Goal: Task Accomplishment & Management: Complete application form

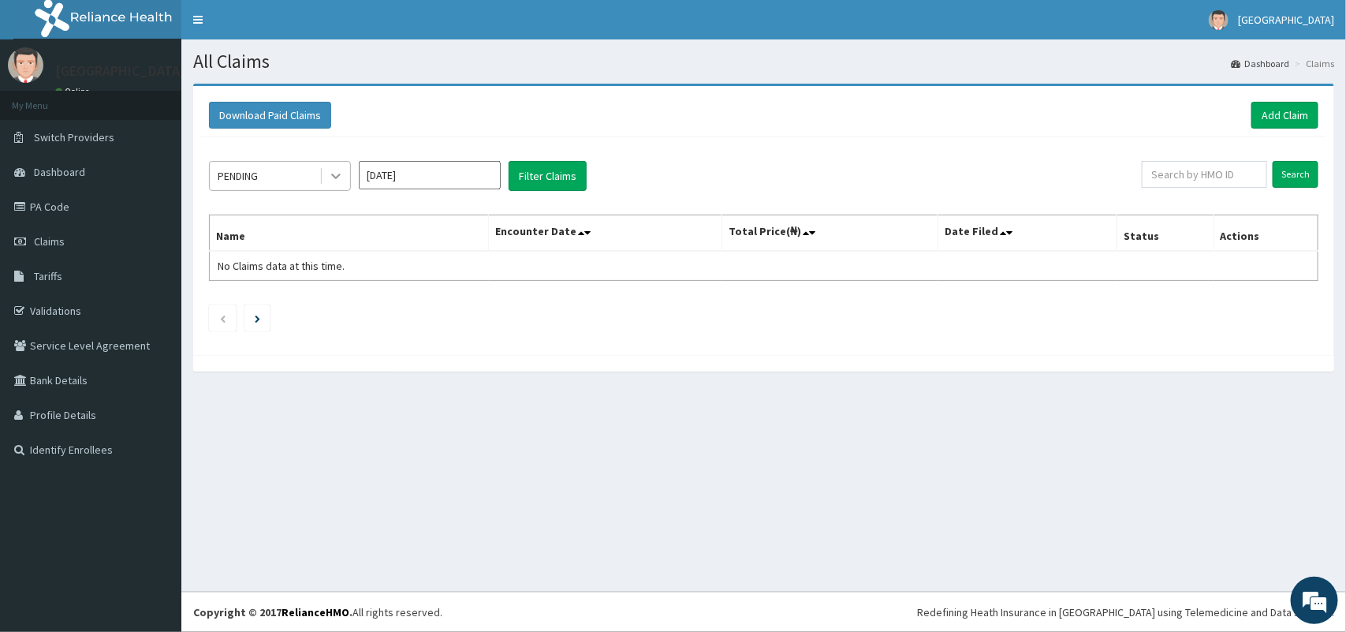
click at [343, 184] on icon at bounding box center [336, 176] width 16 height 16
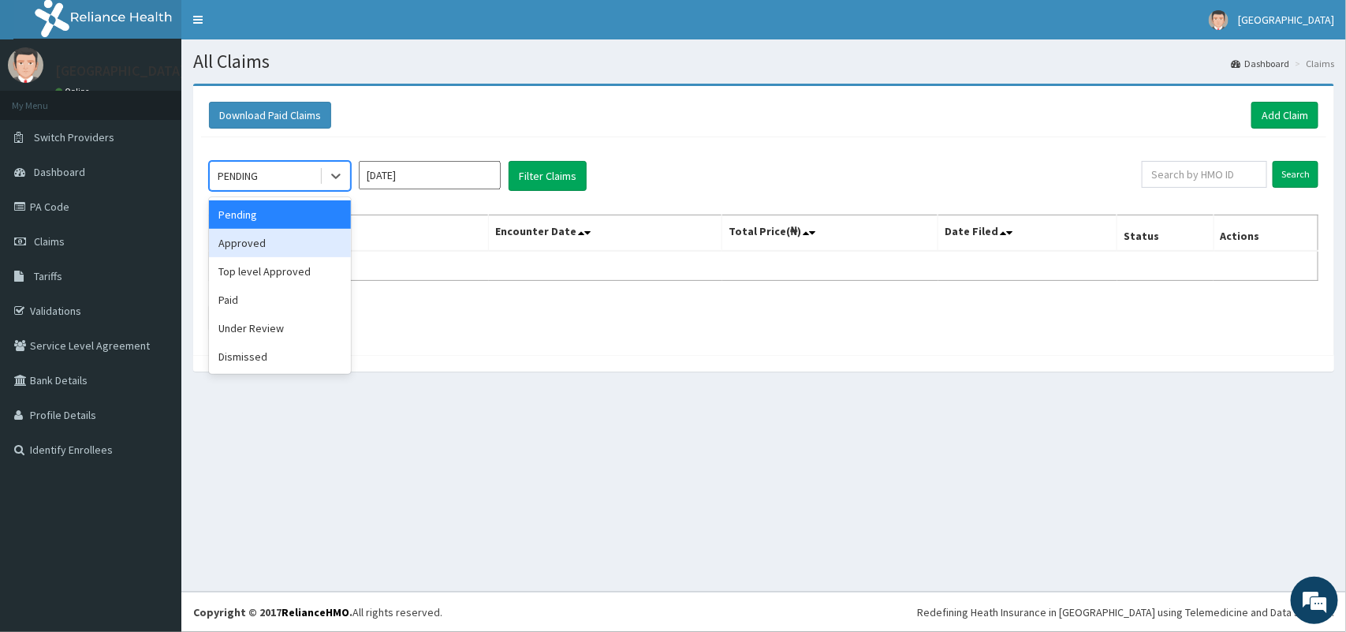
click at [305, 238] on div "Approved" at bounding box center [280, 243] width 142 height 28
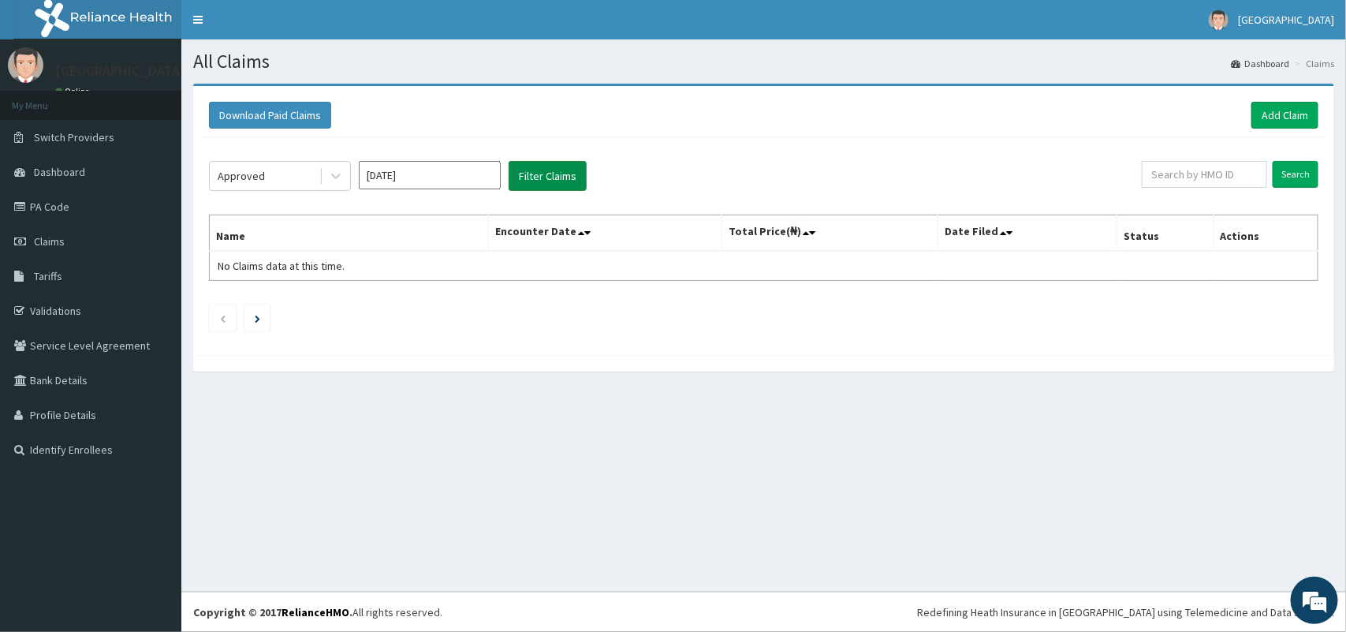
click at [566, 176] on button "Filter Claims" at bounding box center [548, 176] width 78 height 30
click at [344, 174] on div at bounding box center [336, 176] width 28 height 28
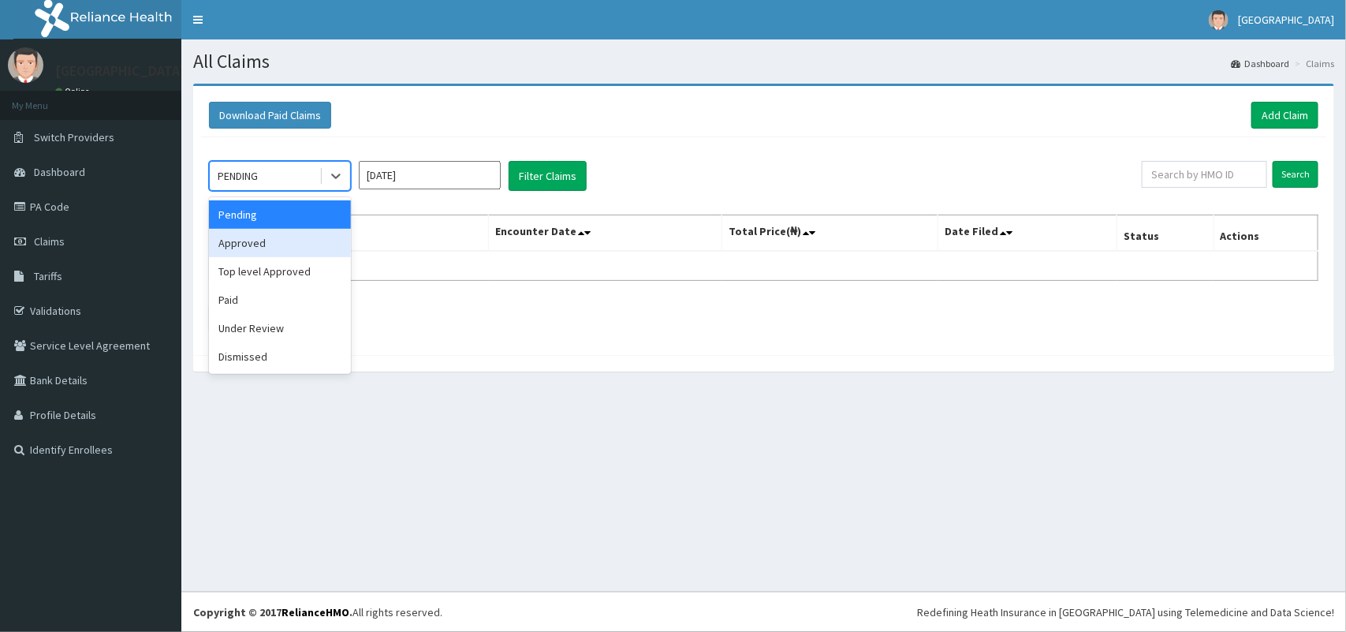
click at [308, 237] on div "Approved" at bounding box center [280, 243] width 142 height 28
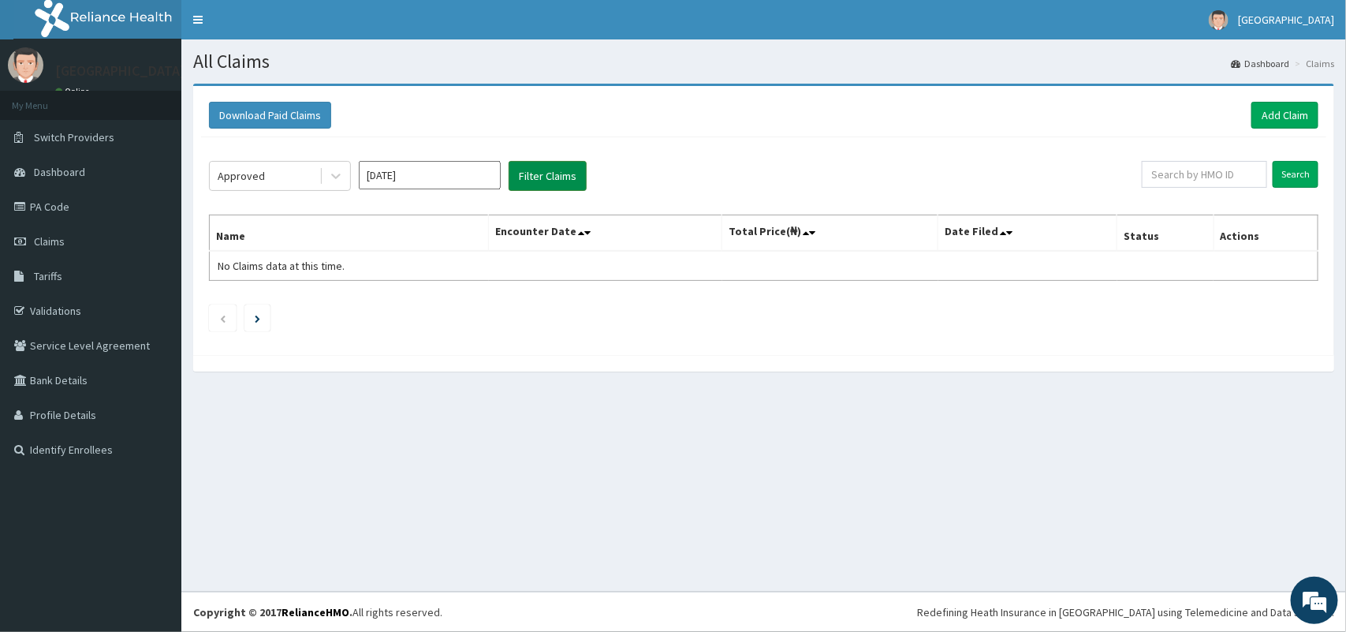
click at [561, 176] on button "Filter Claims" at bounding box center [548, 176] width 78 height 30
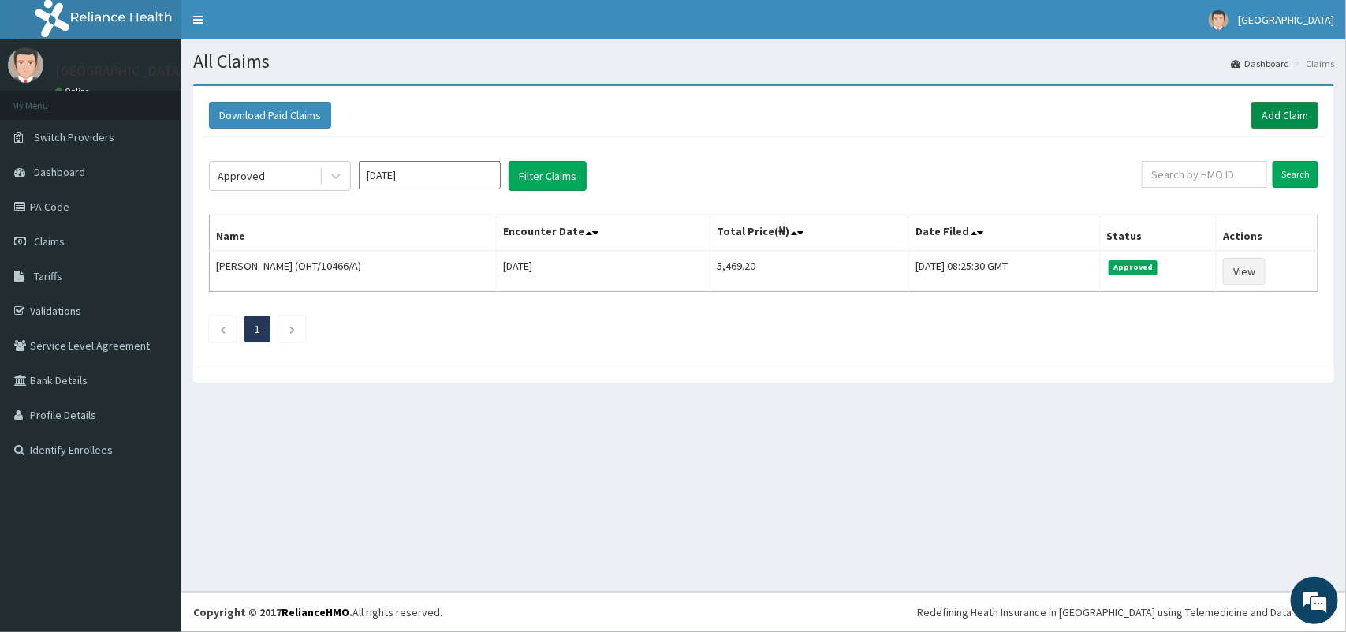
click at [1300, 120] on link "Add Claim" at bounding box center [1285, 115] width 67 height 27
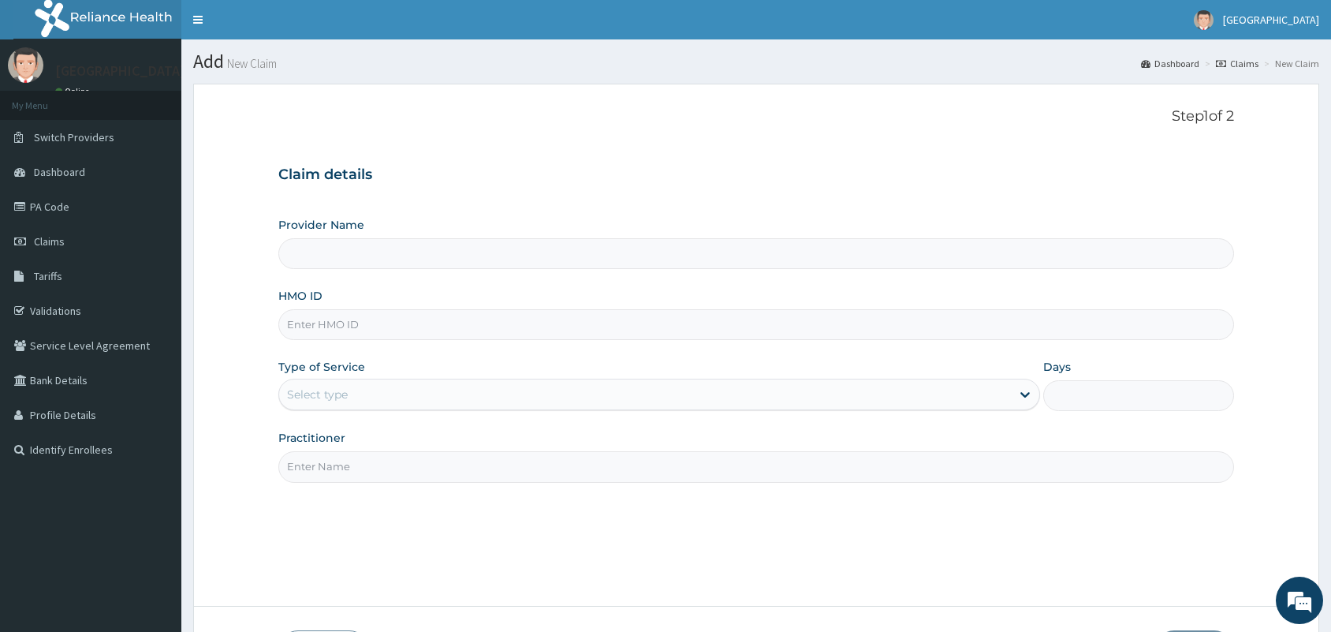
type input "[GEOGRAPHIC_DATA]"
click at [483, 316] on input "HMO ID" at bounding box center [756, 324] width 956 height 31
paste input "ELN/10442/D"
type input "ELN/10442/D"
click at [616, 402] on div "Select type" at bounding box center [645, 394] width 732 height 25
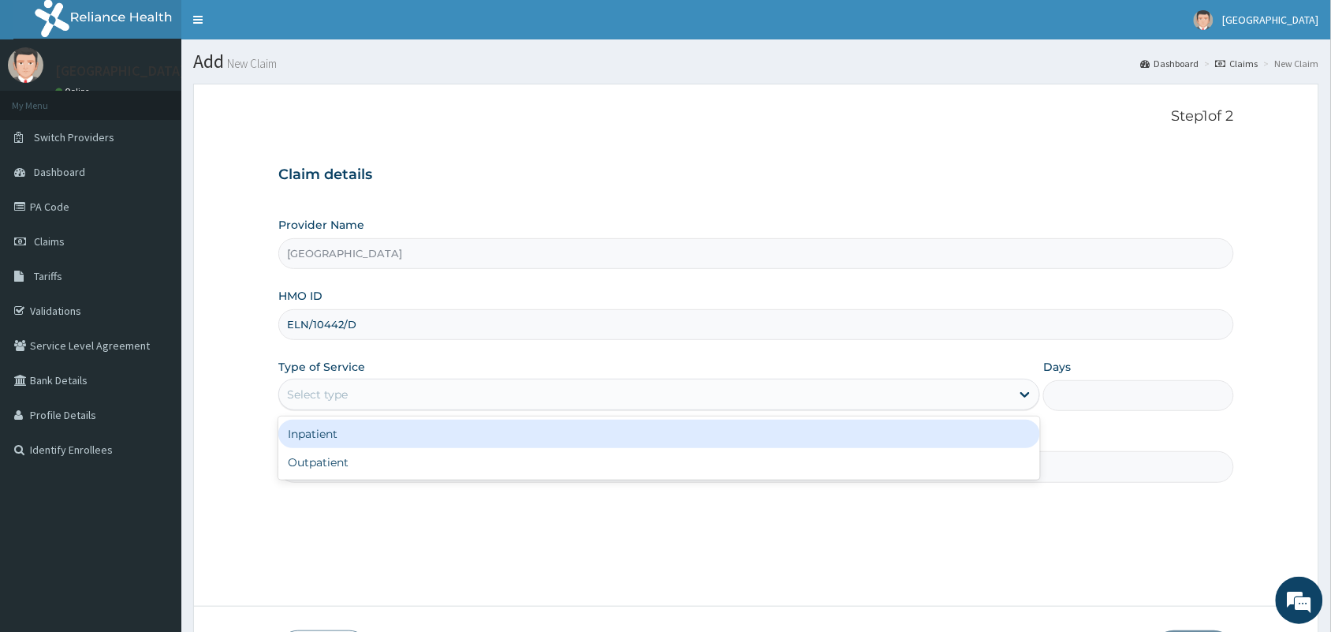
click at [604, 447] on div "Inpatient" at bounding box center [659, 434] width 762 height 28
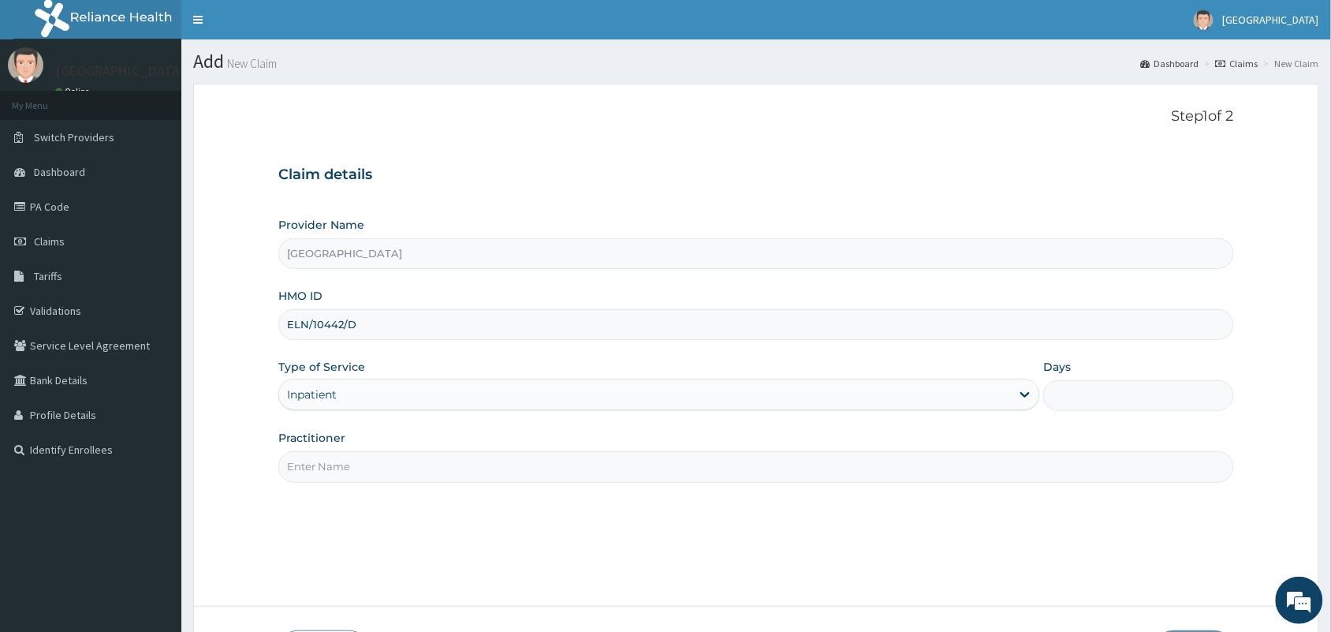
click at [604, 460] on input "Practitioner" at bounding box center [756, 466] width 956 height 31
type input "Dr Bassey Ewa"
click at [620, 395] on div "Inpatient" at bounding box center [645, 394] width 732 height 25
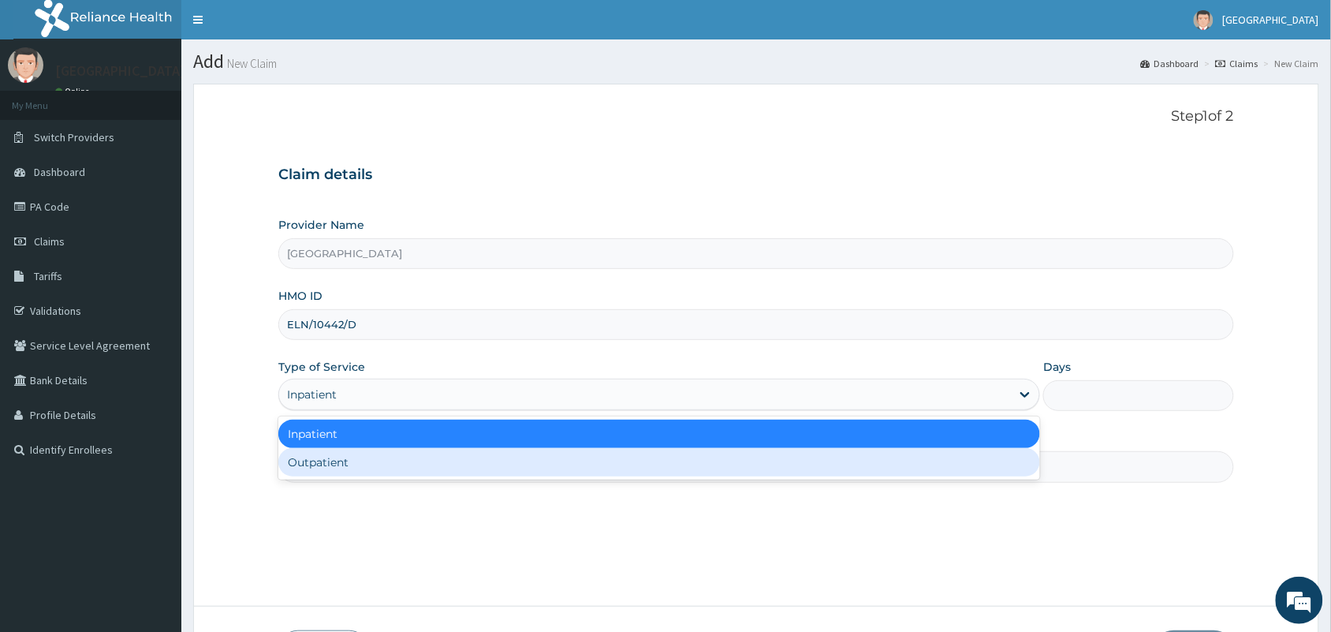
click at [595, 462] on div "Outpatient" at bounding box center [659, 462] width 762 height 28
type input "1"
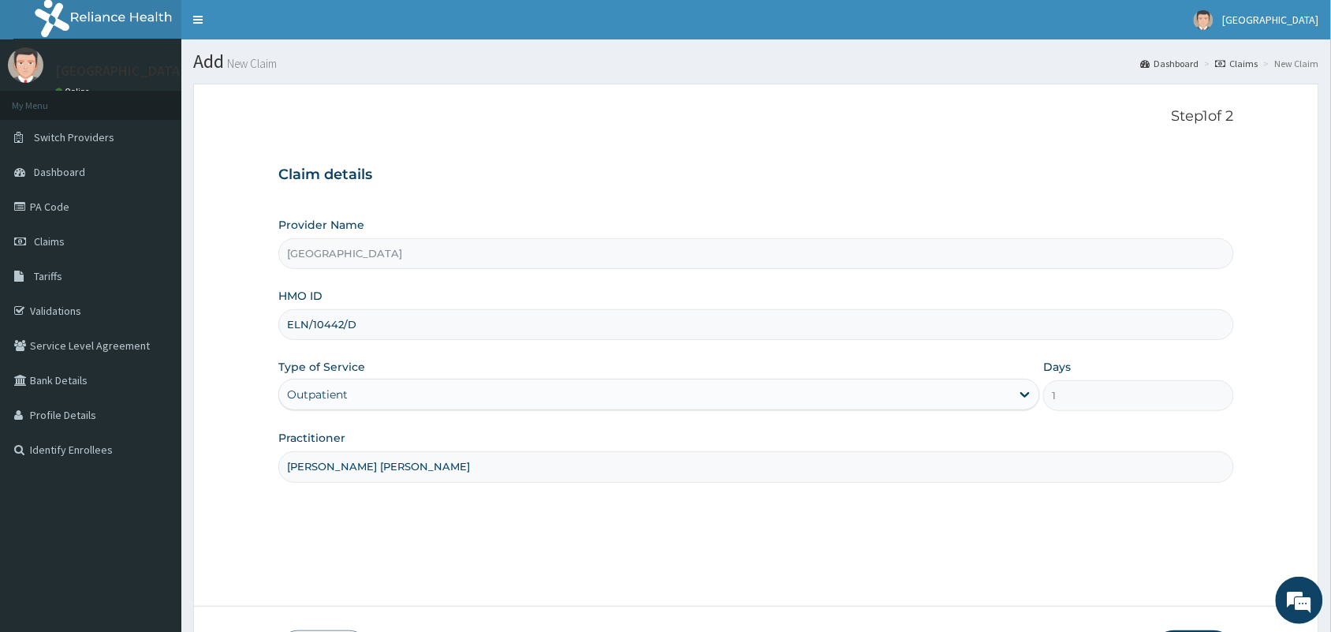
scroll to position [116, 0]
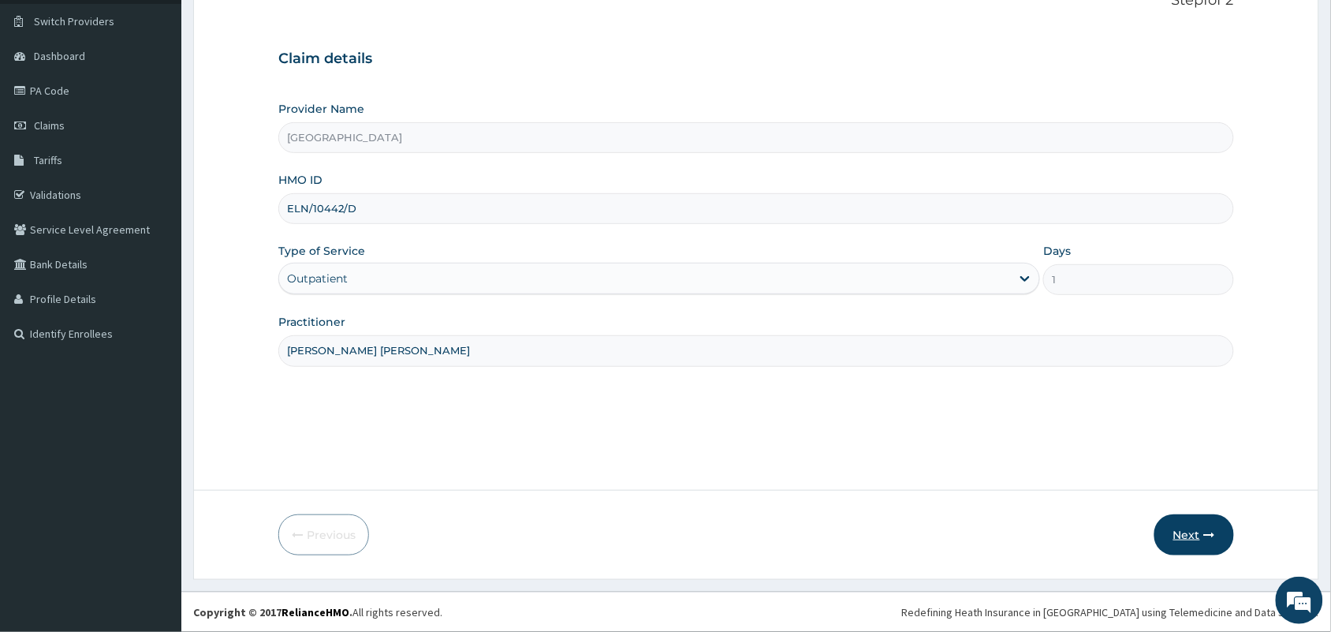
click at [1192, 537] on button "Next" at bounding box center [1195, 534] width 80 height 41
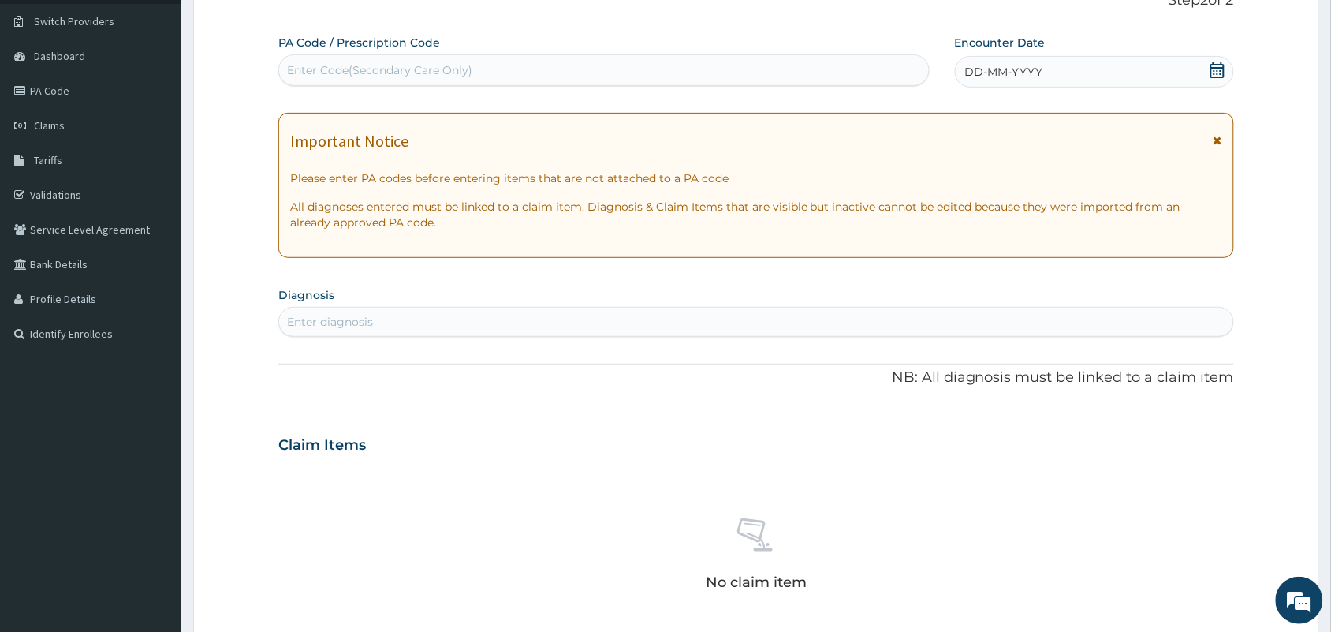
click at [1215, 69] on icon at bounding box center [1218, 70] width 16 height 16
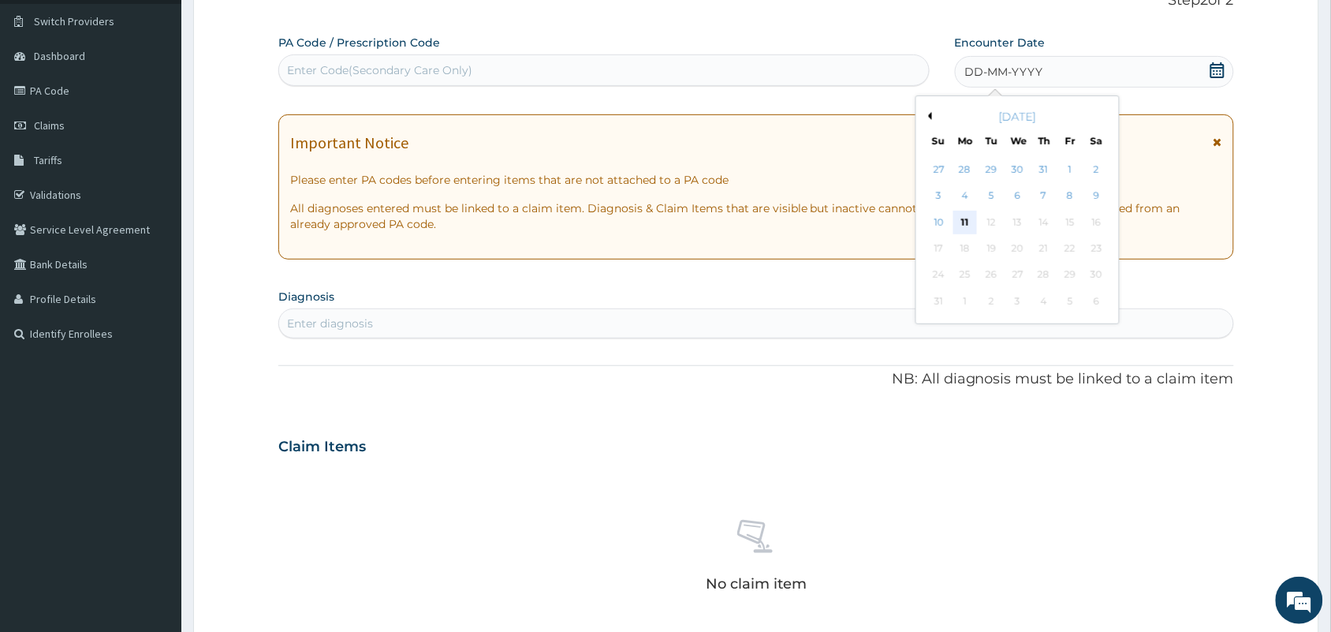
click at [968, 218] on div "11" at bounding box center [965, 223] width 24 height 24
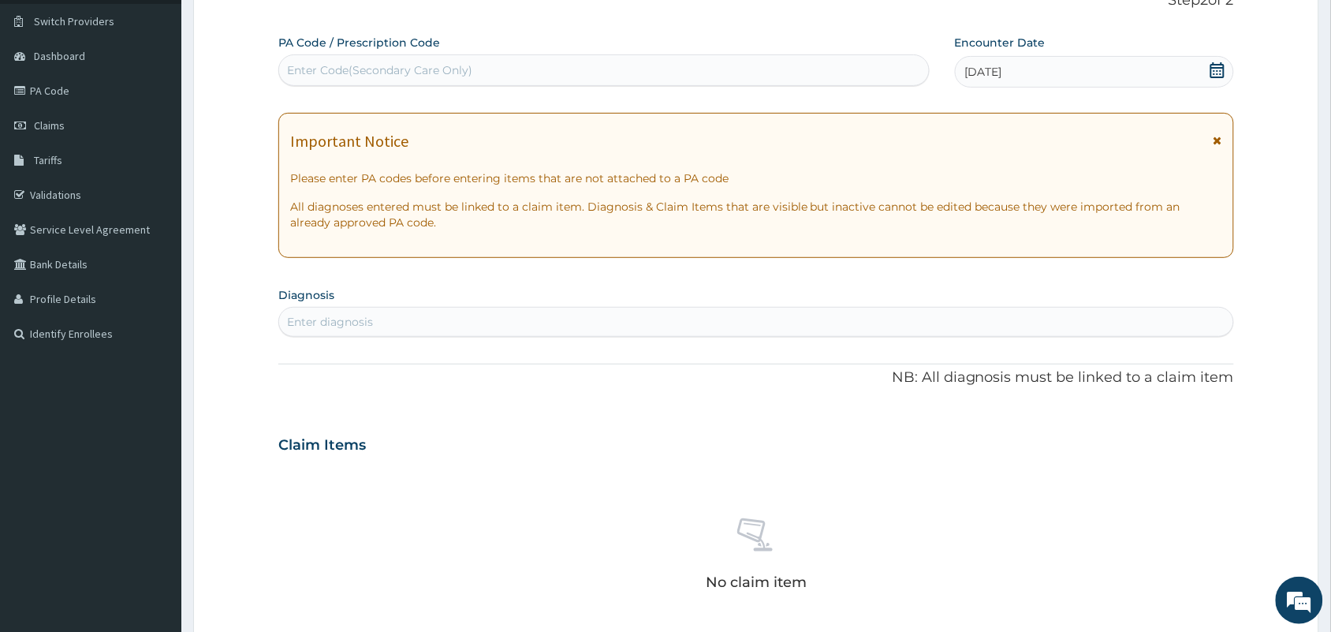
click at [722, 320] on div "Enter diagnosis" at bounding box center [756, 321] width 954 height 25
type input "acute upper resp"
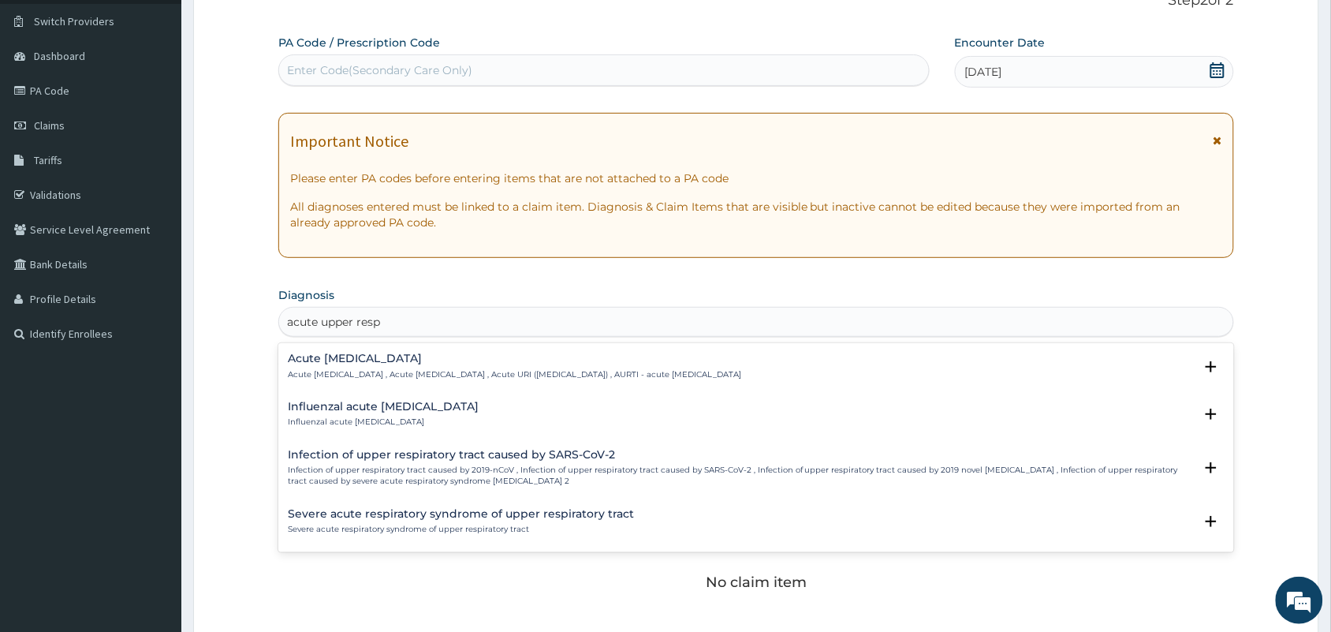
click at [505, 375] on p "Acute upper respiratory infection , Acute upper respiratory tract infection , A…" at bounding box center [514, 374] width 453 height 11
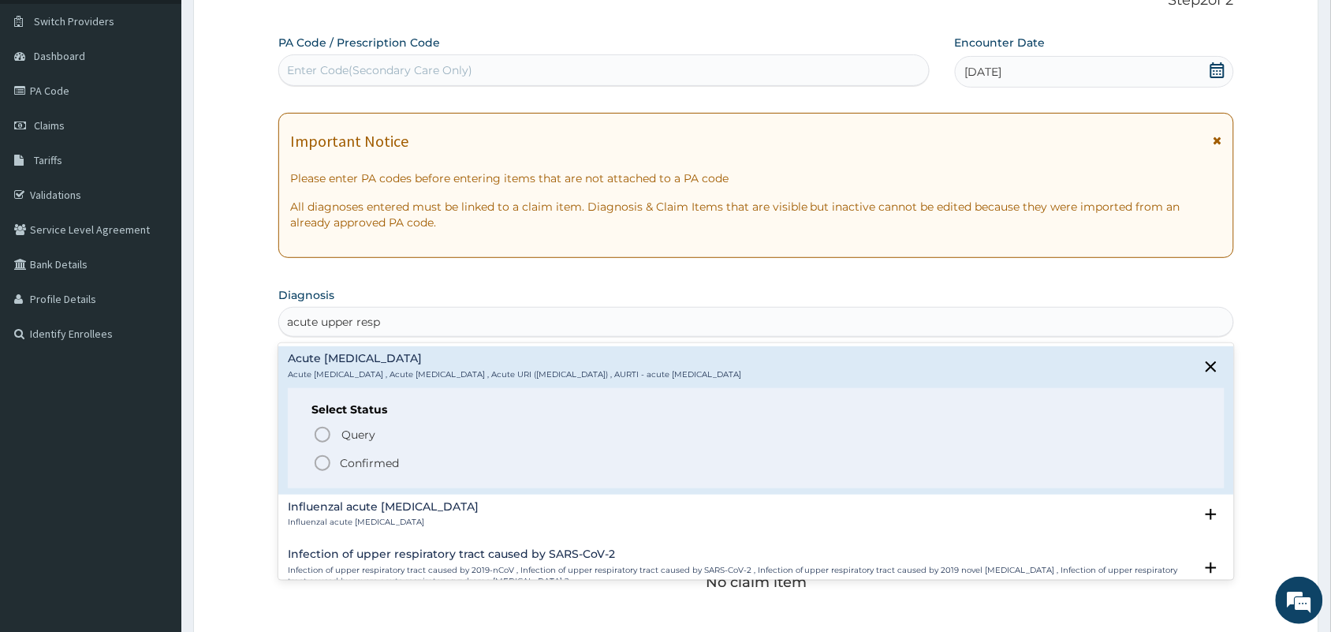
click at [321, 465] on icon "status option filled" at bounding box center [322, 462] width 19 height 19
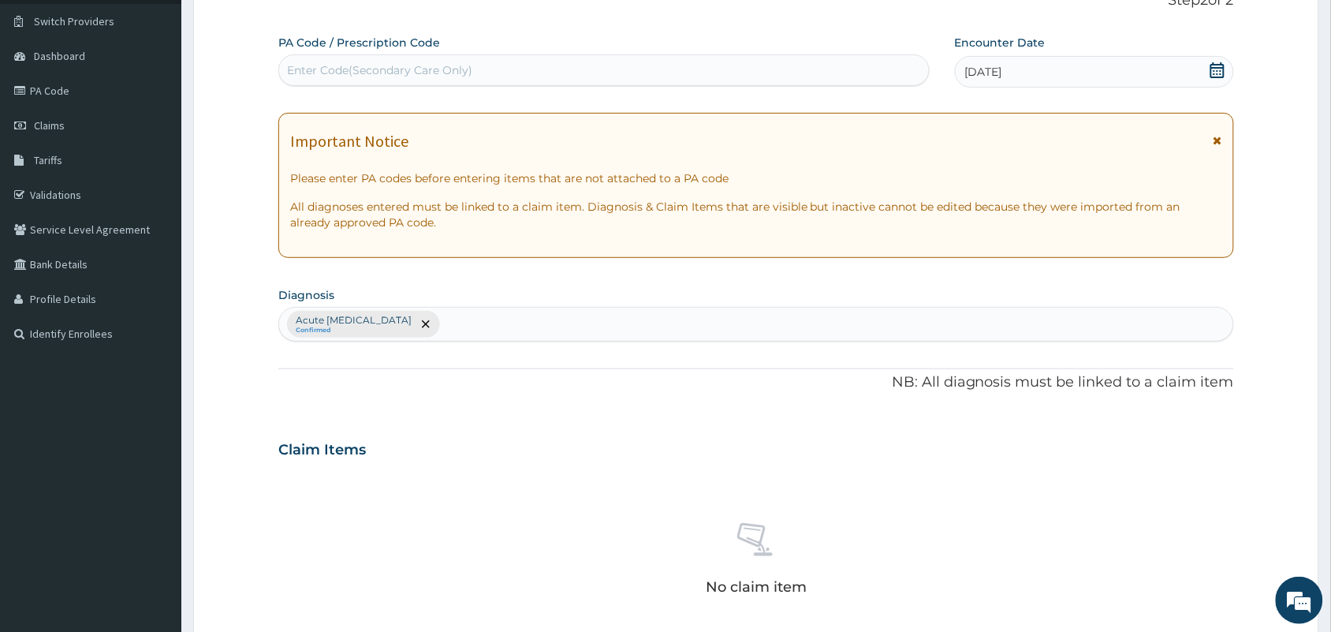
scroll to position [506, 0]
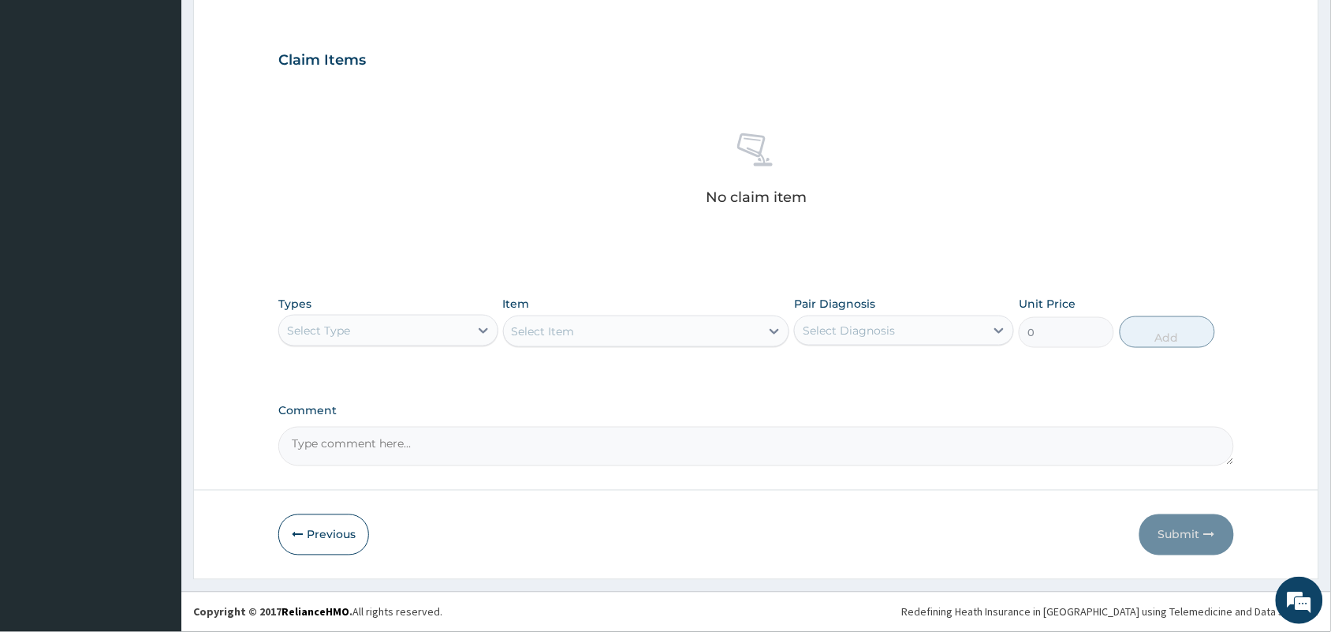
click at [337, 332] on div "Select Type" at bounding box center [318, 331] width 63 height 16
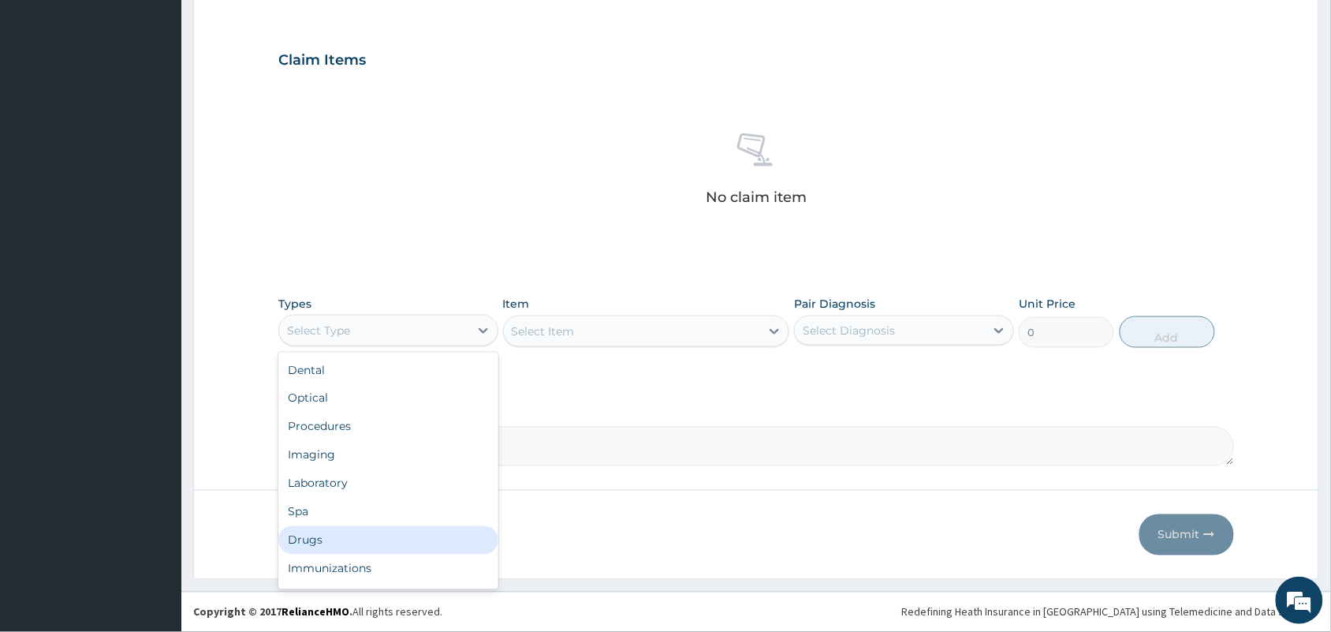
click at [364, 537] on div "Drugs" at bounding box center [388, 540] width 220 height 28
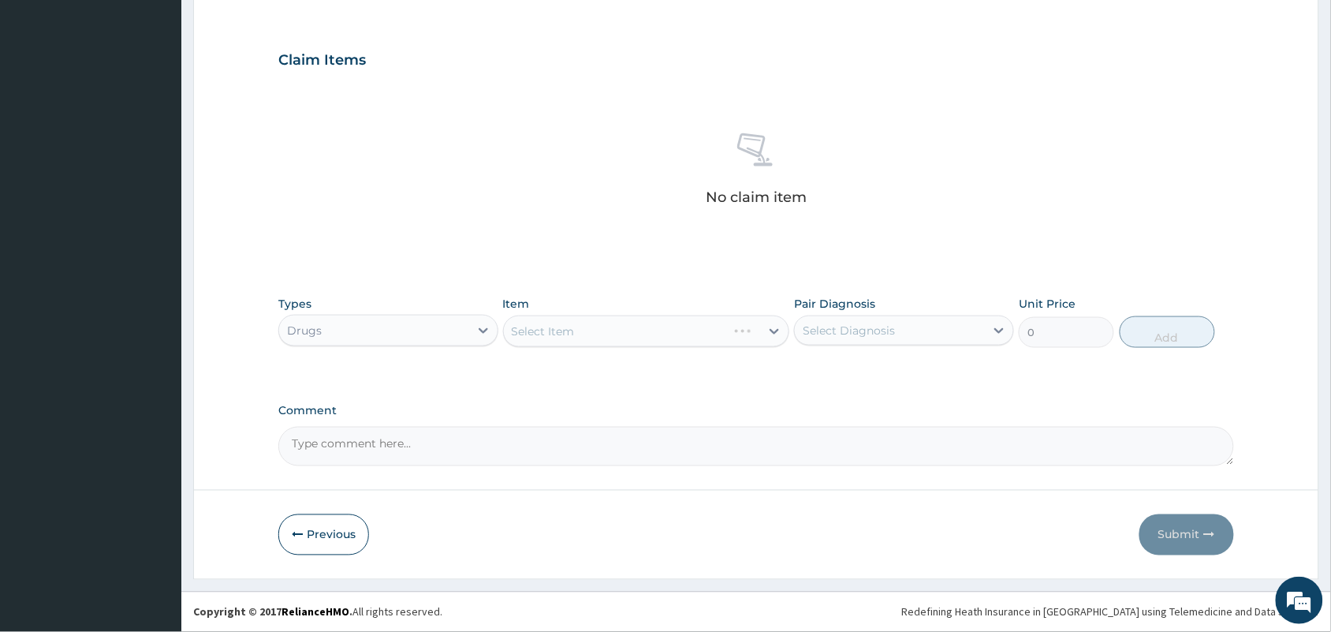
click at [686, 328] on div "Select Item" at bounding box center [646, 331] width 287 height 32
click at [686, 330] on div "Select Item" at bounding box center [646, 331] width 287 height 32
click at [690, 331] on div "Select Item" at bounding box center [616, 331] width 224 height 25
click at [691, 331] on div "Select Item" at bounding box center [632, 331] width 257 height 25
type input "general"
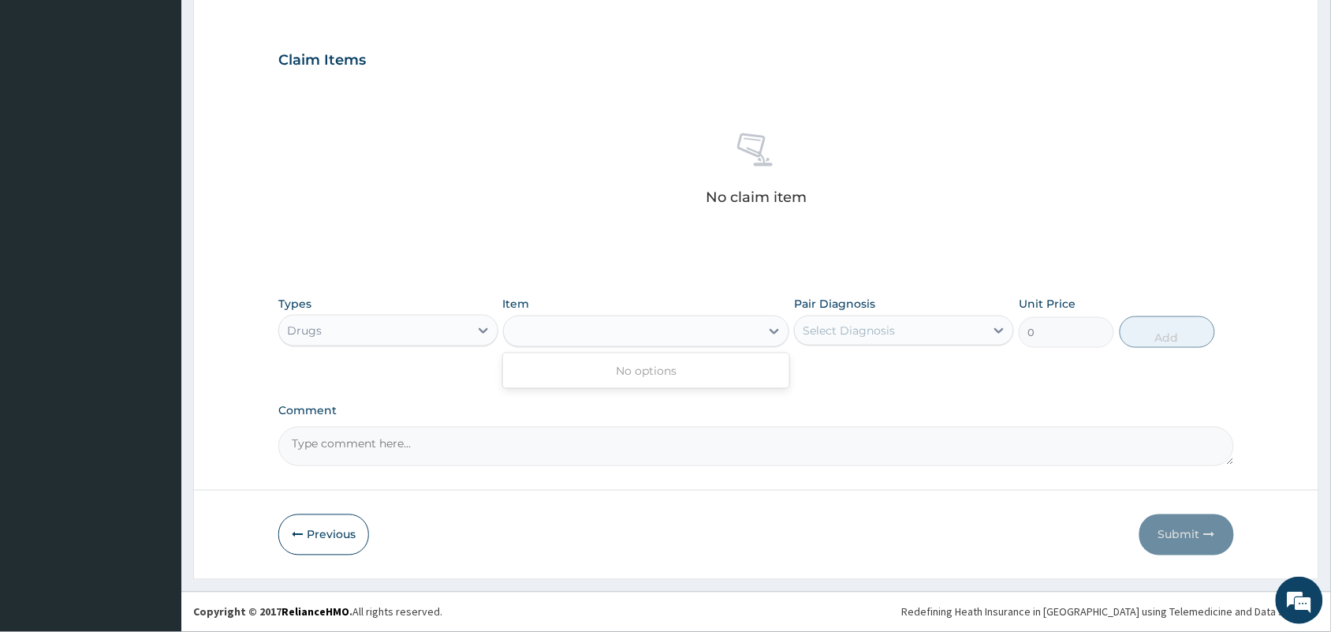
click at [375, 331] on div "Drugs" at bounding box center [374, 330] width 190 height 25
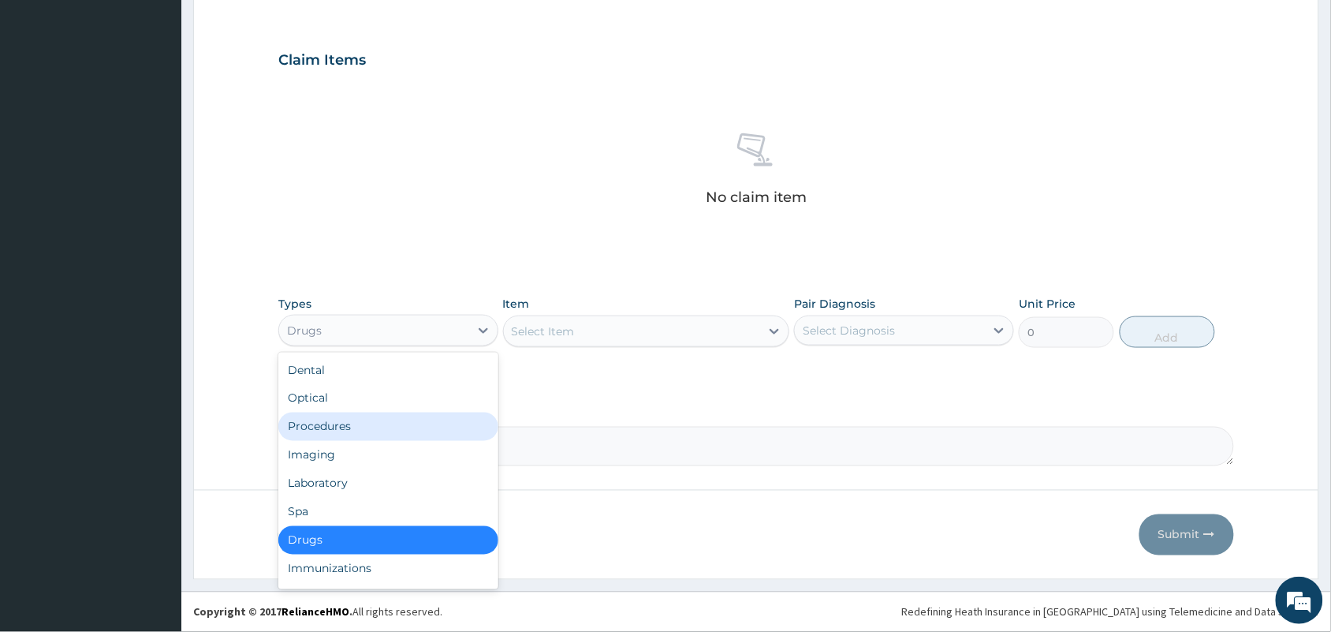
click at [385, 434] on div "Procedures" at bounding box center [388, 426] width 220 height 28
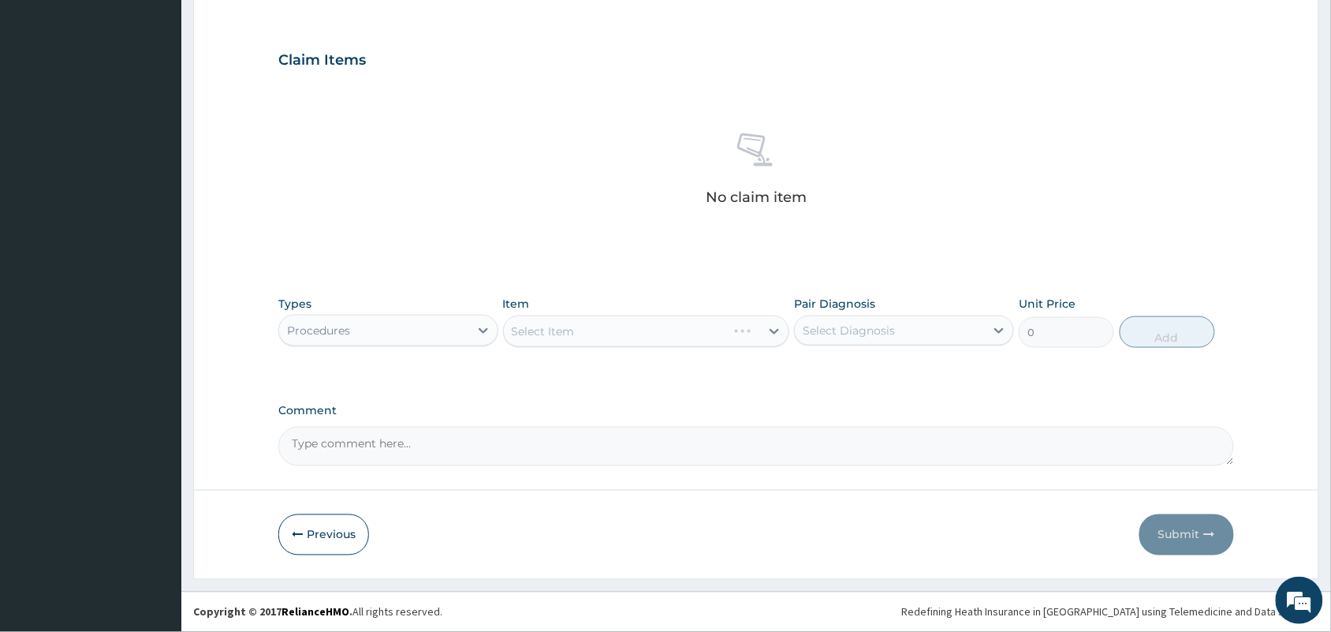
click at [600, 329] on div "Select Item" at bounding box center [646, 331] width 287 height 32
click at [588, 331] on div "Select Item" at bounding box center [646, 331] width 287 height 32
click at [588, 331] on div "Select Item" at bounding box center [632, 331] width 257 height 25
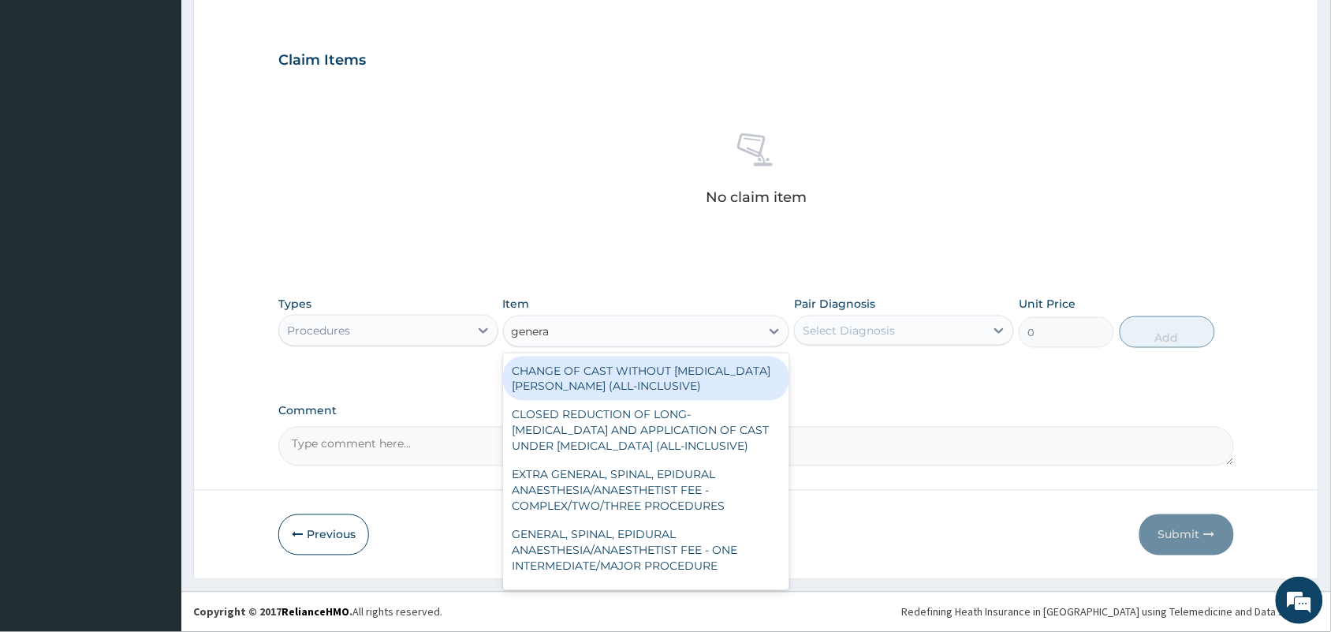
type input "general"
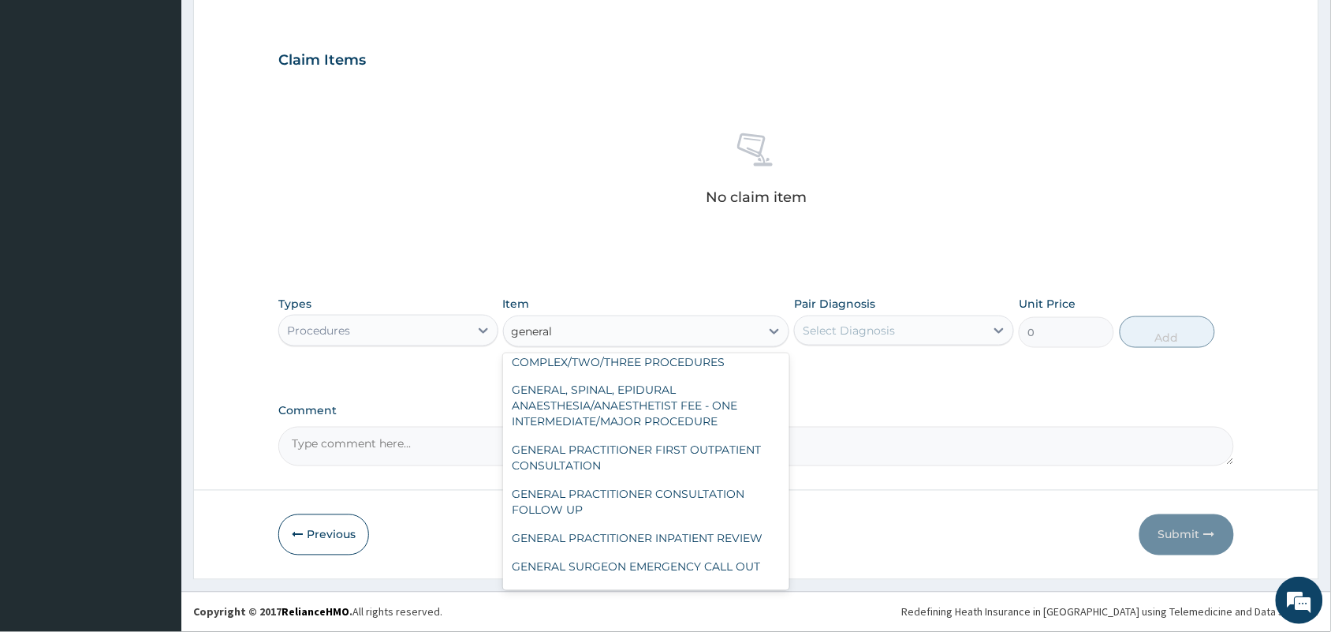
scroll to position [147, 0]
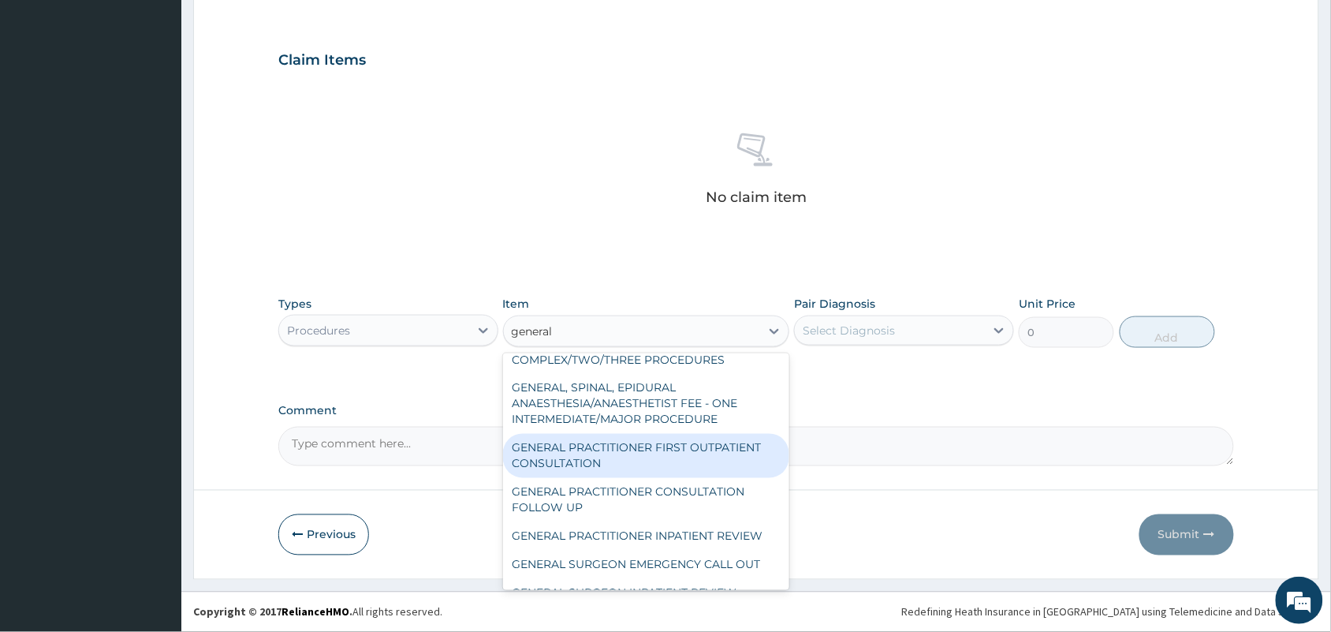
click at [711, 473] on div "GENERAL PRACTITIONER FIRST OUTPATIENT CONSULTATION" at bounding box center [646, 456] width 287 height 44
type input "3750"
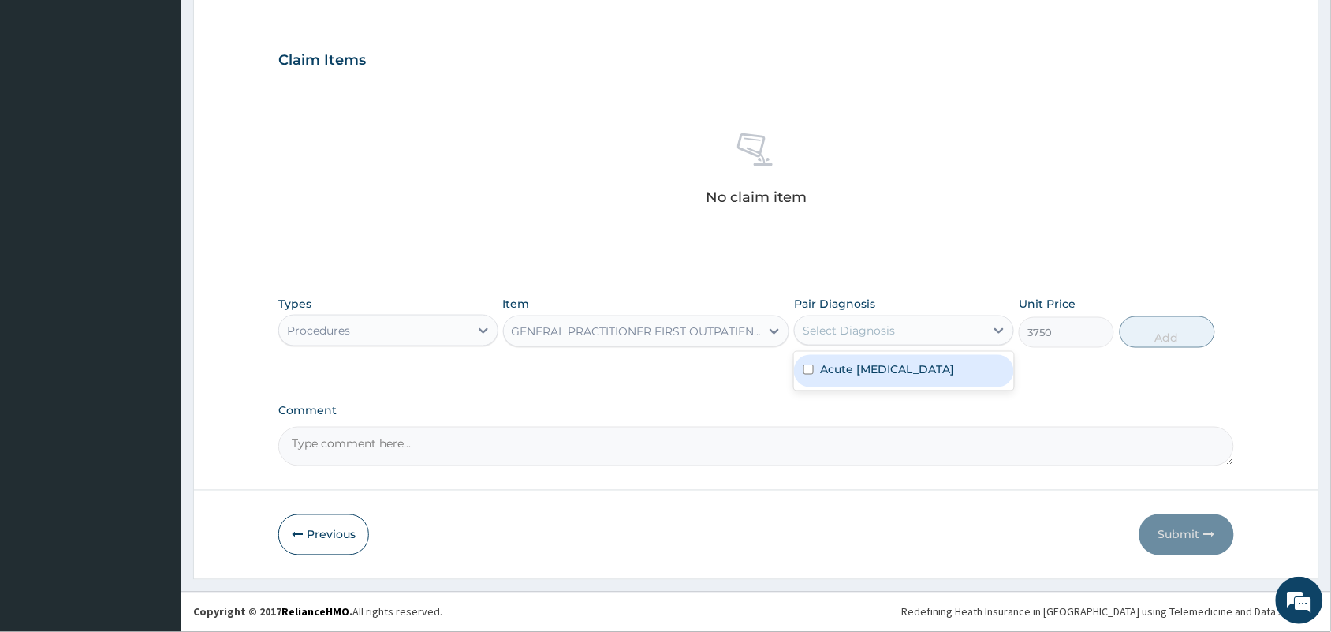
click at [909, 334] on div "Select Diagnosis" at bounding box center [890, 330] width 190 height 25
click at [897, 369] on label "Acute upper respiratory infection" at bounding box center [887, 369] width 134 height 16
checkbox input "true"
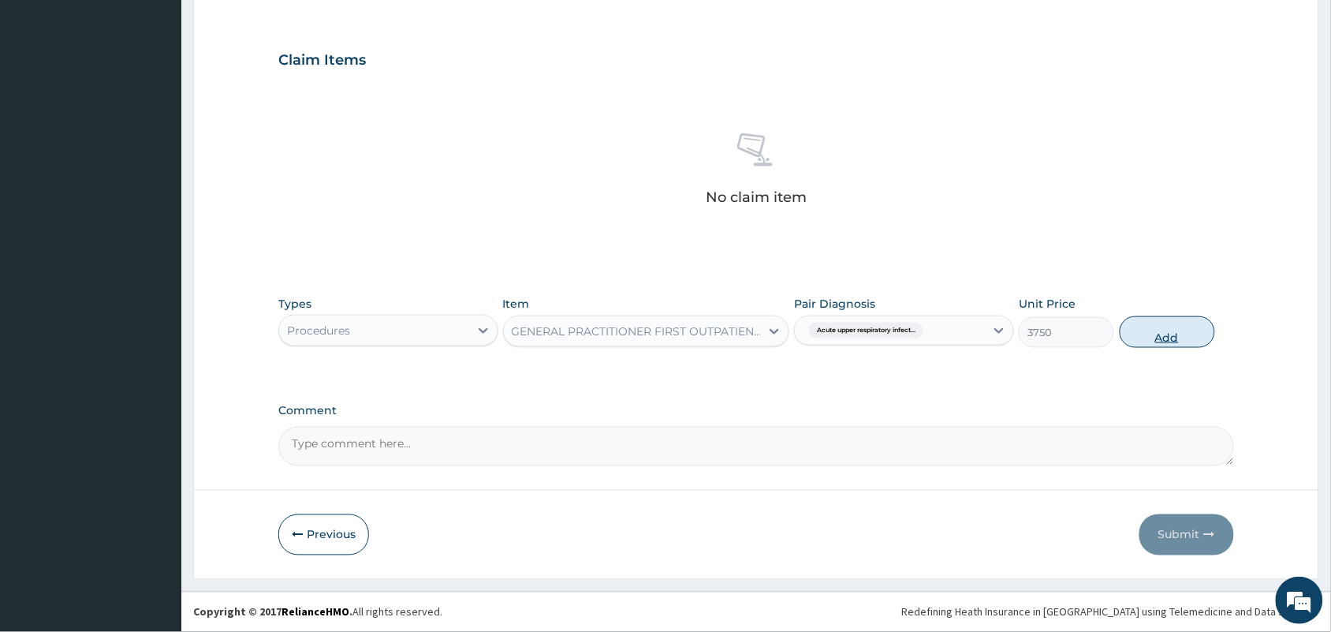
click at [1159, 344] on button "Add" at bounding box center [1167, 332] width 95 height 32
type input "0"
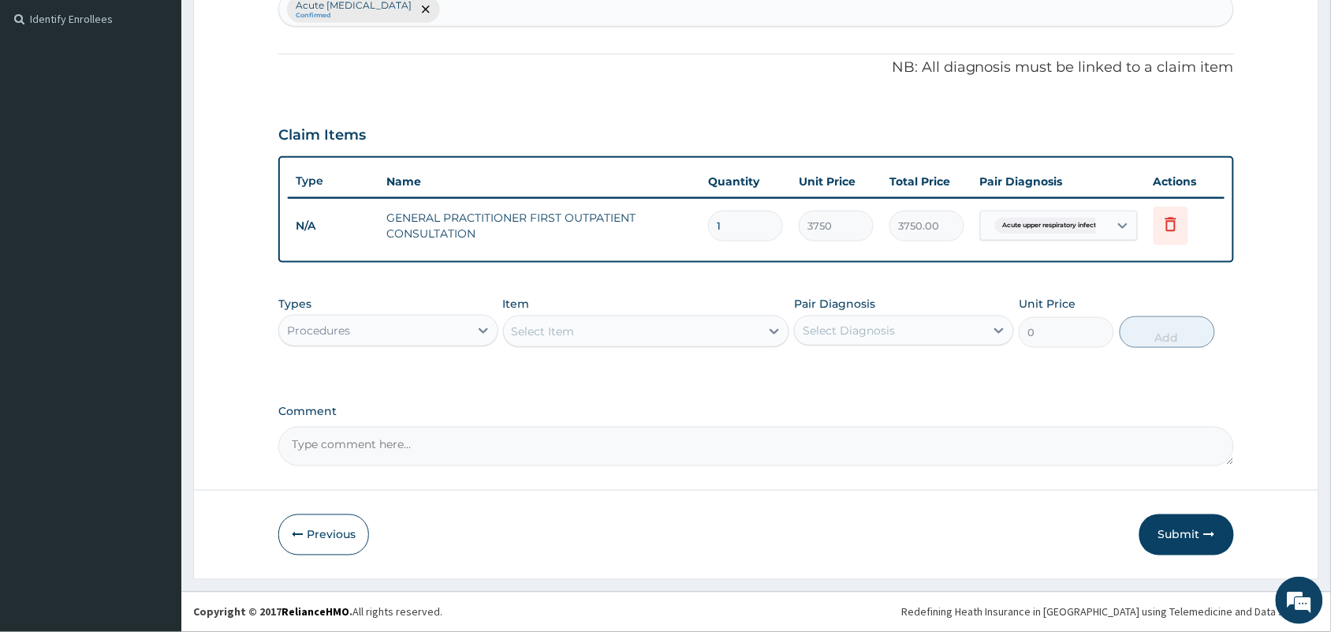
scroll to position [430, 0]
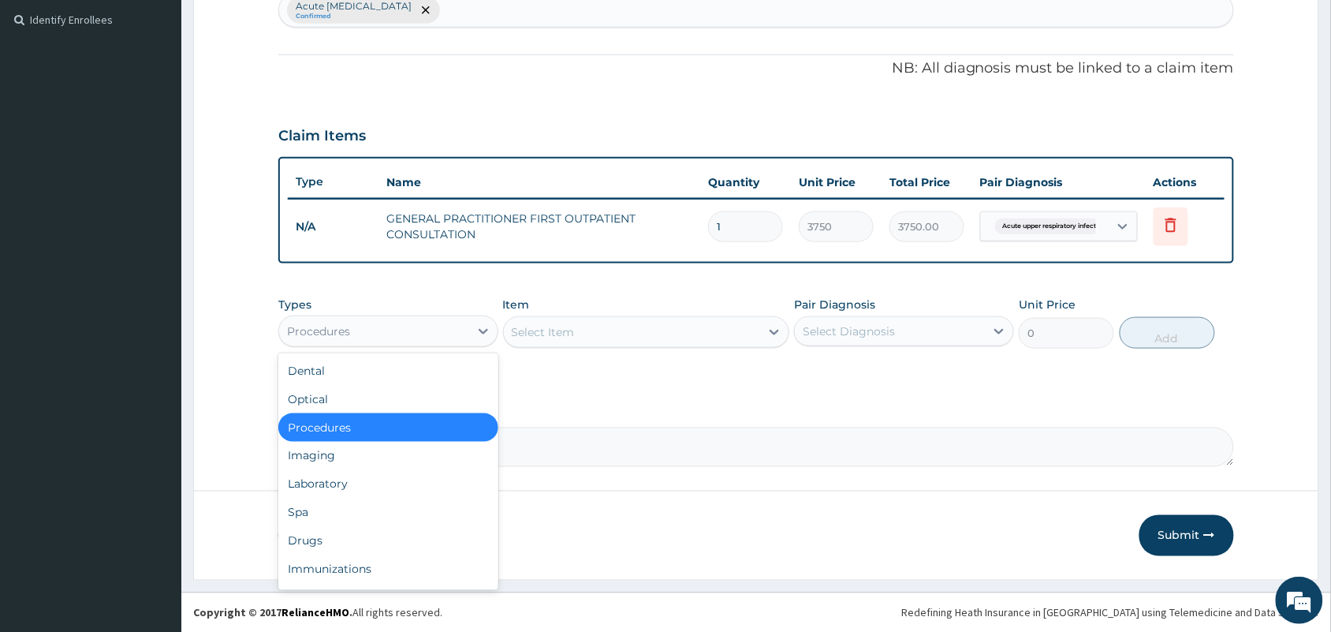
click at [438, 328] on div "Procedures" at bounding box center [374, 331] width 190 height 25
click at [338, 543] on div "Drugs" at bounding box center [388, 541] width 220 height 28
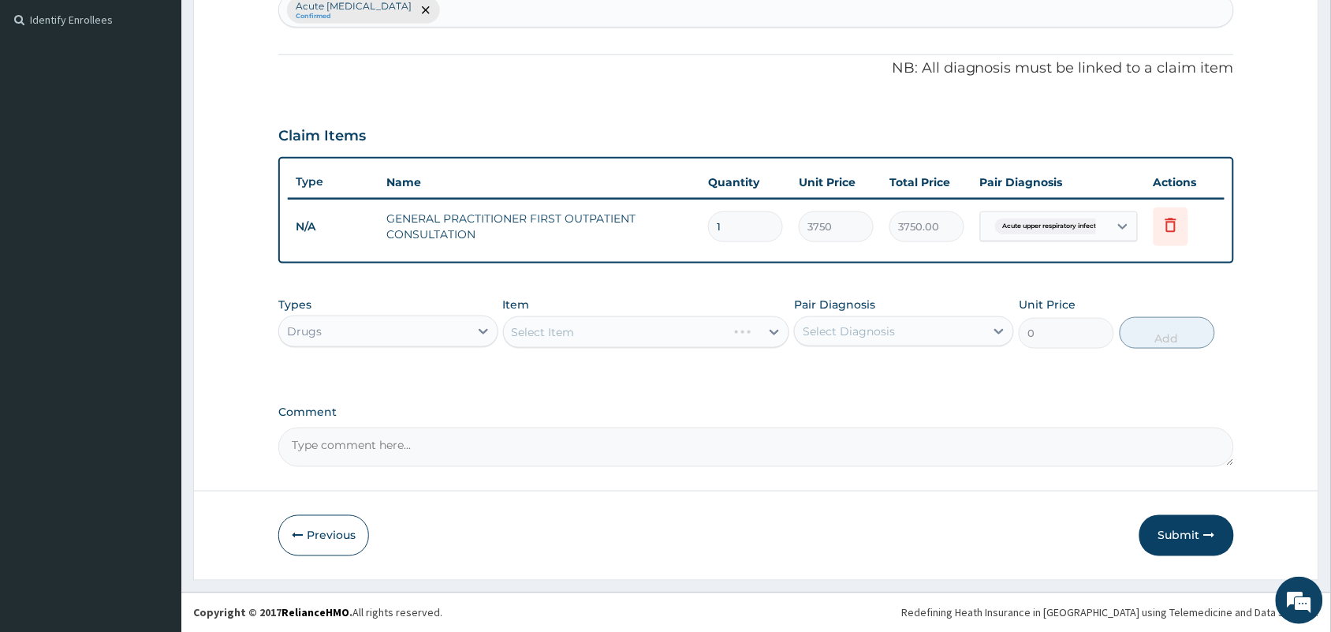
click at [629, 338] on div "Select Item" at bounding box center [646, 332] width 287 height 32
click at [625, 334] on div "Select Item" at bounding box center [646, 332] width 287 height 32
click at [628, 333] on div "Select Item" at bounding box center [646, 332] width 287 height 32
click at [628, 328] on div "Select Item" at bounding box center [632, 331] width 257 height 25
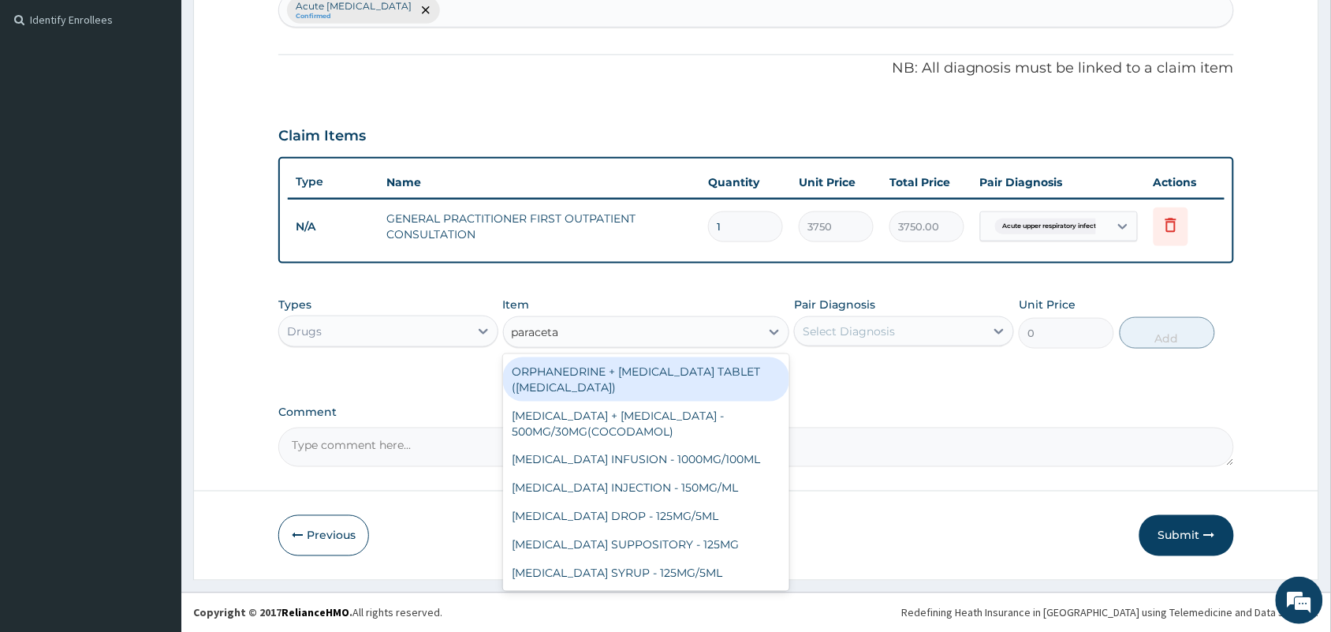
type input "paracetam"
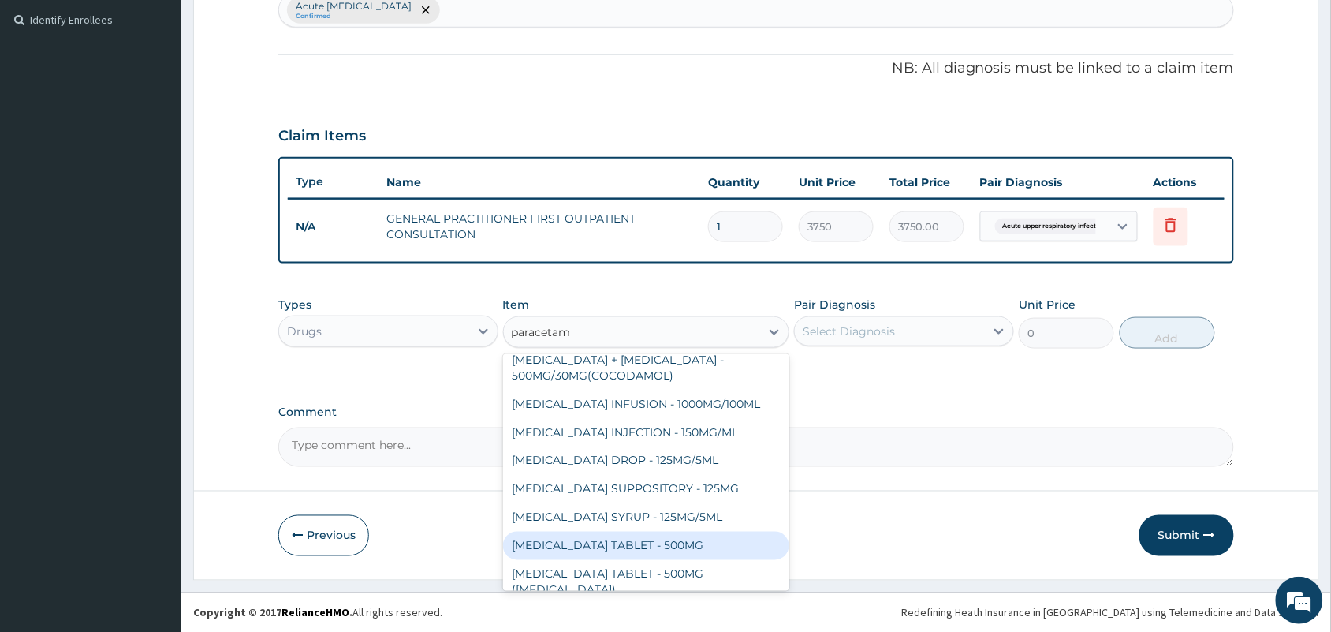
click at [580, 546] on div "PARACETAMOL TABLET - 500MG" at bounding box center [646, 546] width 287 height 28
type input "33.6"
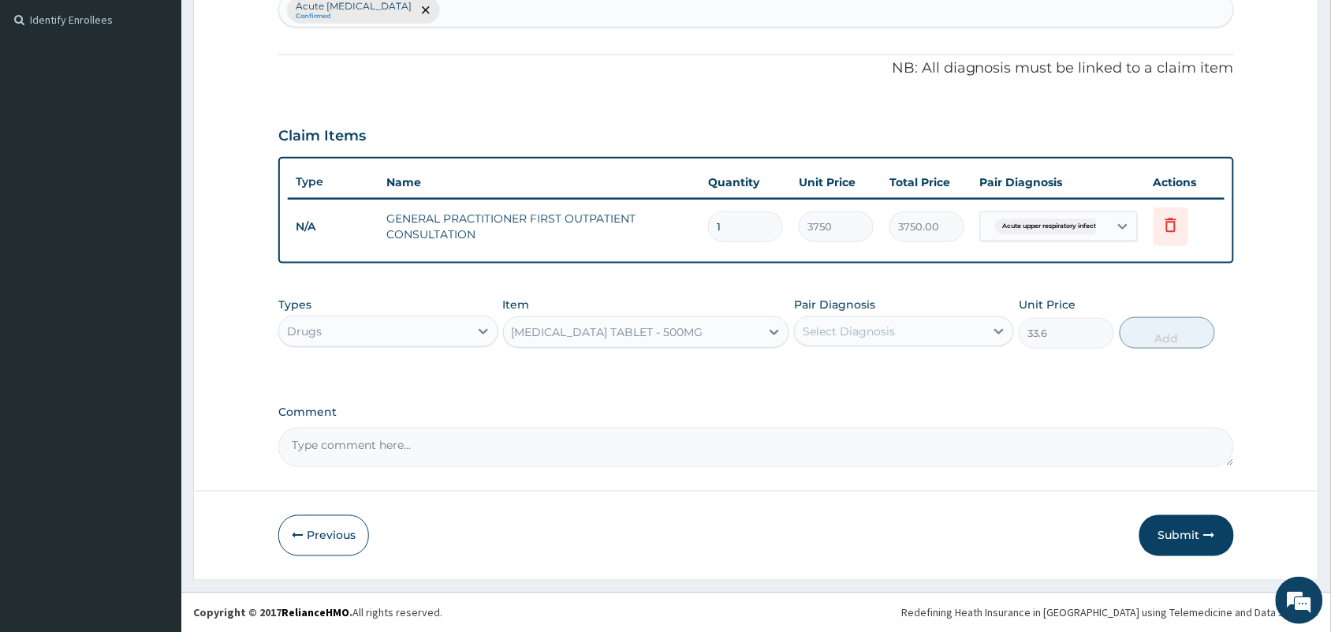
click at [892, 335] on div "Select Diagnosis" at bounding box center [849, 331] width 92 height 16
click at [890, 369] on label "Acute upper respiratory infection" at bounding box center [887, 370] width 134 height 16
checkbox input "true"
click at [1171, 337] on button "Add" at bounding box center [1167, 333] width 95 height 32
type input "0"
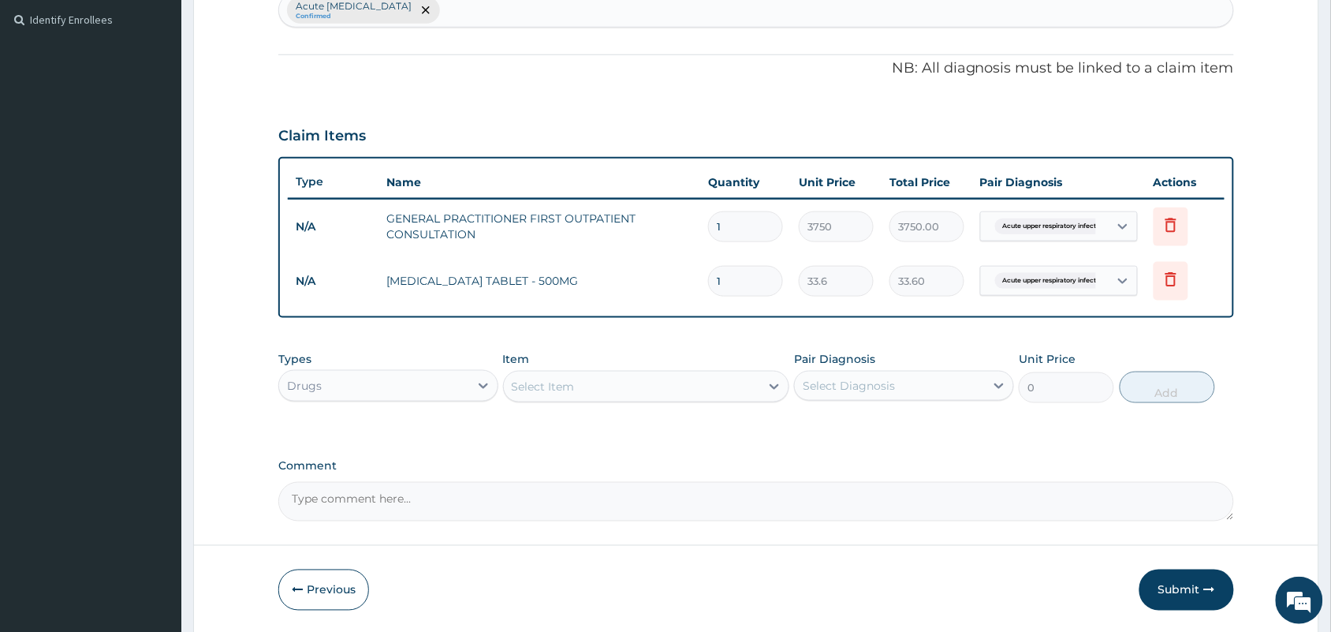
type input "18"
type input "604.80"
type input "18"
click at [531, 391] on div "Select Item" at bounding box center [543, 387] width 63 height 16
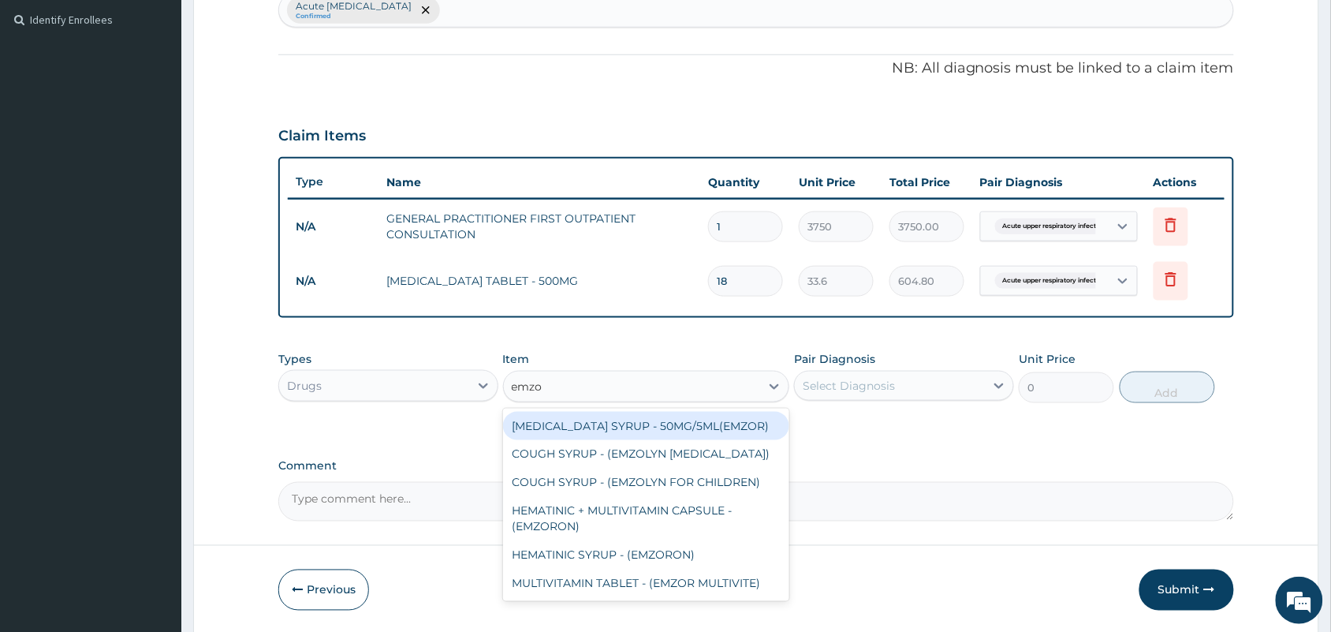
type input "emzol"
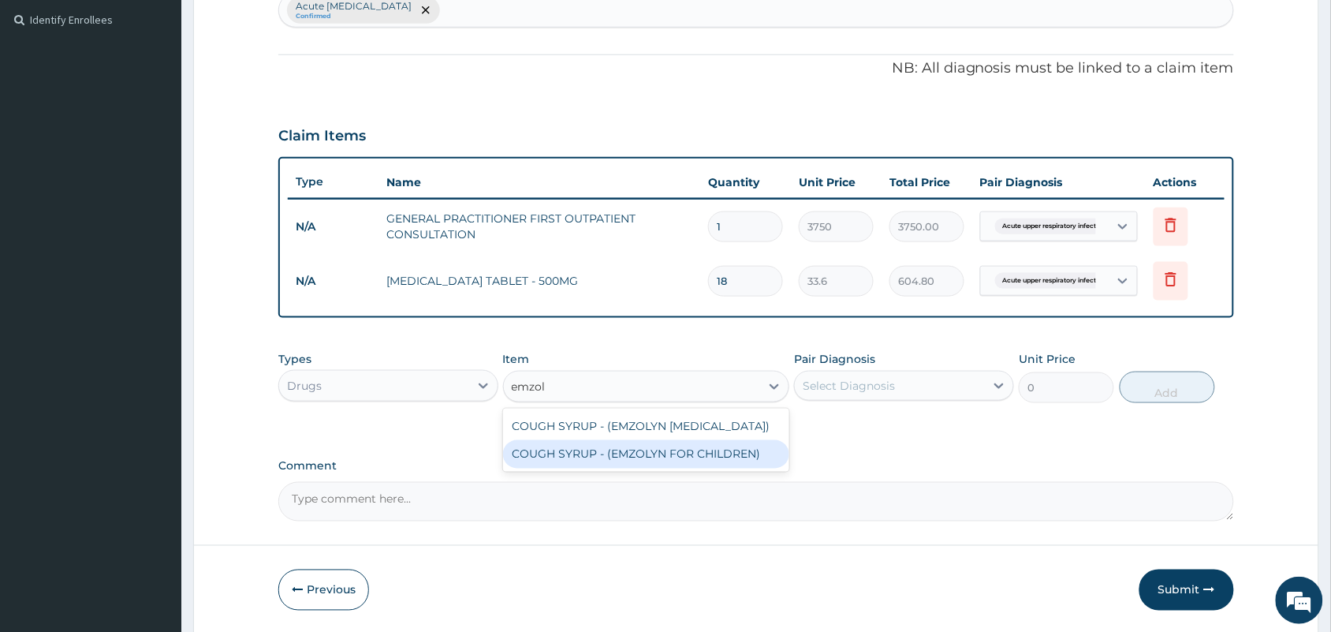
click at [614, 454] on div "COUGH SYRUP - (EMZOLYN FOR CHILDREN)" at bounding box center [646, 454] width 287 height 28
type input "1120"
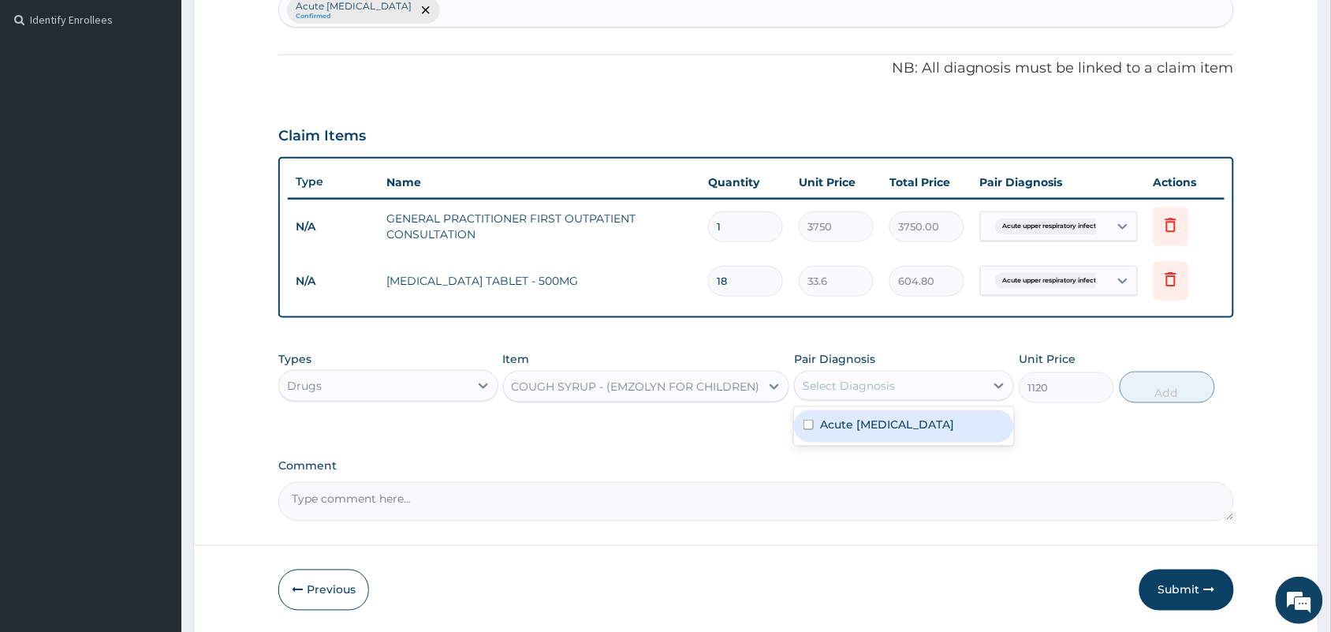
click at [892, 378] on div "Select Diagnosis" at bounding box center [849, 386] width 92 height 16
click at [893, 432] on label "Acute upper respiratory infection" at bounding box center [887, 424] width 134 height 16
checkbox input "true"
click at [1169, 392] on button "Add" at bounding box center [1167, 387] width 95 height 32
type input "0"
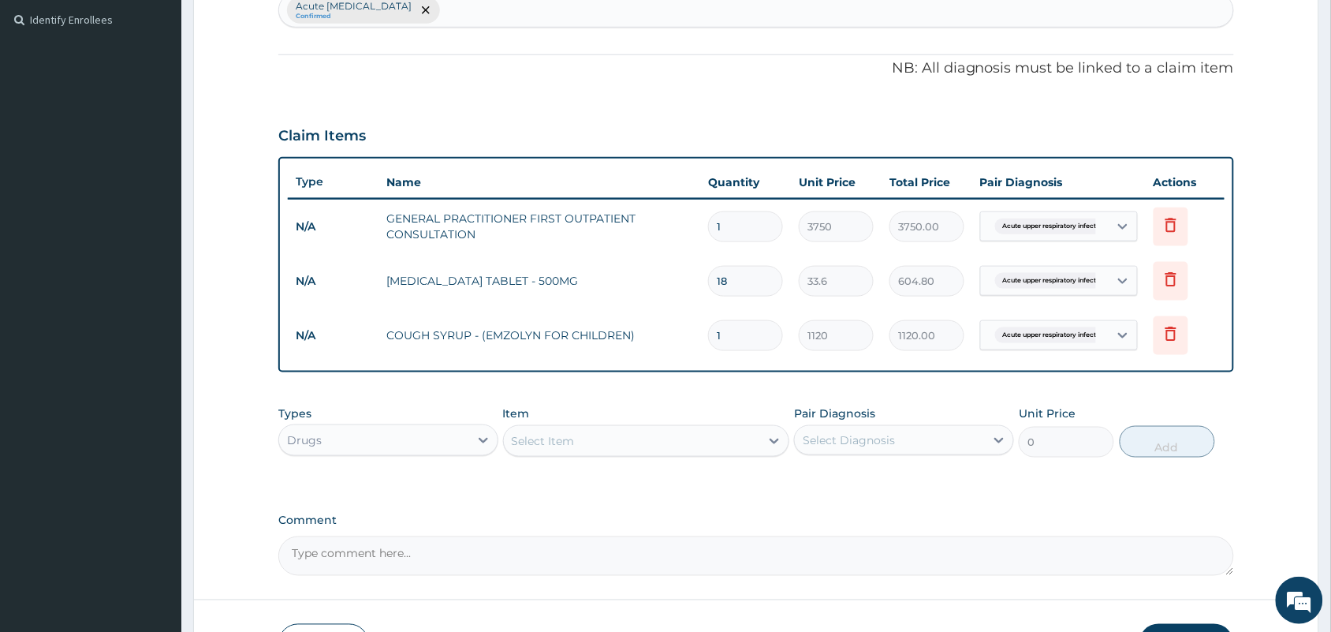
click at [569, 433] on div "Select Item" at bounding box center [543, 441] width 63 height 16
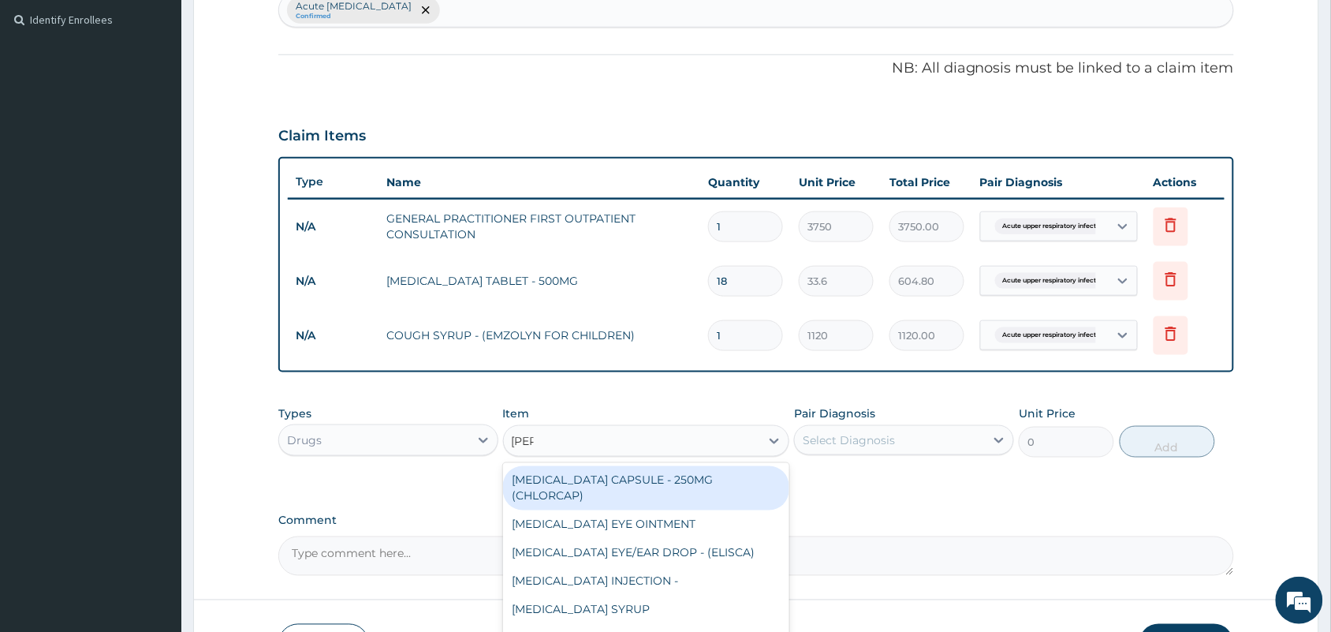
type input "lorat"
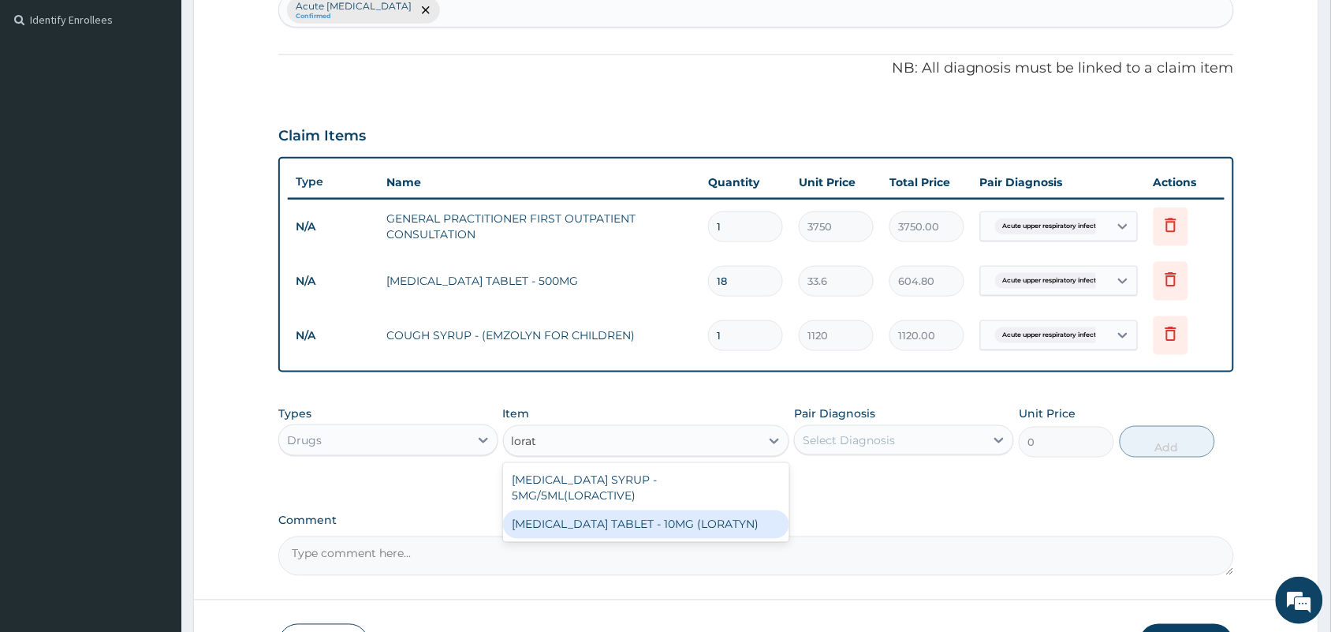
click at [606, 510] on div "LORATADINE TABLET - 10MG (LORATYN)" at bounding box center [646, 524] width 287 height 28
type input "98"
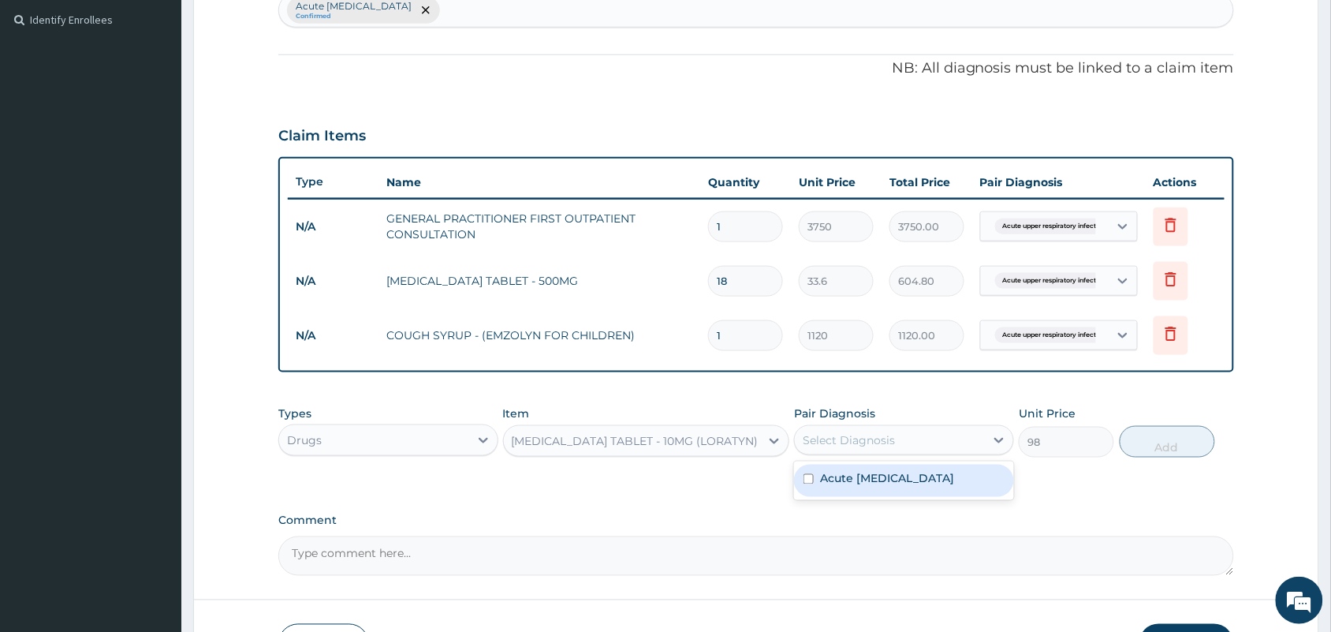
click at [894, 435] on div "Select Diagnosis" at bounding box center [849, 440] width 92 height 16
click at [894, 487] on label "Acute upper respiratory infection" at bounding box center [887, 479] width 134 height 16
checkbox input "true"
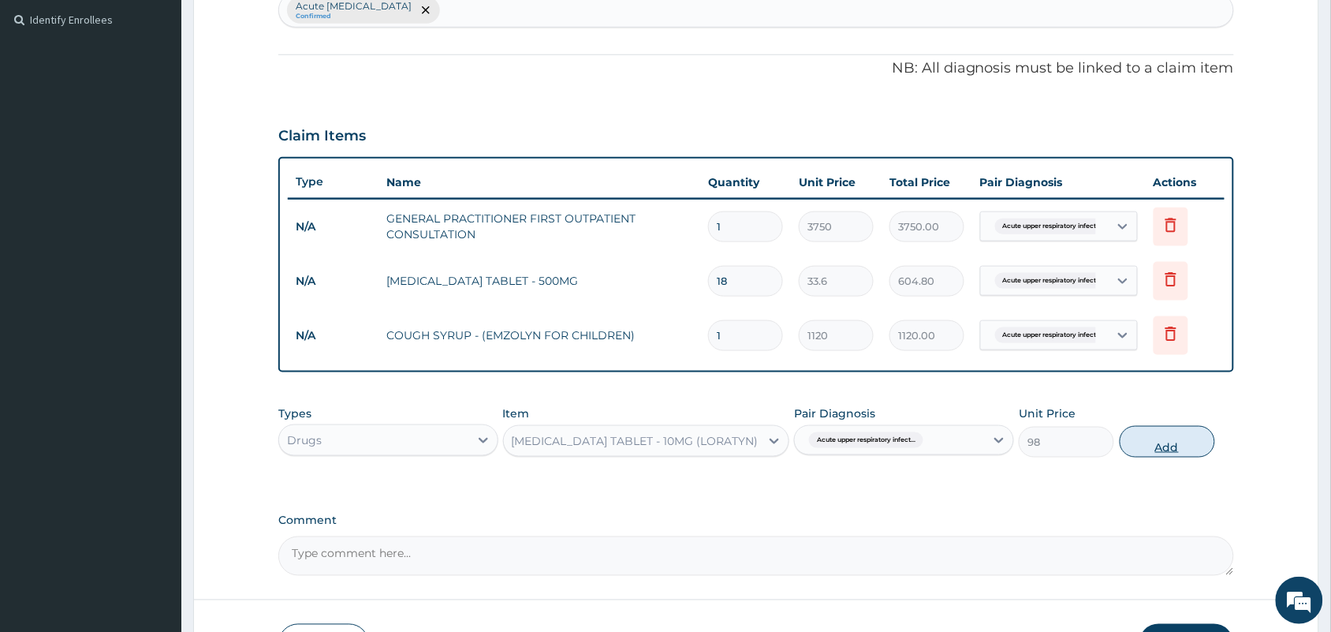
click at [1166, 443] on button "Add" at bounding box center [1167, 442] width 95 height 32
type input "0"
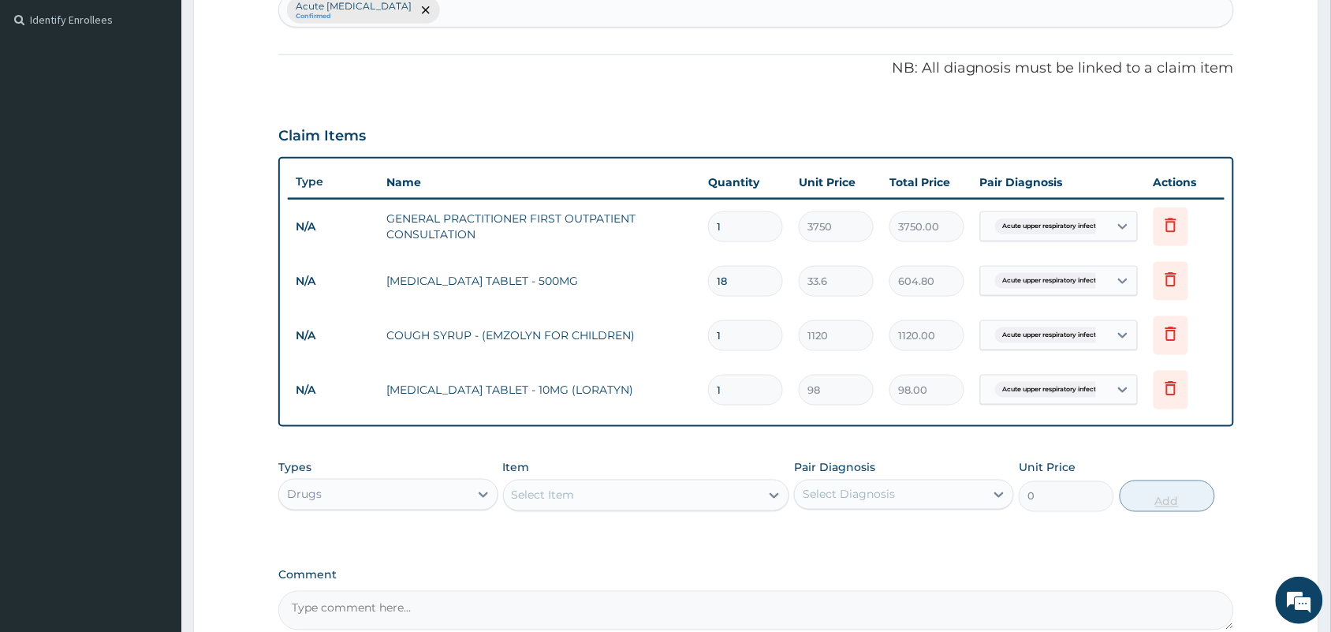
type input "0.00"
type input "5"
type input "490.00"
type input "5"
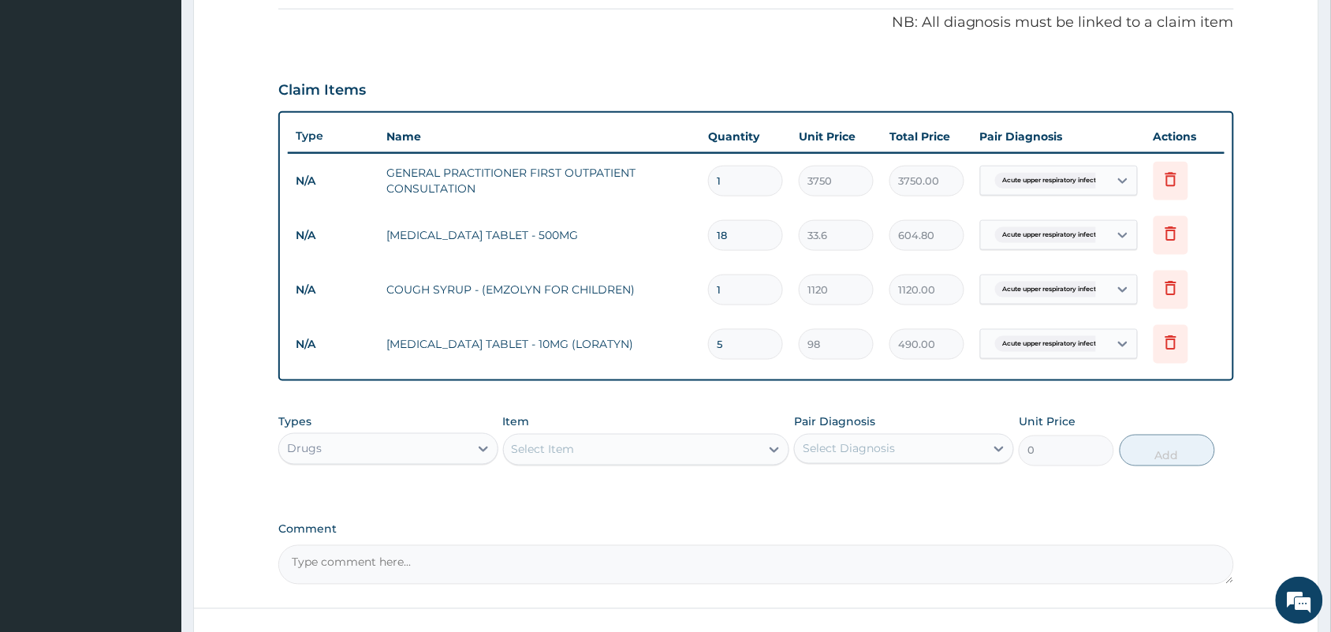
scroll to position [593, 0]
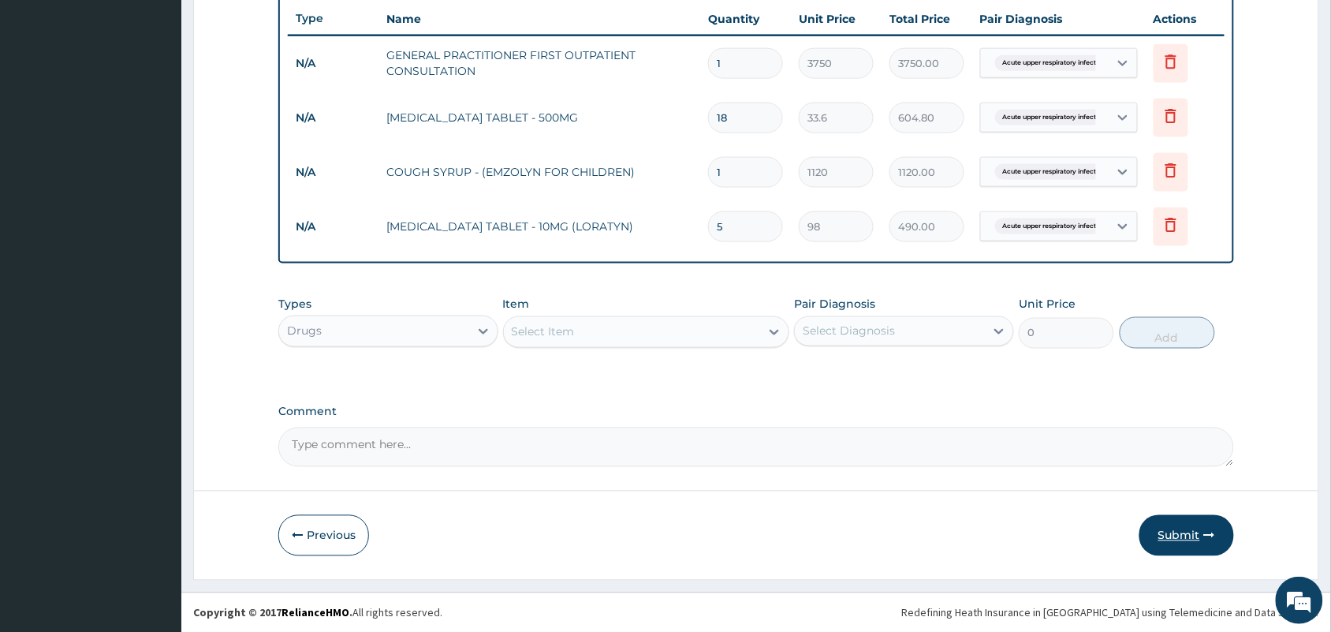
click at [1173, 538] on button "Submit" at bounding box center [1187, 535] width 95 height 41
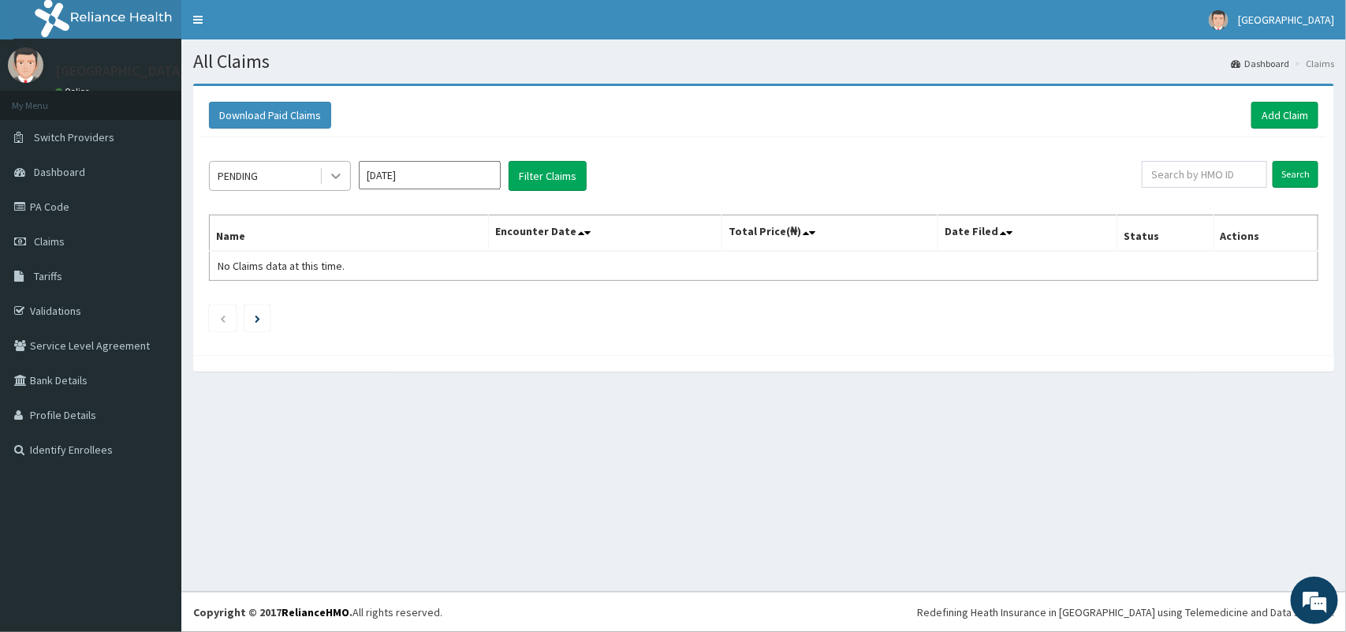
click at [332, 174] on icon at bounding box center [336, 176] width 16 height 16
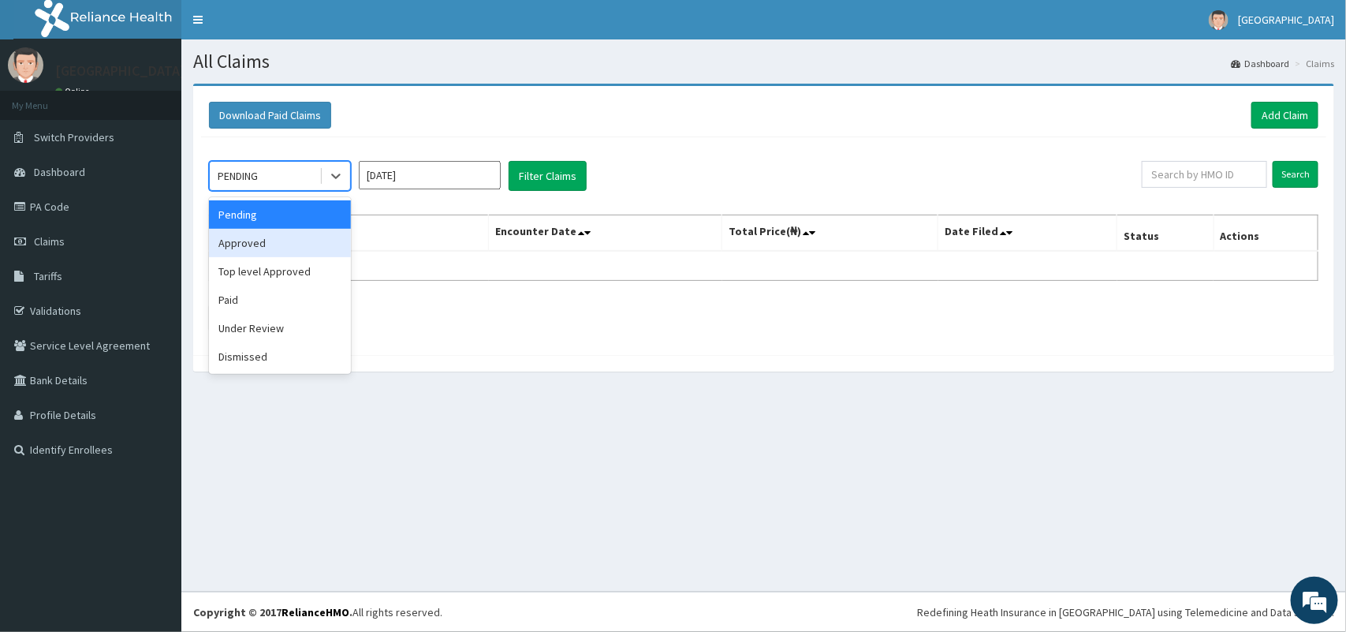
click at [315, 245] on div "Approved" at bounding box center [280, 243] width 142 height 28
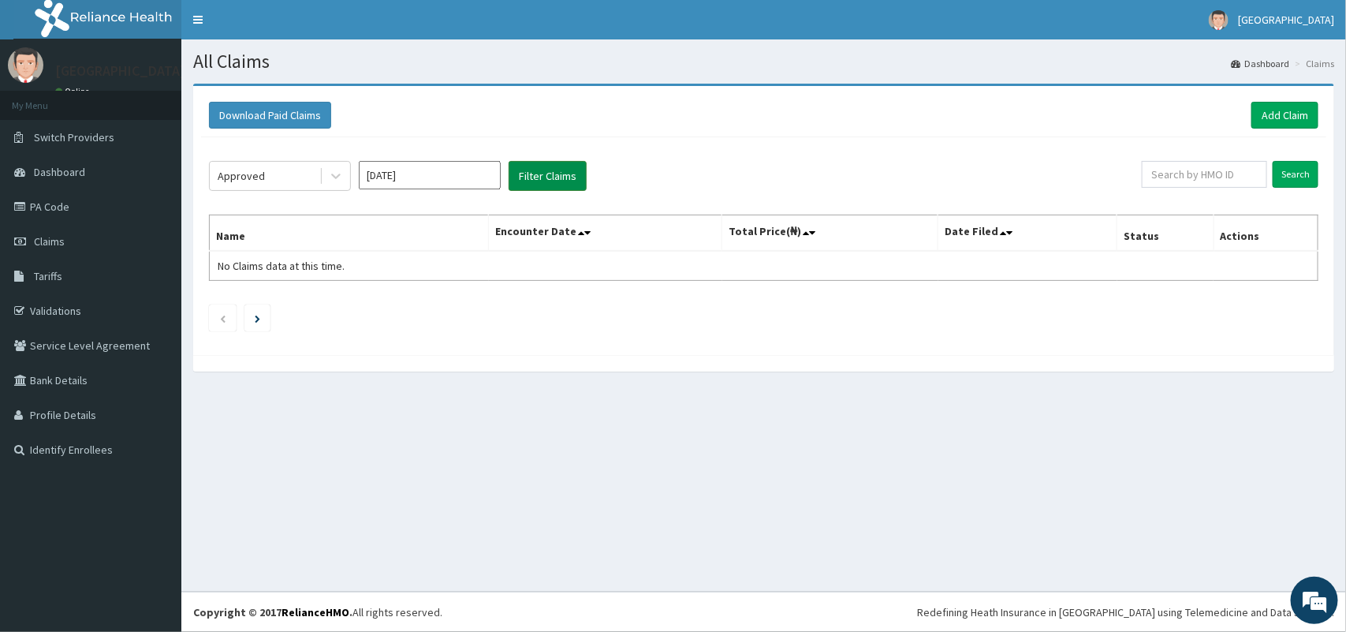
click at [539, 179] on button "Filter Claims" at bounding box center [548, 176] width 78 height 30
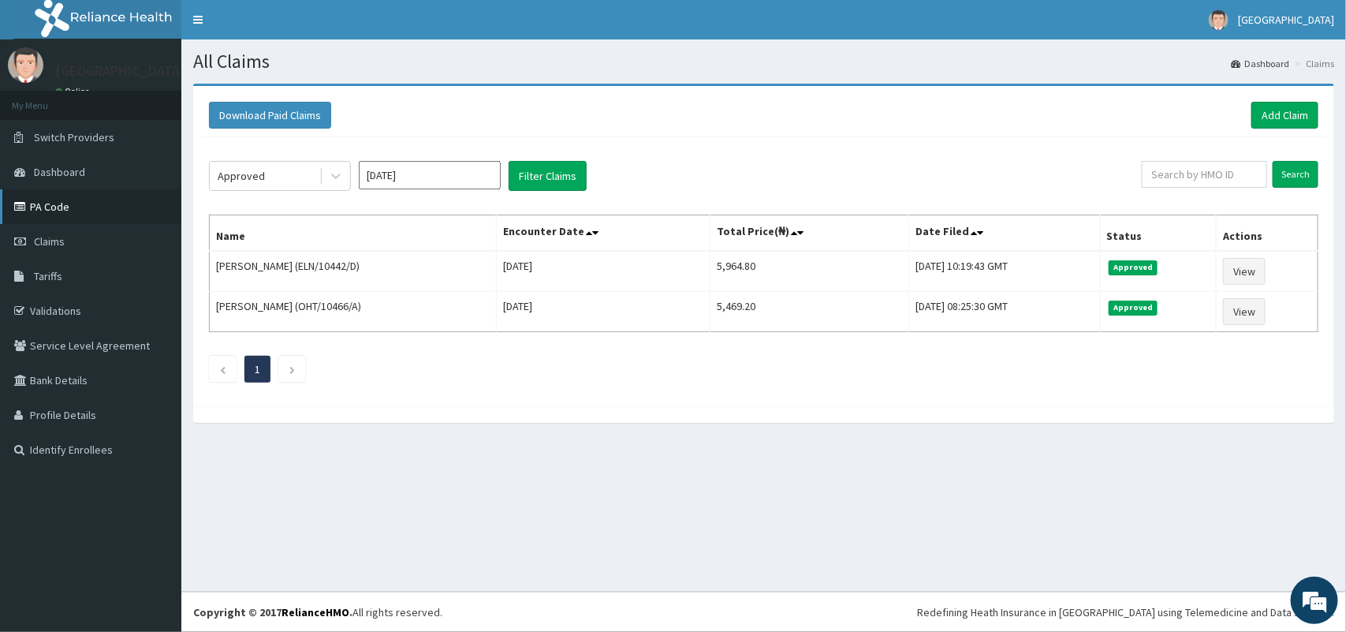
click at [77, 198] on link "PA Code" at bounding box center [90, 206] width 181 height 35
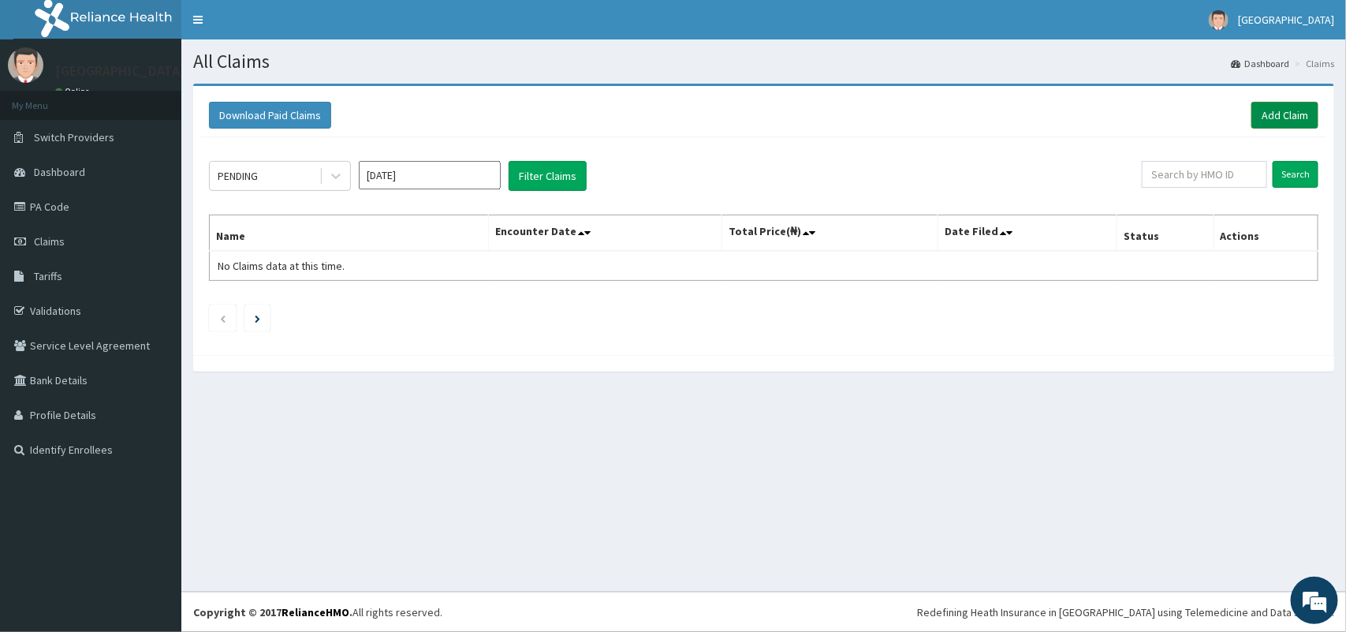
click at [1274, 114] on link "Add Claim" at bounding box center [1285, 115] width 67 height 27
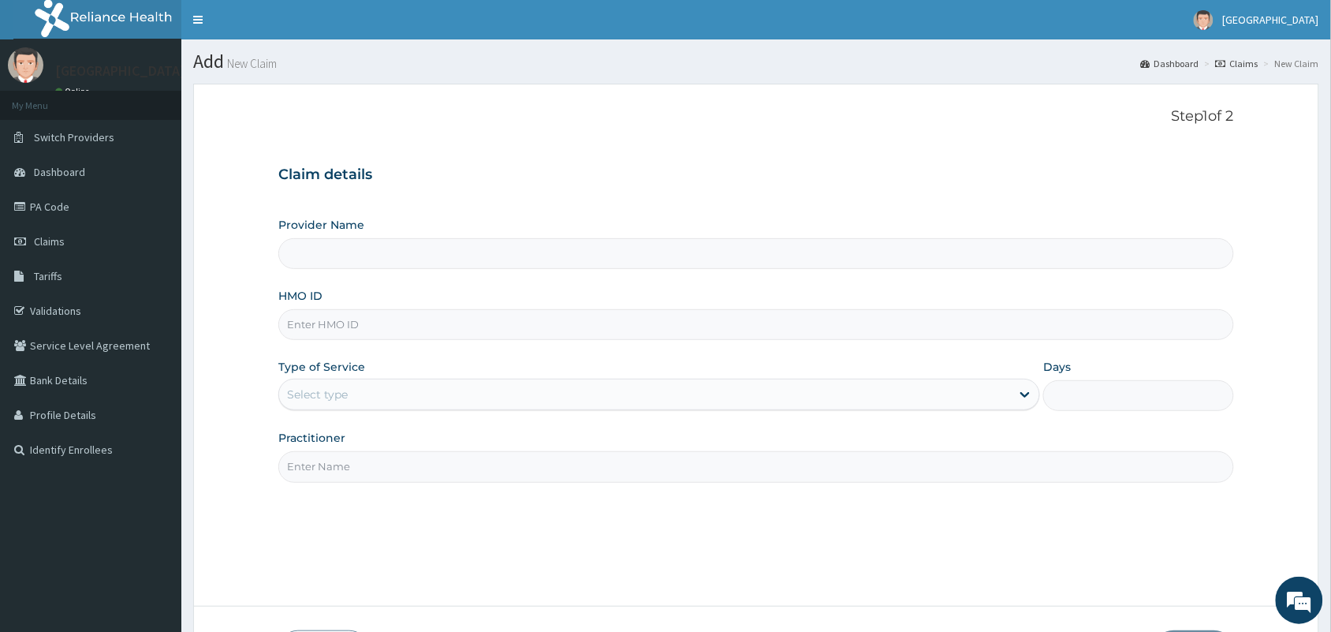
type input "[GEOGRAPHIC_DATA]"
click at [712, 327] on input "HMO ID" at bounding box center [756, 324] width 956 height 31
paste input "TOO/10063/A"
type input "TOO/10063/A"
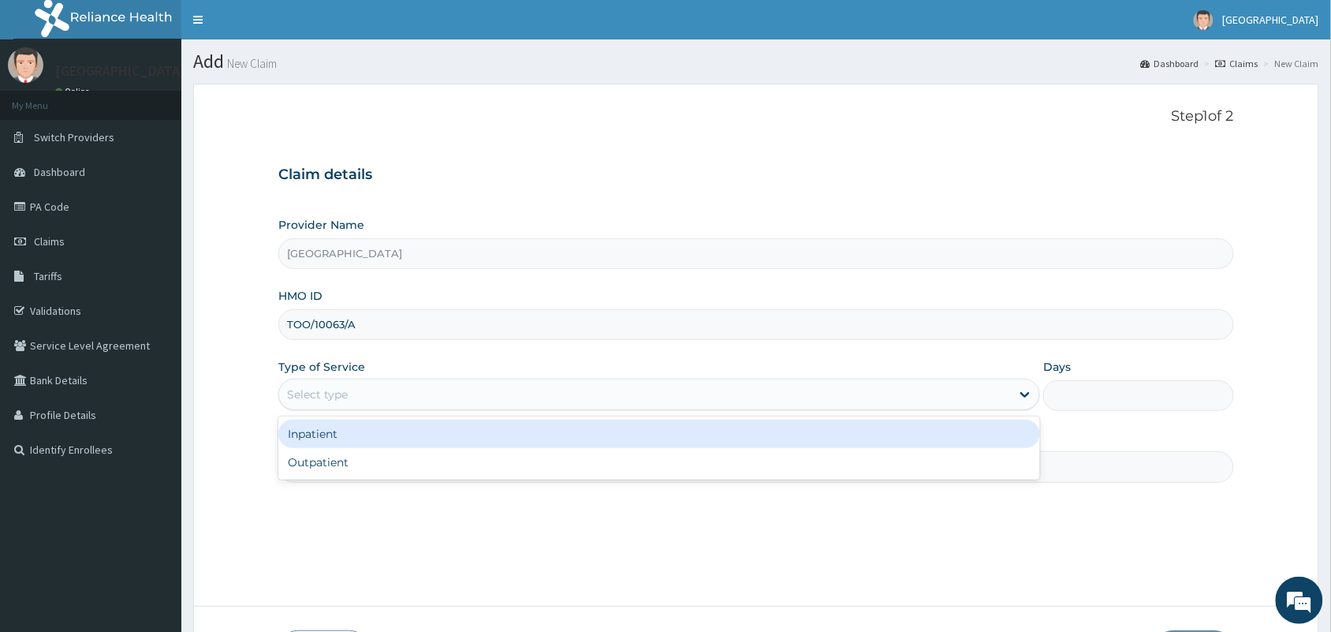
click at [694, 400] on div "Select type" at bounding box center [645, 394] width 732 height 25
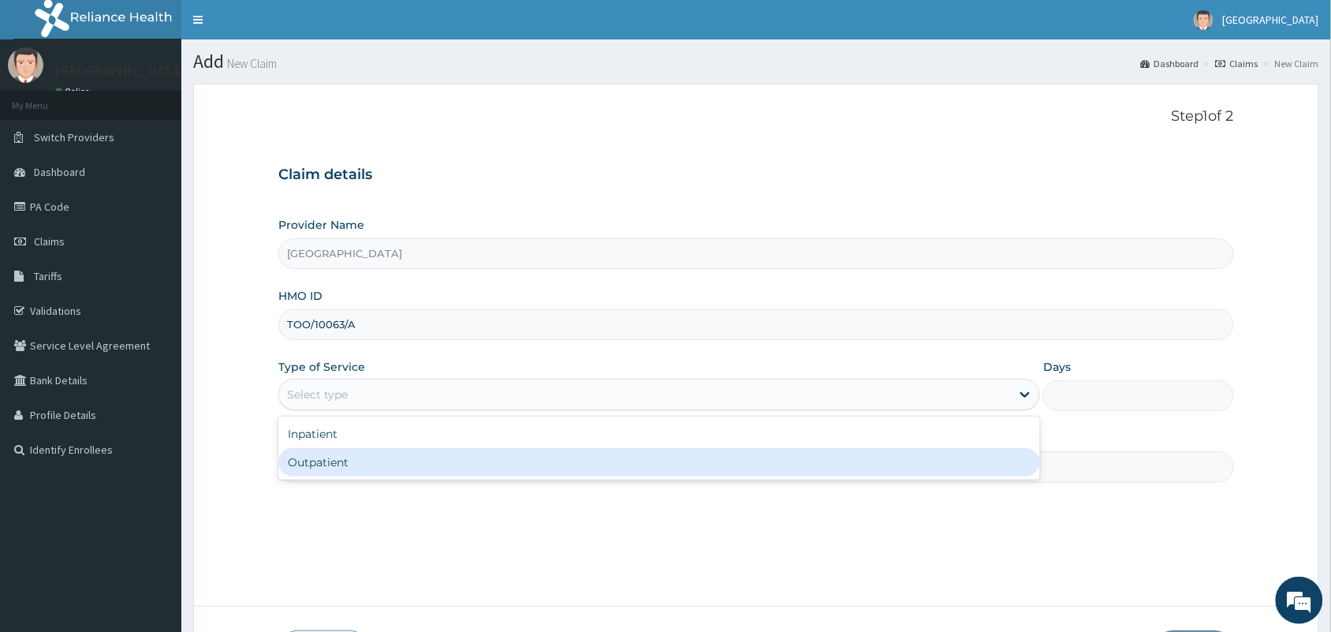
click at [649, 464] on div "Outpatient" at bounding box center [659, 462] width 762 height 28
type input "1"
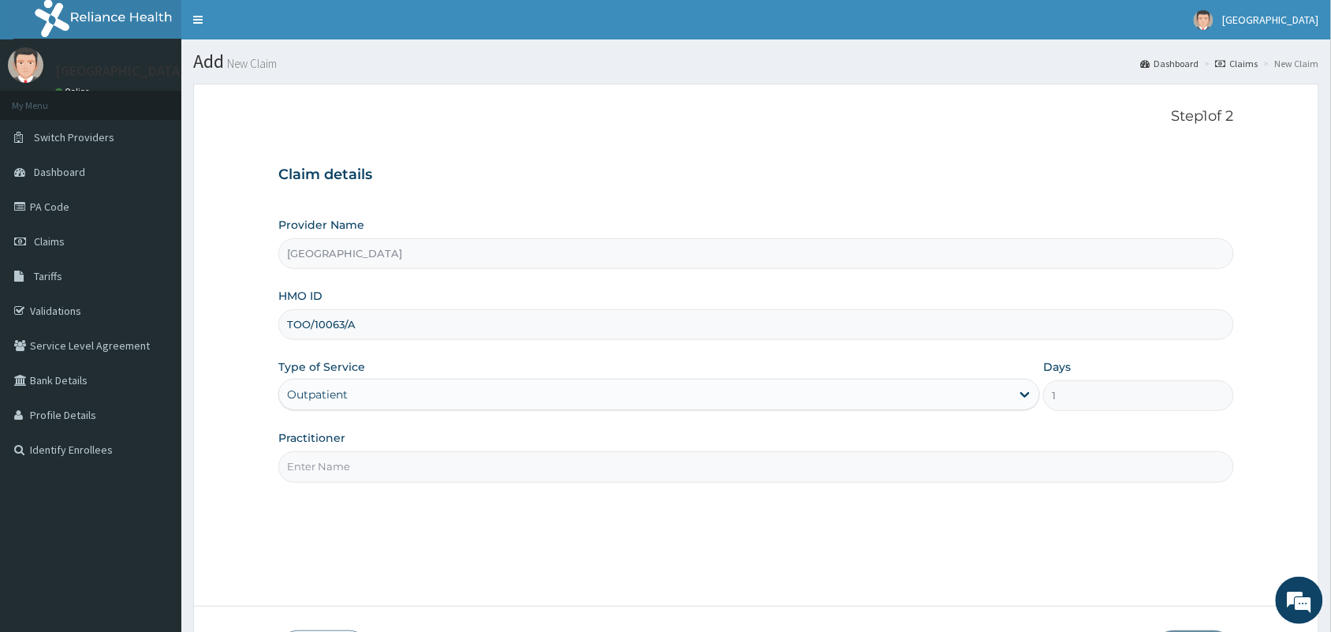
click at [651, 466] on input "Practitioner" at bounding box center [756, 466] width 956 height 31
type input "[PERSON_NAME]"
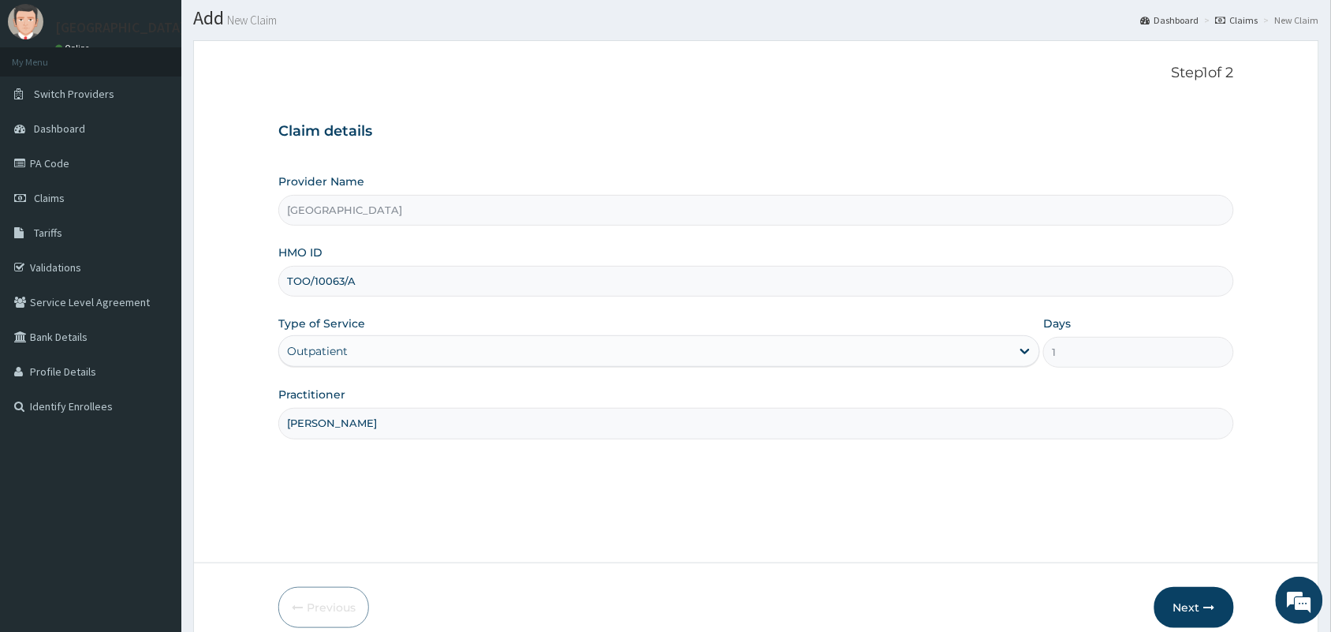
scroll to position [116, 0]
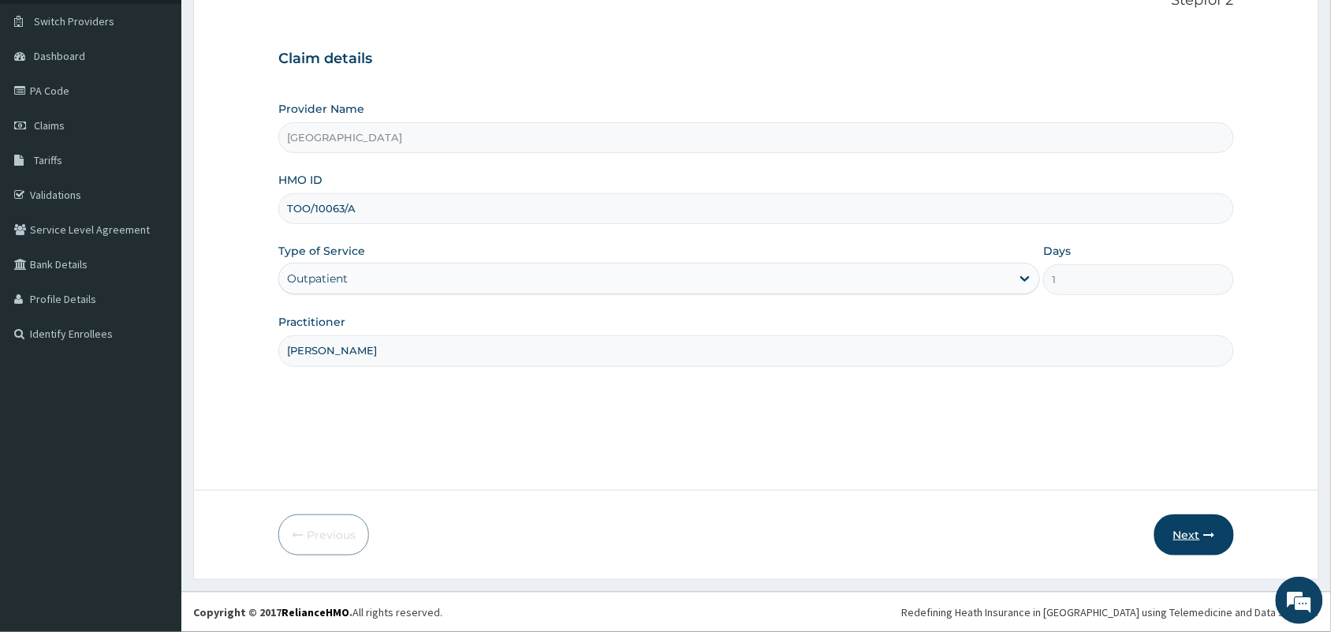
click at [1195, 543] on button "Next" at bounding box center [1195, 534] width 80 height 41
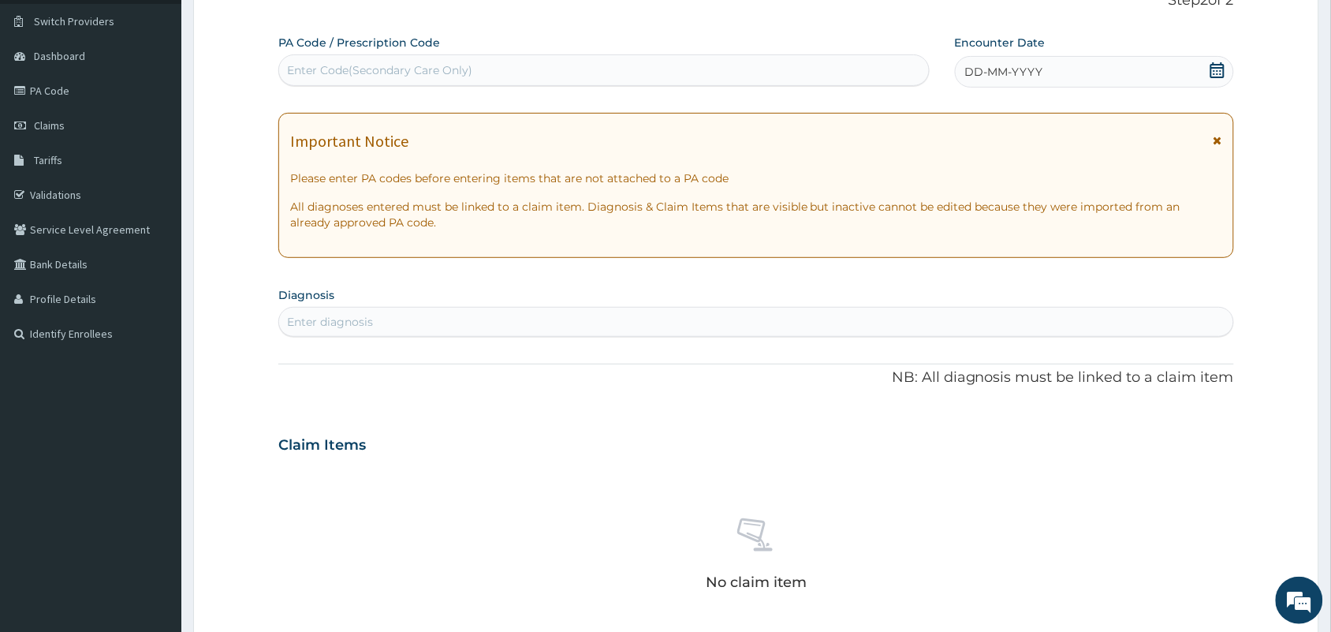
click at [1219, 73] on icon at bounding box center [1218, 70] width 16 height 16
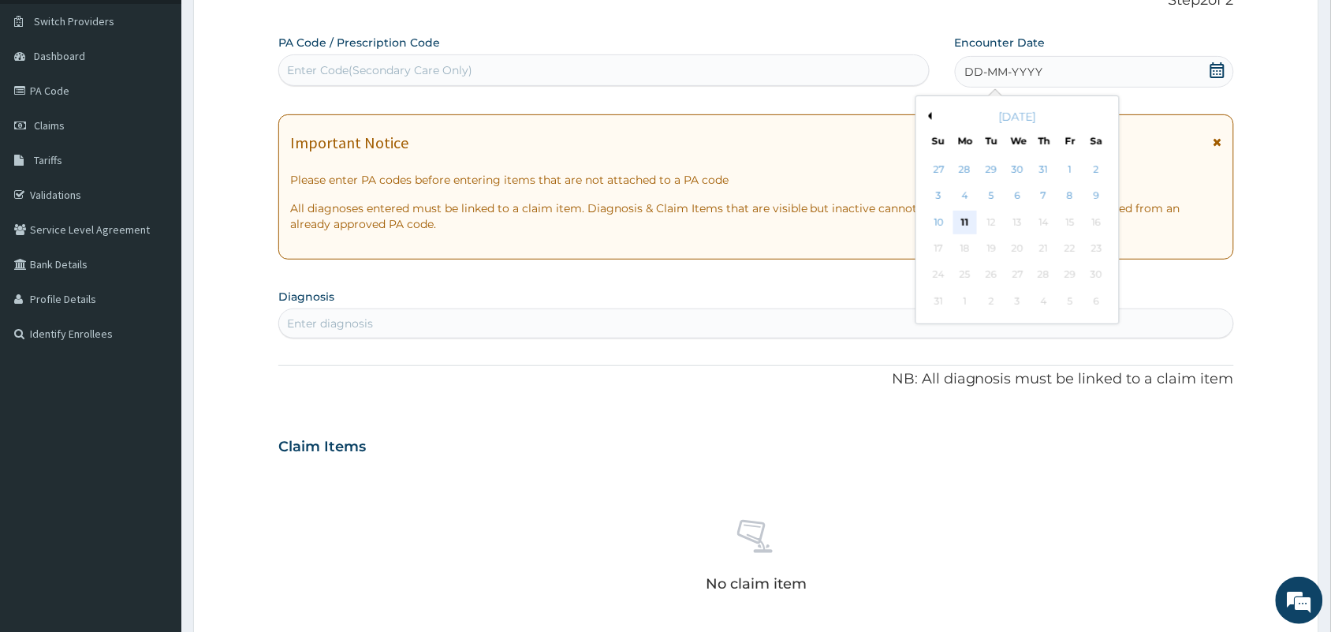
click at [971, 221] on div "11" at bounding box center [965, 223] width 24 height 24
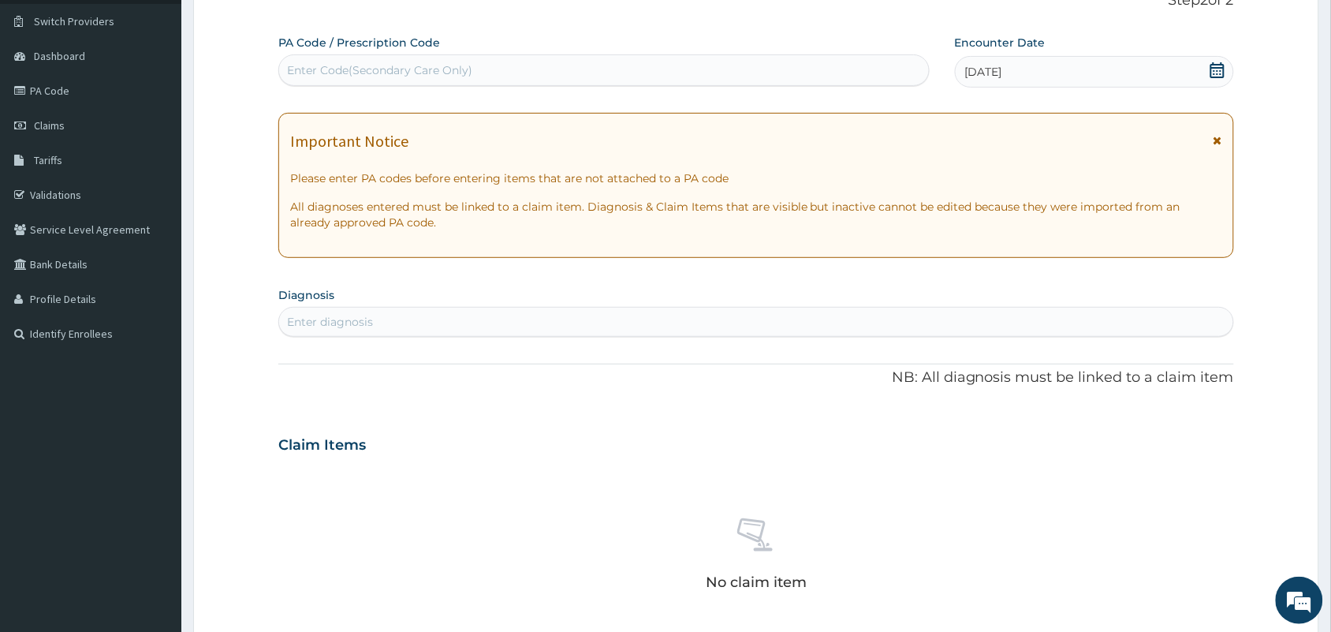
click at [710, 319] on div "Enter diagnosis" at bounding box center [756, 321] width 954 height 25
type input "g"
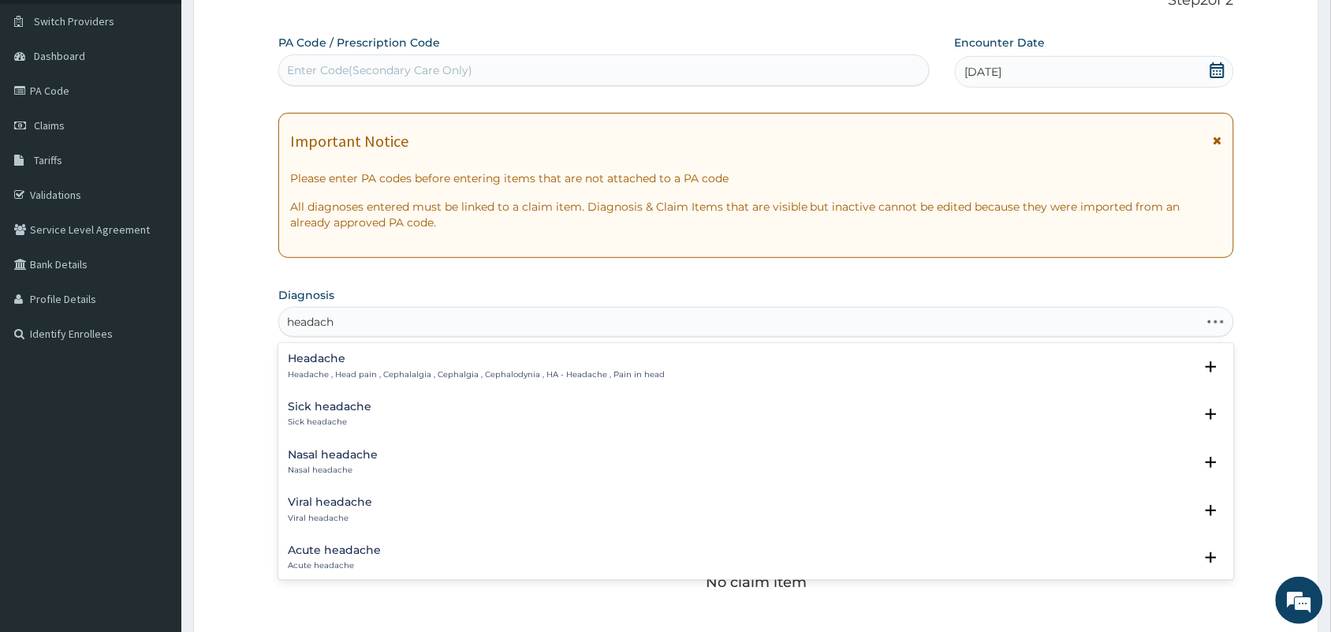
type input "headache"
click at [521, 369] on p "Headache , Head pain , Cephalalgia , Cephalgia , Cephalodynia , HA - Headache ,…" at bounding box center [476, 374] width 377 height 11
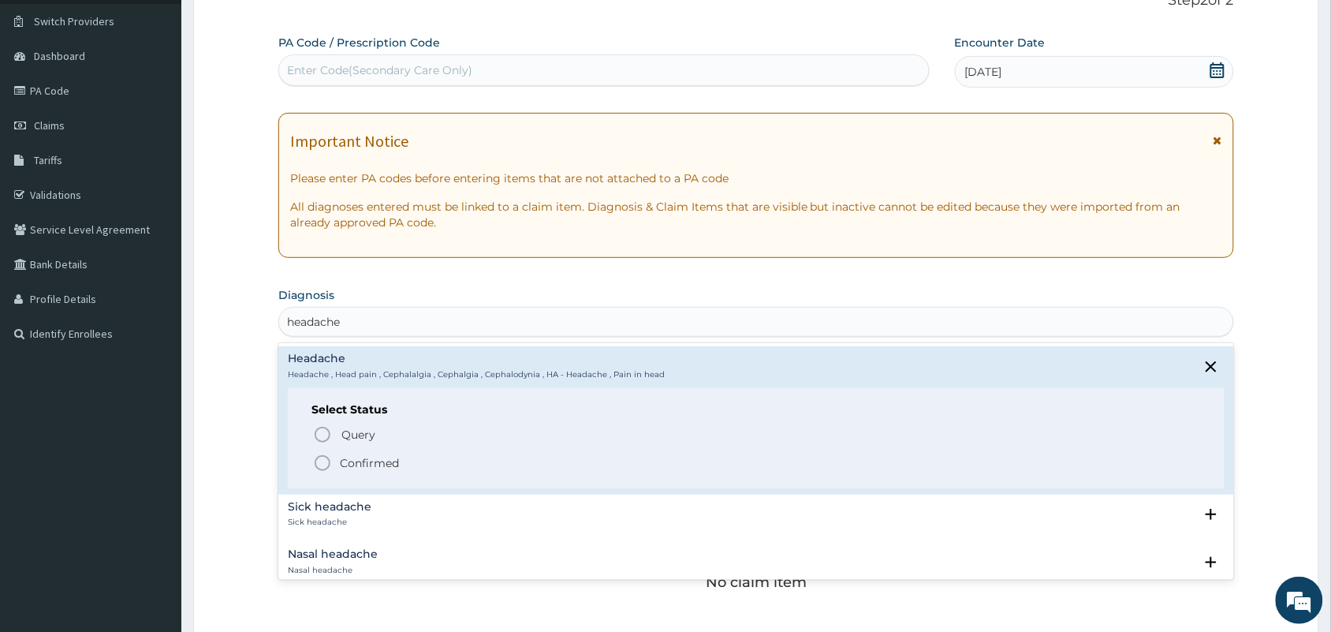
click at [323, 457] on icon "status option filled" at bounding box center [322, 462] width 19 height 19
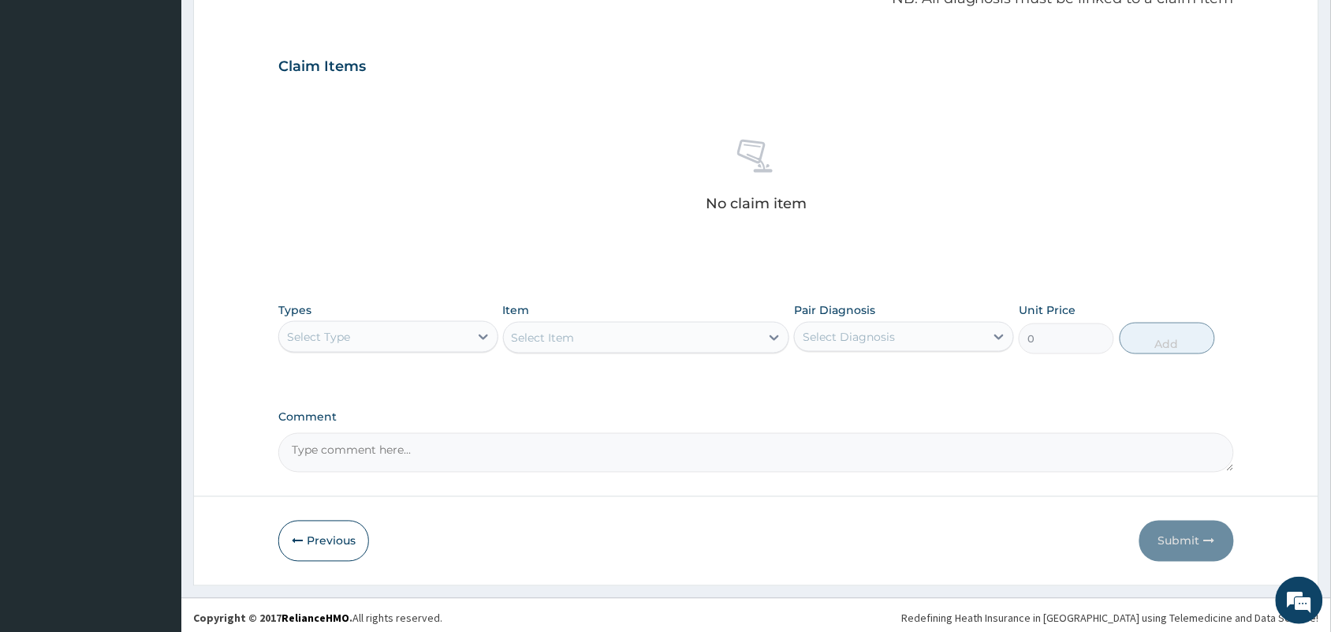
scroll to position [506, 0]
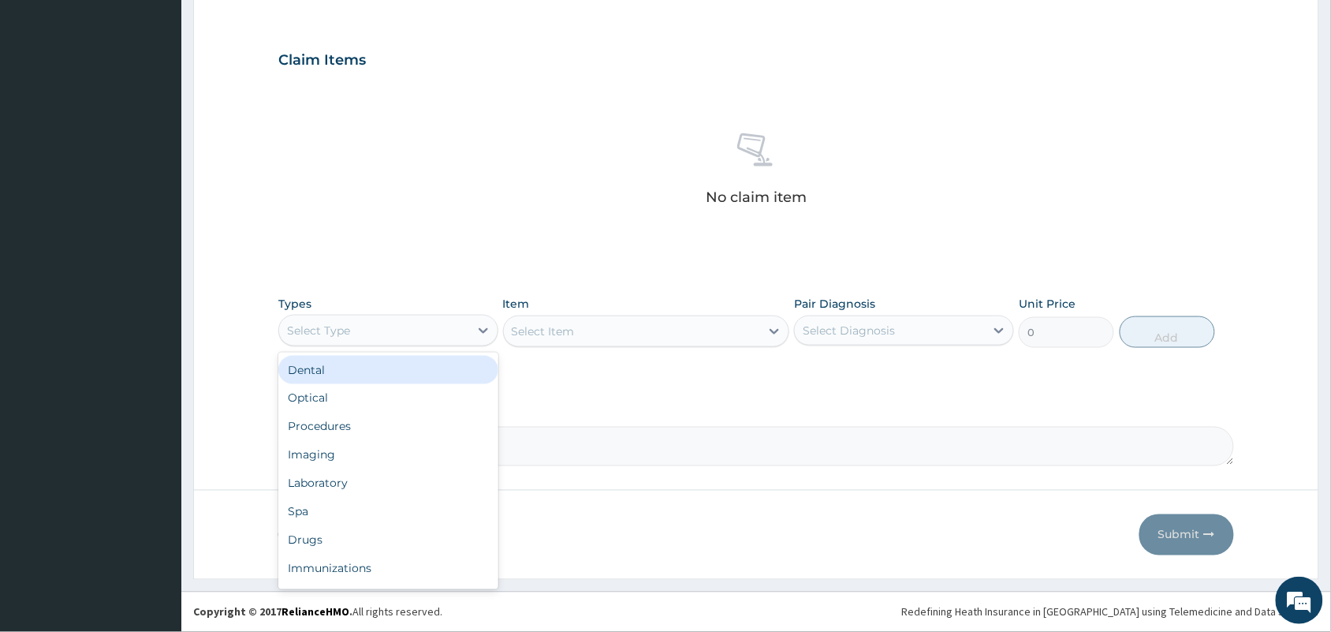
click at [382, 334] on div "Select Type" at bounding box center [374, 330] width 190 height 25
click at [439, 428] on div "Procedures" at bounding box center [388, 426] width 220 height 28
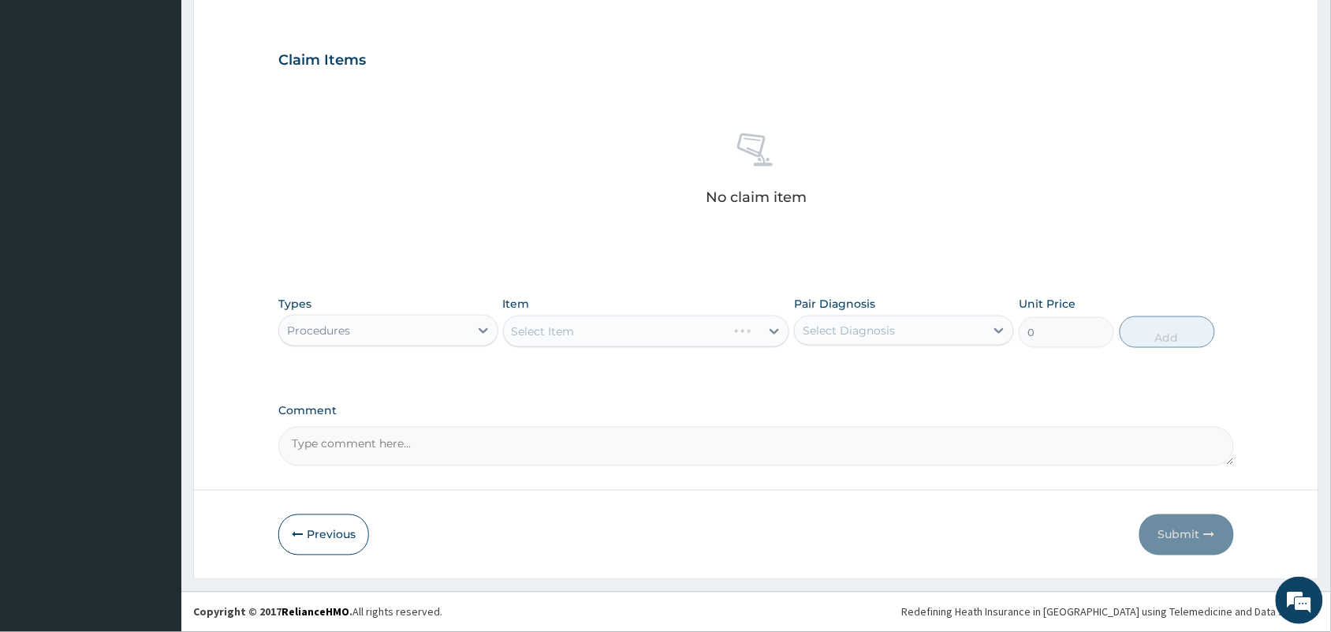
click at [645, 325] on div "Select Item" at bounding box center [646, 331] width 287 height 32
click at [606, 338] on div "Select Item" at bounding box center [646, 331] width 287 height 32
click at [606, 341] on div "Select Item" at bounding box center [632, 331] width 257 height 25
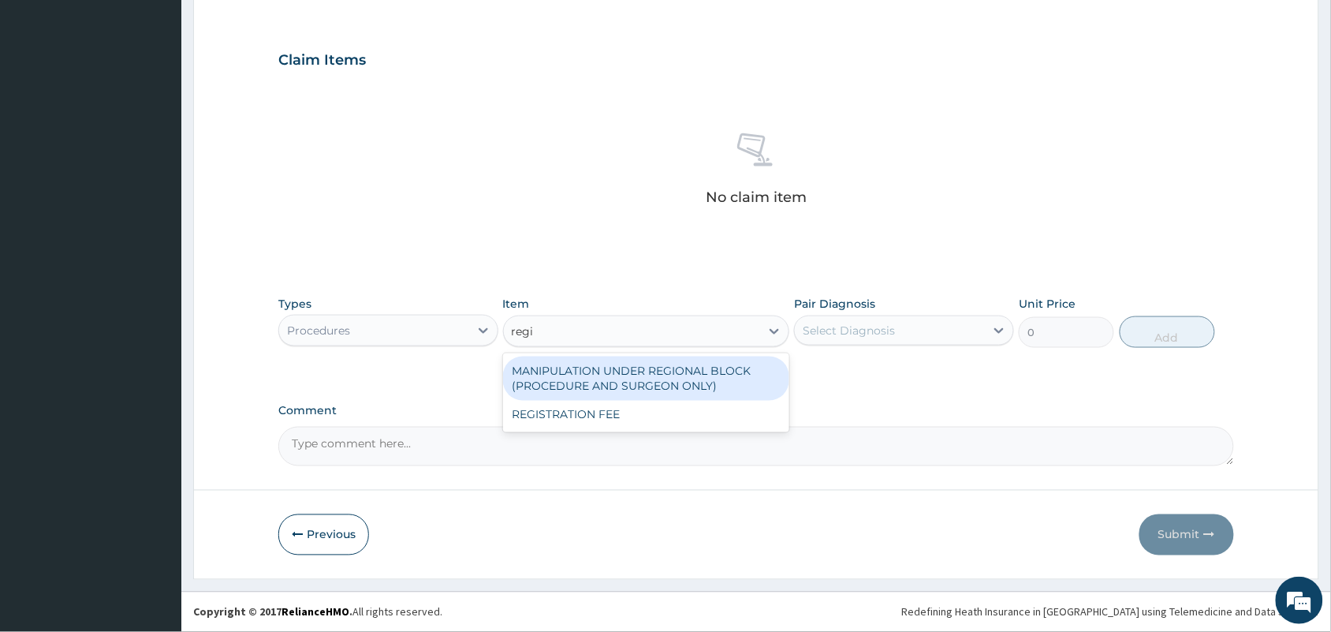
type input "regis"
click at [606, 363] on div "REGISTRATION FEE" at bounding box center [646, 370] width 287 height 28
type input "2500"
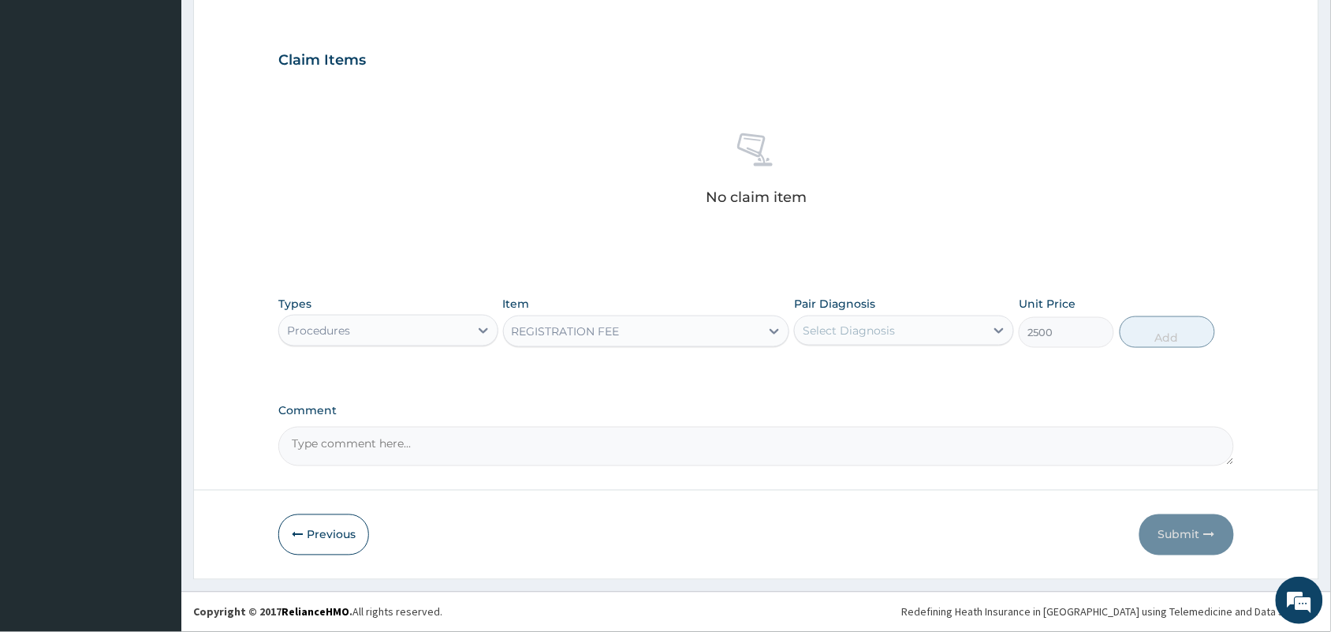
click at [909, 333] on div "Select Diagnosis" at bounding box center [890, 330] width 190 height 25
click at [911, 368] on div "Headache" at bounding box center [904, 371] width 220 height 32
checkbox input "true"
click at [1180, 336] on button "Add" at bounding box center [1167, 332] width 95 height 32
type input "0"
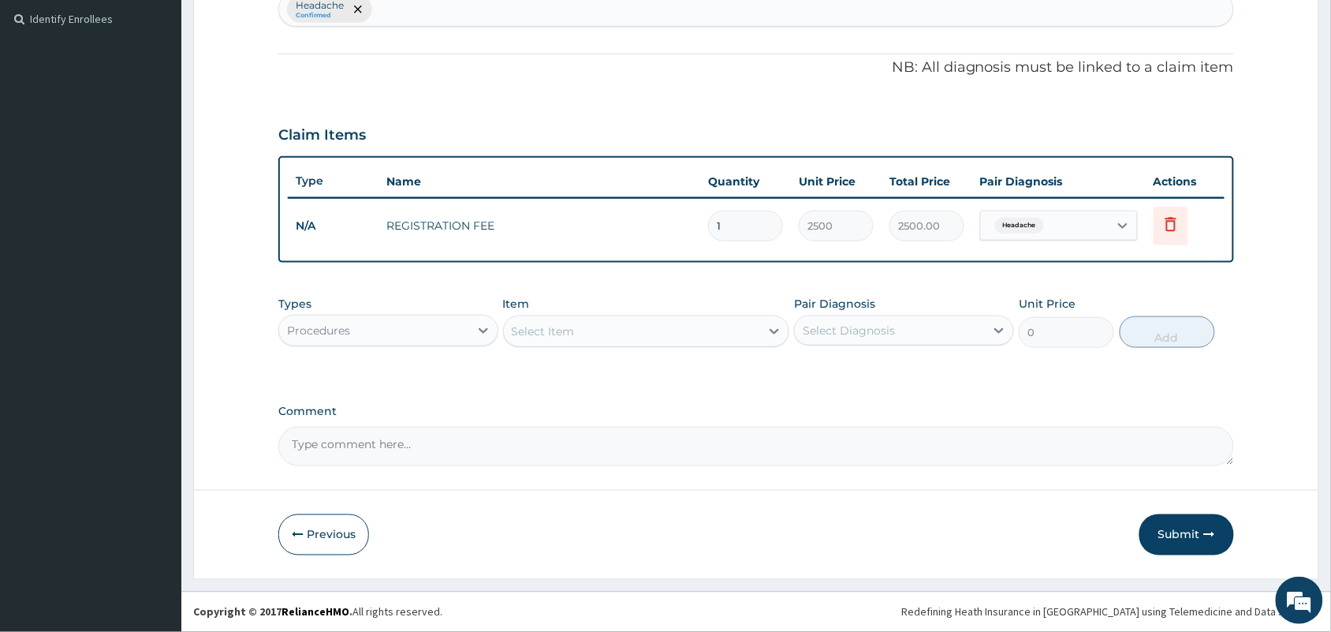
scroll to position [430, 0]
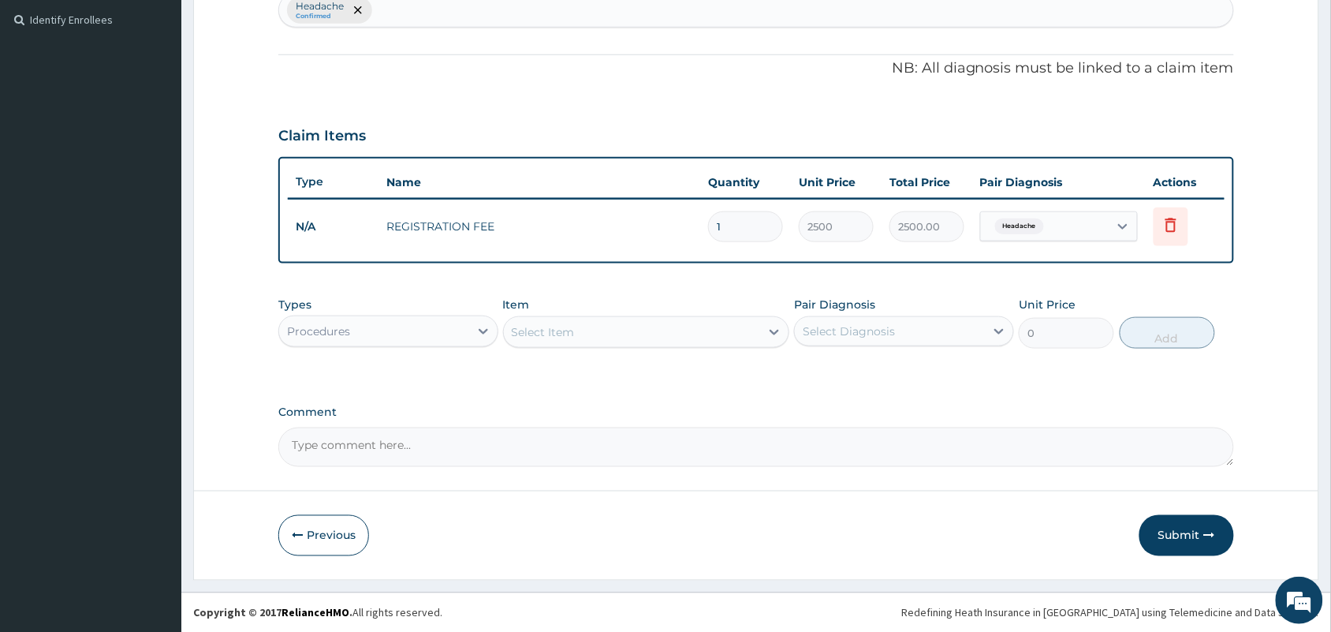
click at [620, 330] on div "Select Item" at bounding box center [632, 331] width 257 height 25
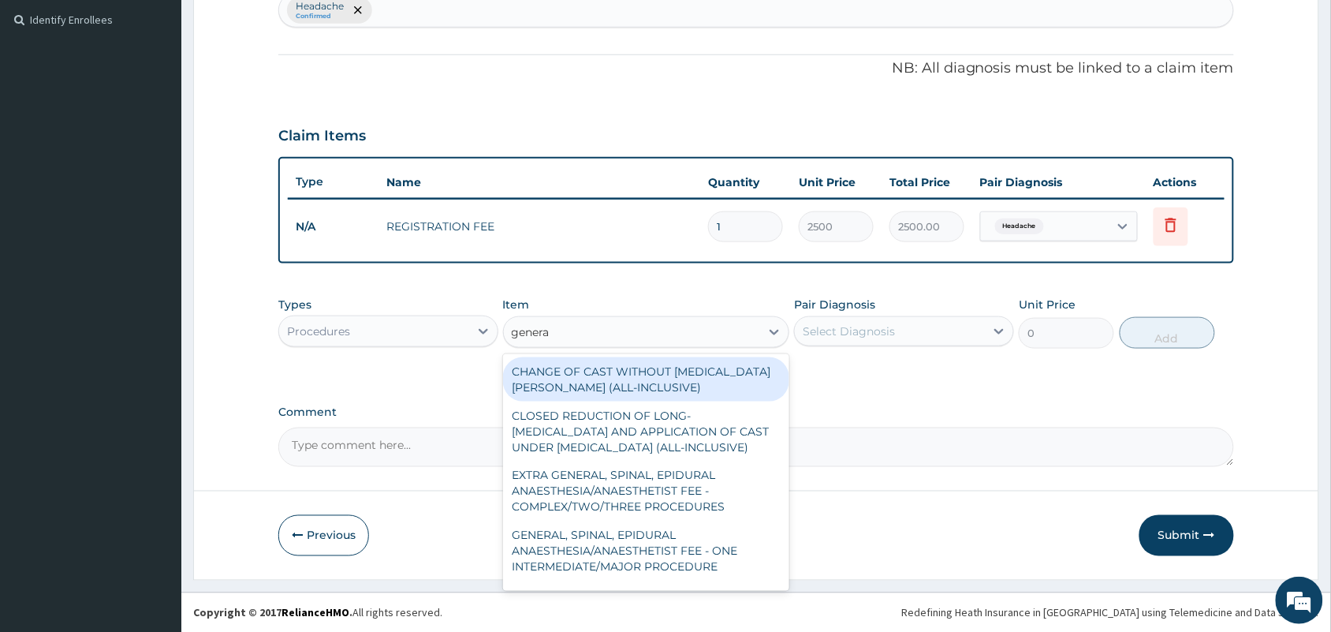
type input "general"
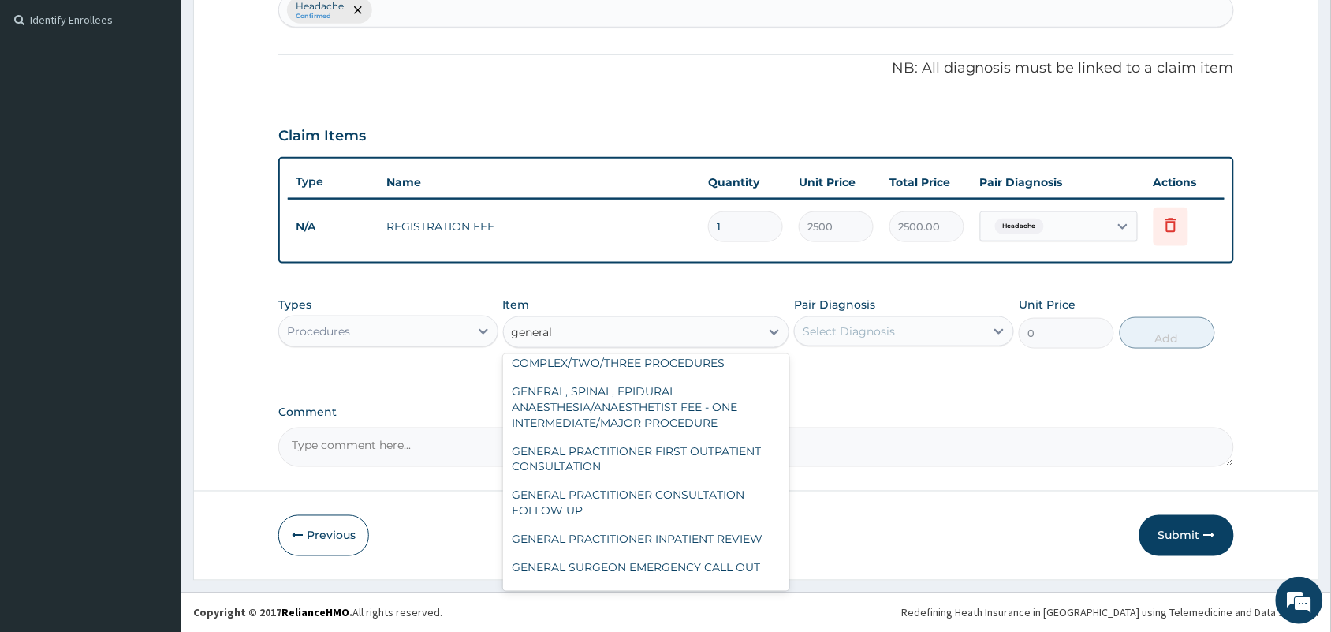
scroll to position [152, 0]
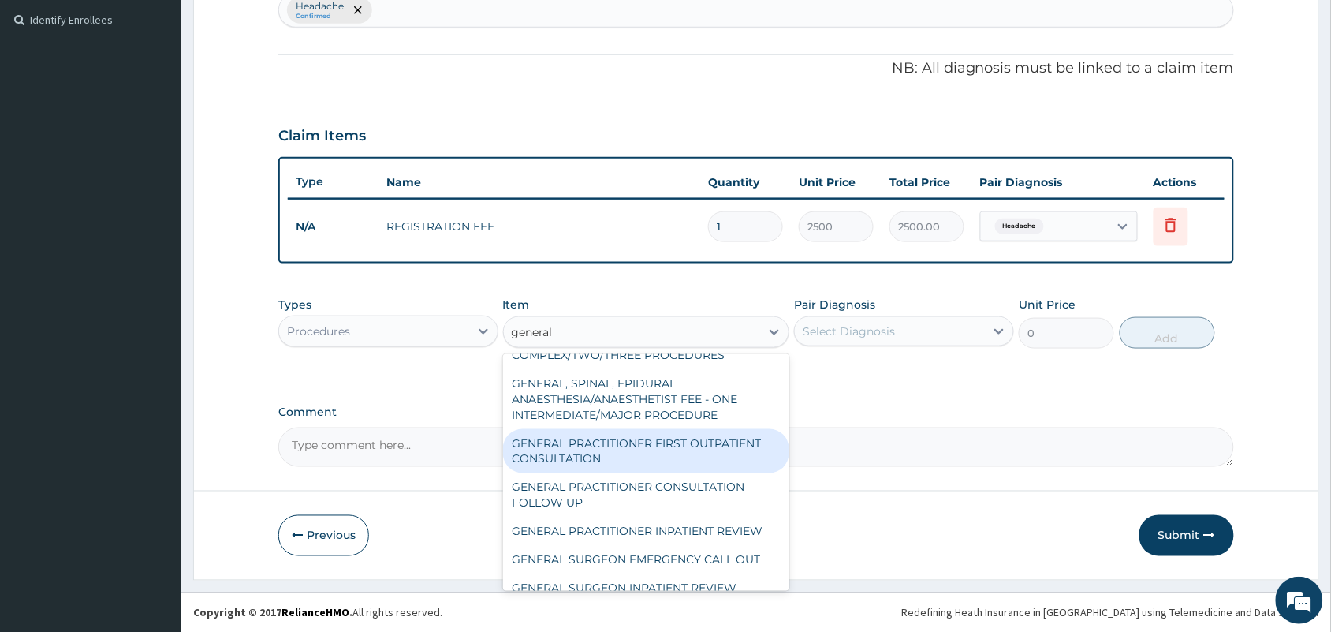
click at [678, 454] on div "GENERAL PRACTITIONER FIRST OUTPATIENT CONSULTATION" at bounding box center [646, 451] width 287 height 44
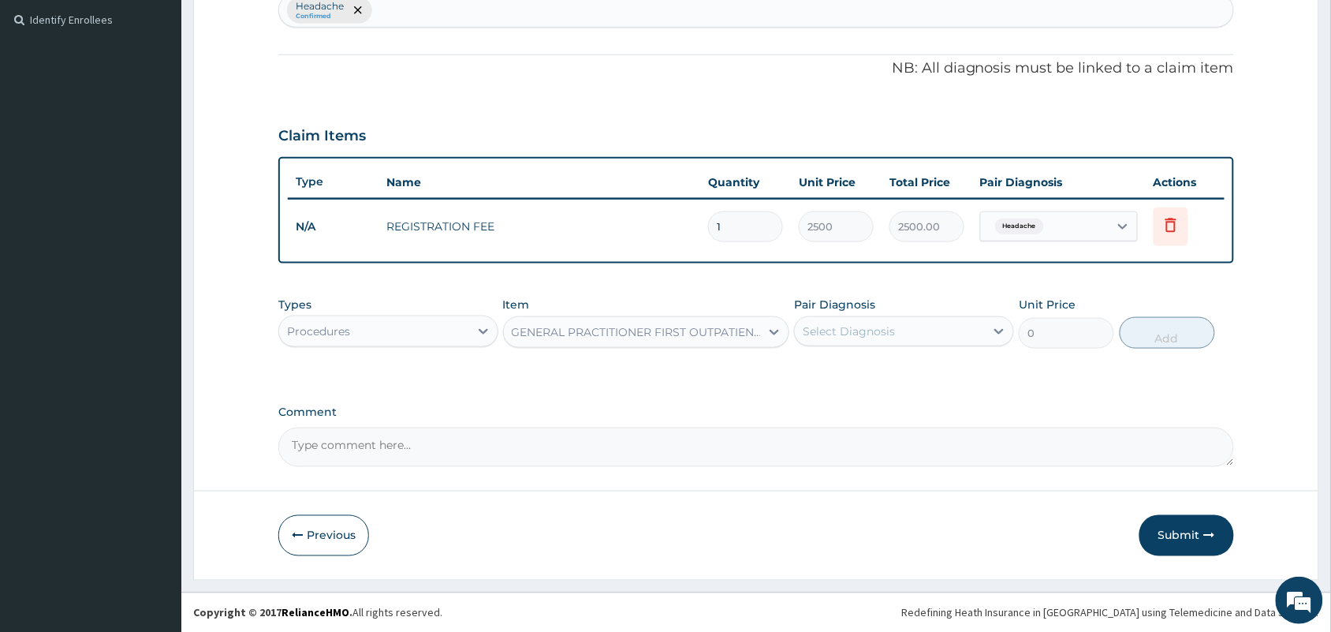
type input "3750"
click at [913, 328] on div "Select Diagnosis" at bounding box center [890, 331] width 190 height 25
click at [913, 367] on div "Headache" at bounding box center [904, 372] width 220 height 32
checkbox input "true"
click at [1170, 341] on button "Add" at bounding box center [1167, 333] width 95 height 32
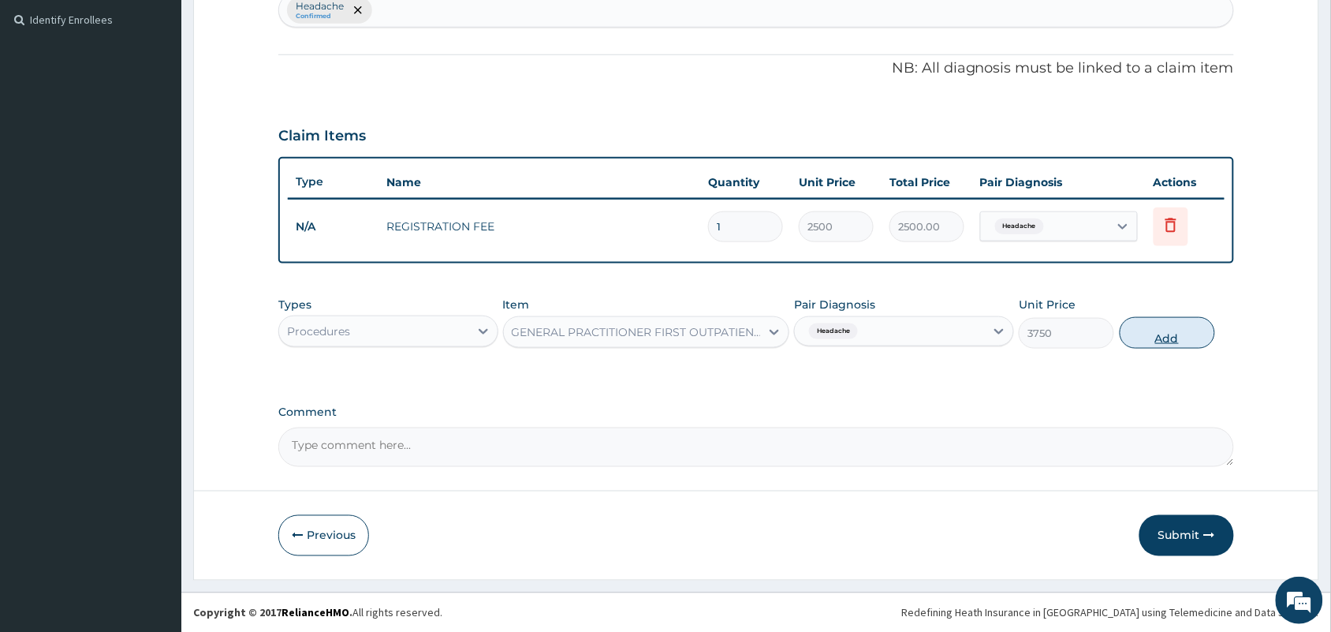
type input "0"
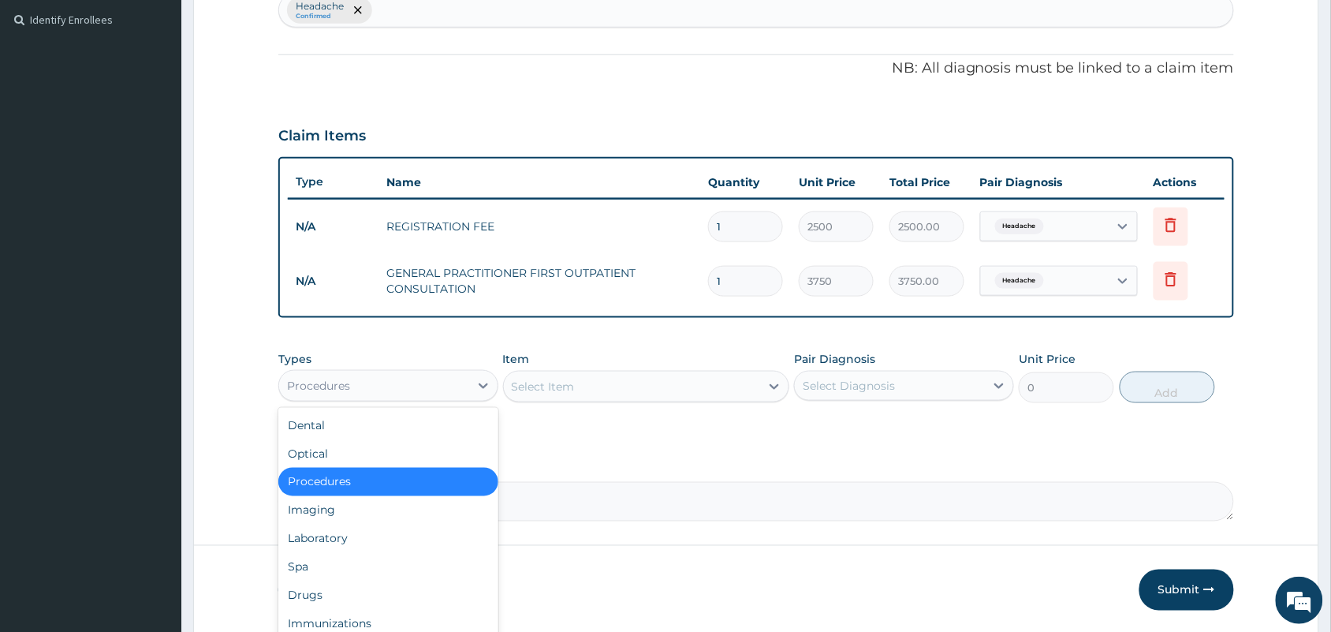
click at [438, 379] on div "Procedures" at bounding box center [374, 385] width 190 height 25
click at [363, 589] on div "Drugs" at bounding box center [388, 595] width 220 height 28
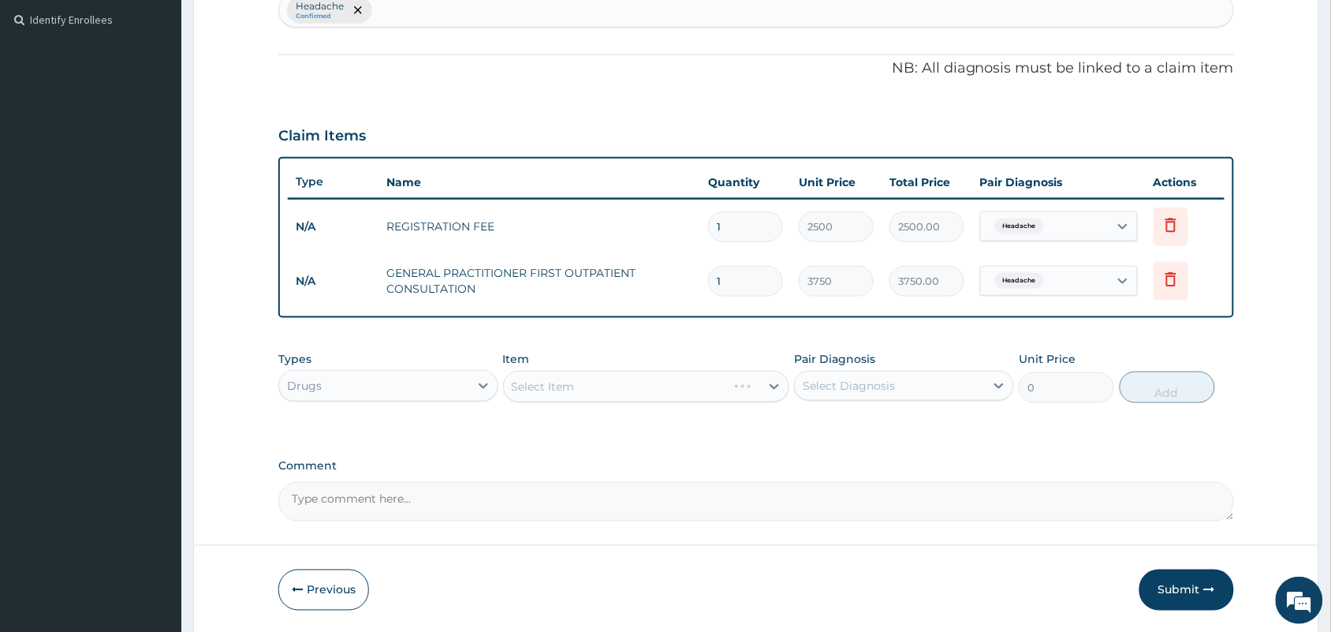
click at [662, 389] on div "Select Item" at bounding box center [646, 387] width 287 height 32
click at [660, 386] on div "Select Item" at bounding box center [646, 387] width 287 height 32
click at [664, 389] on div "Select Item" at bounding box center [632, 386] width 257 height 25
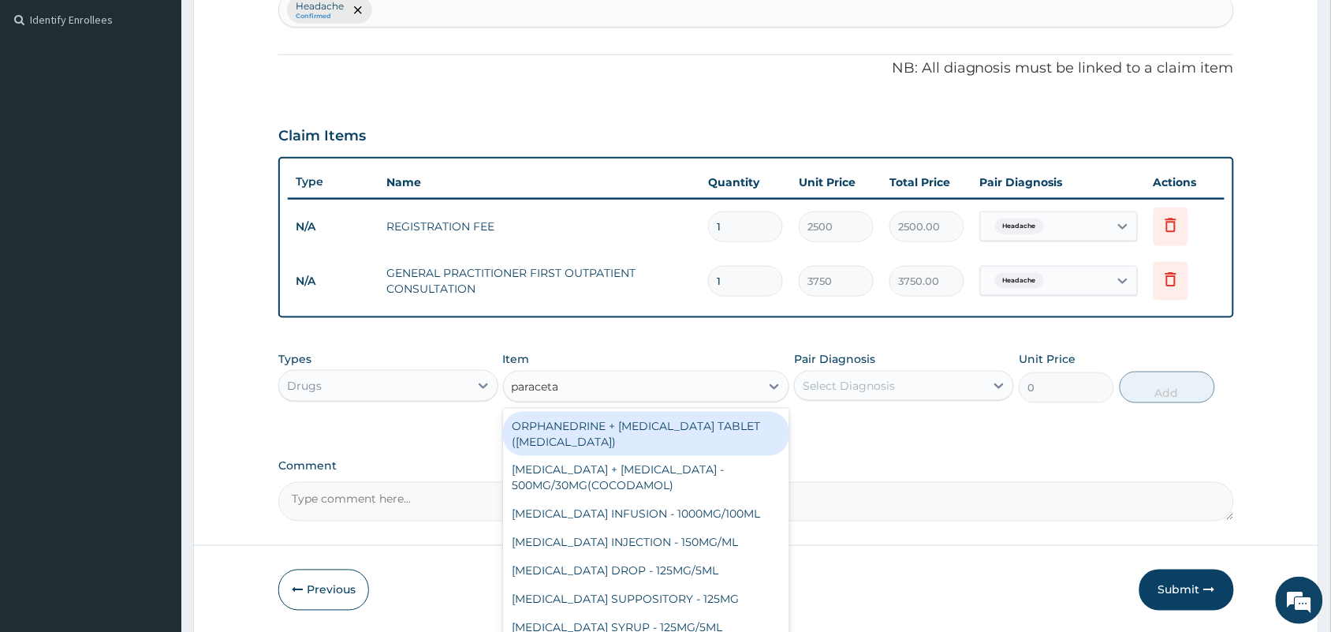
type input "paracetam"
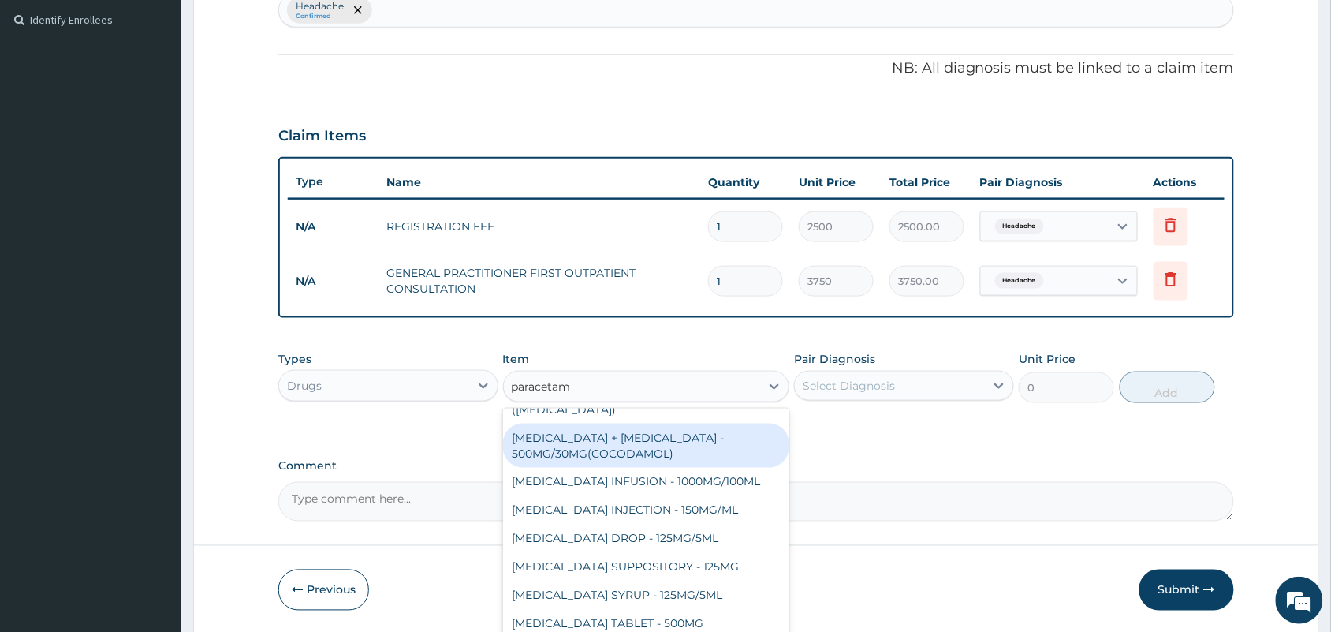
scroll to position [56, 0]
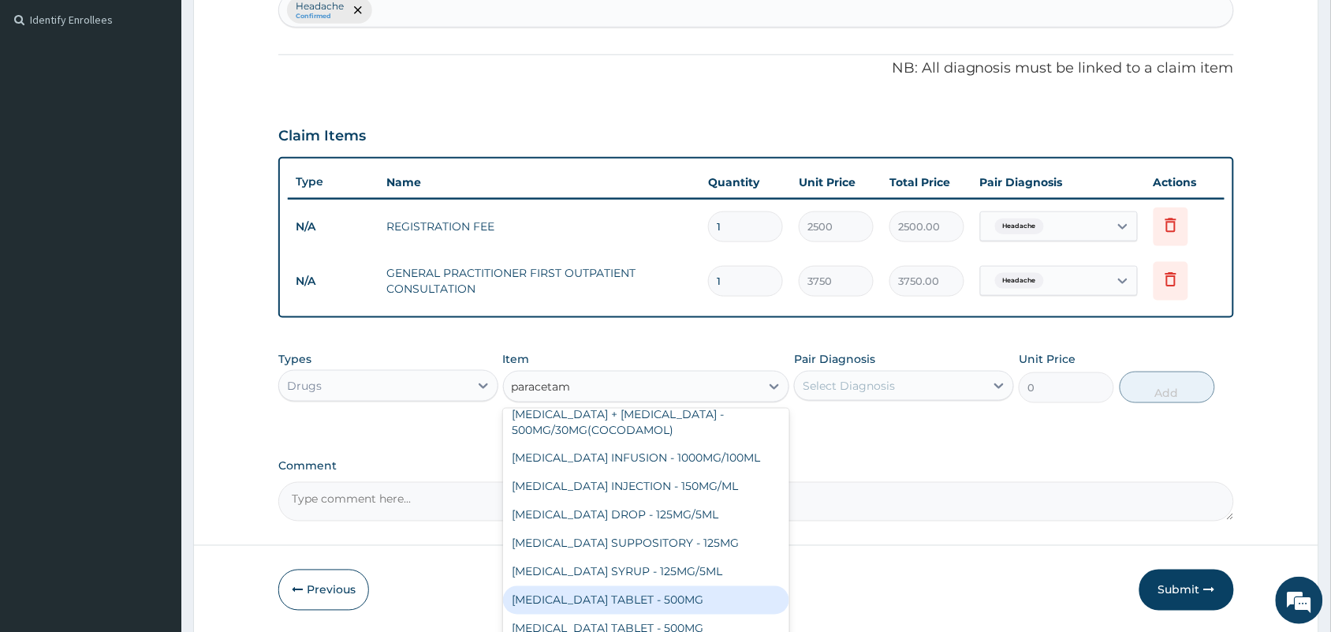
click at [696, 591] on div "PARACETAMOL TABLET - 500MG" at bounding box center [646, 600] width 287 height 28
type input "33.6"
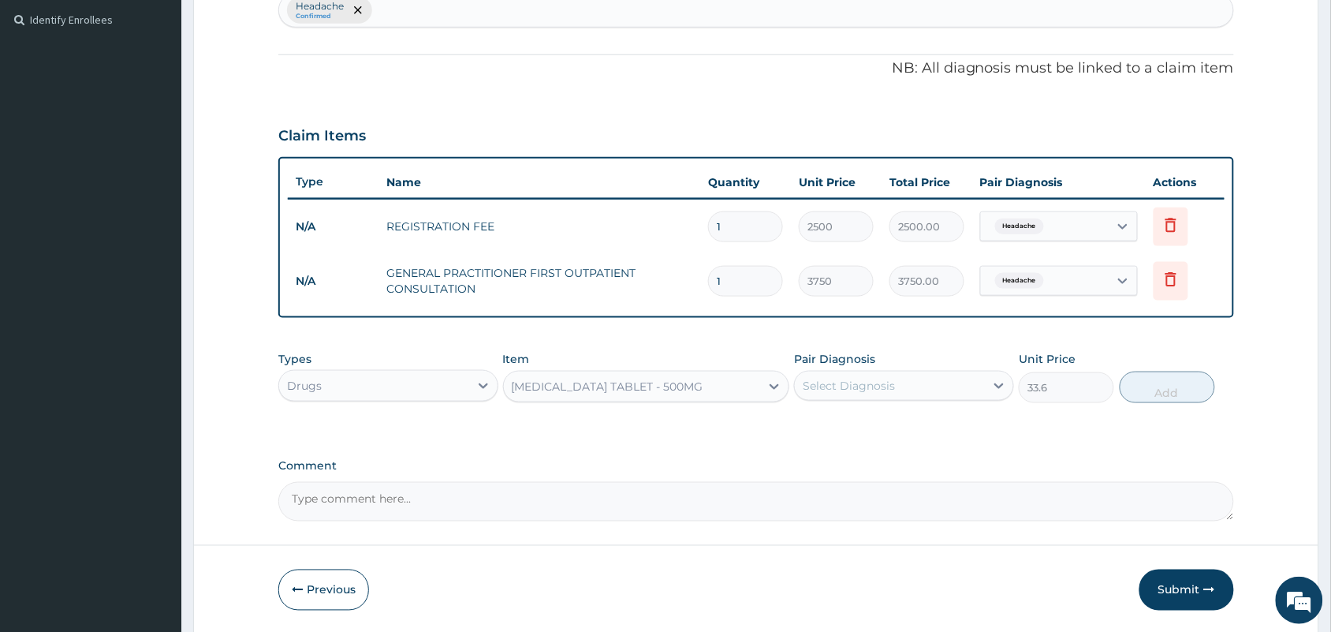
click at [916, 390] on div "Select Diagnosis" at bounding box center [890, 385] width 190 height 25
click at [904, 423] on div "Headache" at bounding box center [904, 426] width 220 height 32
checkbox input "true"
click at [1177, 394] on button "Add" at bounding box center [1167, 387] width 95 height 32
type input "0"
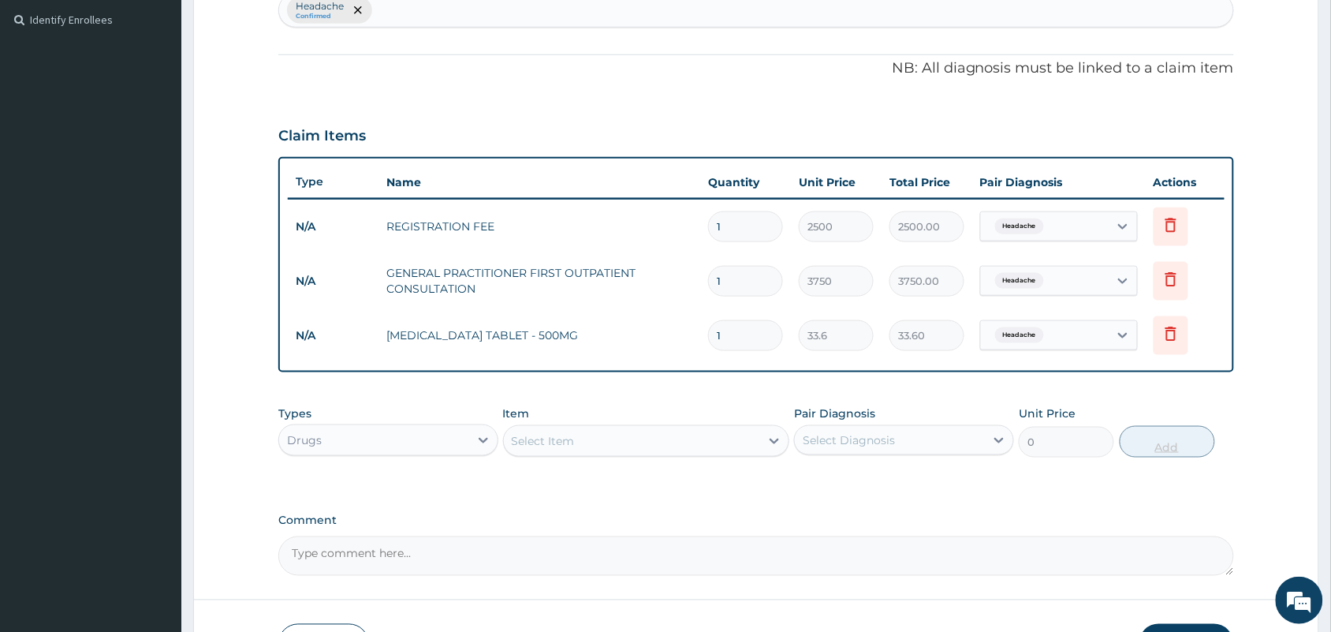
type input "18"
type input "604.80"
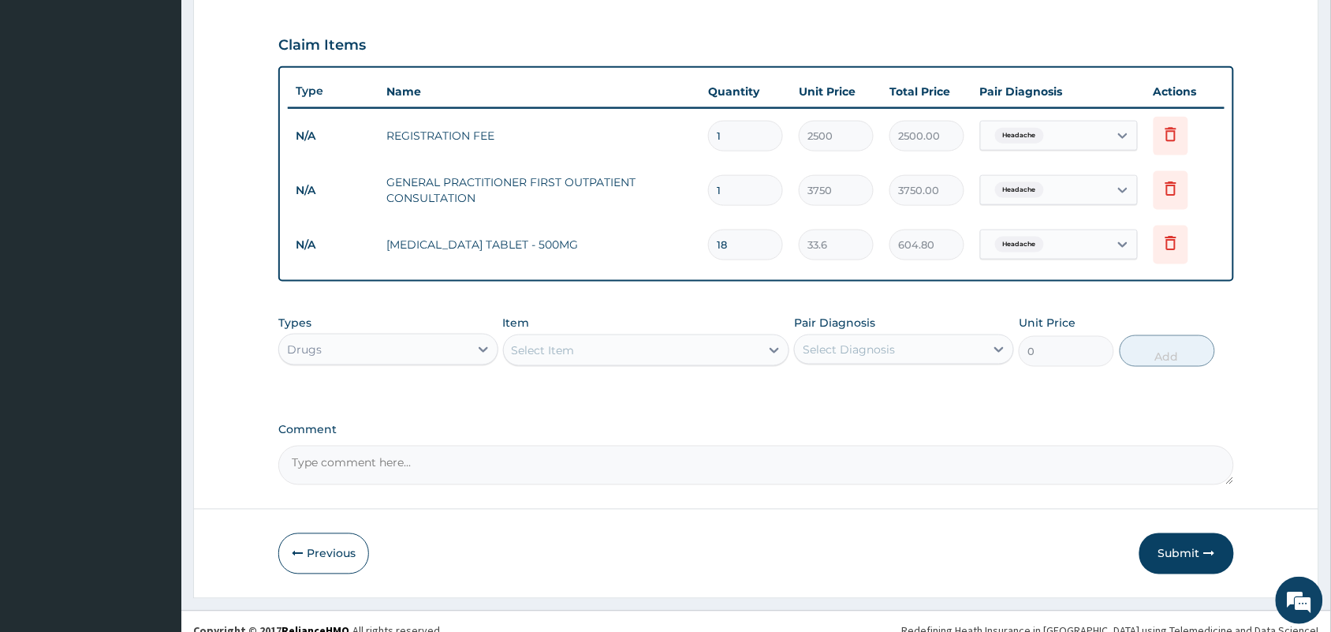
scroll to position [539, 0]
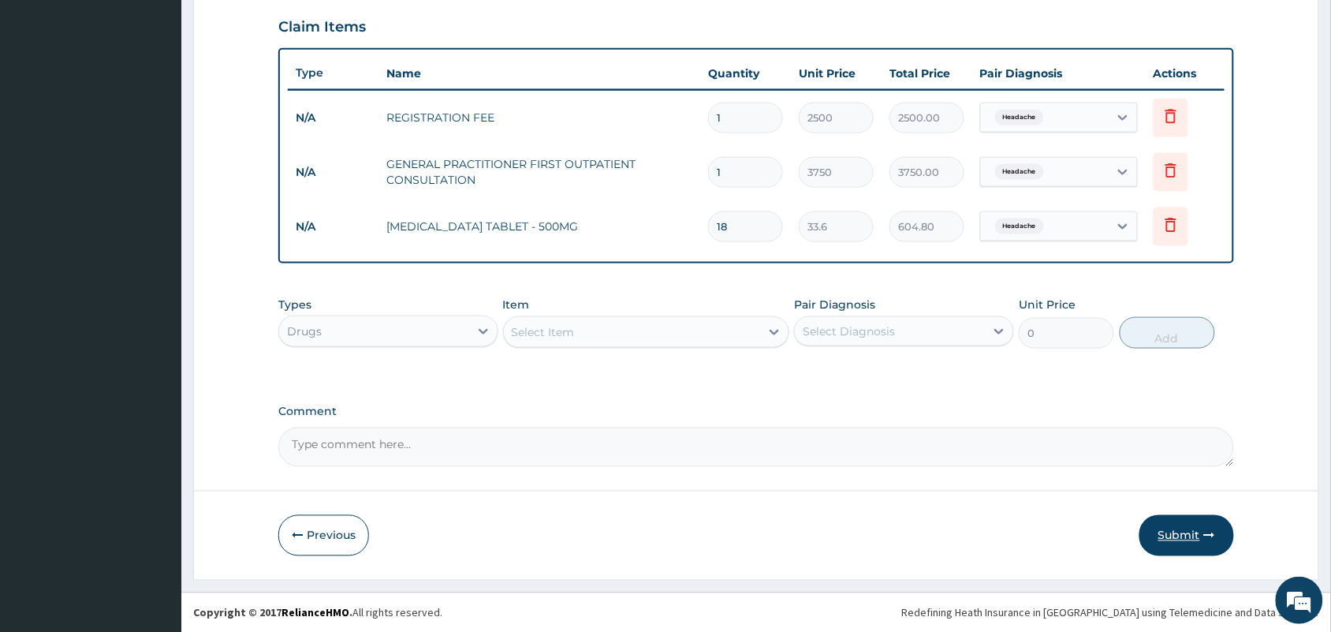
type input "18"
click at [1181, 533] on button "Submit" at bounding box center [1187, 535] width 95 height 41
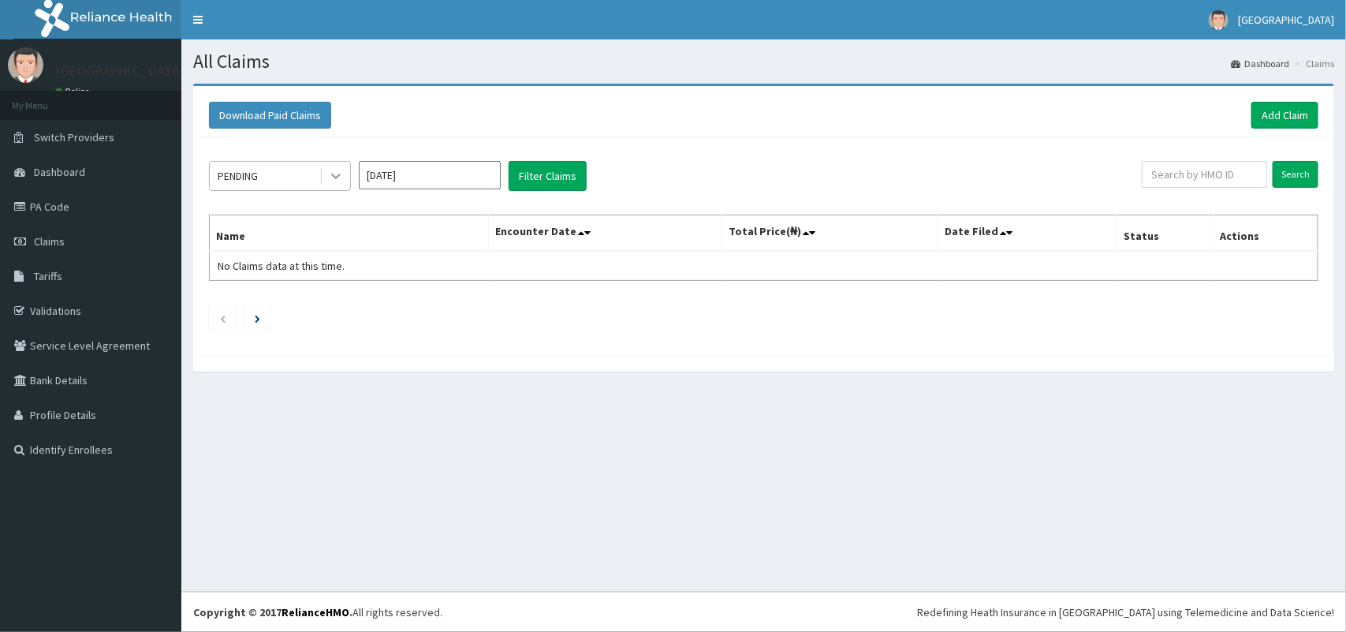
click at [332, 177] on icon at bounding box center [336, 176] width 16 height 16
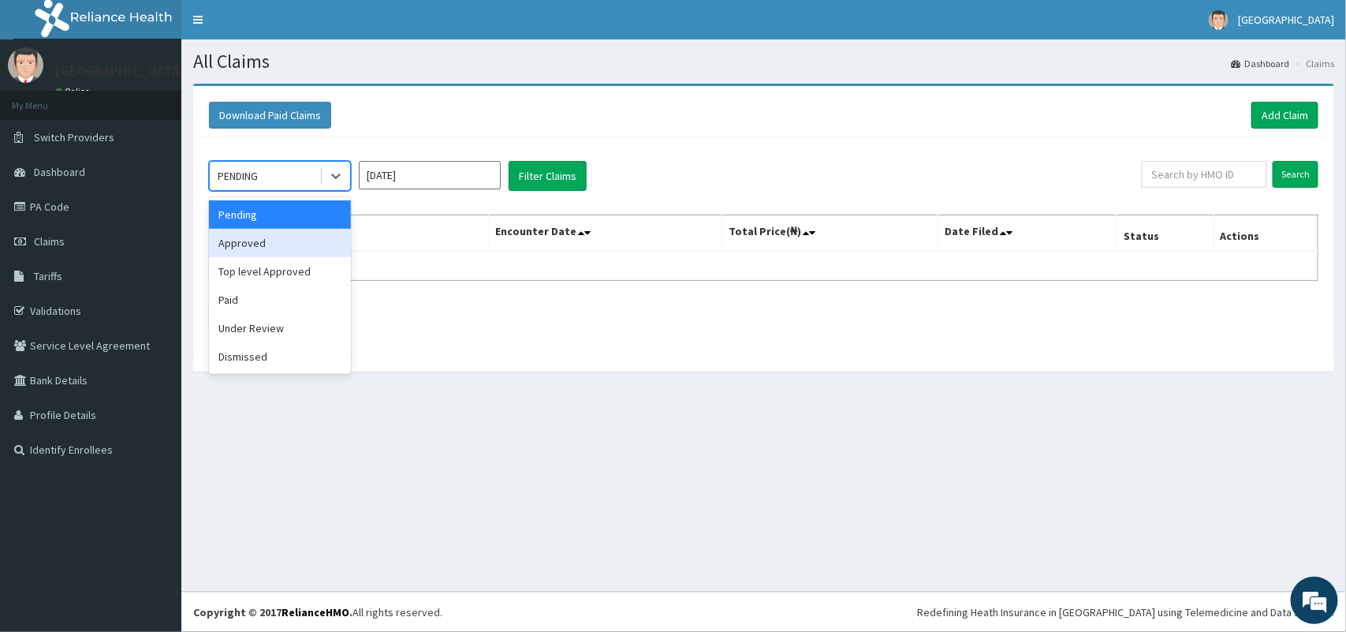
click at [304, 238] on div "Approved" at bounding box center [280, 243] width 142 height 28
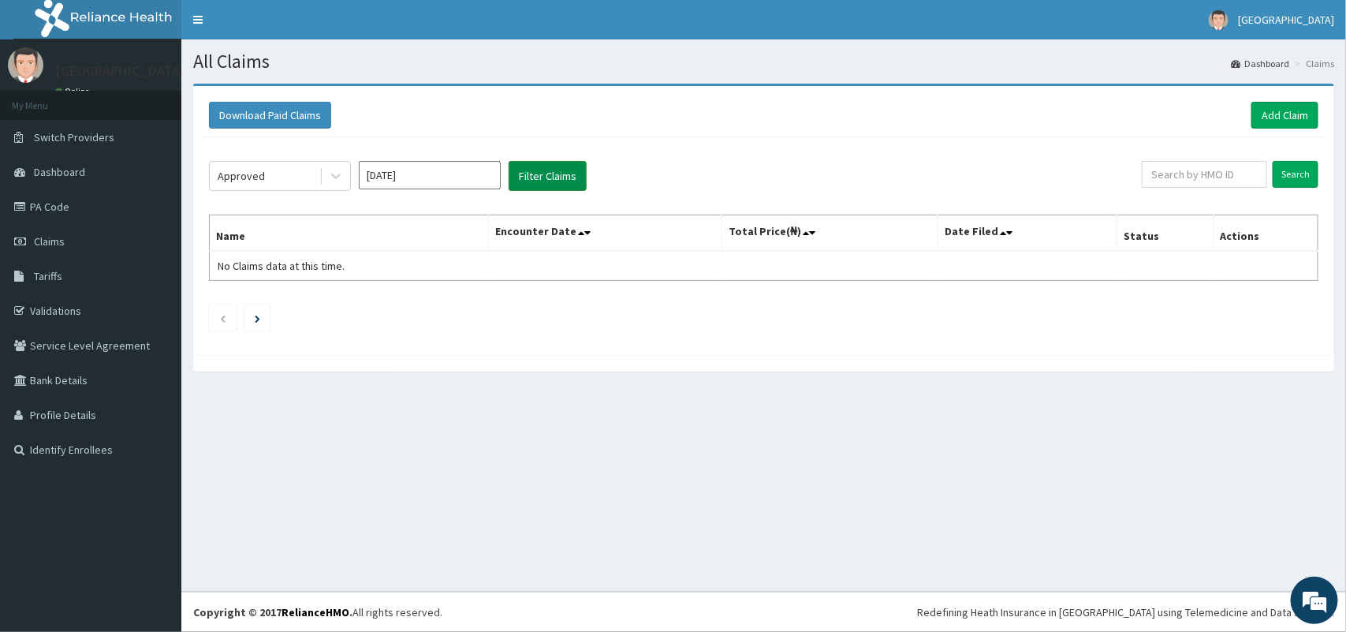
click at [536, 172] on button "Filter Claims" at bounding box center [548, 176] width 78 height 30
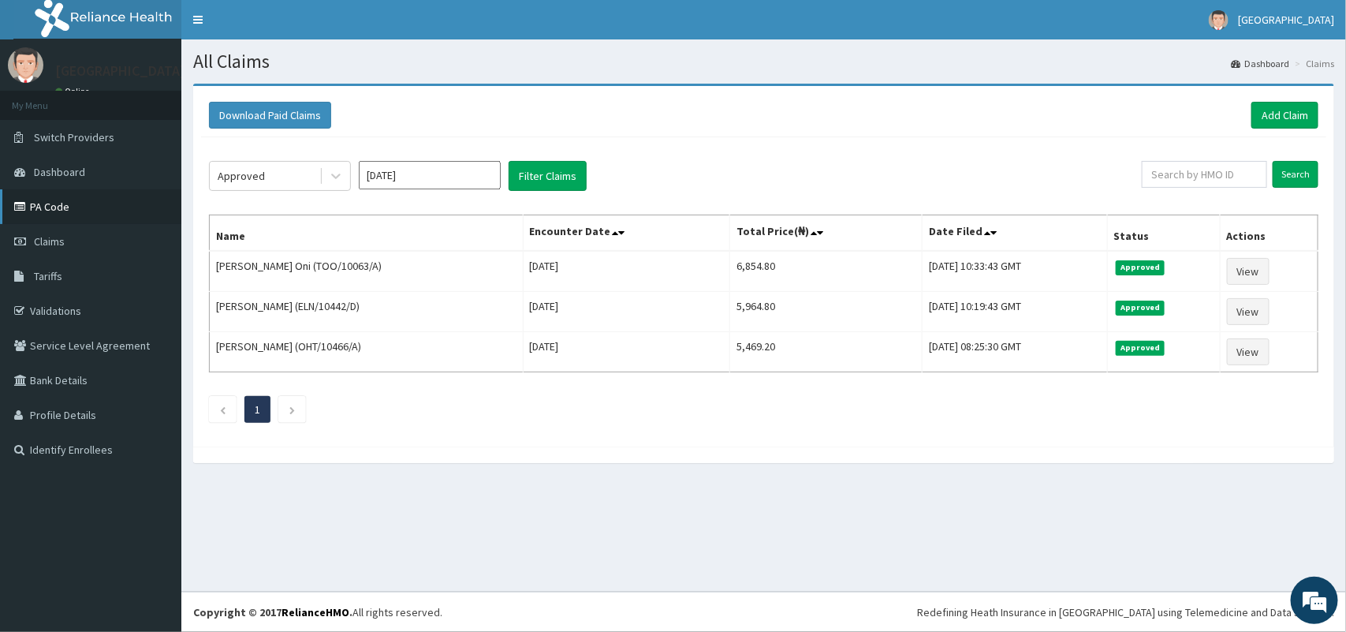
click at [65, 213] on link "PA Code" at bounding box center [90, 206] width 181 height 35
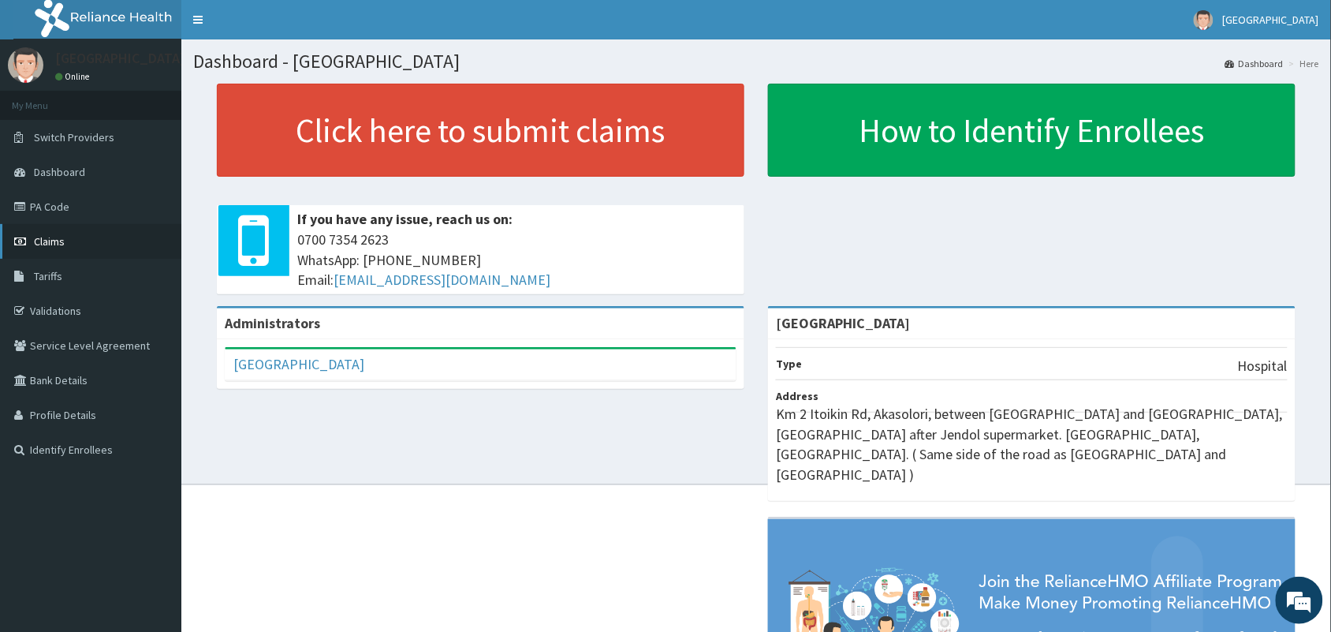
click at [60, 248] on link "Claims" at bounding box center [90, 241] width 181 height 35
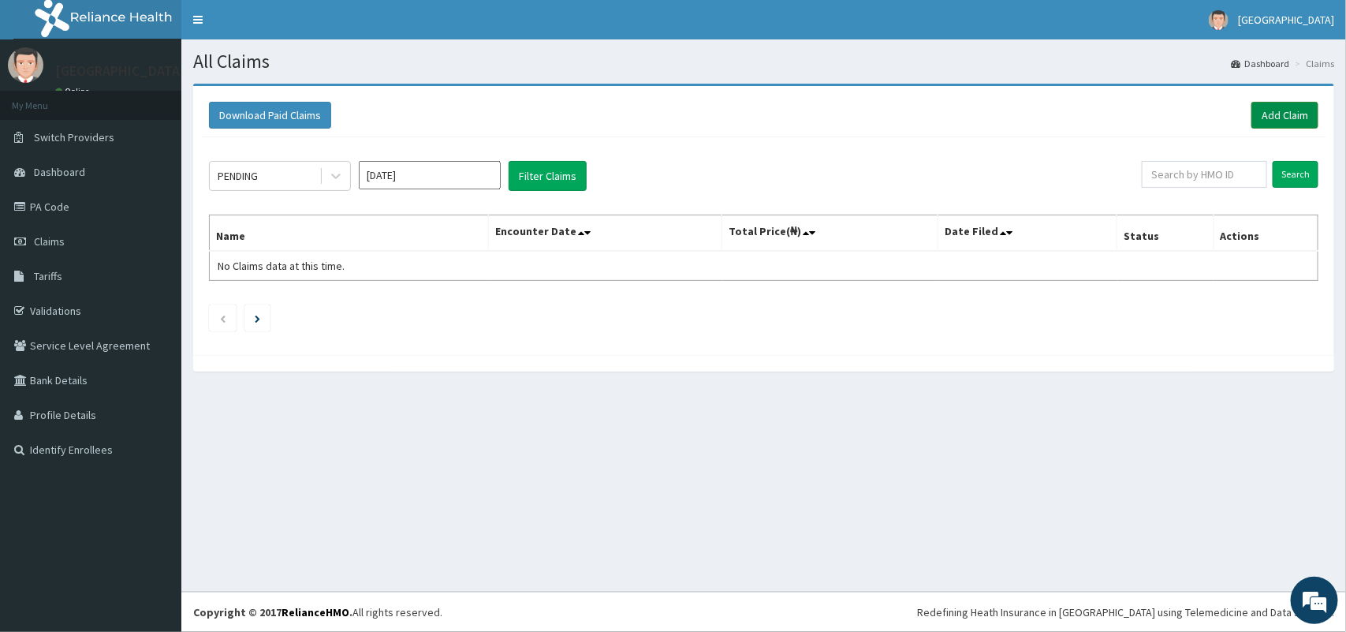
click at [1303, 115] on link "Add Claim" at bounding box center [1285, 115] width 67 height 27
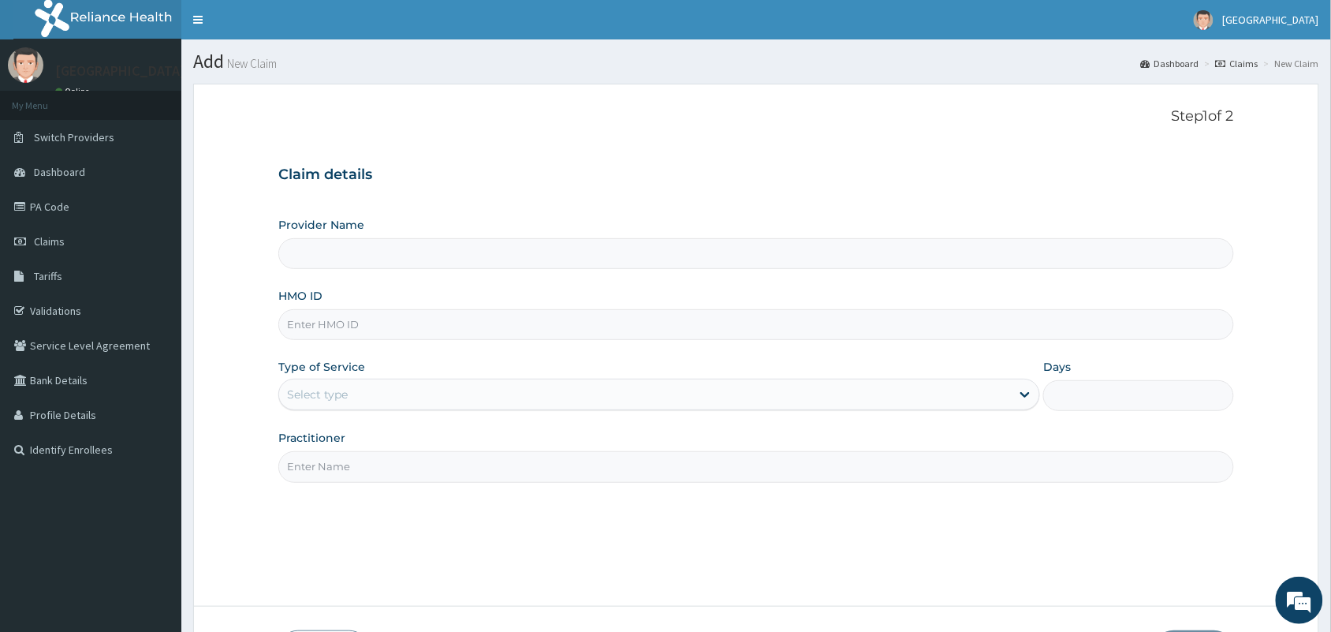
type input "Landmark Hospital"
click at [621, 319] on input "HMO ID" at bounding box center [756, 324] width 956 height 31
paste input "TOO/10063/E"
type input "TOO/10063/E"
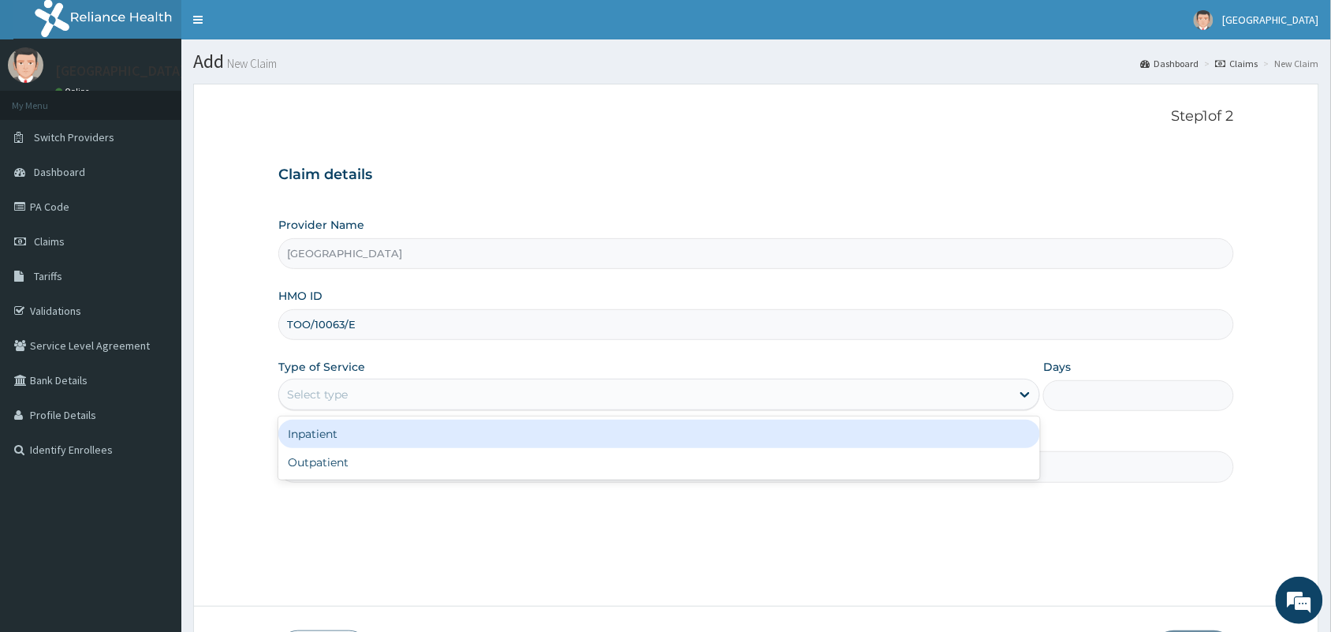
click at [494, 401] on div "Select type" at bounding box center [645, 394] width 732 height 25
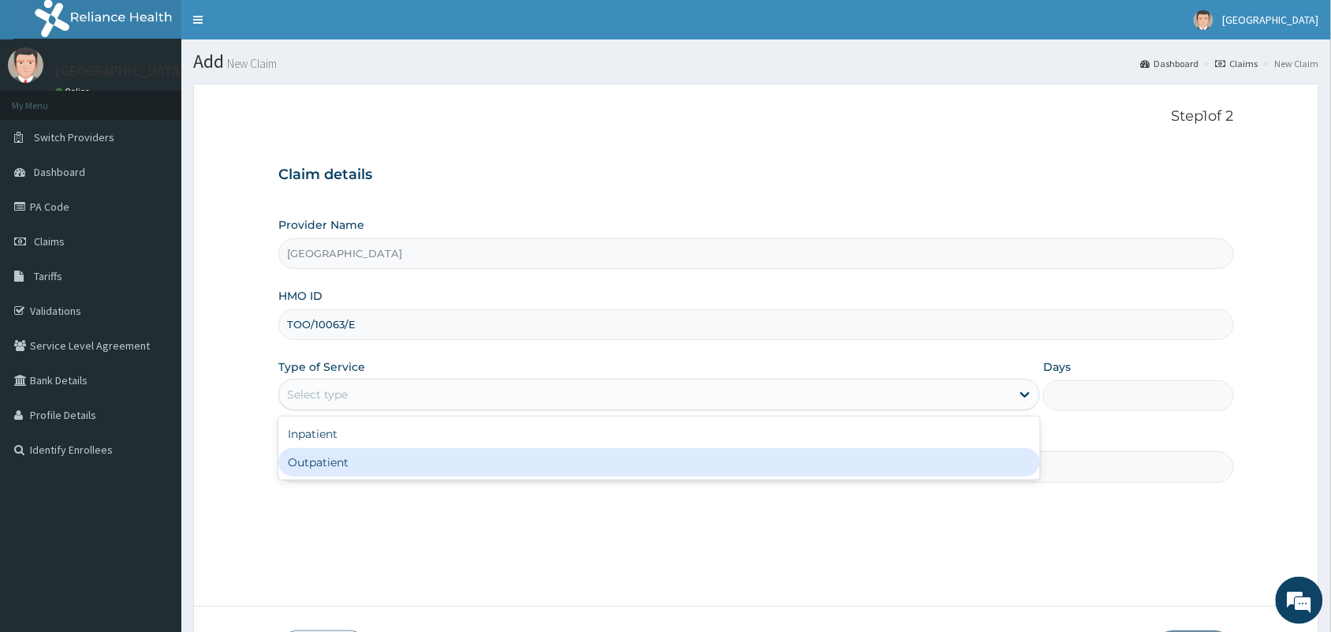
click at [452, 473] on div "Outpatient" at bounding box center [659, 462] width 762 height 28
type input "1"
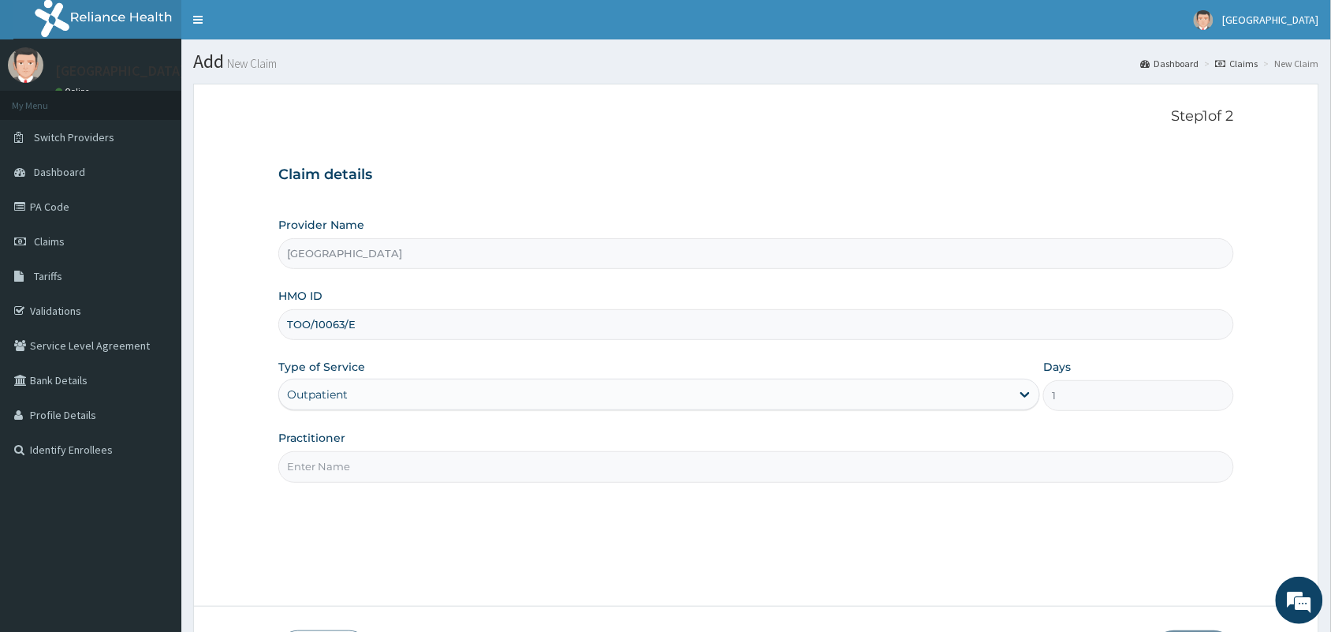
click at [427, 476] on input "Practitioner" at bounding box center [756, 466] width 956 height 31
type input "Dr Ewa Bassey"
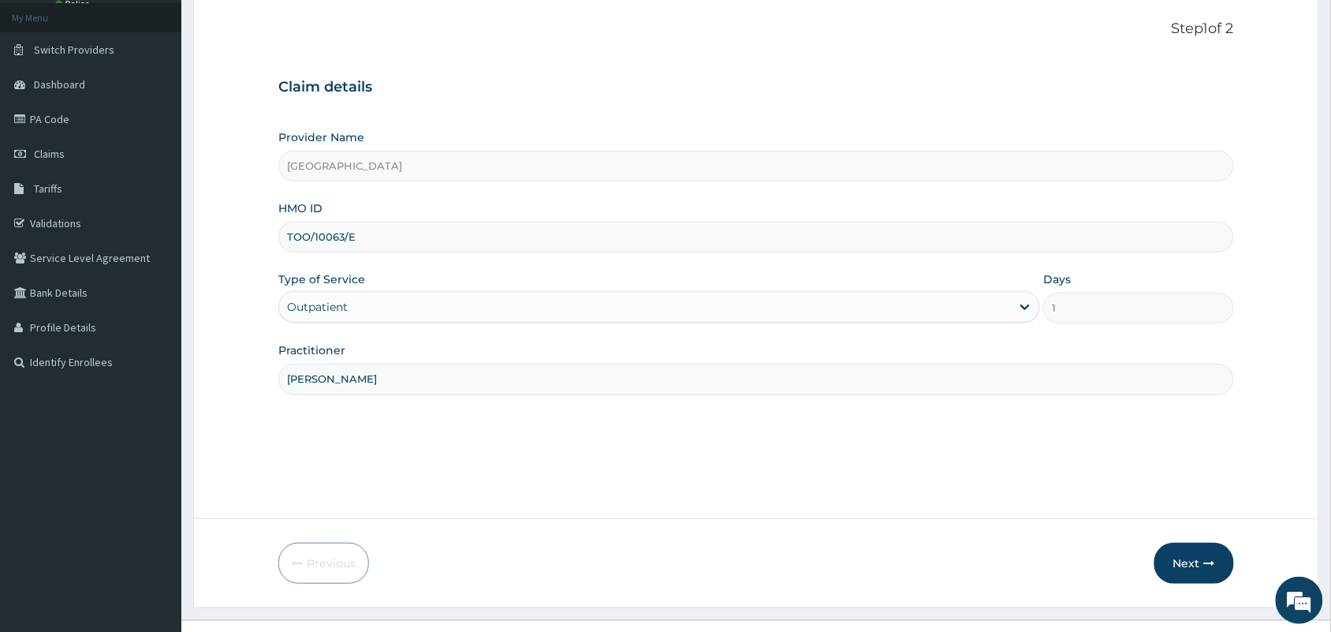
scroll to position [116, 0]
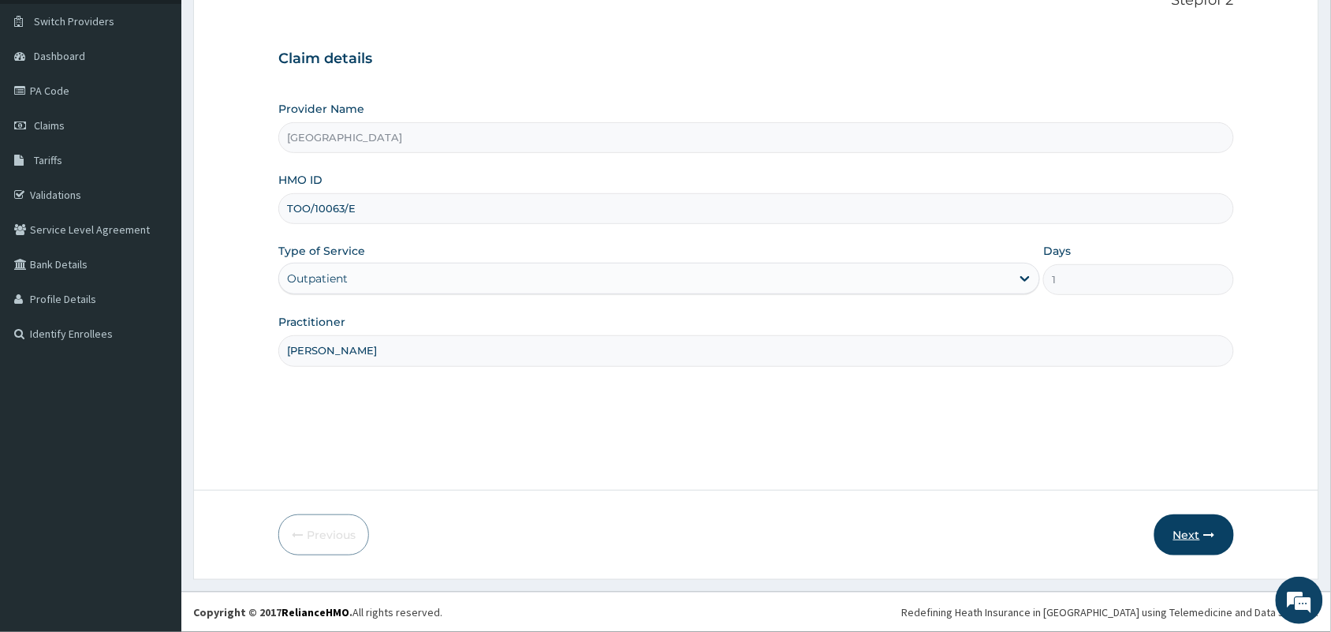
click at [1197, 529] on button "Next" at bounding box center [1195, 534] width 80 height 41
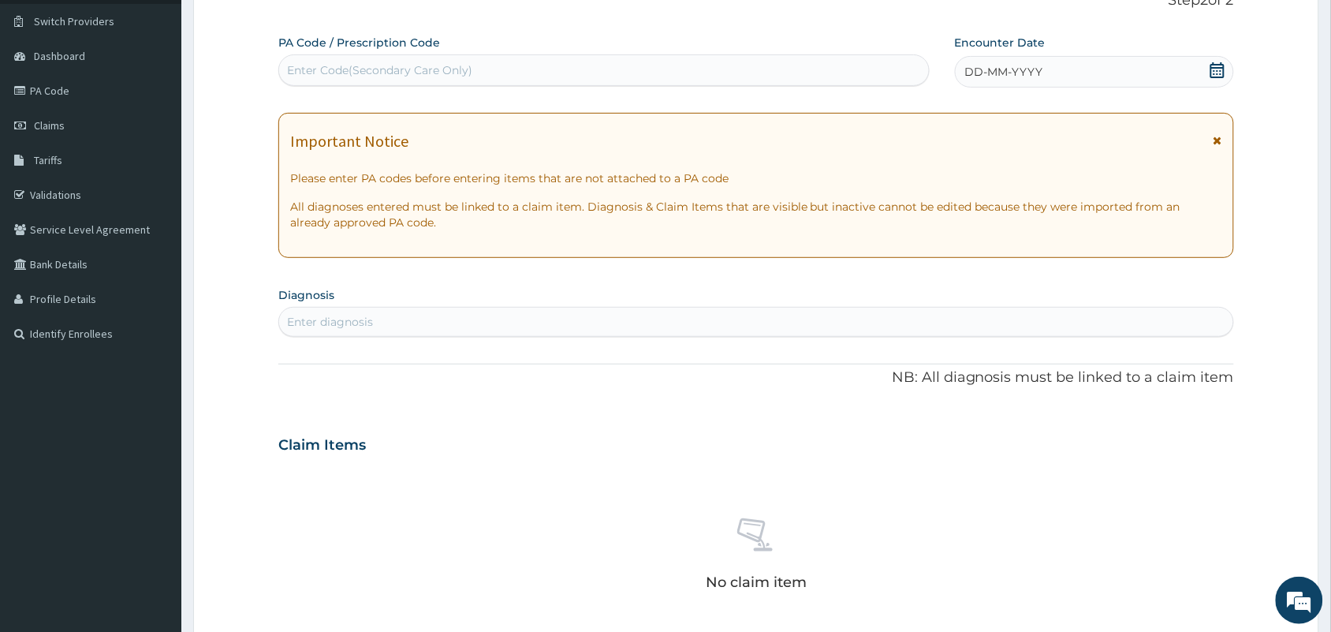
click at [600, 65] on div "Enter Code(Secondary Care Only)" at bounding box center [604, 70] width 650 height 25
paste input "PA/75A5EB"
type input "PA/75A5EB"
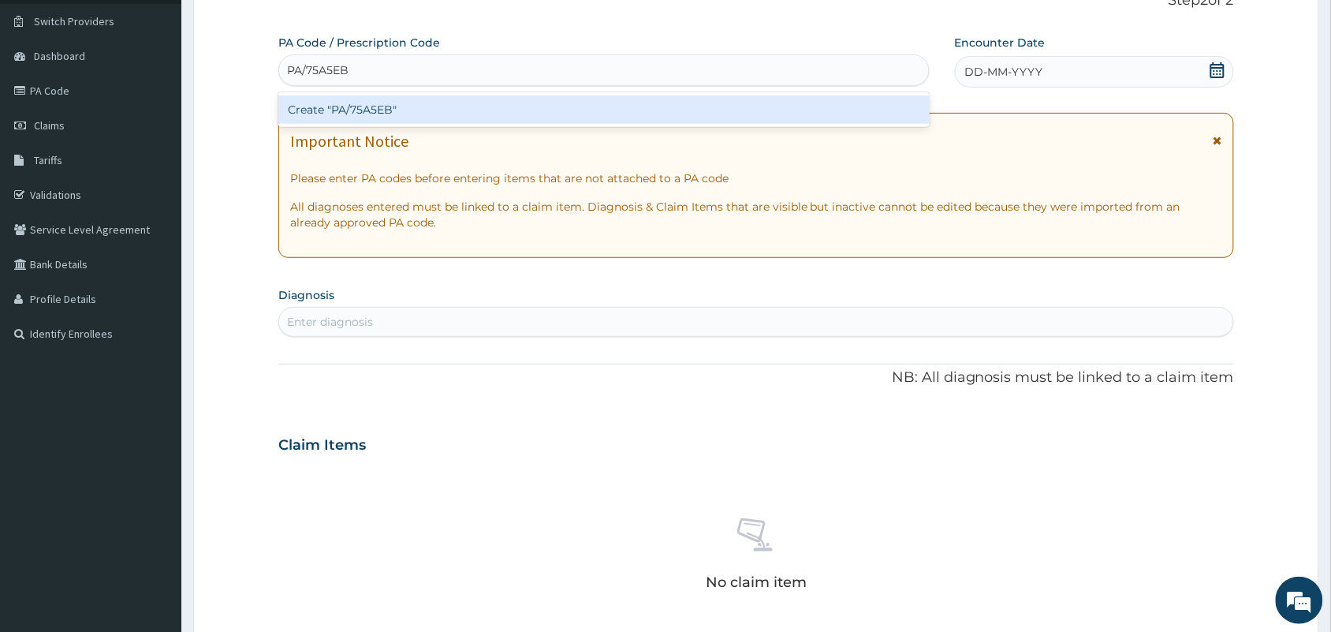
click at [588, 111] on div "Create "PA/75A5EB"" at bounding box center [603, 109] width 651 height 28
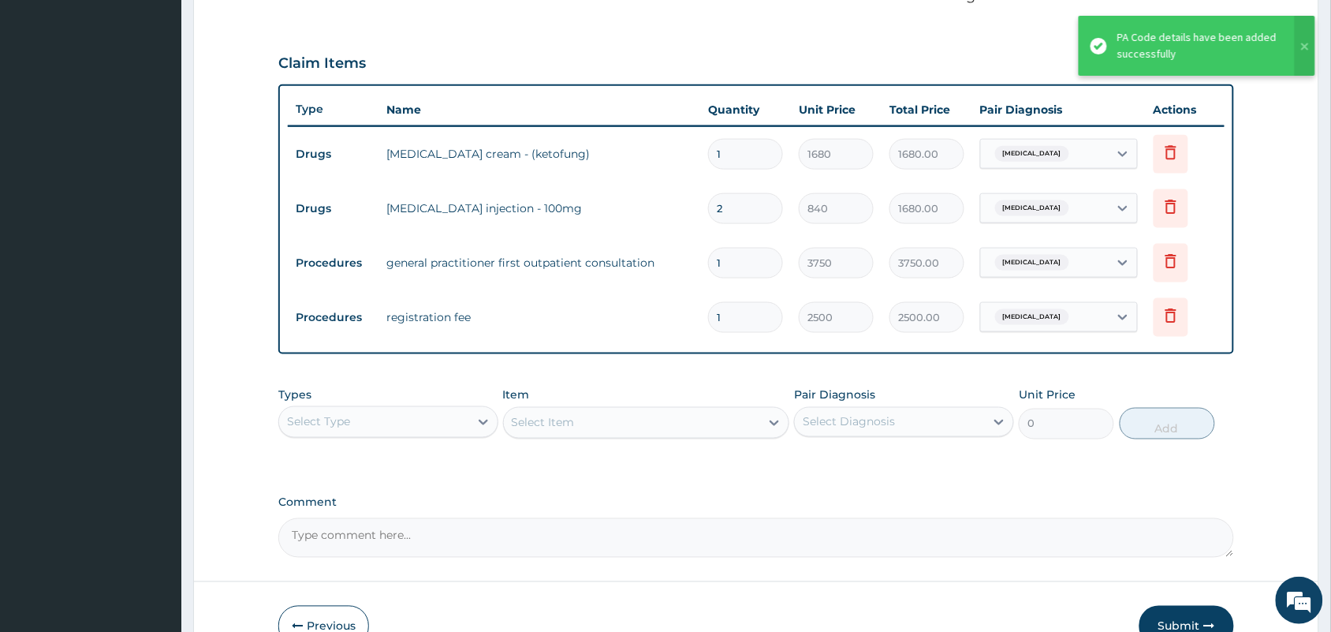
scroll to position [593, 0]
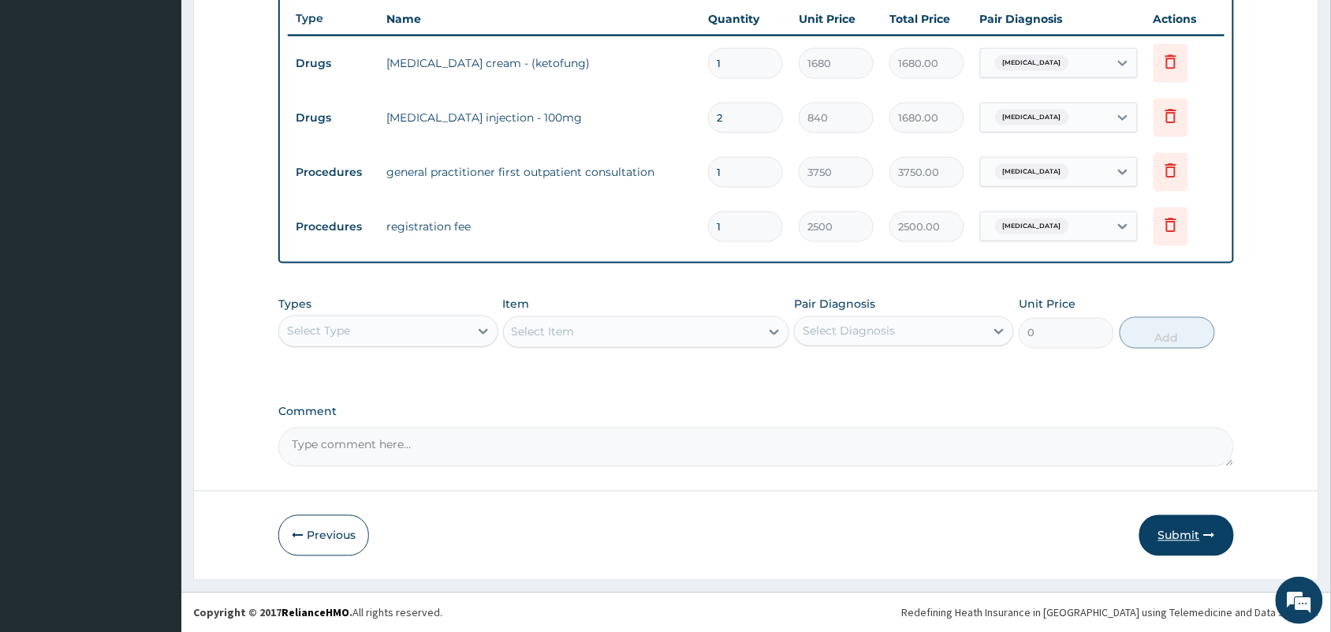
click at [1180, 534] on button "Submit" at bounding box center [1187, 535] width 95 height 41
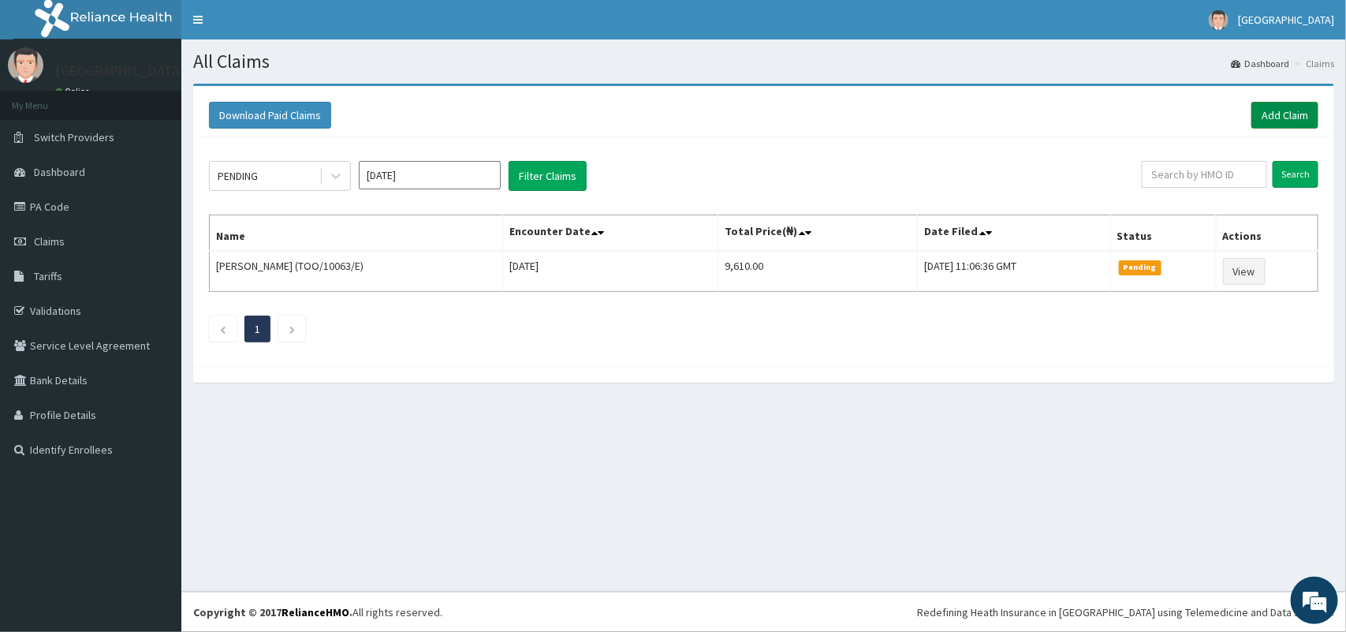
click at [1278, 114] on link "Add Claim" at bounding box center [1285, 115] width 67 height 27
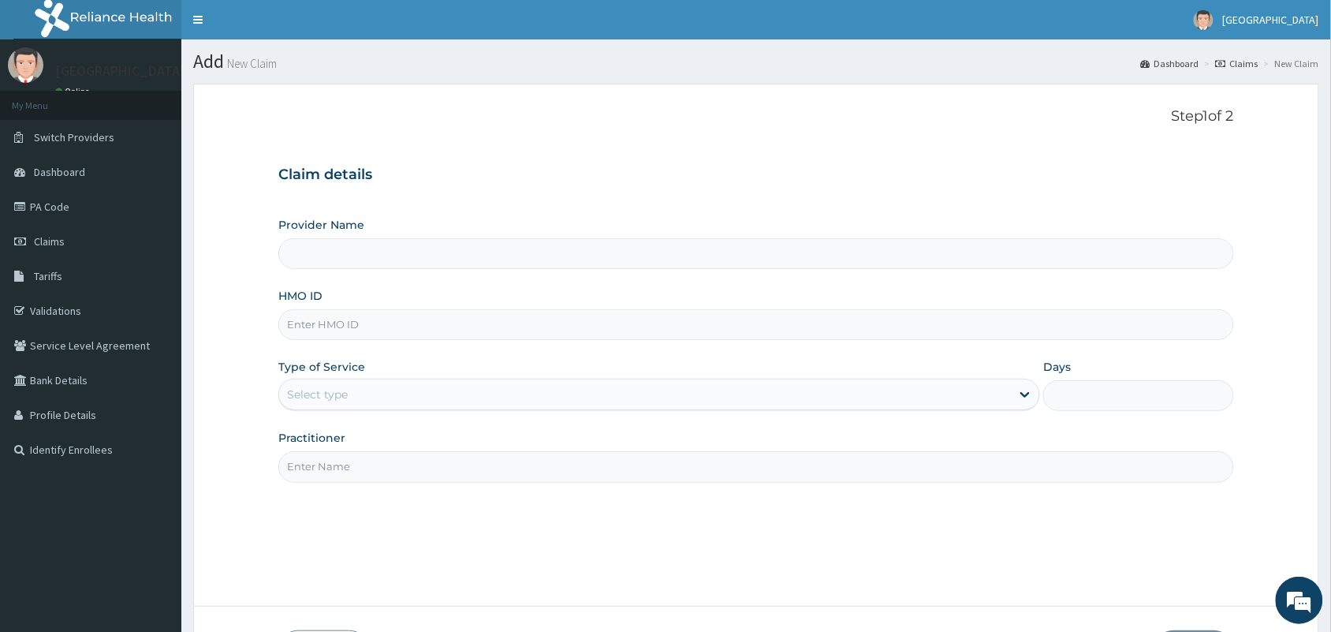
type input "[GEOGRAPHIC_DATA]"
click at [446, 320] on input "HMO ID" at bounding box center [756, 324] width 956 height 31
paste input "NBC/11340/D"
type input "NBC/11340/D"
click at [454, 395] on div "Select type" at bounding box center [645, 394] width 732 height 25
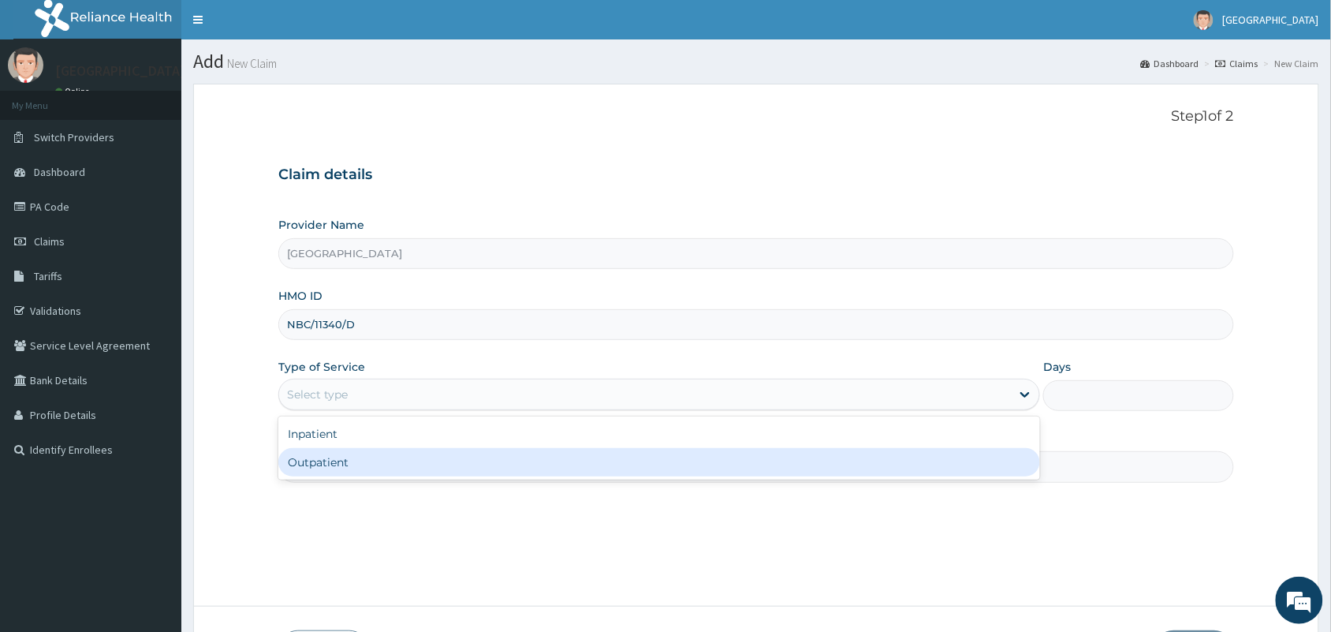
click at [442, 457] on div "Outpatient" at bounding box center [659, 462] width 762 height 28
type input "1"
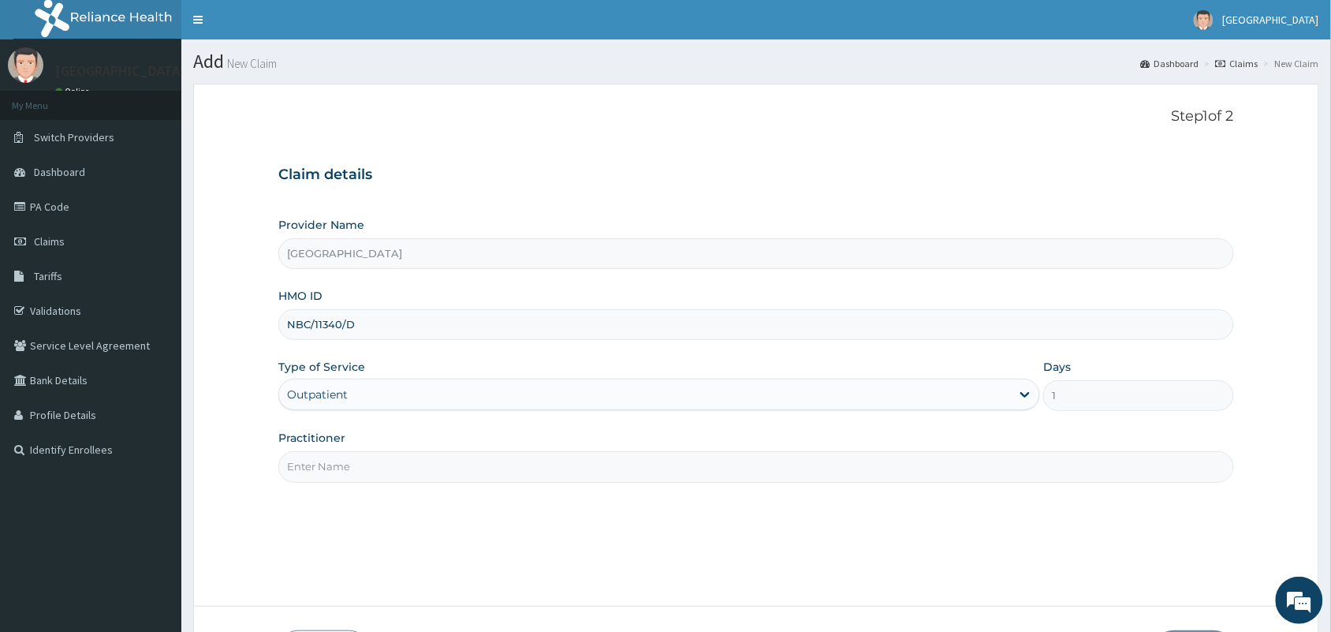
click at [427, 470] on input "Practitioner" at bounding box center [756, 466] width 956 height 31
type input "[PERSON_NAME]"
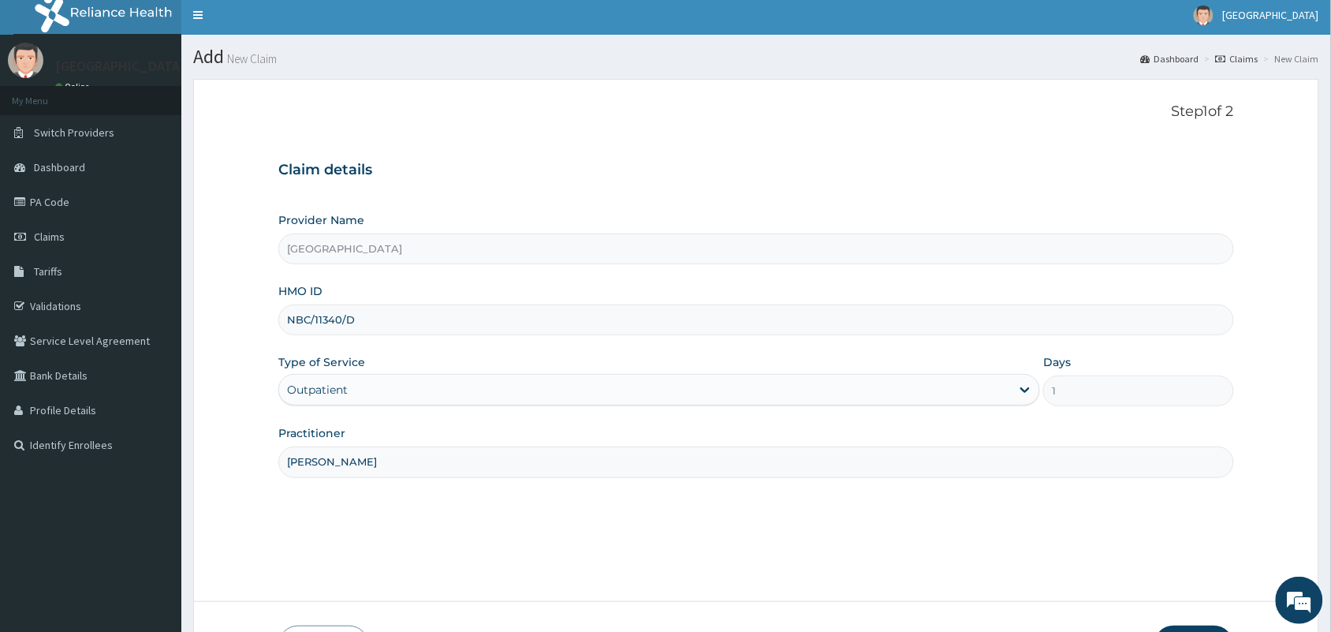
scroll to position [116, 0]
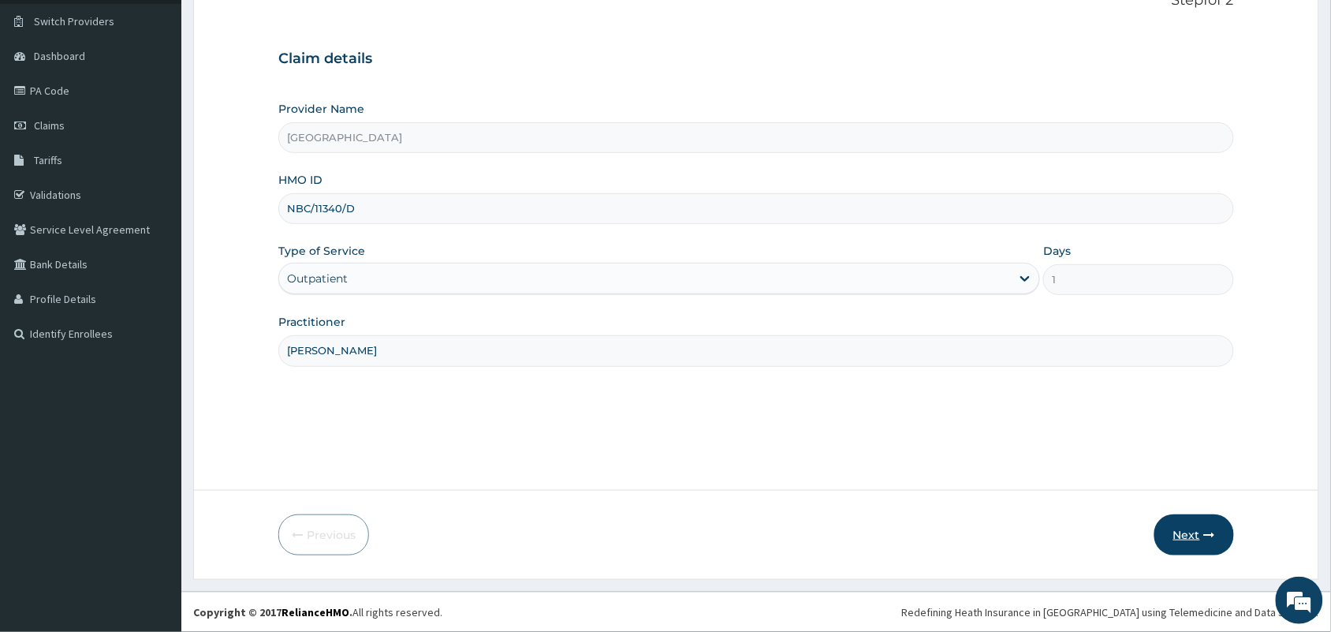
click at [1192, 526] on button "Next" at bounding box center [1195, 534] width 80 height 41
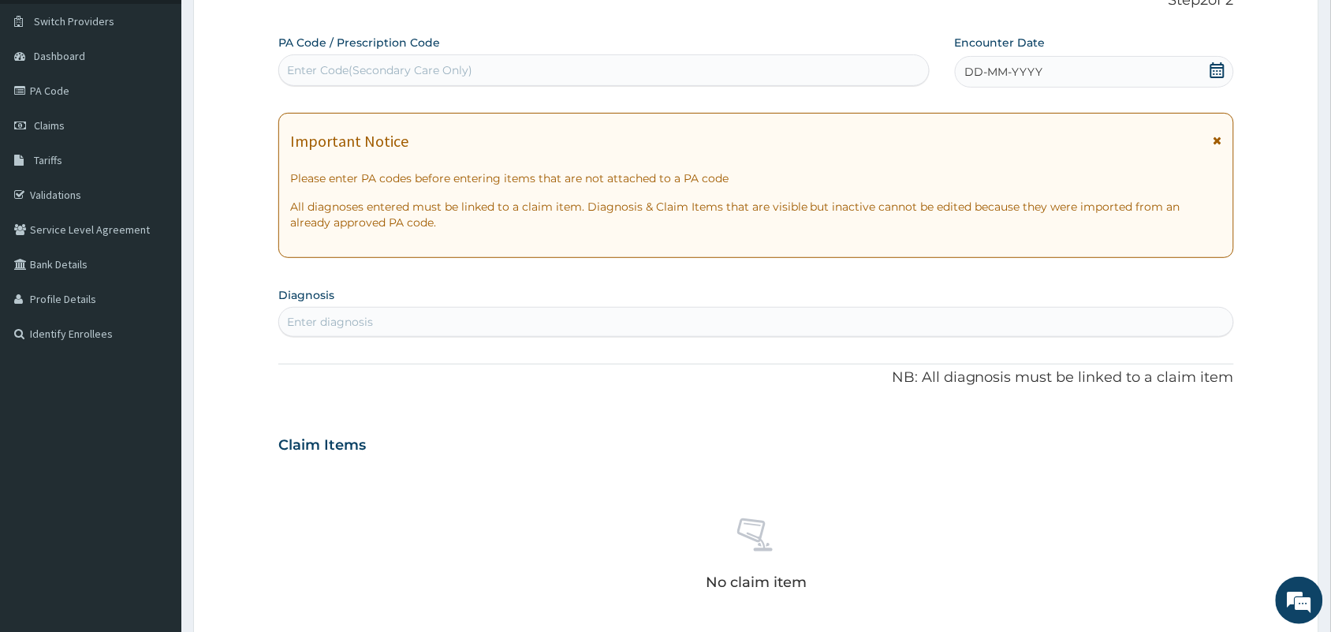
click at [1215, 71] on icon at bounding box center [1218, 70] width 14 height 16
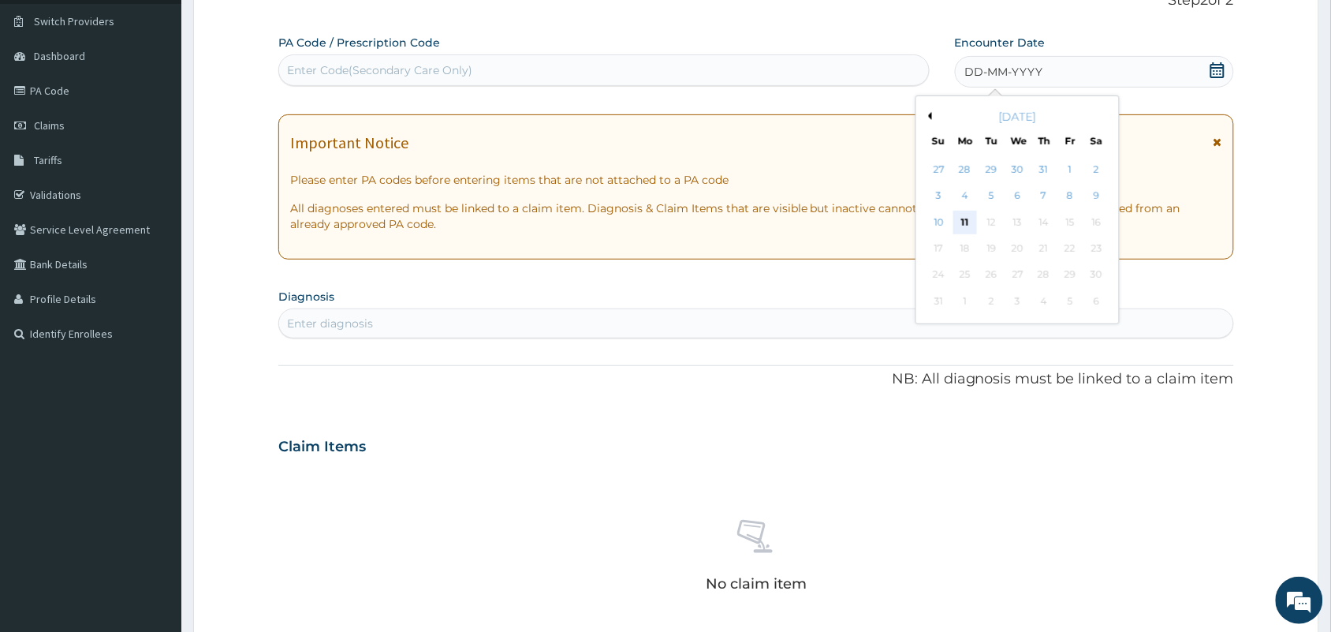
click at [963, 218] on div "11" at bounding box center [965, 223] width 24 height 24
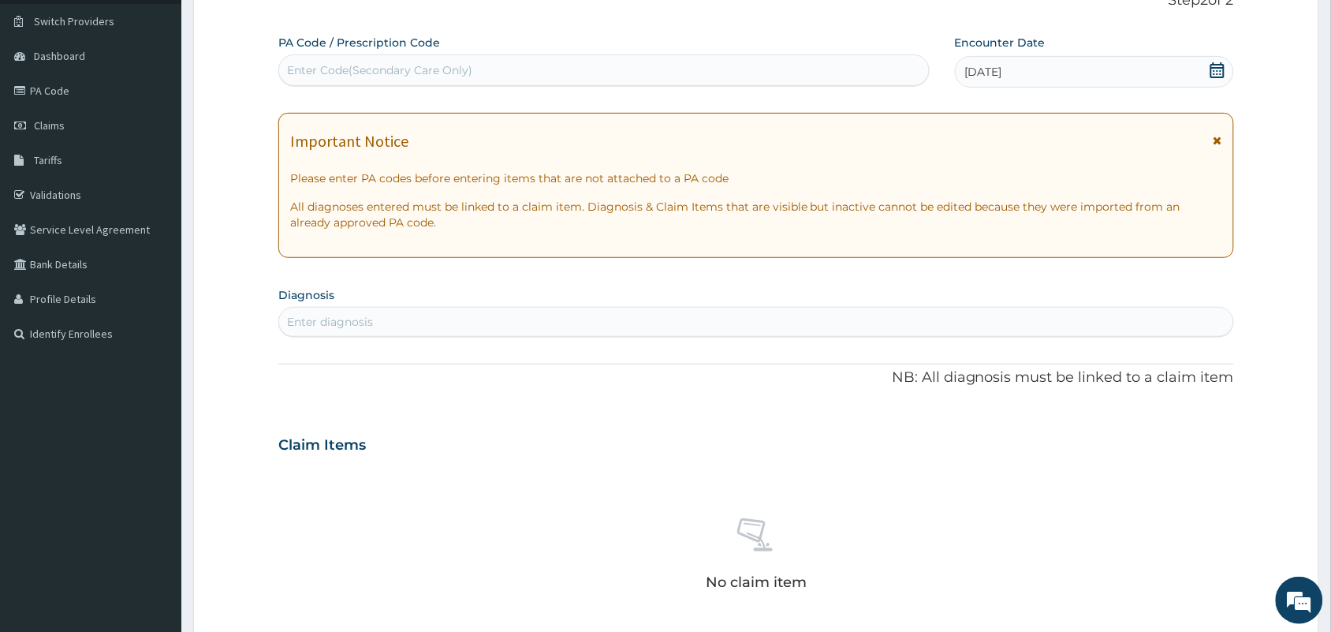
click at [719, 333] on div "Enter diagnosis" at bounding box center [756, 321] width 954 height 25
type input "p"
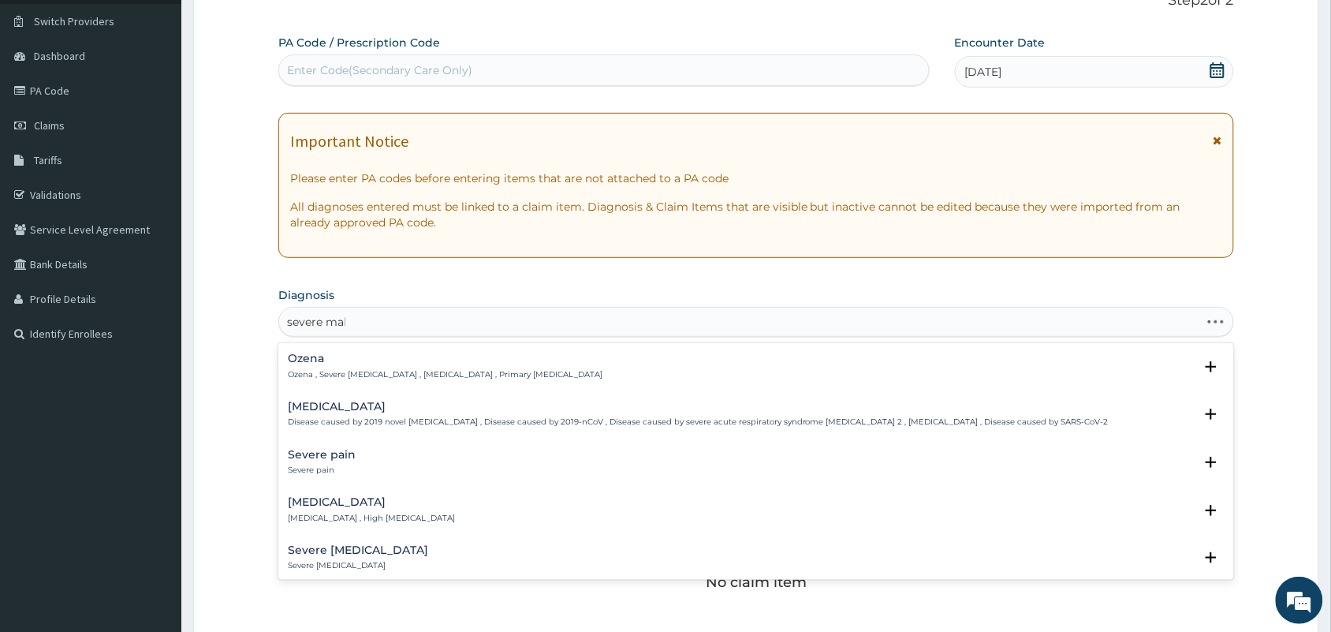
type input "severe mala"
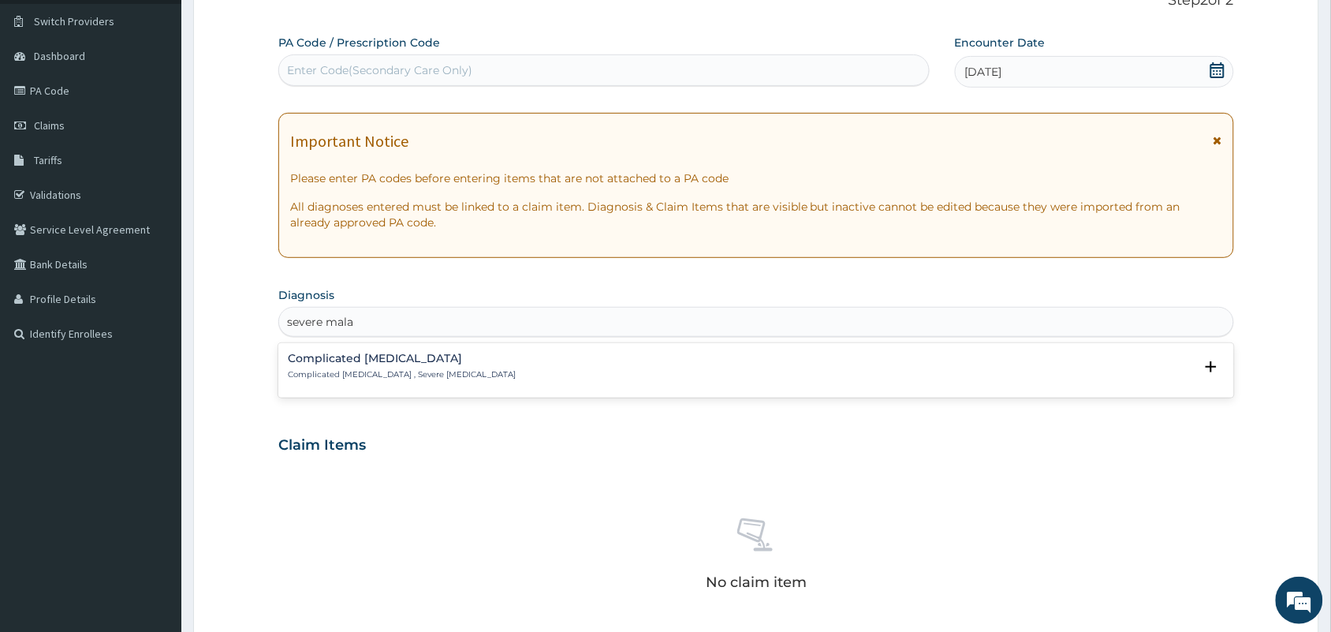
click at [505, 375] on div "Complicated [MEDICAL_DATA] Complicated [MEDICAL_DATA] , Severe [MEDICAL_DATA]" at bounding box center [756, 367] width 937 height 28
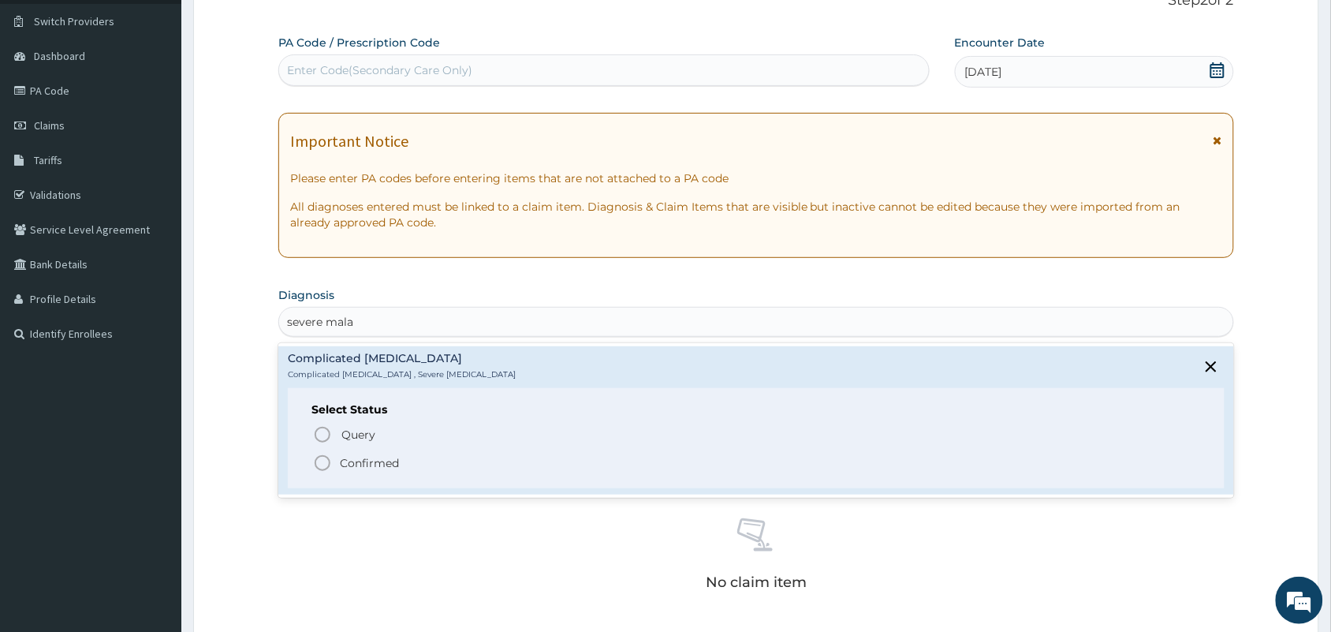
click at [318, 460] on icon "status option filled" at bounding box center [322, 462] width 19 height 19
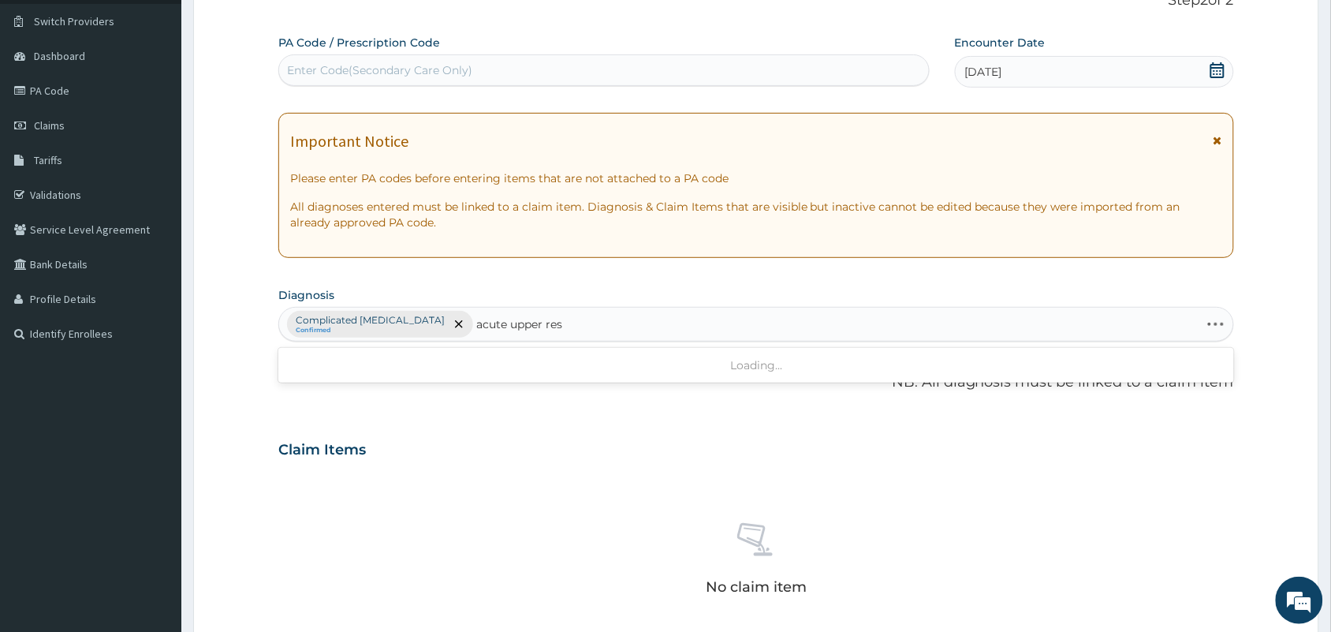
type input "acute upper resp"
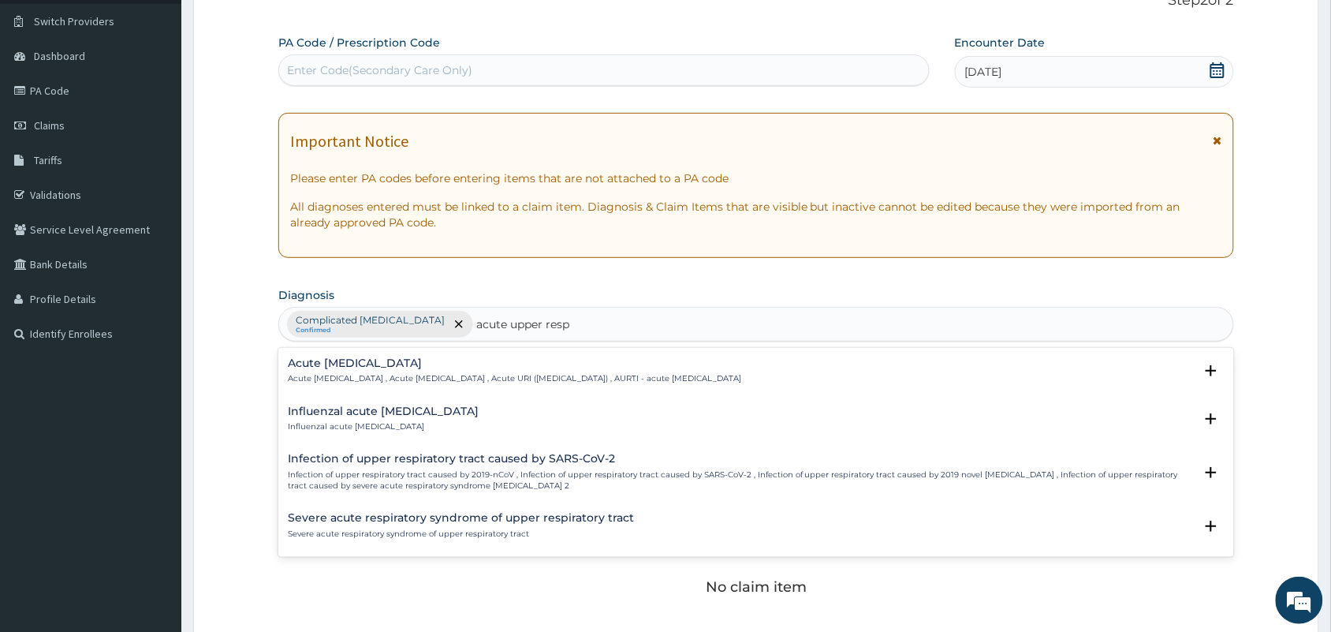
click at [452, 377] on p "Acute [MEDICAL_DATA] , Acute [MEDICAL_DATA] , Acute URI ([MEDICAL_DATA]) , AURT…" at bounding box center [514, 378] width 453 height 11
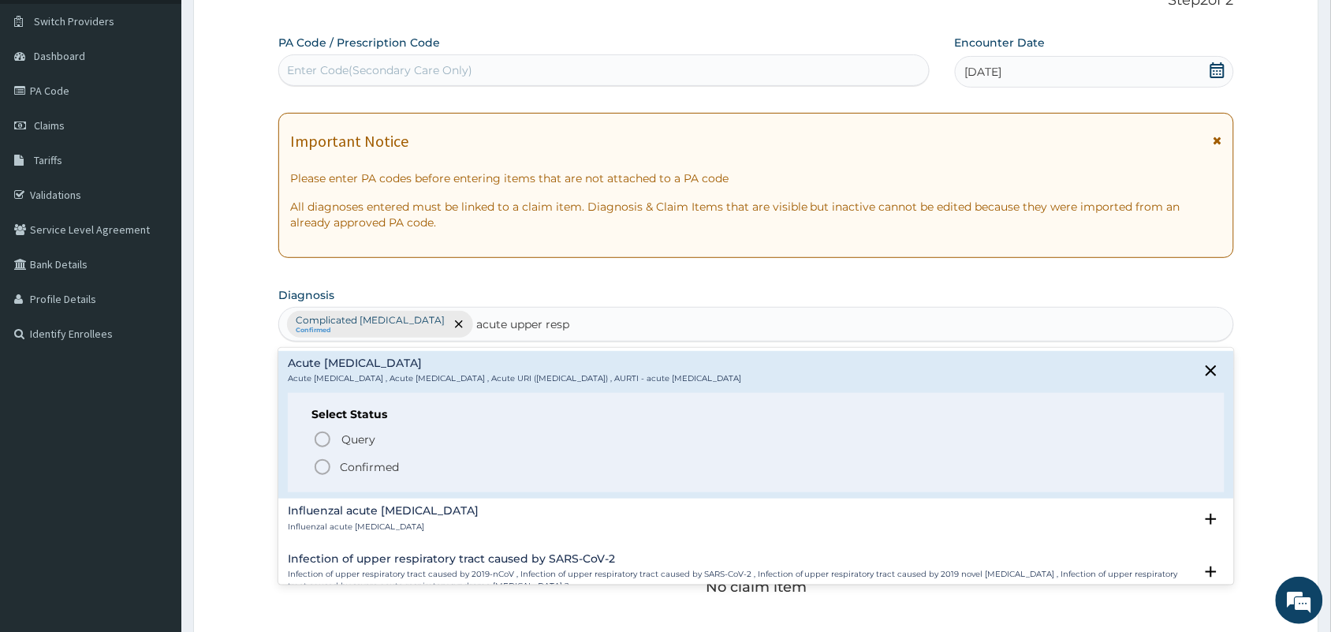
click at [318, 463] on icon "status option filled" at bounding box center [322, 466] width 19 height 19
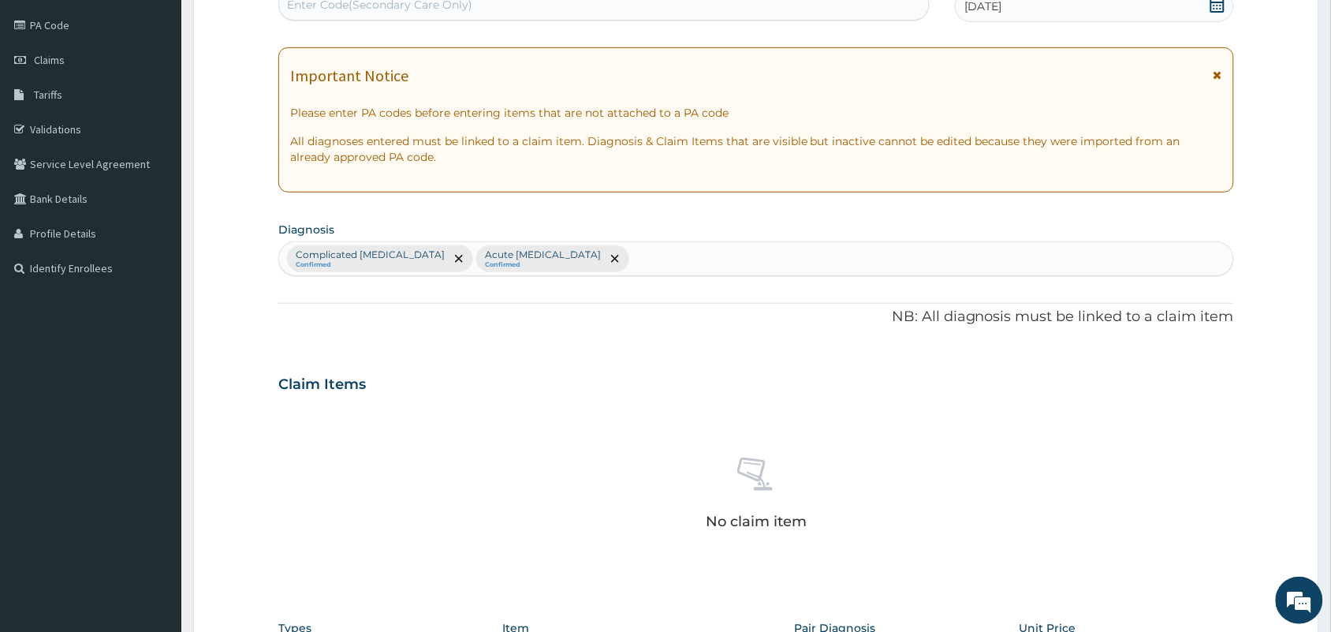
scroll to position [506, 0]
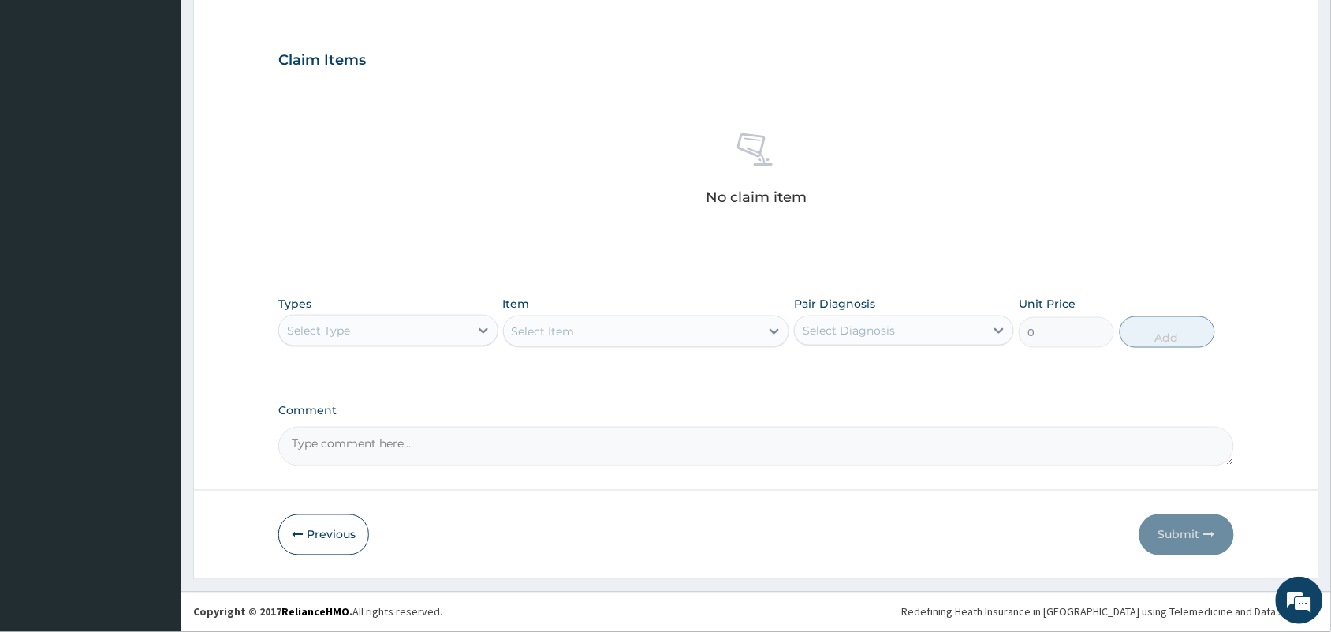
click at [387, 327] on div "Select Type" at bounding box center [374, 330] width 190 height 25
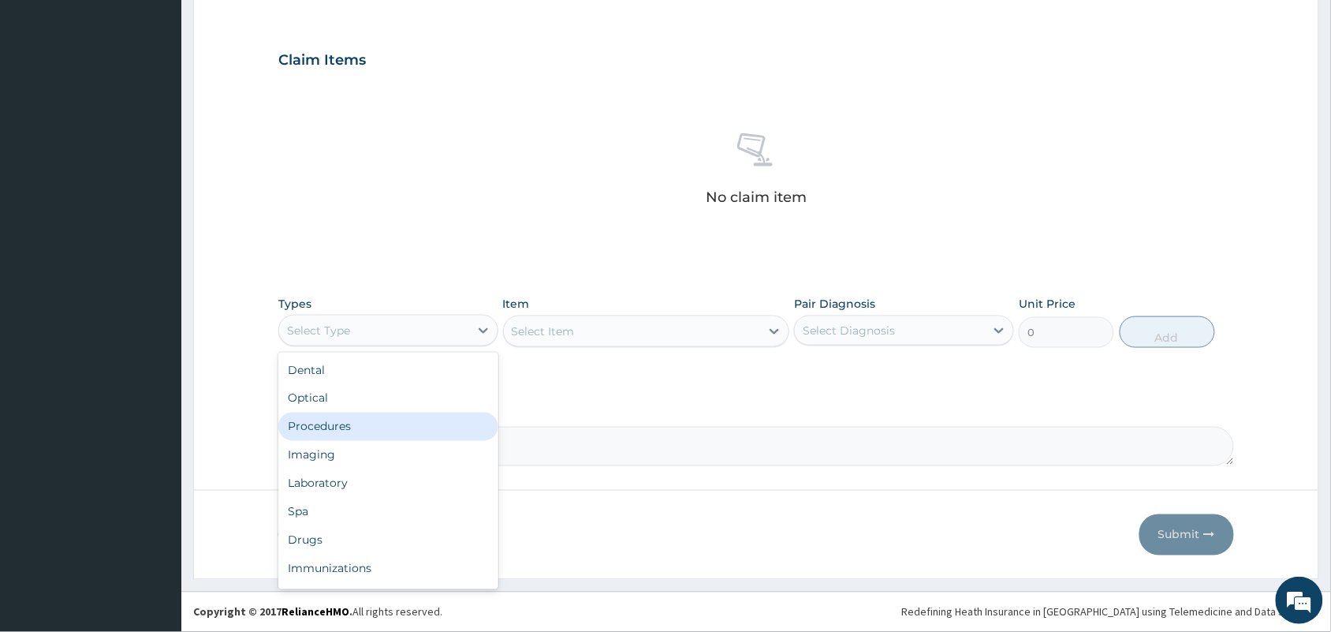
click at [383, 431] on div "Procedures" at bounding box center [388, 426] width 220 height 28
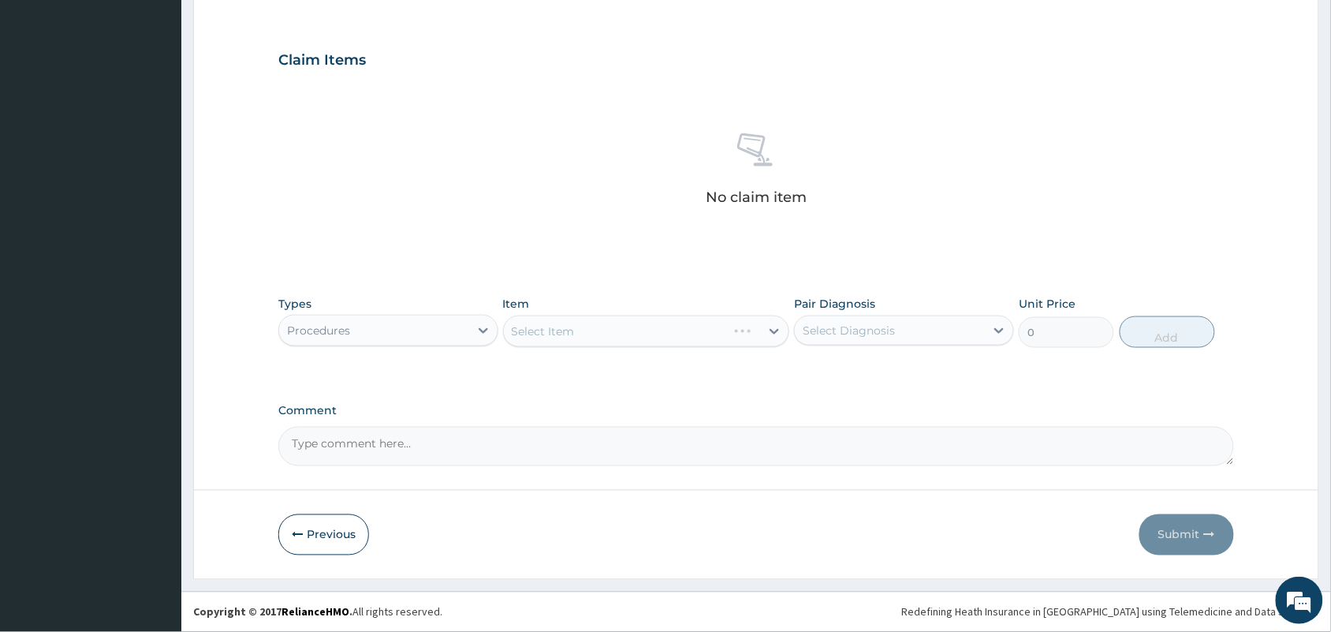
click at [548, 327] on div "Select Item" at bounding box center [646, 331] width 287 height 32
click at [548, 327] on div "Select Item" at bounding box center [543, 331] width 63 height 16
type input "regis"
click at [578, 371] on div "REGISTRATION FEE" at bounding box center [646, 370] width 287 height 28
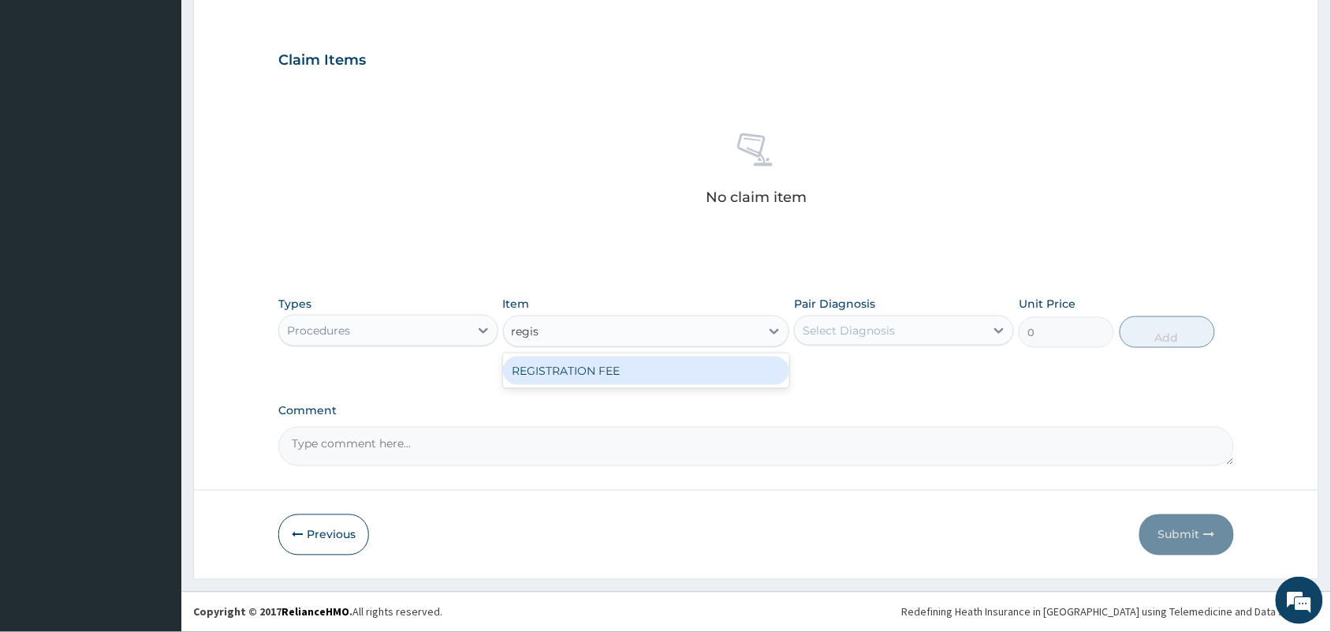
type input "2500"
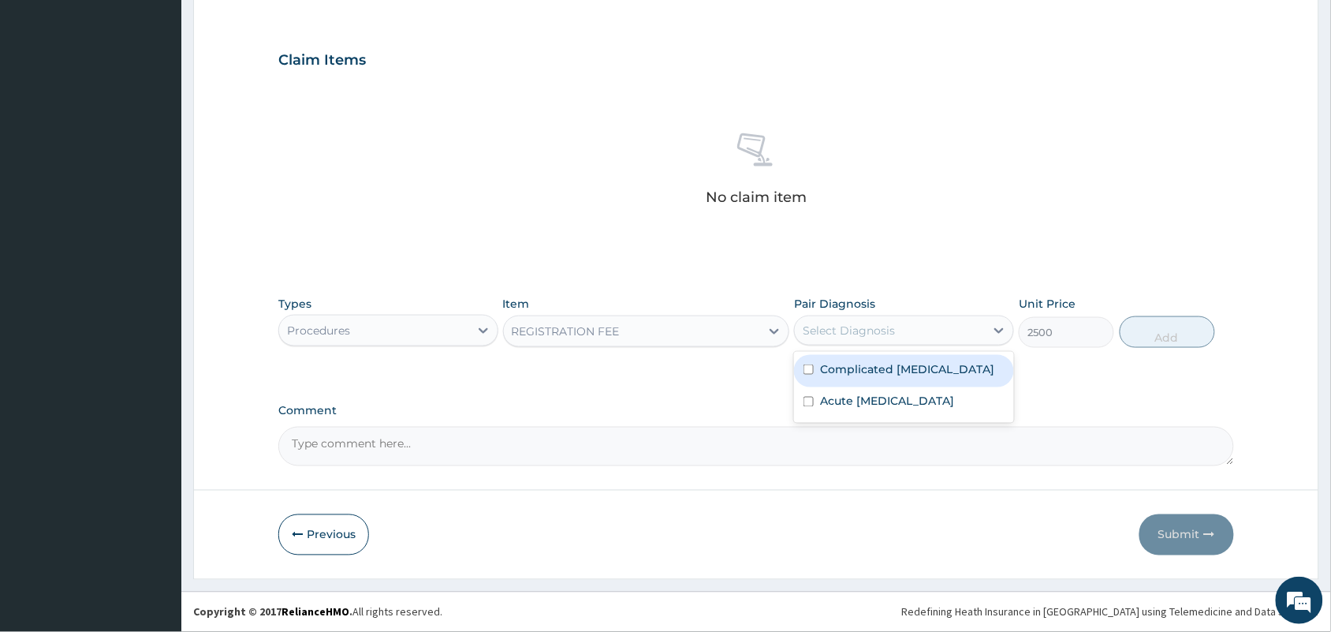
click at [871, 319] on div "Select Diagnosis" at bounding box center [890, 330] width 190 height 25
click at [806, 367] on input "checkbox" at bounding box center [809, 369] width 10 height 10
checkbox input "true"
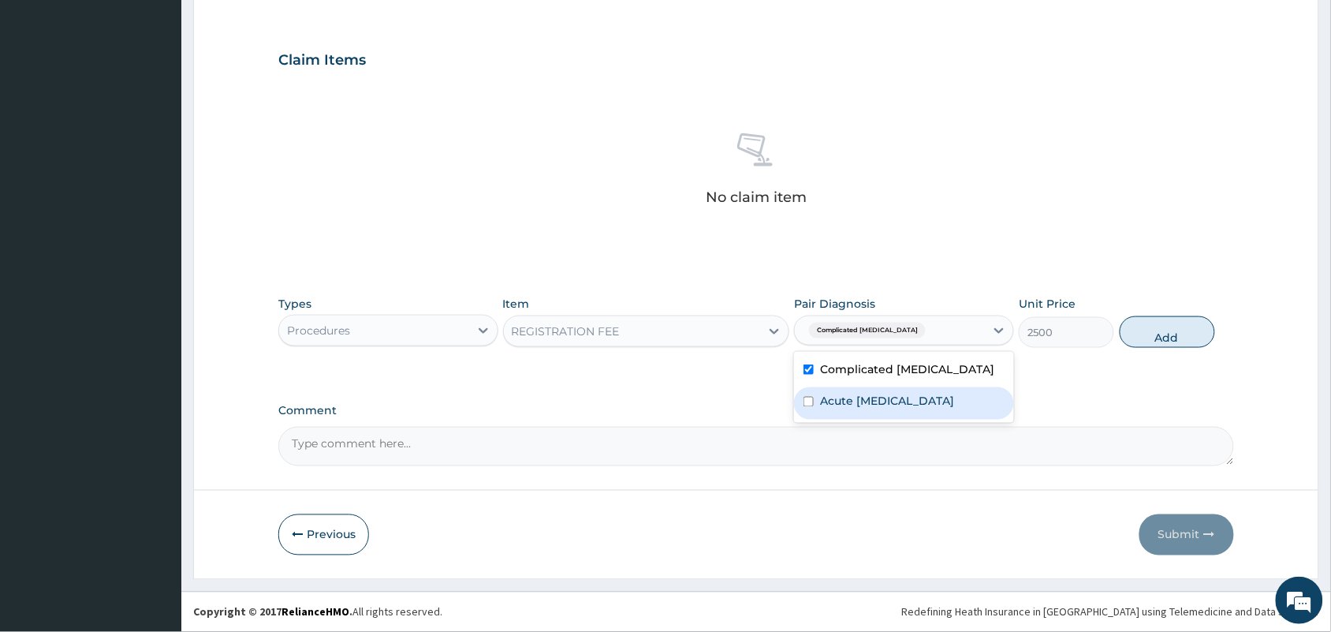
click at [811, 407] on input "checkbox" at bounding box center [809, 402] width 10 height 10
checkbox input "true"
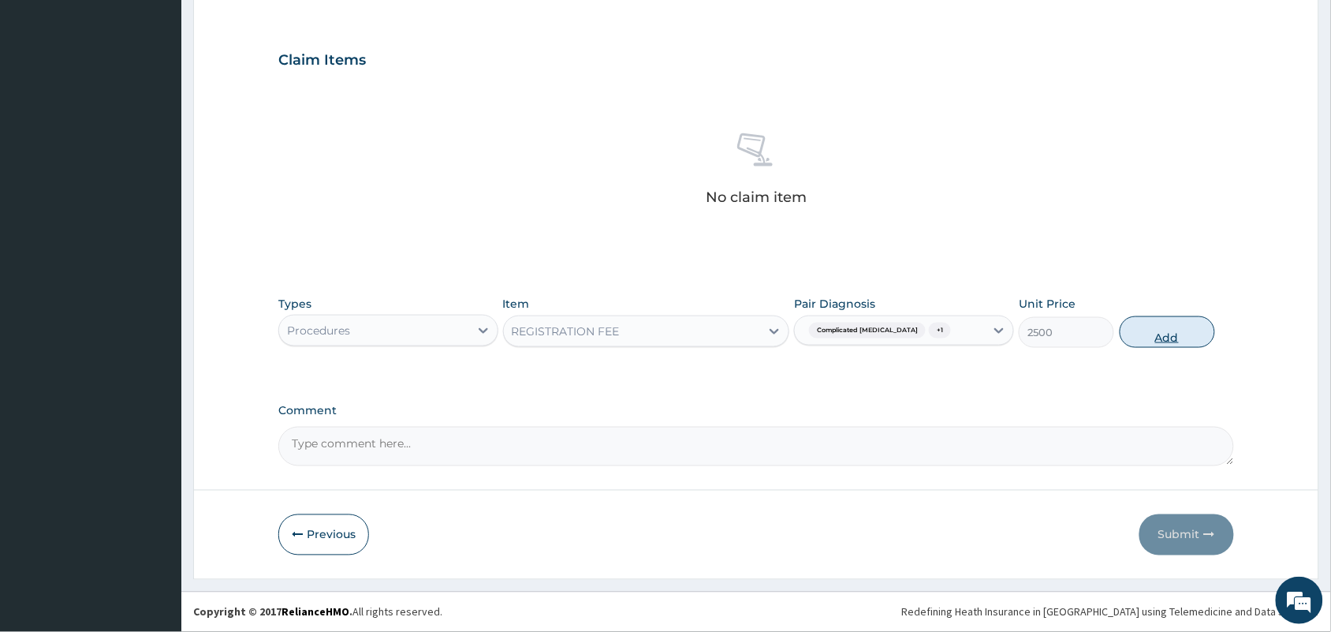
click at [1166, 337] on button "Add" at bounding box center [1167, 332] width 95 height 32
type input "0"
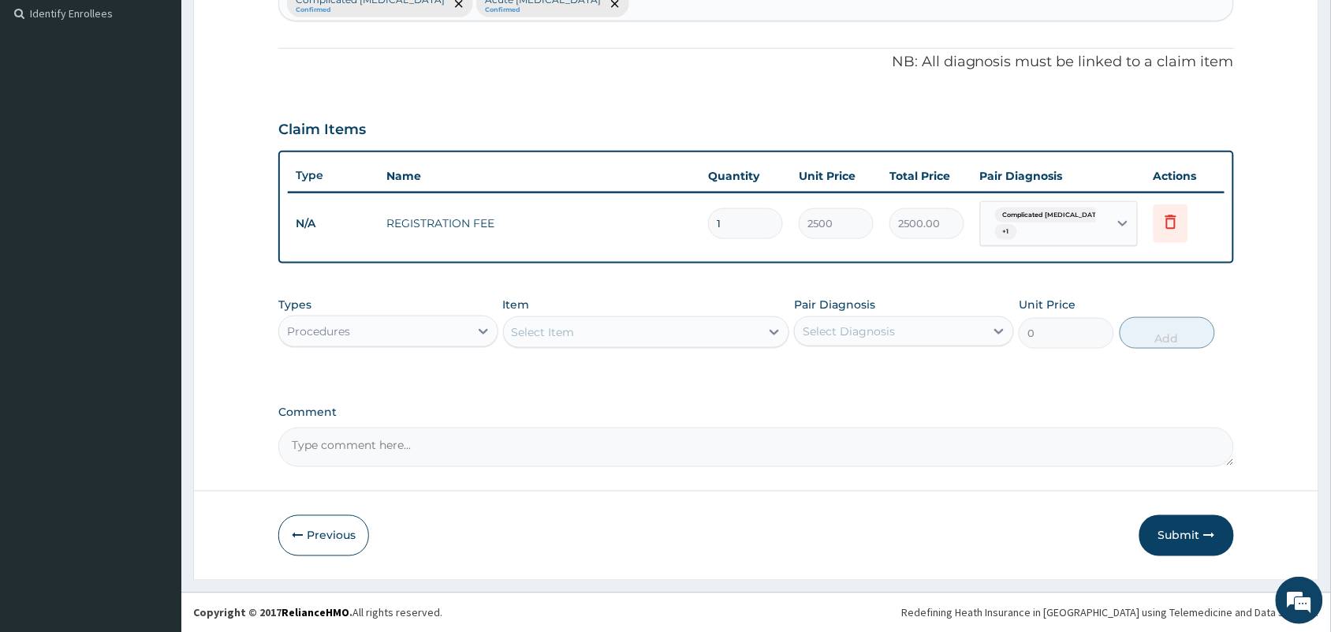
click at [589, 329] on div "Select Item" at bounding box center [632, 331] width 257 height 25
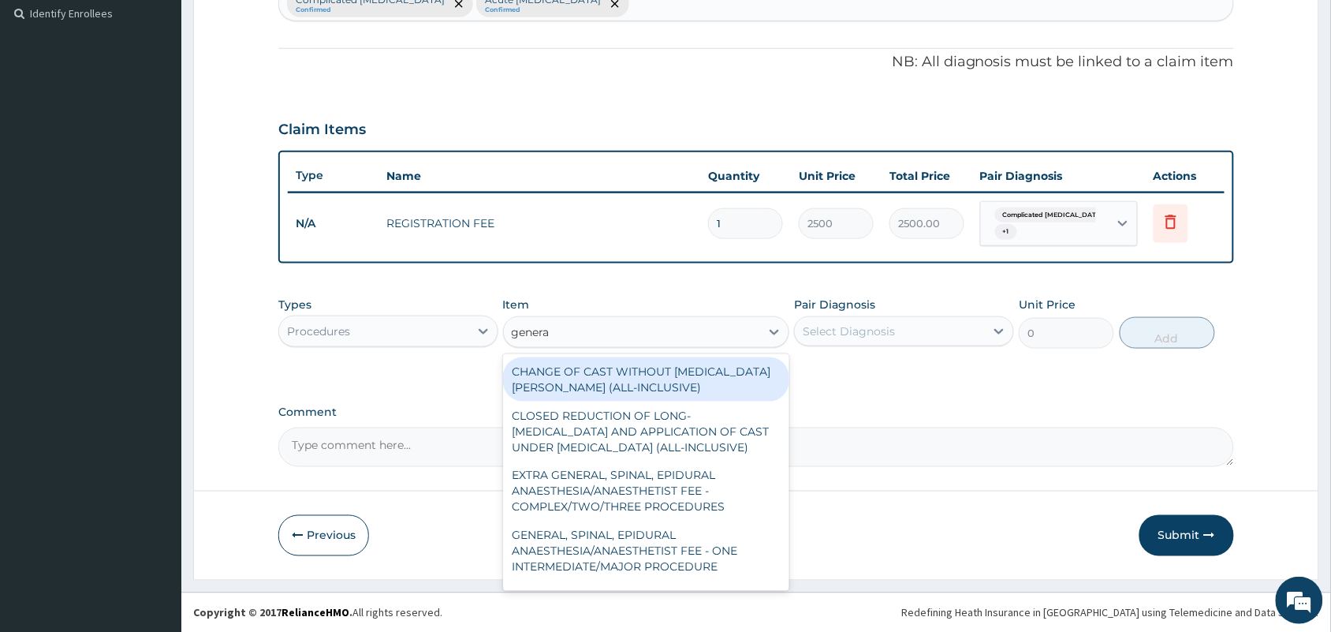
type input "general"
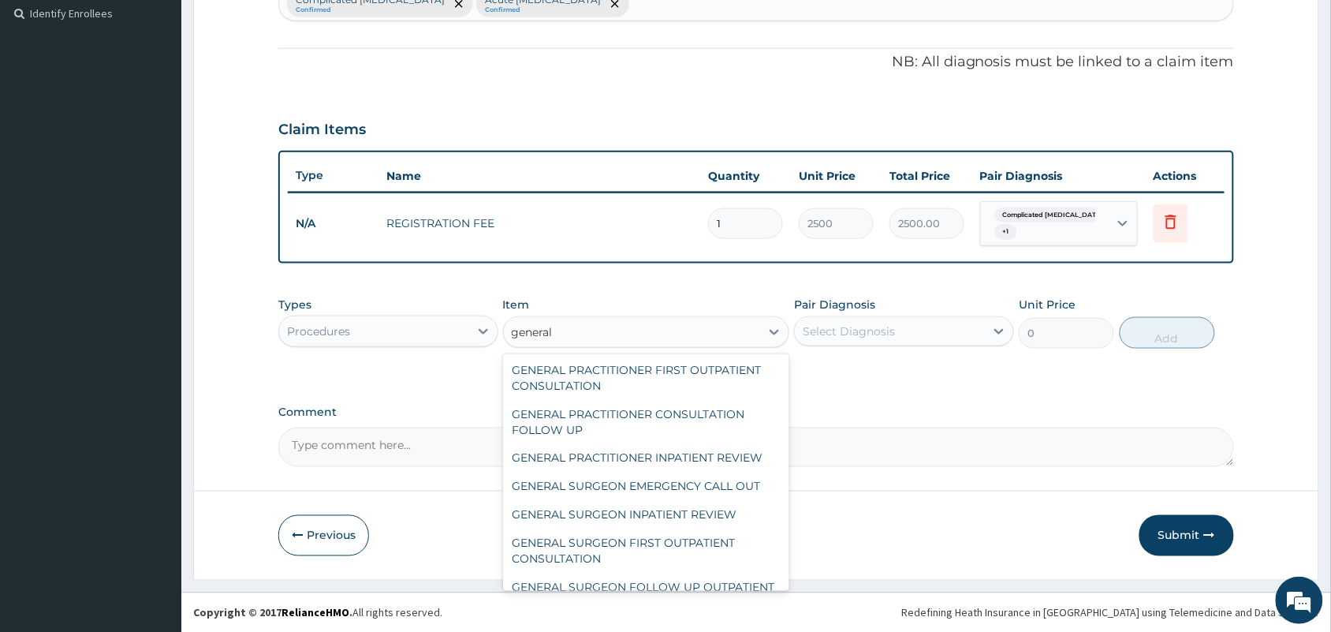
scroll to position [225, 0]
click at [606, 380] on div "GENERAL PRACTITIONER FIRST OUTPATIENT CONSULTATION" at bounding box center [646, 378] width 287 height 44
type input "3750"
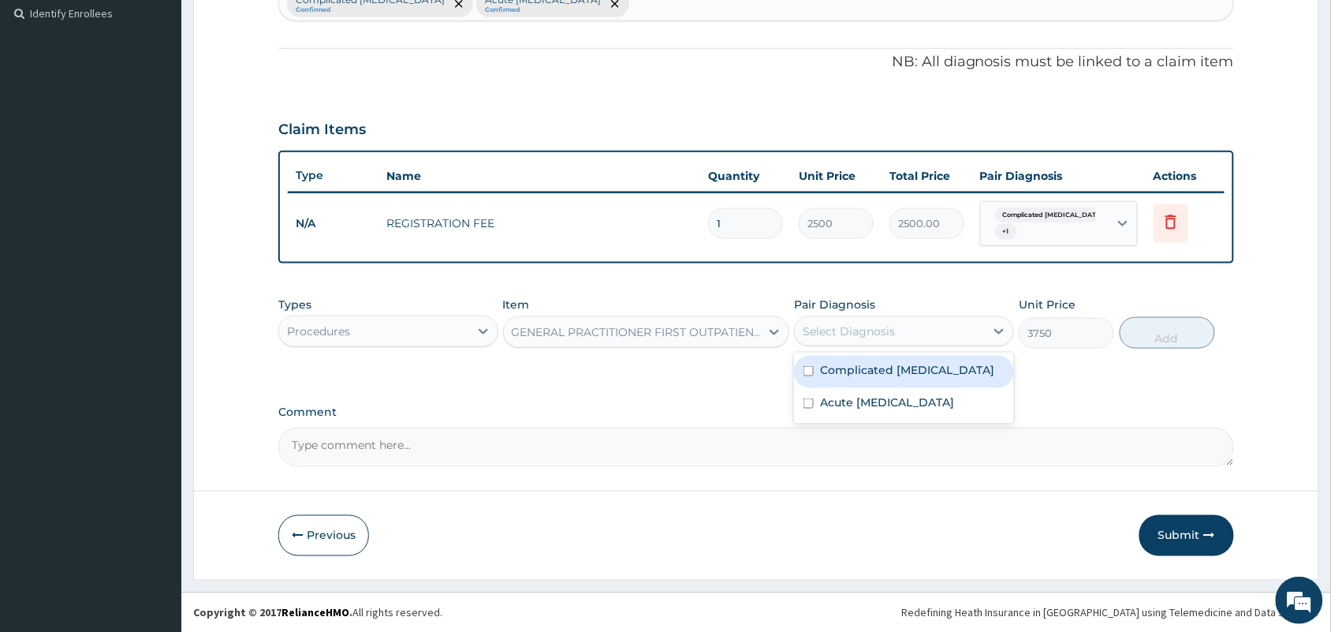
click at [874, 327] on div "Select Diagnosis" at bounding box center [849, 331] width 92 height 16
click at [807, 368] on input "checkbox" at bounding box center [809, 371] width 10 height 10
checkbox input "true"
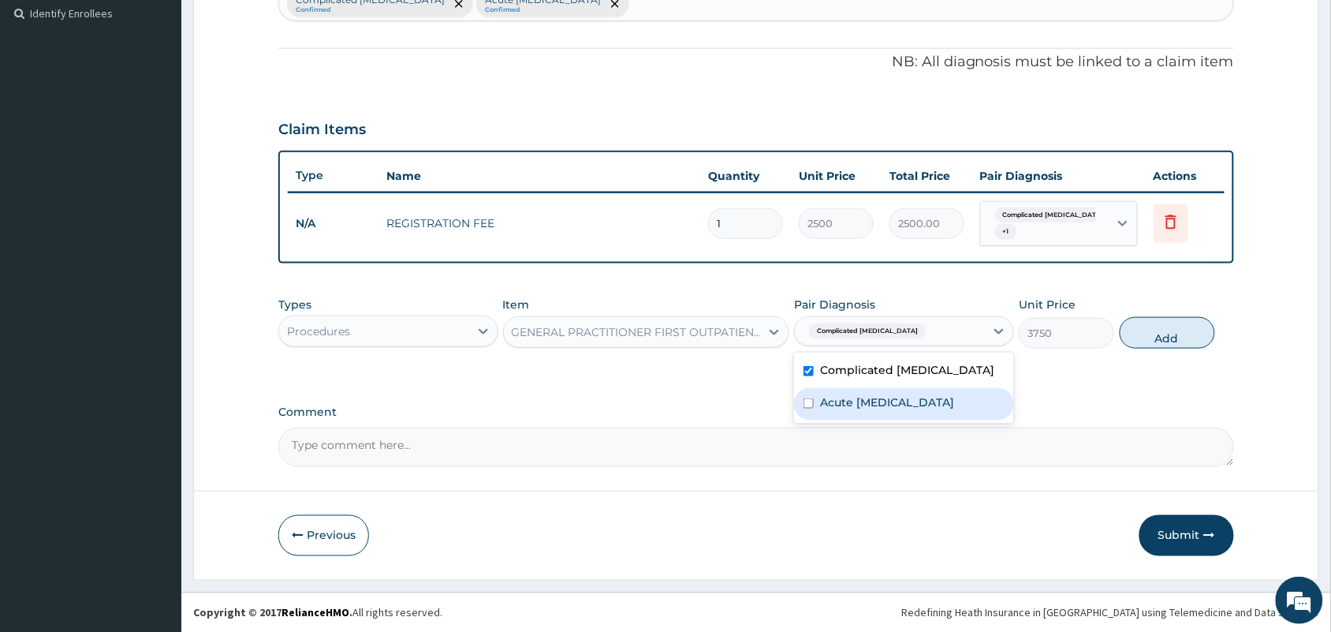
click at [810, 409] on input "checkbox" at bounding box center [809, 403] width 10 height 10
checkbox input "true"
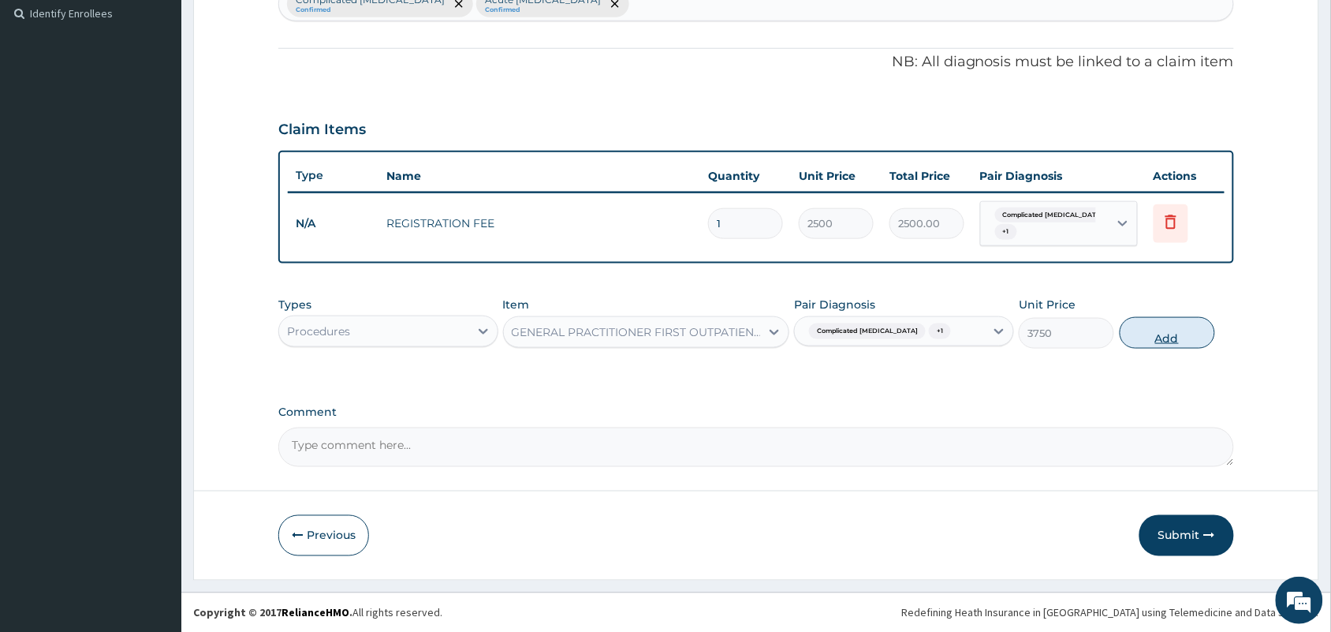
click at [1165, 337] on button "Add" at bounding box center [1167, 333] width 95 height 32
type input "0"
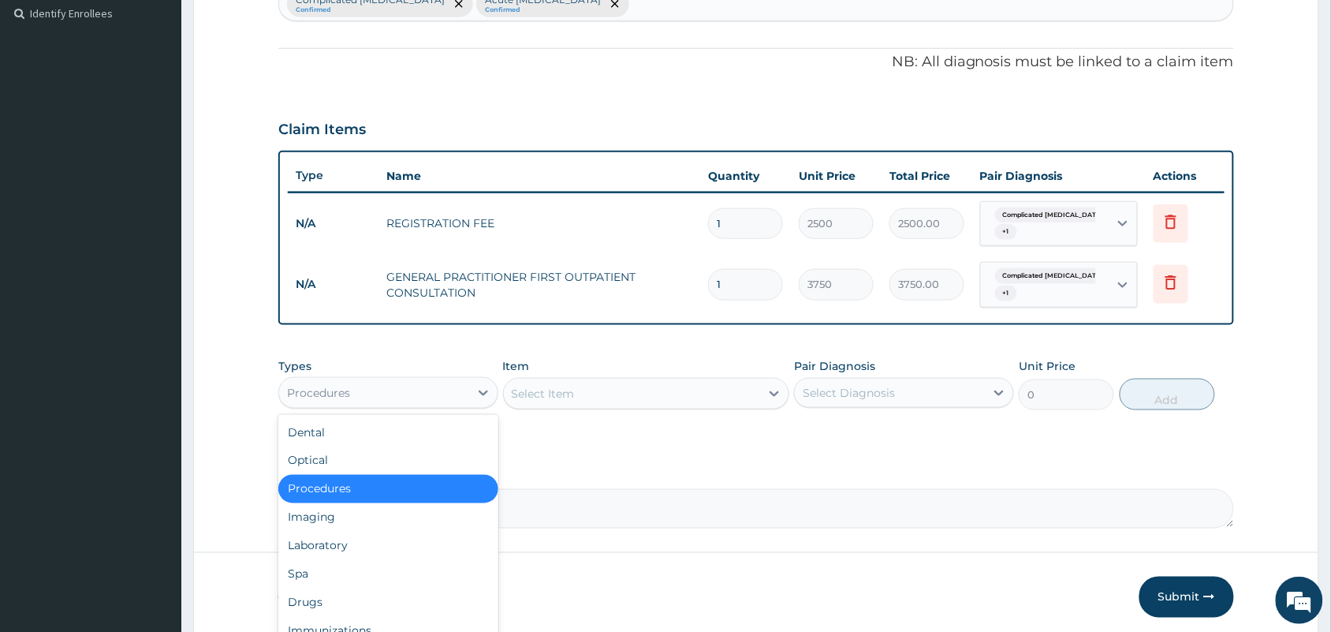
click at [450, 395] on div "Procedures" at bounding box center [374, 392] width 190 height 25
click at [399, 548] on div "Laboratory" at bounding box center [388, 546] width 220 height 28
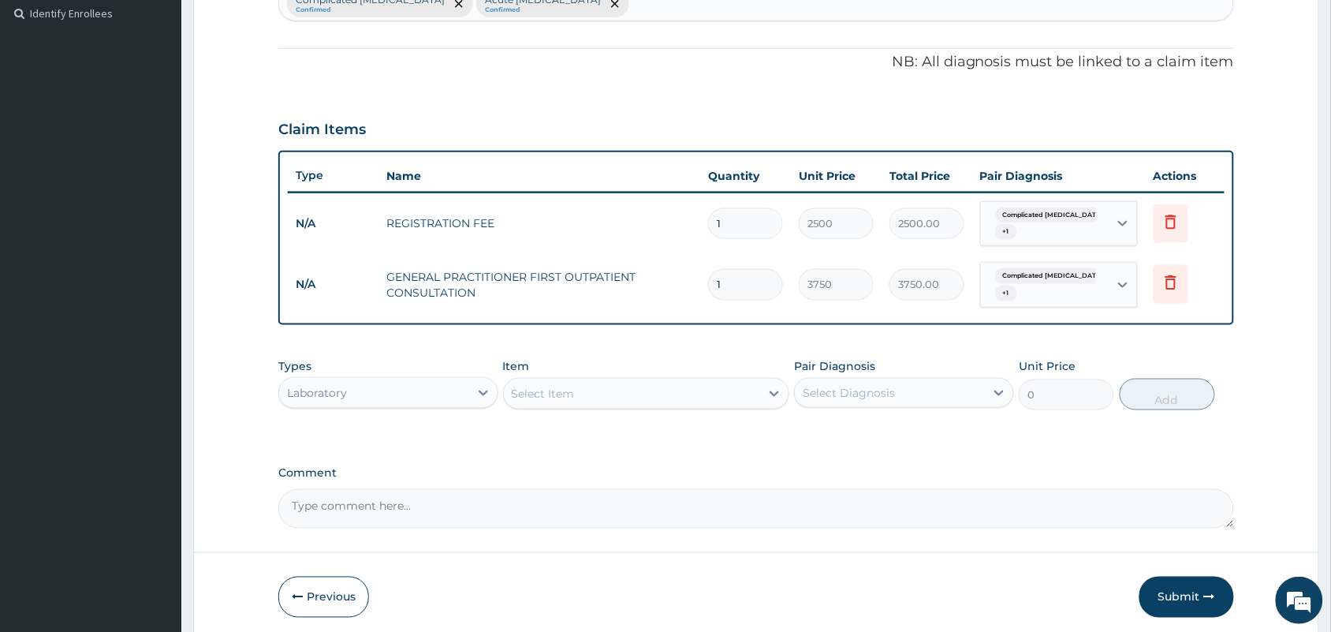
click at [617, 395] on div "Select Item" at bounding box center [632, 393] width 257 height 25
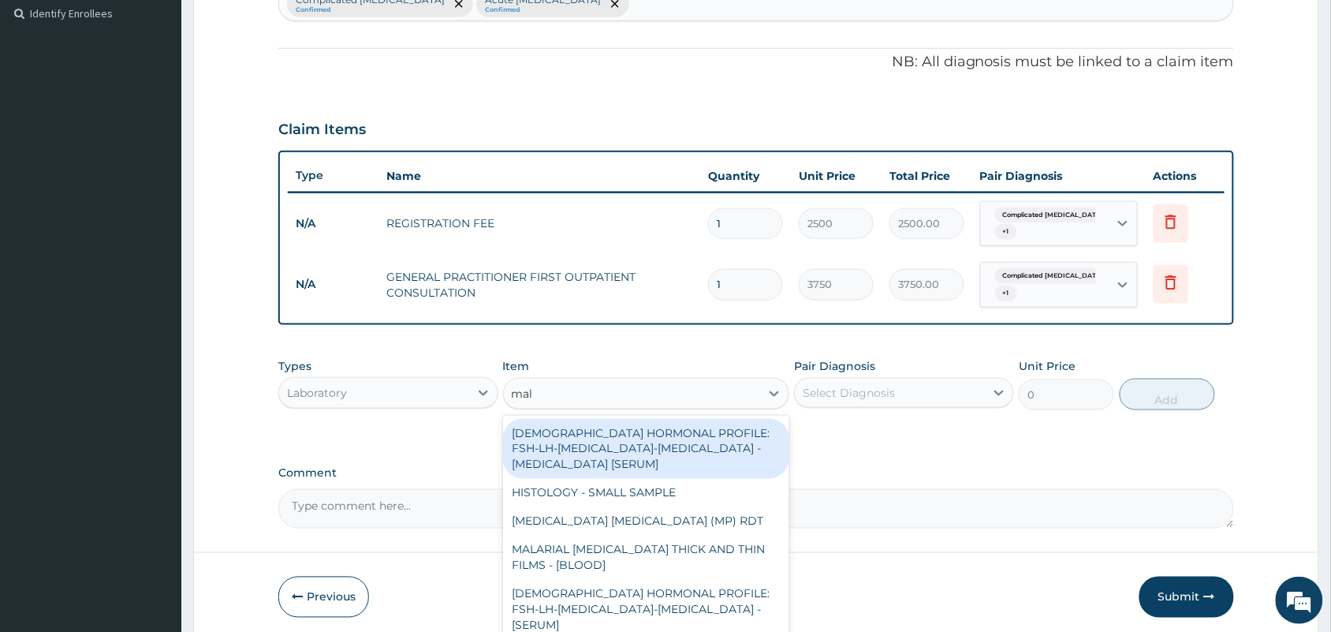
type input "mala"
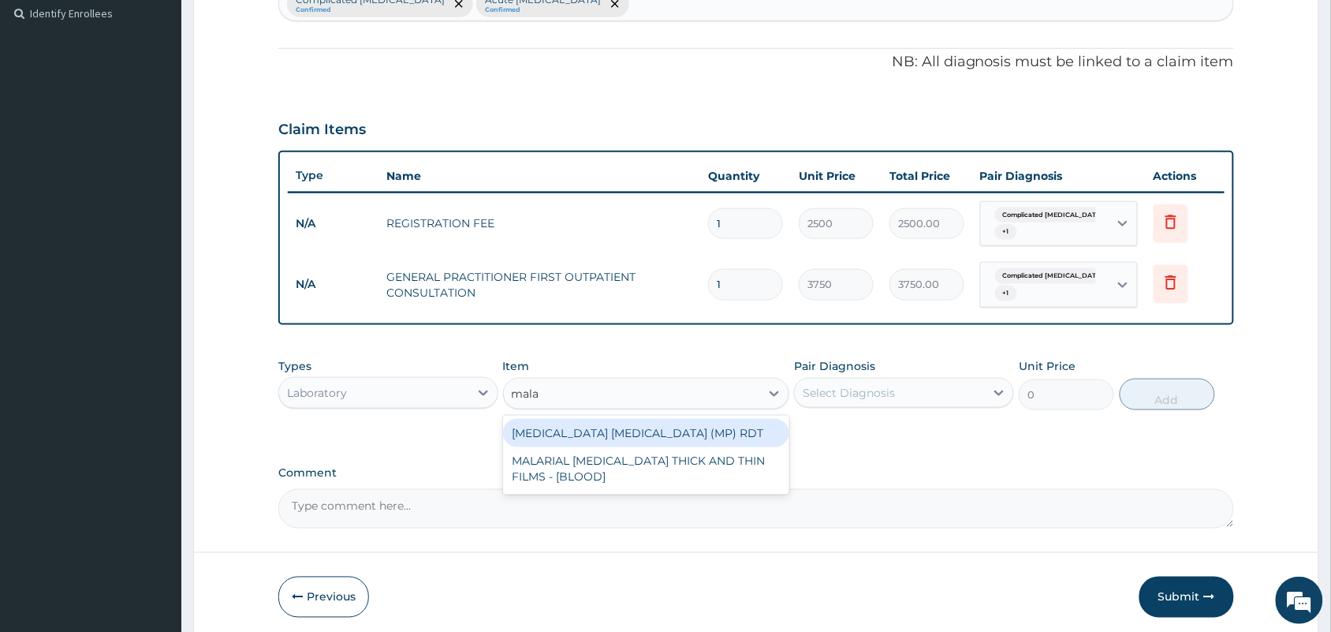
click at [627, 434] on div "[MEDICAL_DATA] [MEDICAL_DATA] (MP) RDT" at bounding box center [646, 433] width 287 height 28
type input "2000"
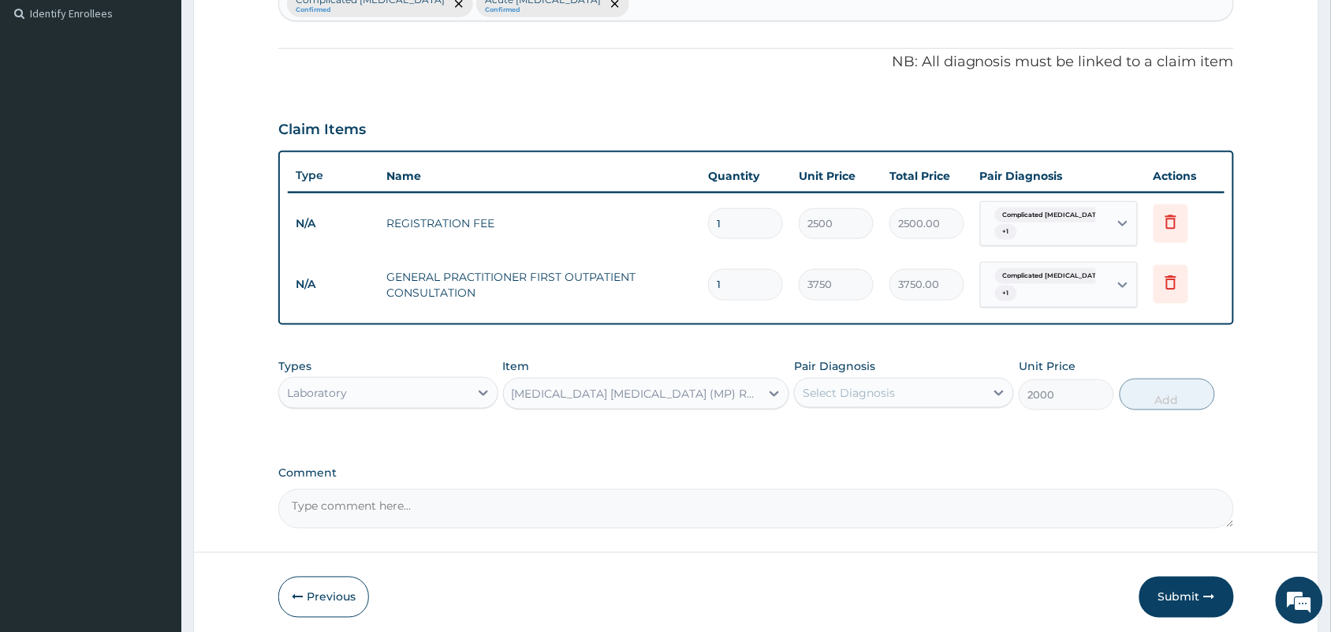
click at [865, 393] on div "Select Diagnosis" at bounding box center [849, 393] width 92 height 16
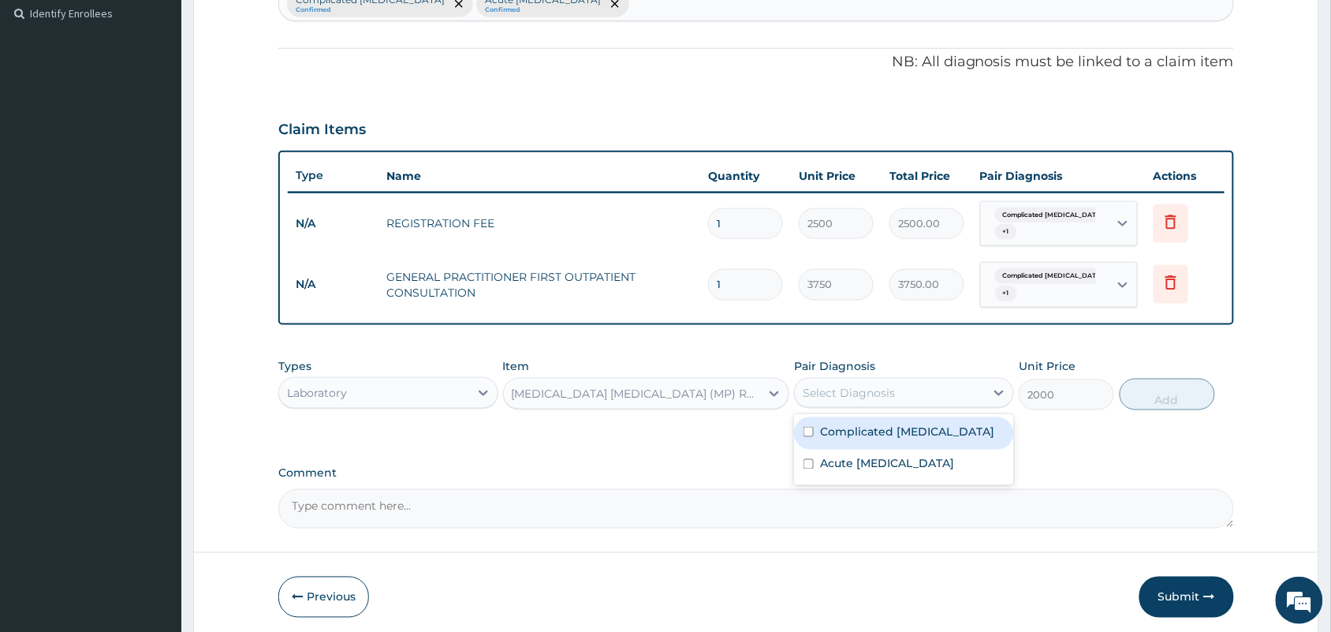
click at [845, 431] on label "Complicated [MEDICAL_DATA]" at bounding box center [907, 431] width 174 height 16
checkbox input "true"
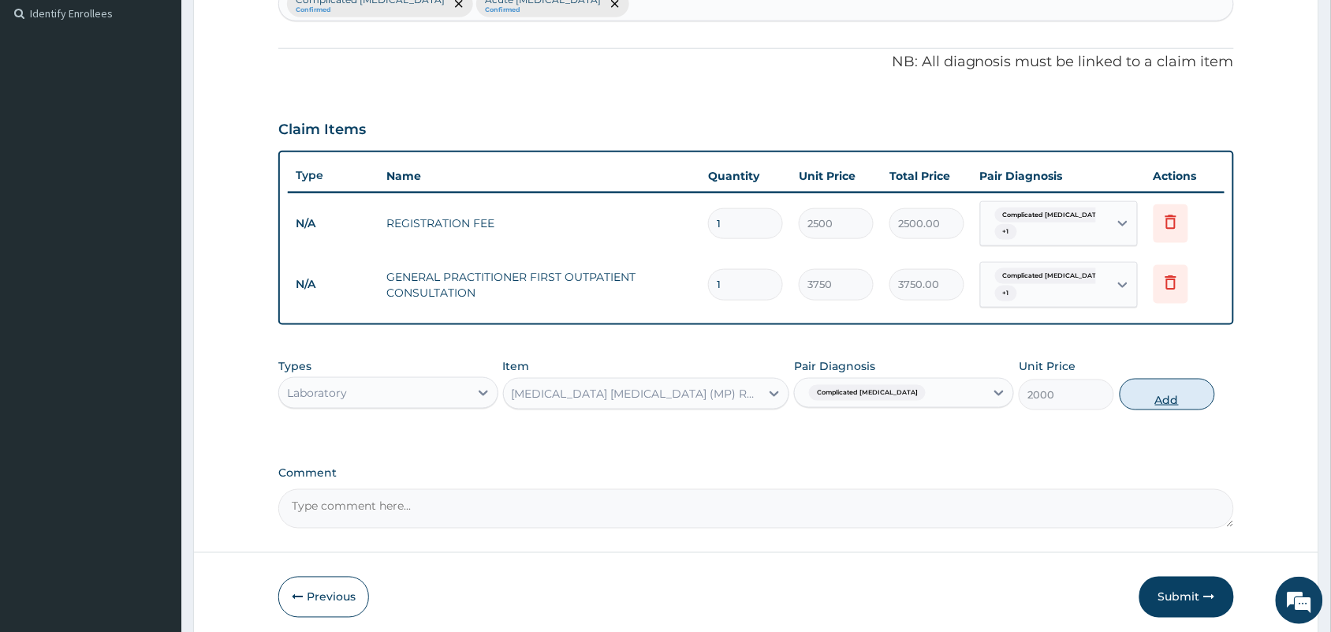
click at [1163, 403] on button "Add" at bounding box center [1167, 395] width 95 height 32
type input "0"
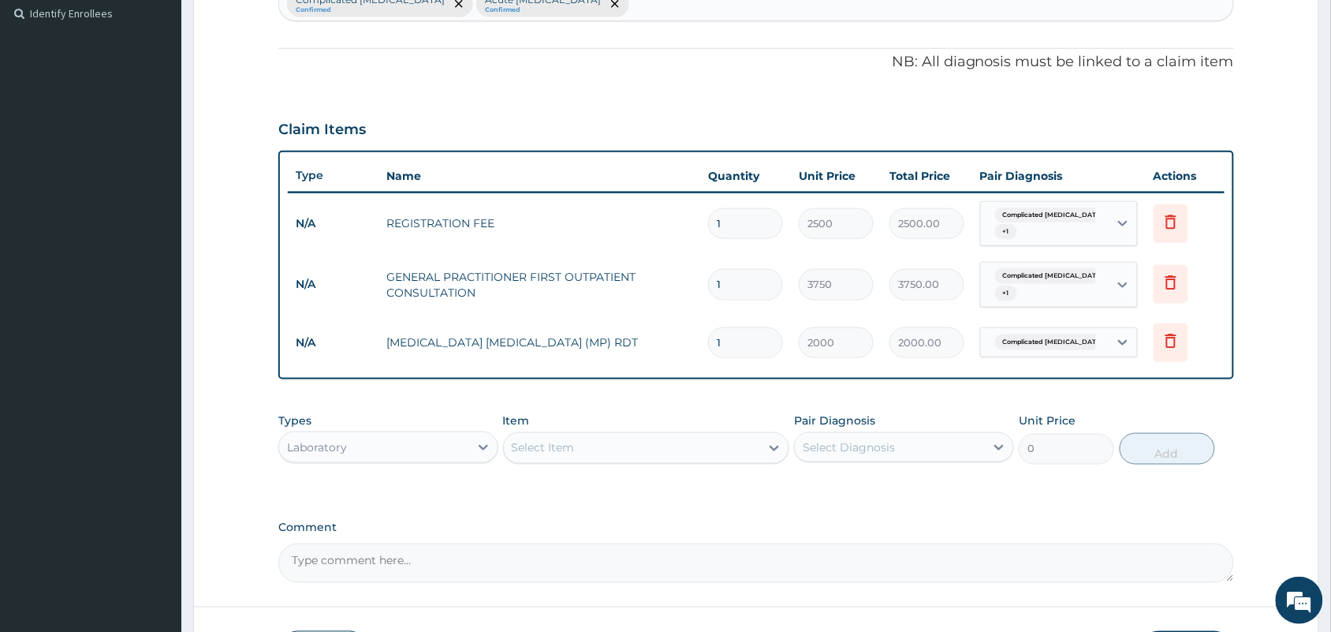
click at [703, 447] on div "Select Item" at bounding box center [632, 447] width 257 height 25
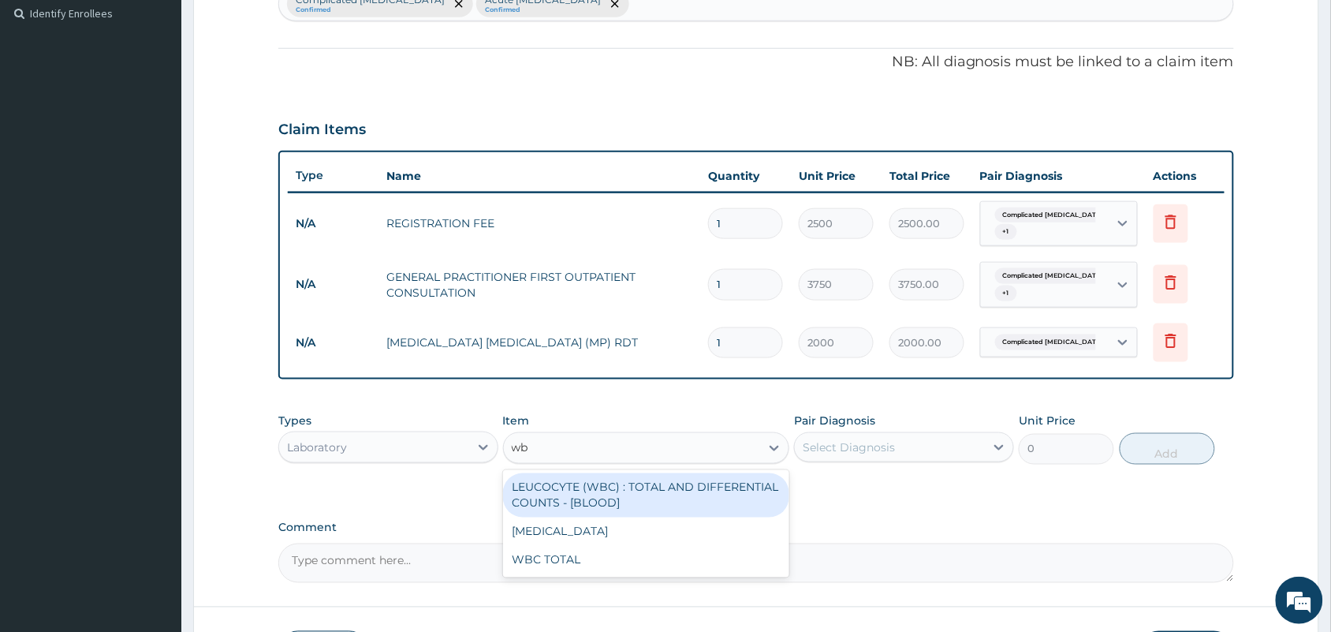
type input "wbc"
click at [688, 485] on div "LEUCOCYTE (WBC) : TOTAL AND DIFFERENTIAL COUNTS - [BLOOD]" at bounding box center [646, 495] width 287 height 44
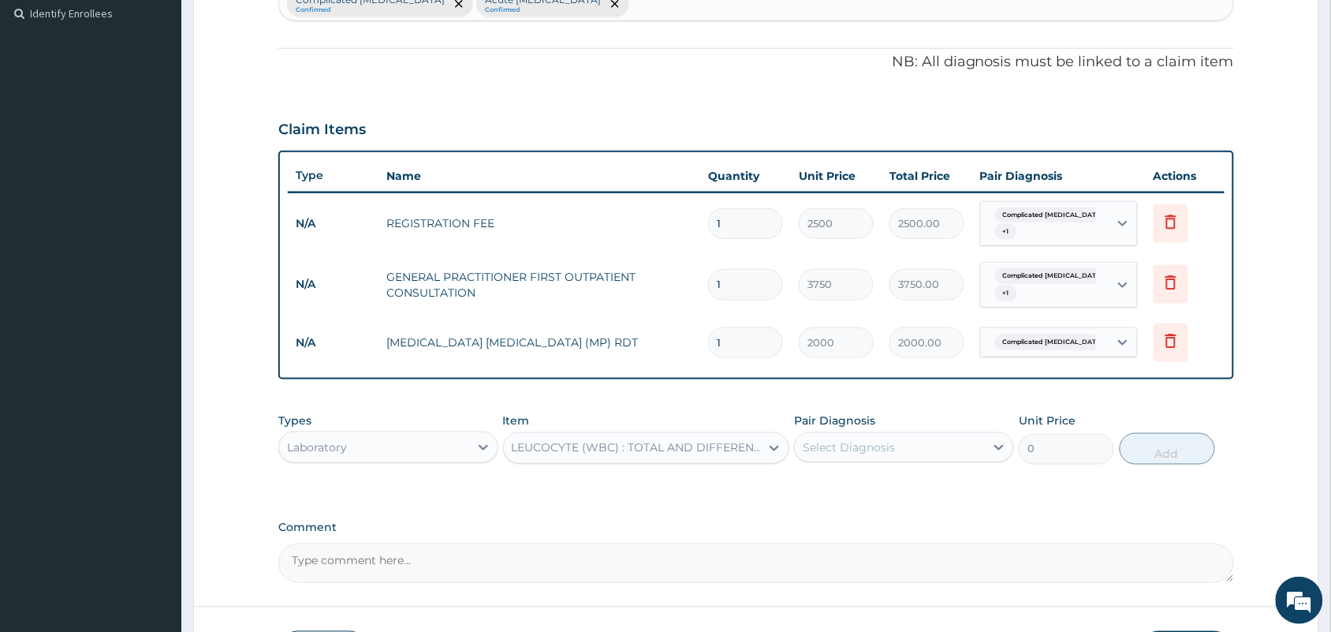
type input "2500"
click at [690, 444] on div "LEUCOCYTE (WBC) : TOTAL AND DIFFERENTIAL COUNTS - [BLOOD]" at bounding box center [637, 448] width 251 height 16
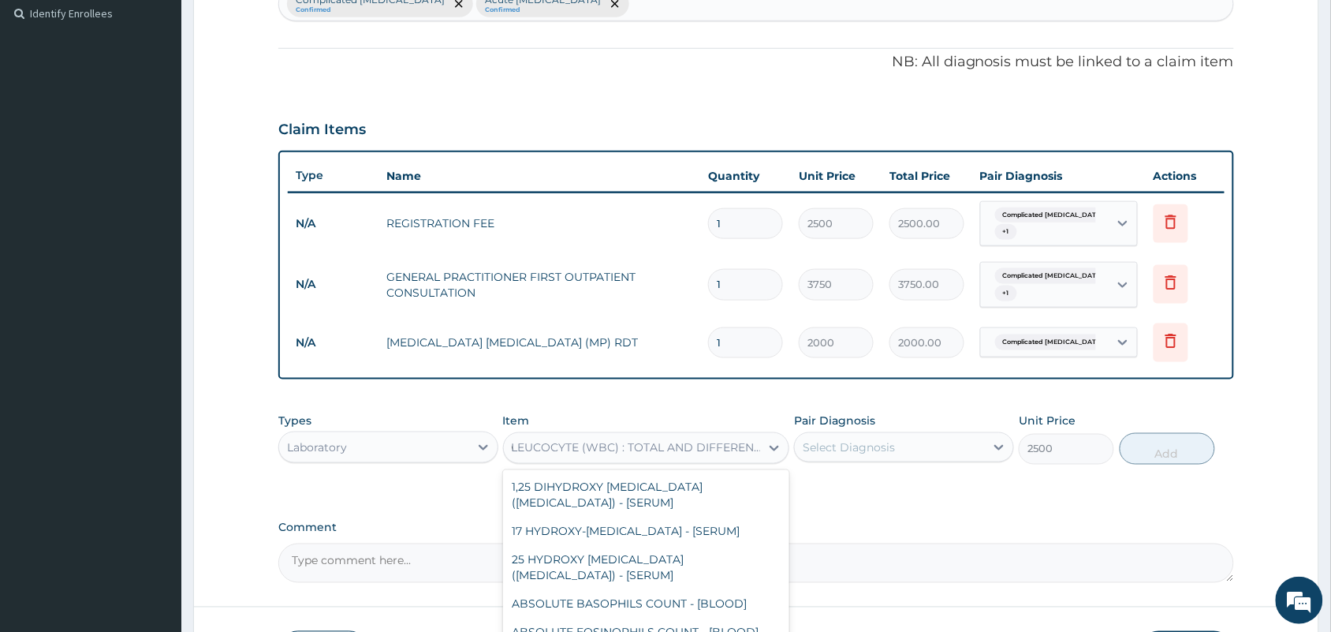
scroll to position [0, 0]
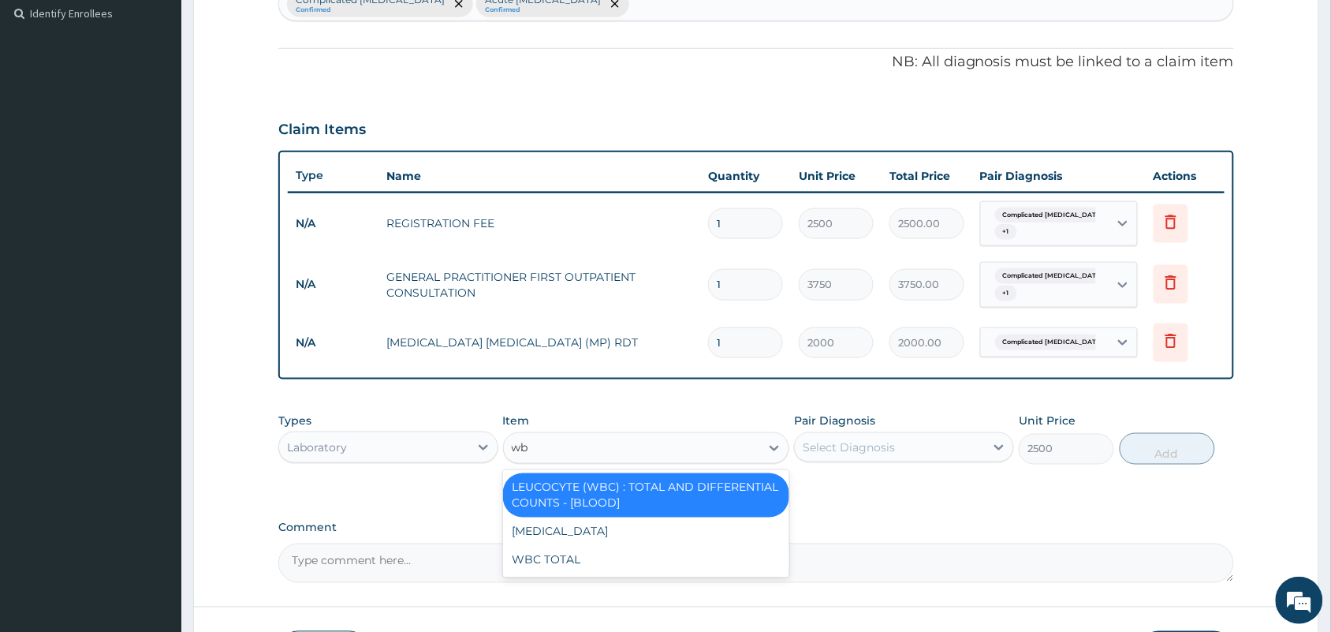
type input "wbc"
click at [606, 556] on div "WBC TOTAL" at bounding box center [646, 560] width 287 height 28
type input "3750"
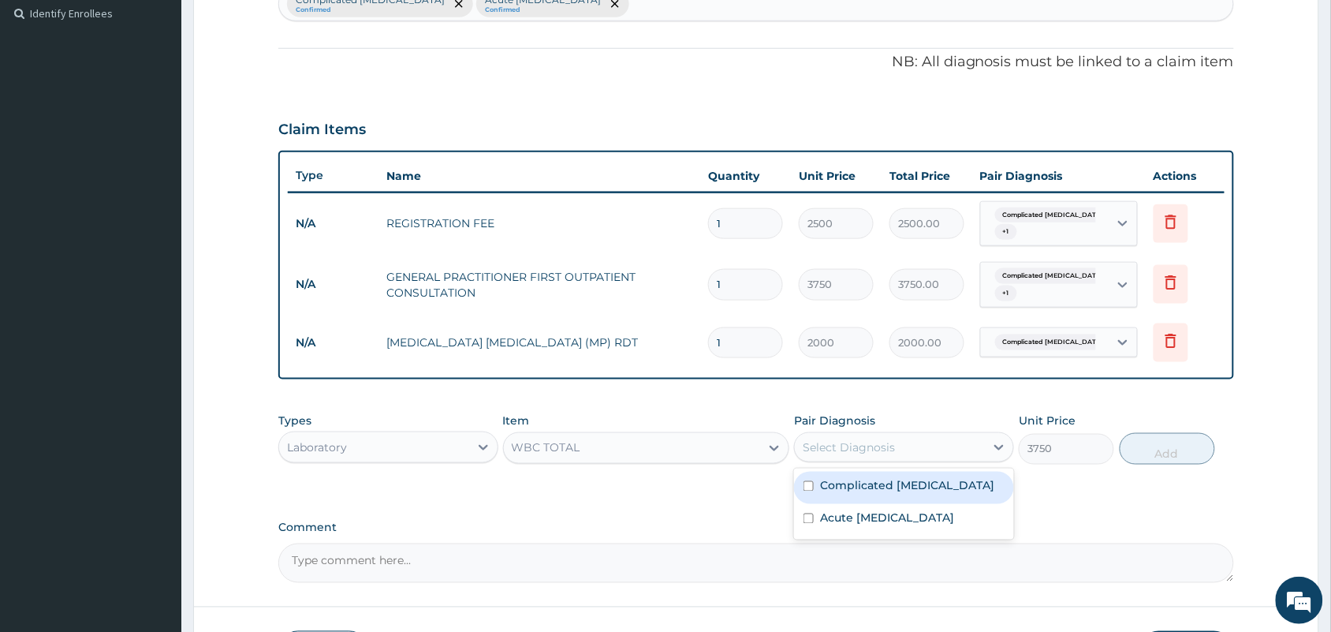
click at [812, 450] on div "Select Diagnosis" at bounding box center [849, 447] width 92 height 16
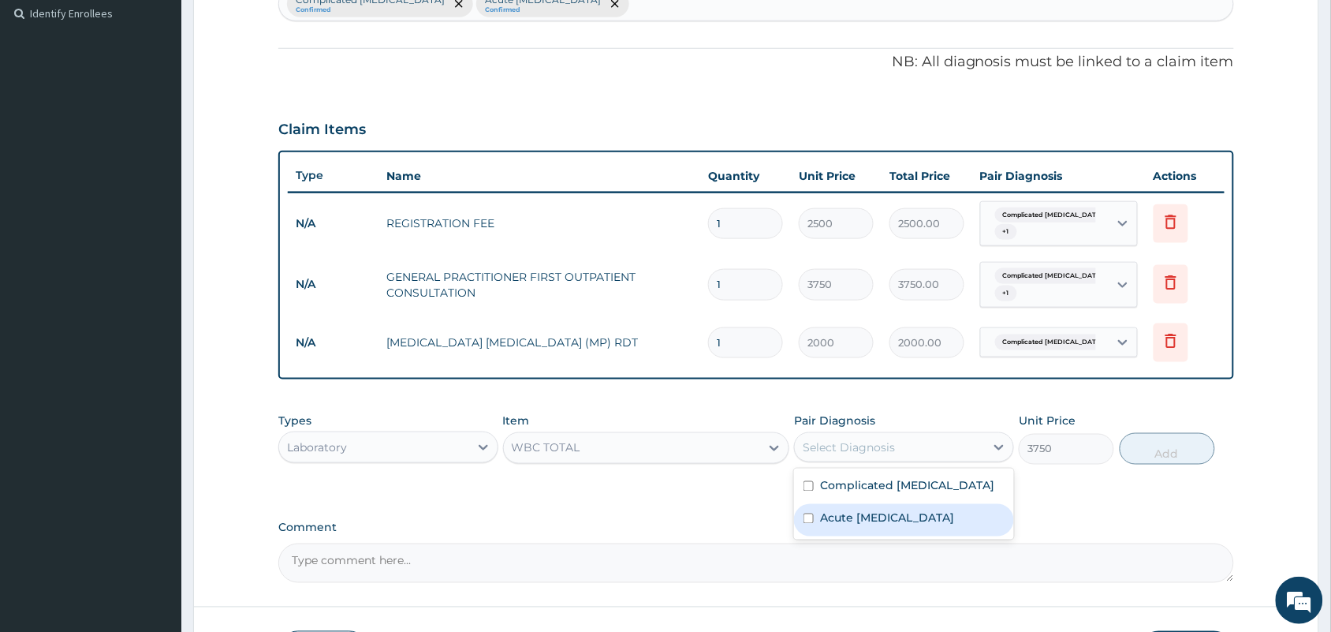
click at [849, 526] on label "Acute [MEDICAL_DATA]" at bounding box center [887, 518] width 134 height 16
checkbox input "true"
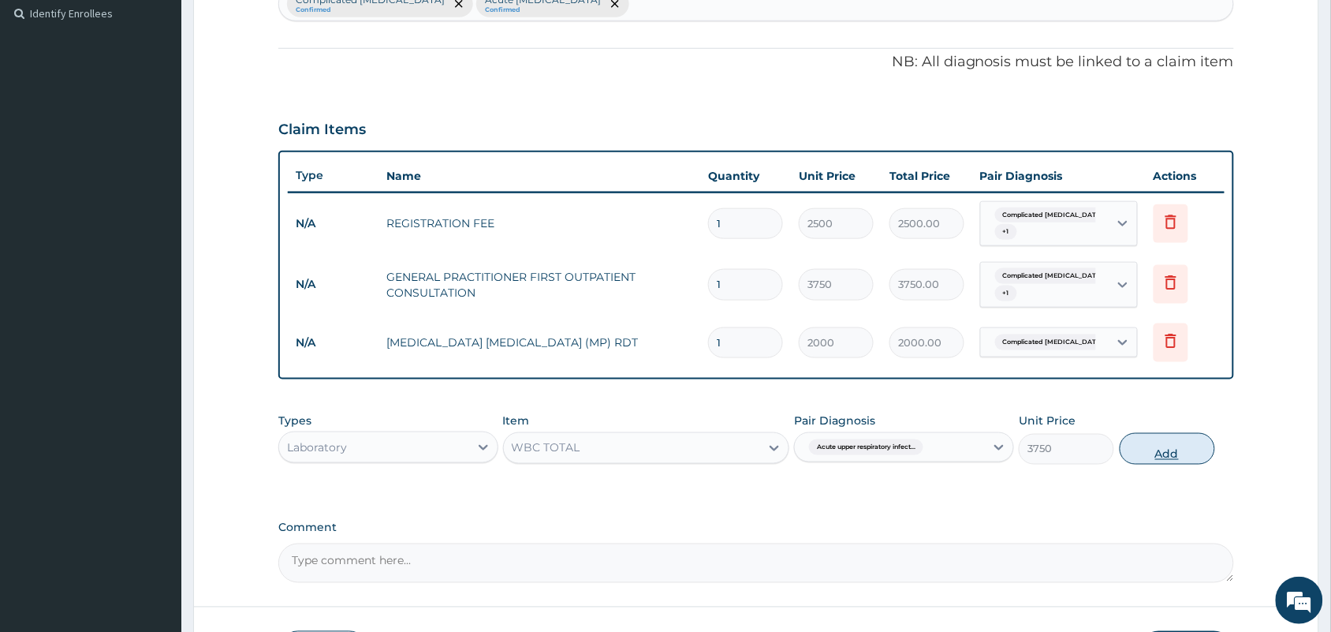
click at [1165, 454] on button "Add" at bounding box center [1167, 449] width 95 height 32
type input "0"
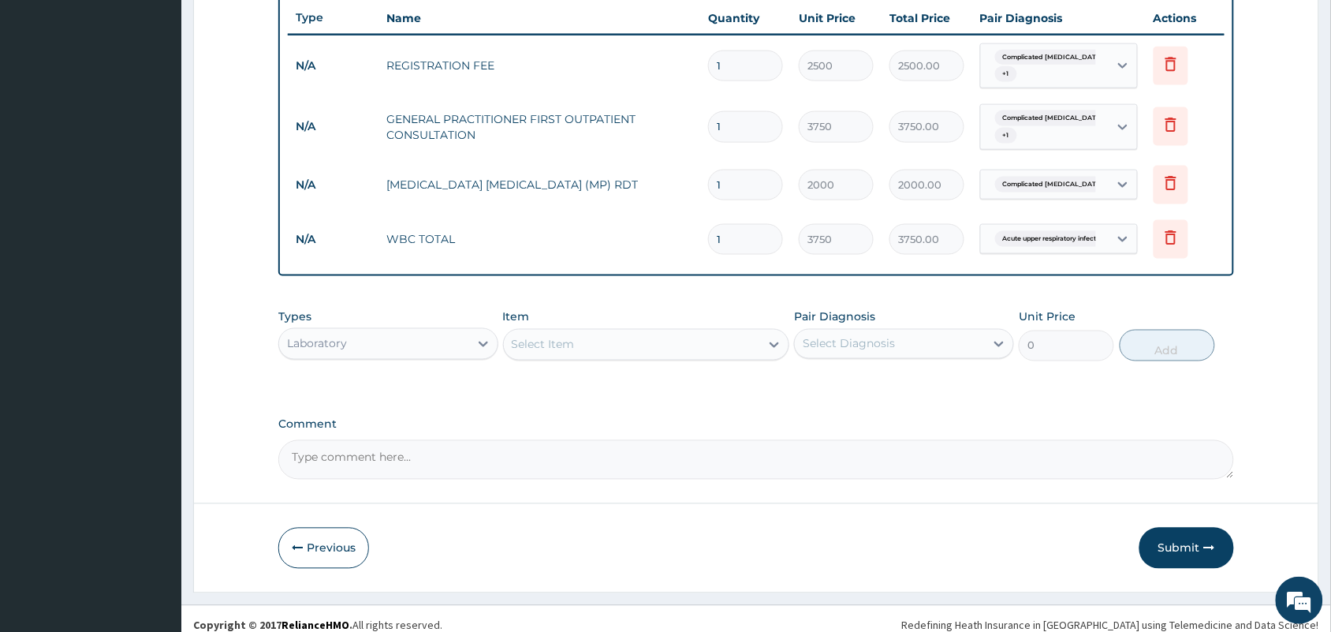
scroll to position [607, 0]
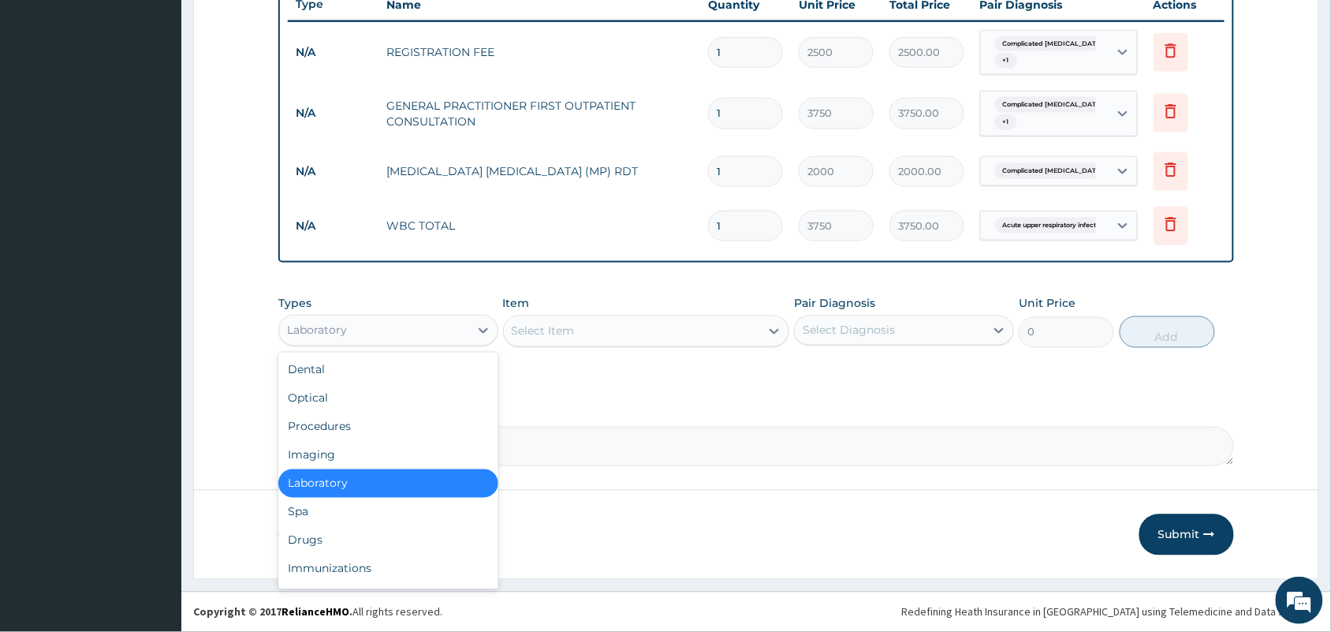
click at [408, 335] on div "Laboratory" at bounding box center [374, 330] width 190 height 25
click at [376, 547] on div "Drugs" at bounding box center [388, 540] width 220 height 28
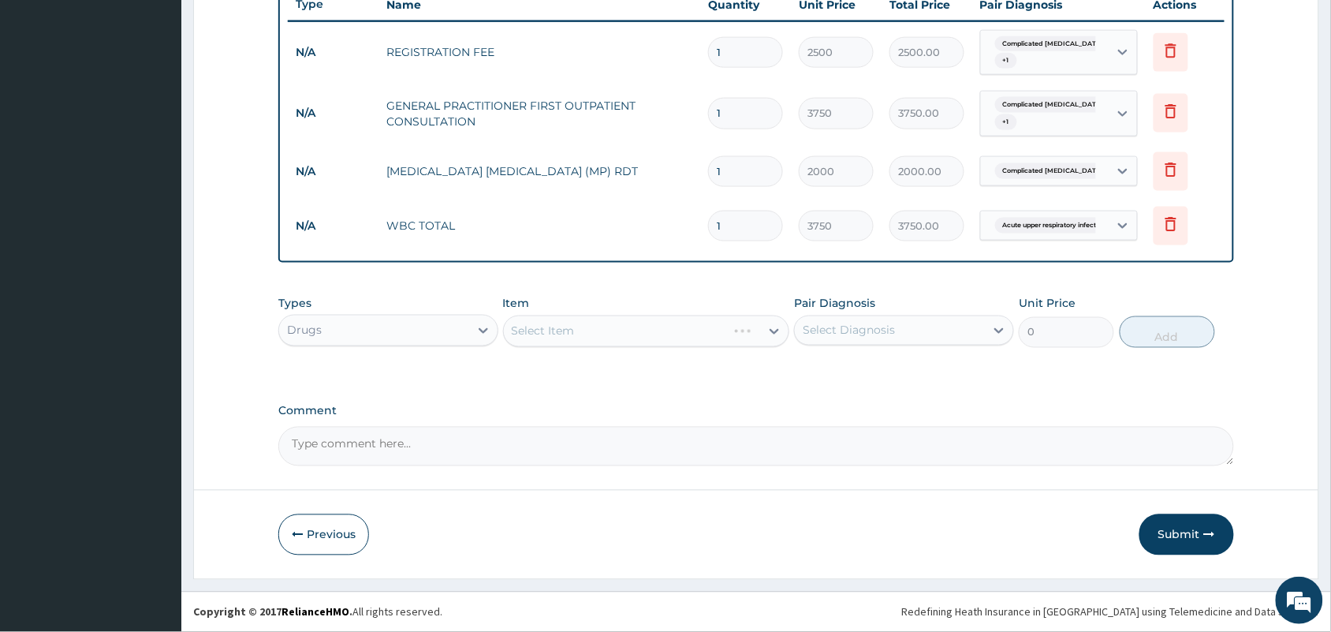
click at [696, 344] on div "Select Item" at bounding box center [646, 331] width 287 height 32
click at [677, 335] on div "Select Item" at bounding box center [646, 331] width 287 height 32
click at [678, 336] on div "Select Item" at bounding box center [646, 331] width 287 height 32
click at [678, 330] on div "Select Item" at bounding box center [646, 331] width 287 height 32
click at [663, 335] on div "Select Item" at bounding box center [632, 331] width 257 height 25
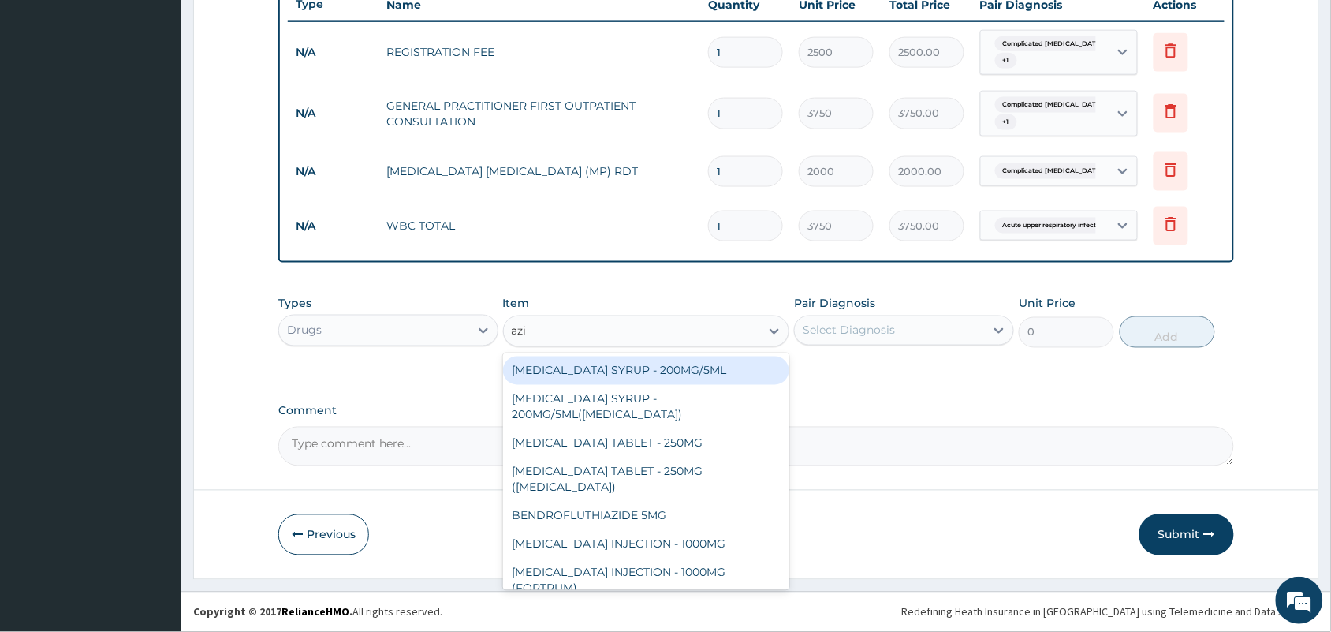
type input "azit"
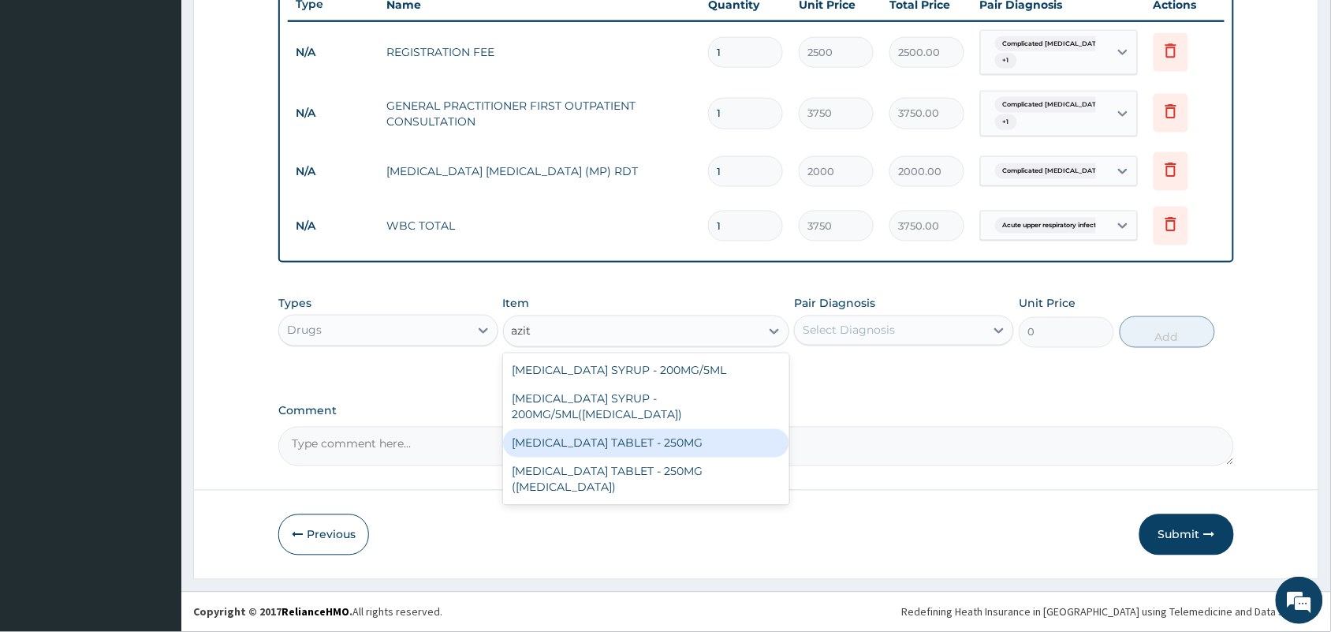
click at [692, 444] on div "[MEDICAL_DATA] TABLET - 250MG" at bounding box center [646, 443] width 287 height 28
type input "280"
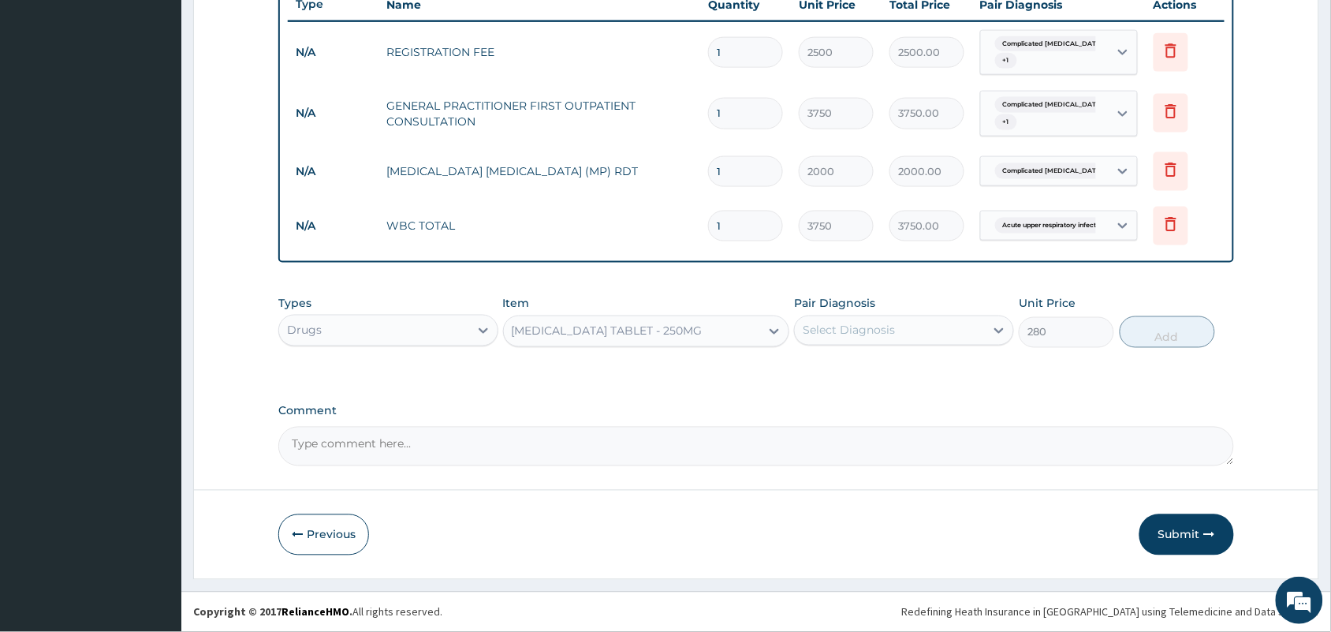
click at [865, 330] on div "Select Diagnosis" at bounding box center [849, 331] width 92 height 16
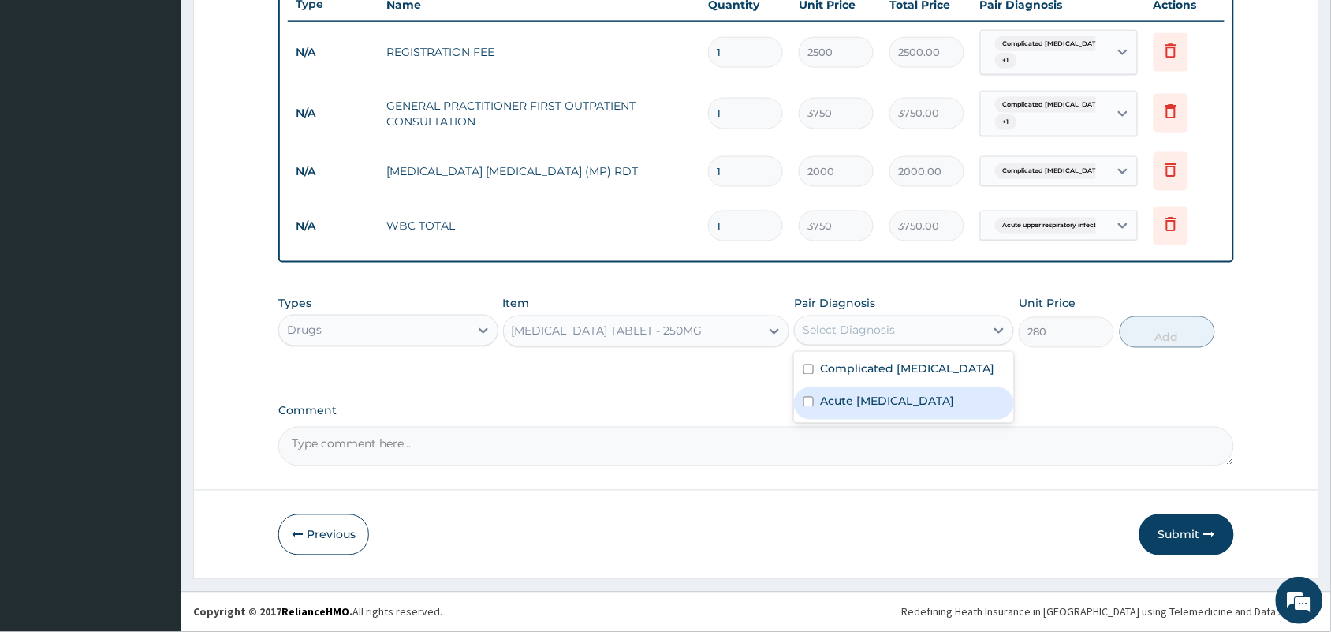
click at [870, 405] on label "Acute [MEDICAL_DATA]" at bounding box center [887, 402] width 134 height 16
checkbox input "true"
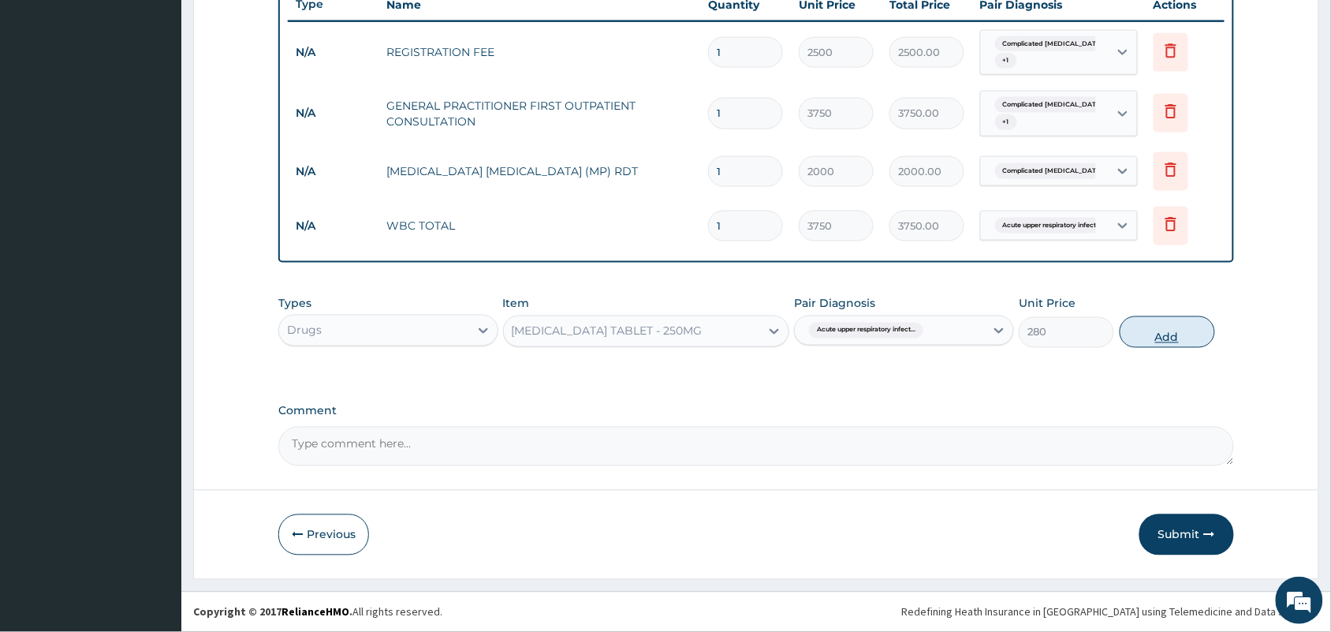
click at [1167, 339] on button "Add" at bounding box center [1167, 332] width 95 height 32
type input "0"
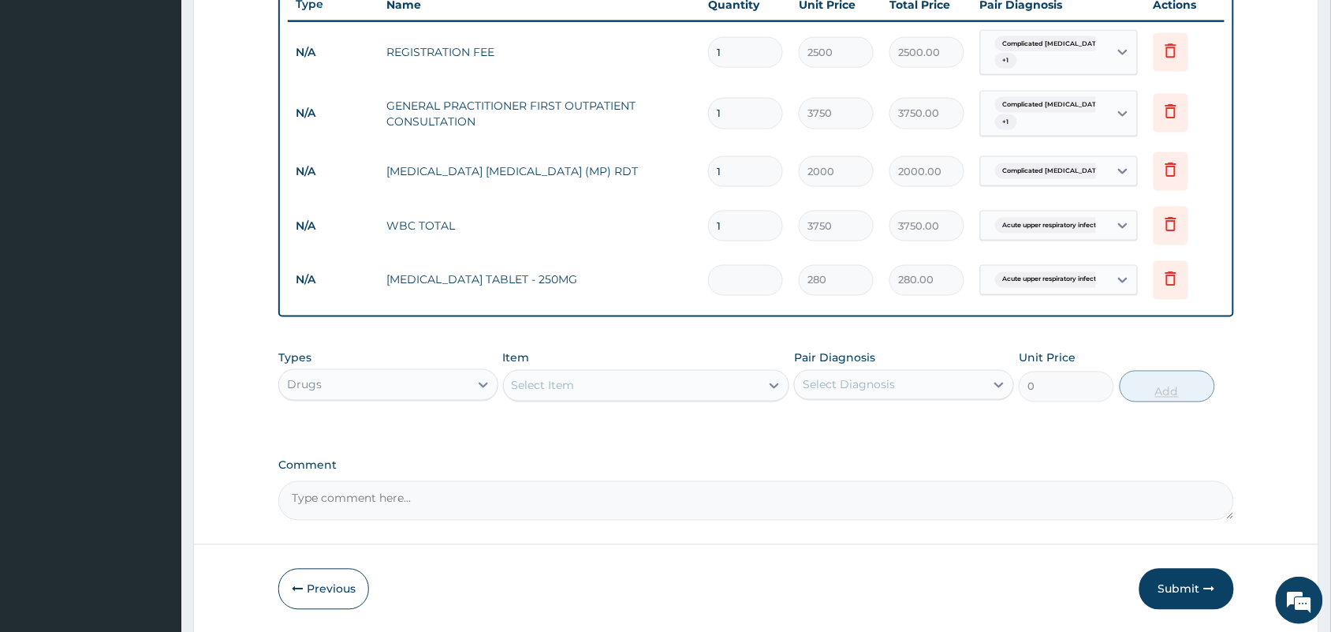
type input "0.00"
type input "5"
type input "1400.00"
type input "5"
click at [536, 383] on div "Select Item" at bounding box center [543, 386] width 63 height 16
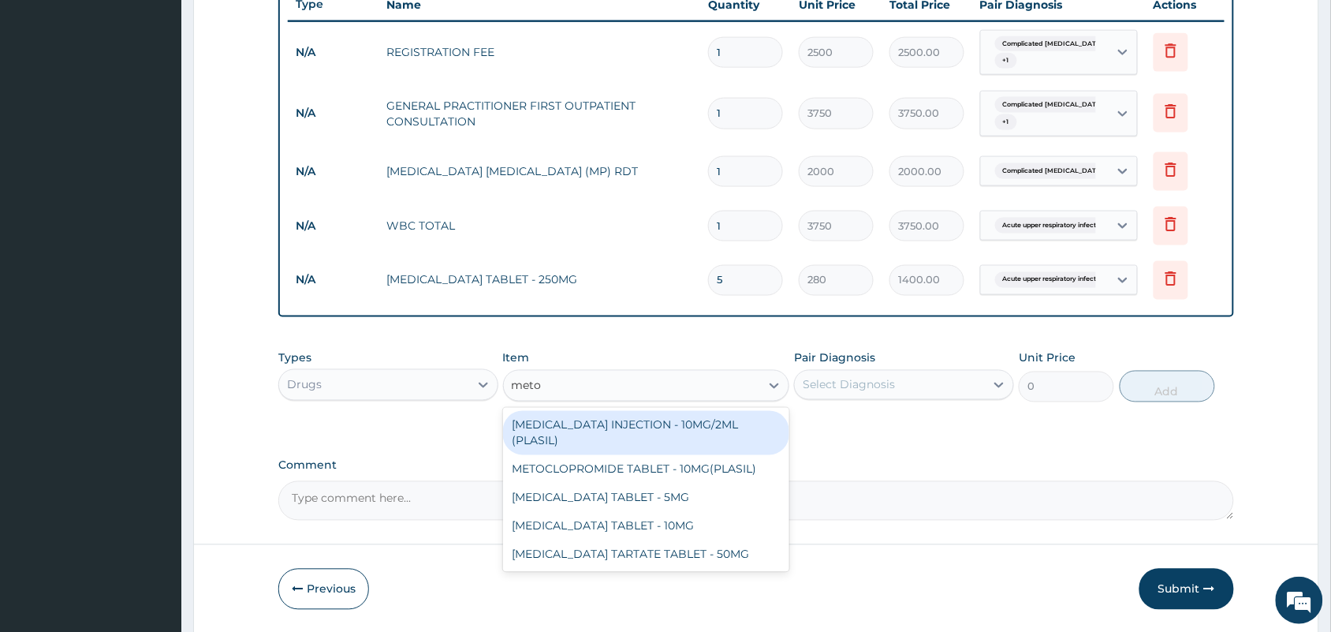
type input "metoc"
click at [604, 428] on div "[MEDICAL_DATA] INJECTION - 10MG/2ML (PLASIL)" at bounding box center [646, 433] width 287 height 44
type input "274.4"
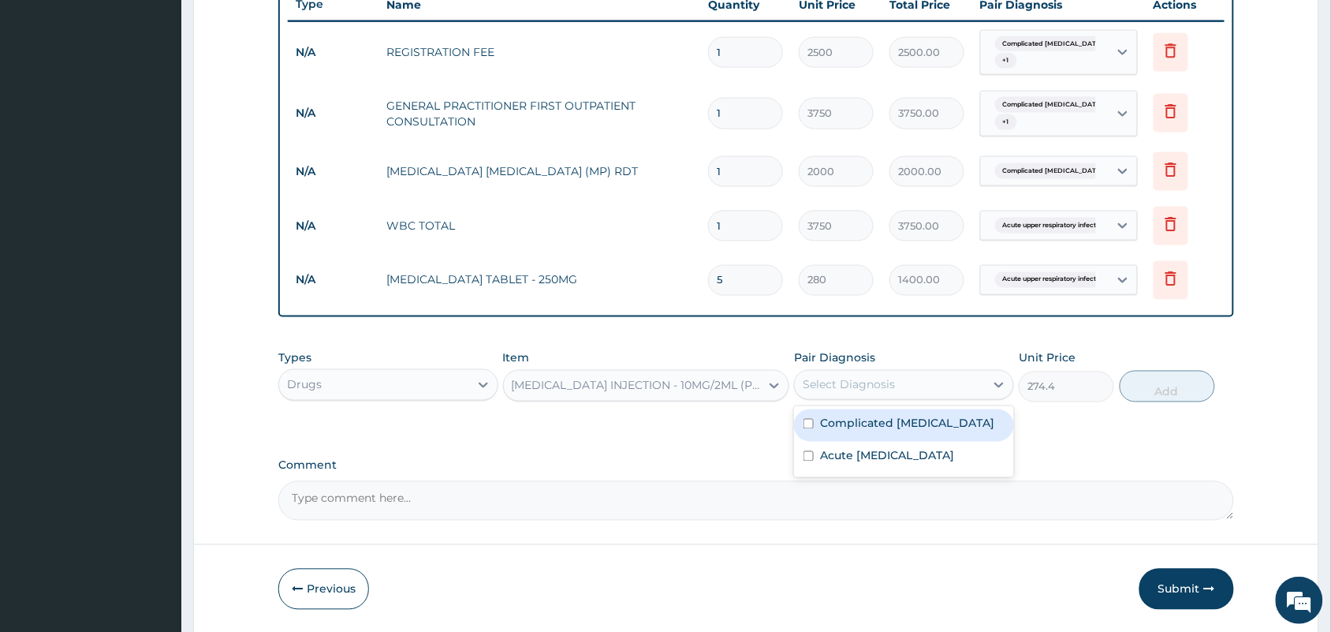
click at [856, 385] on div "Select Diagnosis" at bounding box center [849, 385] width 92 height 16
click at [877, 427] on label "Complicated [MEDICAL_DATA]" at bounding box center [907, 424] width 174 height 16
checkbox input "true"
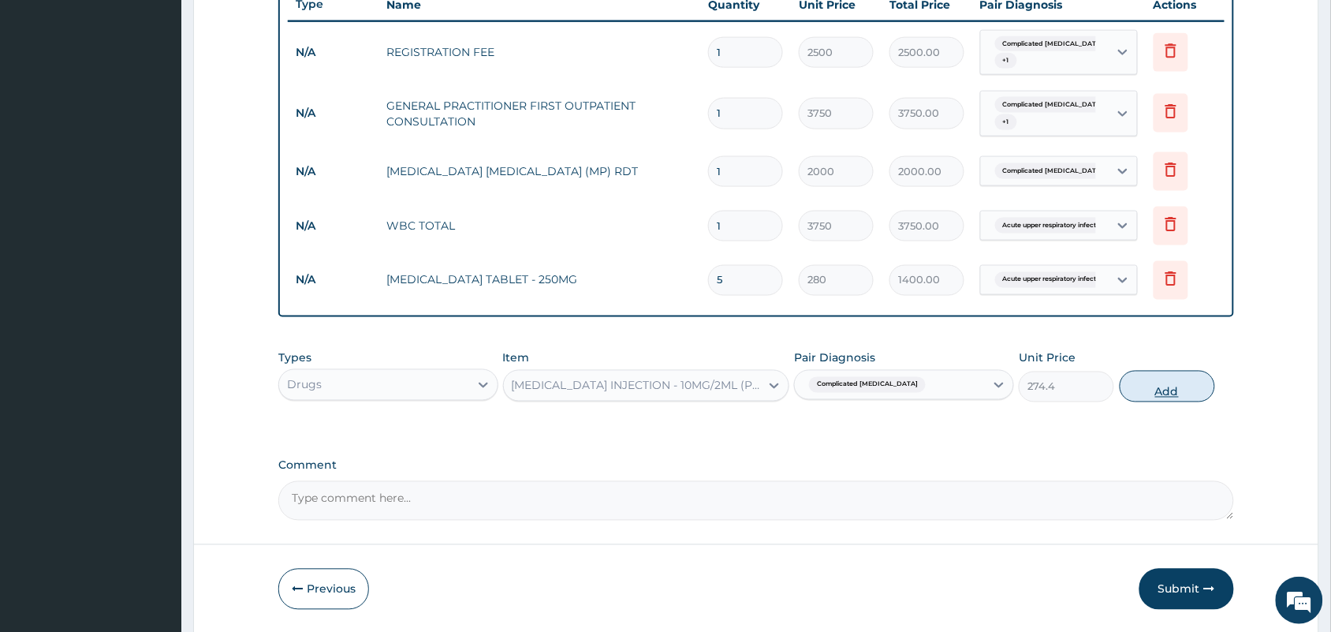
click at [1167, 390] on button "Add" at bounding box center [1167, 387] width 95 height 32
type input "0"
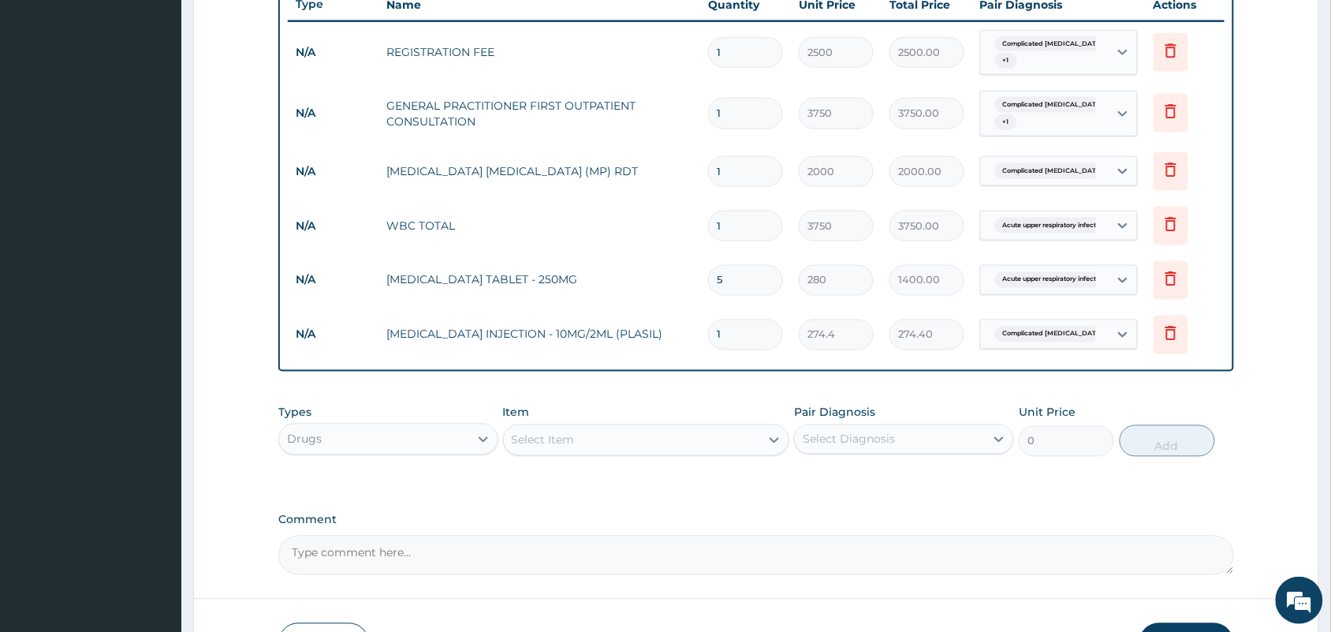
click at [556, 432] on div "Select Item" at bounding box center [543, 440] width 63 height 16
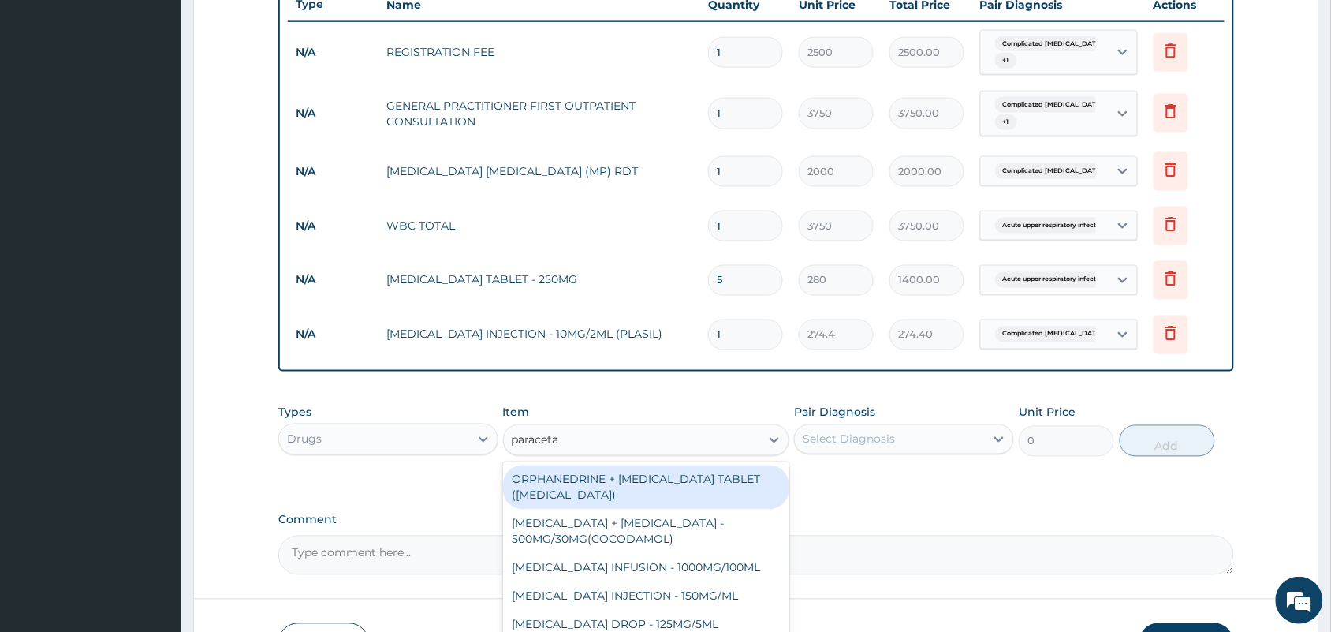
type input "paracetam"
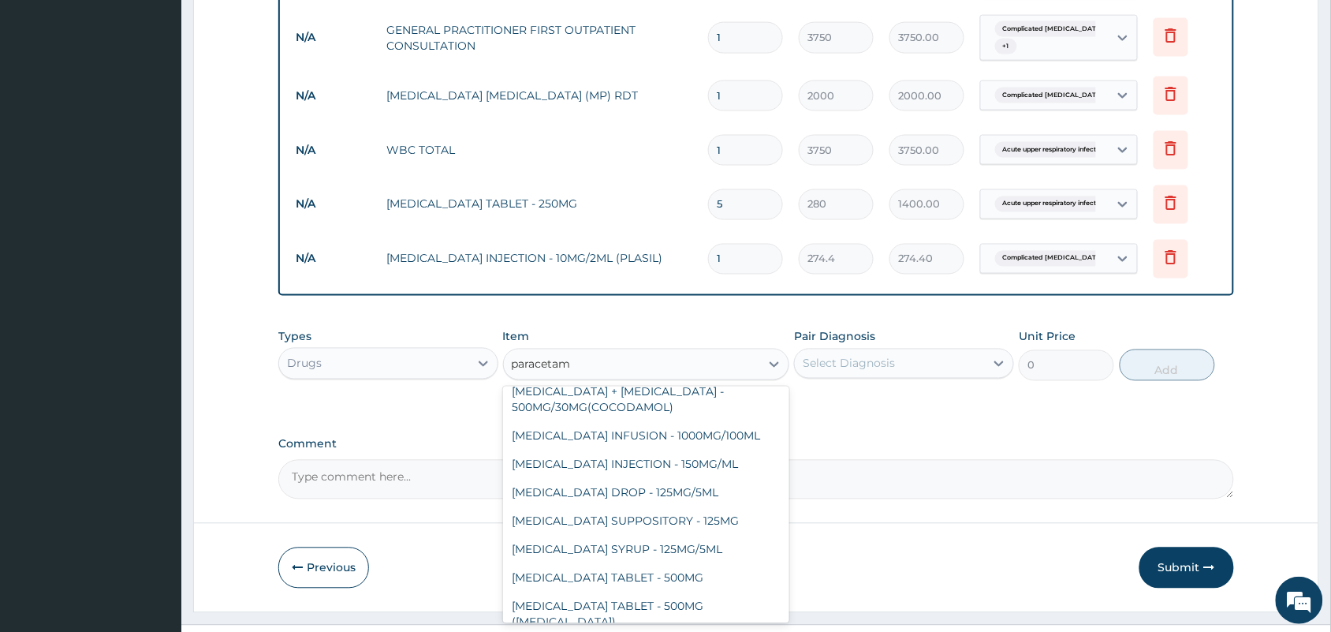
scroll to position [716, 0]
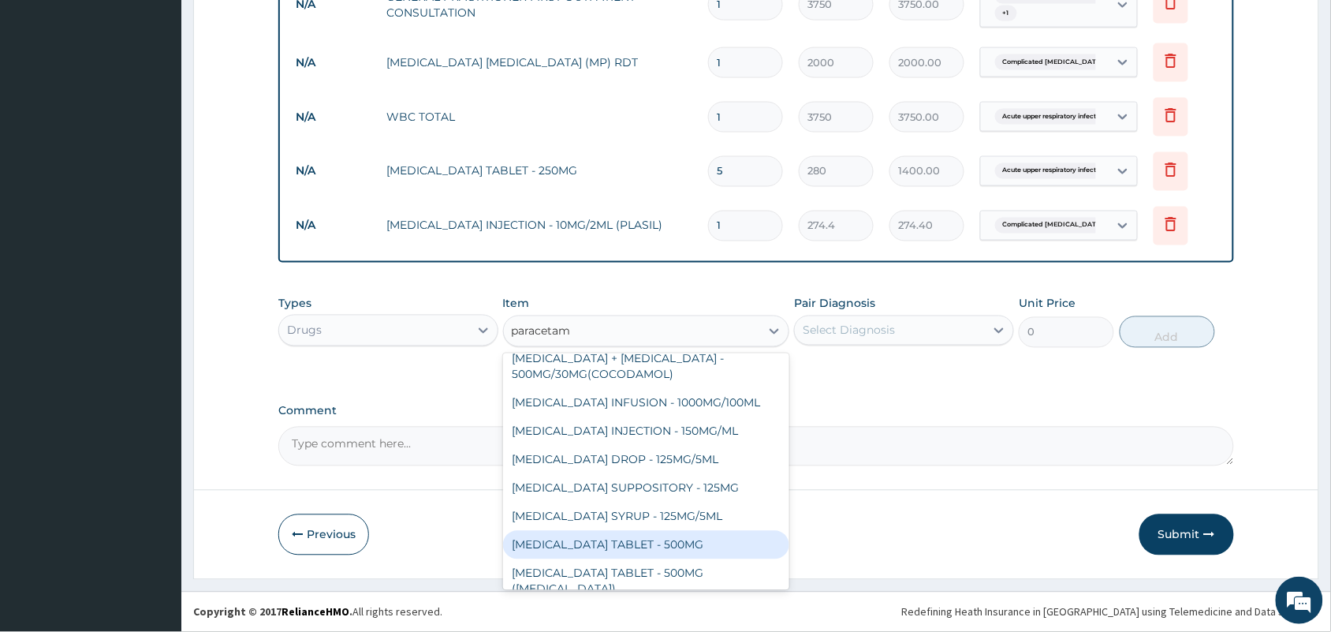
click at [562, 546] on div "[MEDICAL_DATA] TABLET - 500MG" at bounding box center [646, 545] width 287 height 28
type input "33.6"
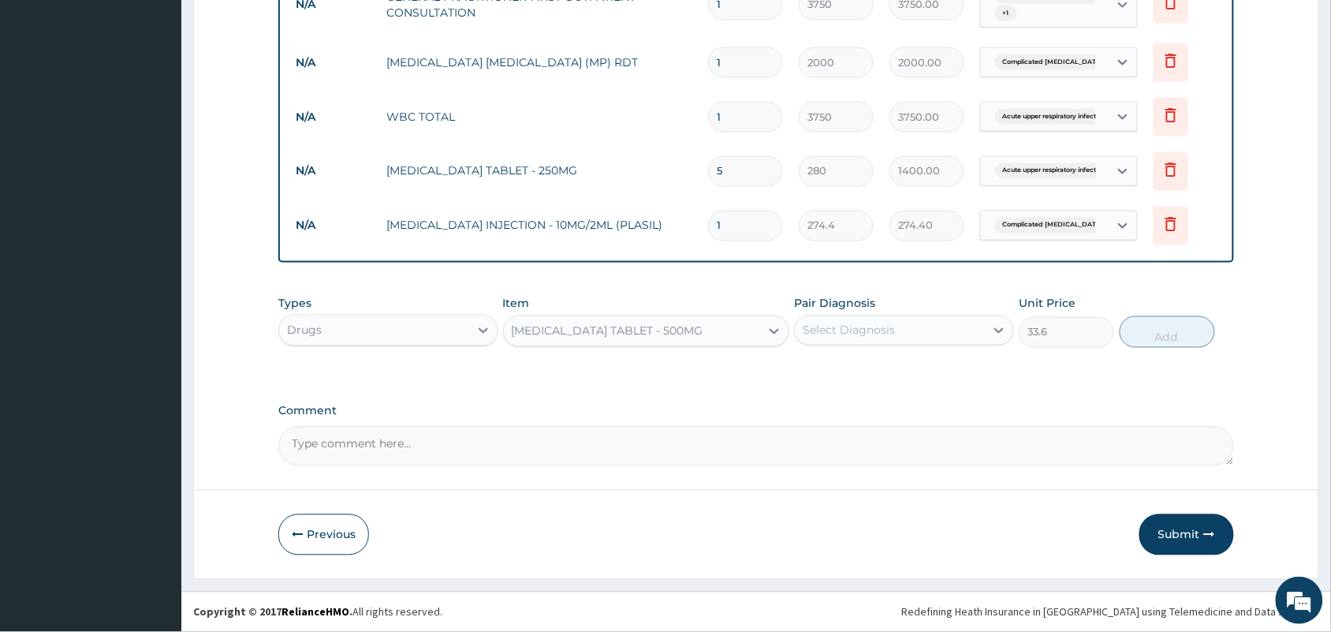
click at [921, 329] on div "Select Diagnosis" at bounding box center [890, 330] width 190 height 25
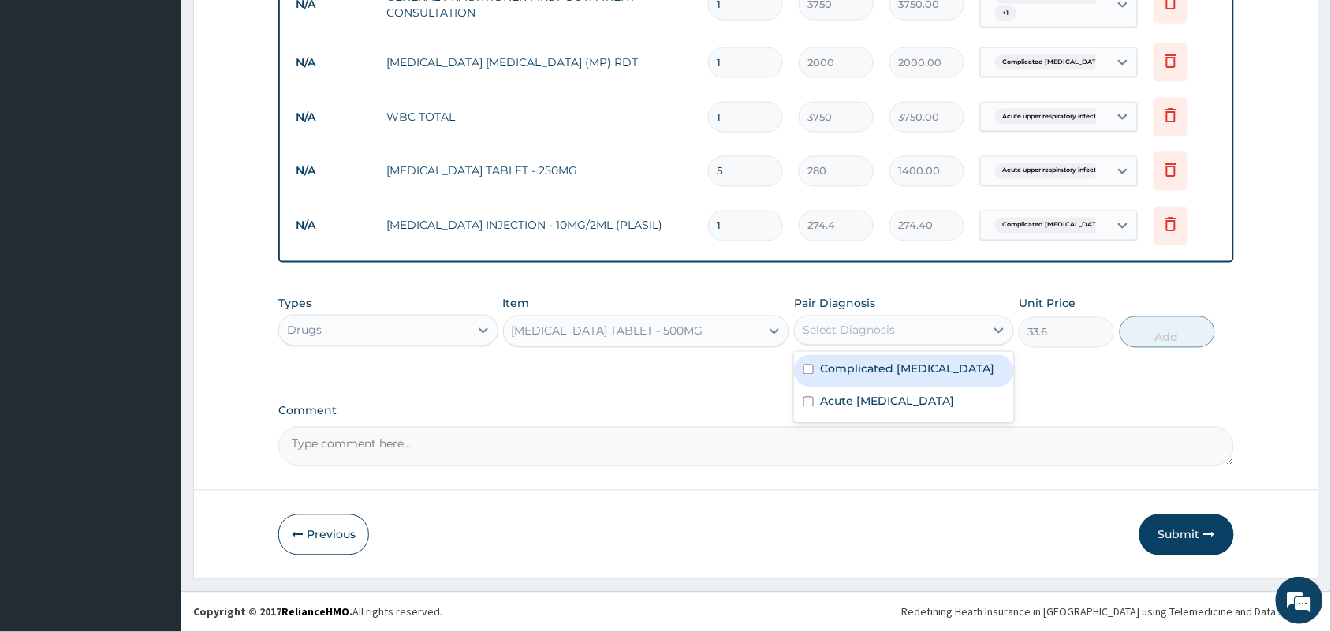
click at [912, 371] on label "Complicated [MEDICAL_DATA]" at bounding box center [907, 369] width 174 height 16
checkbox input "true"
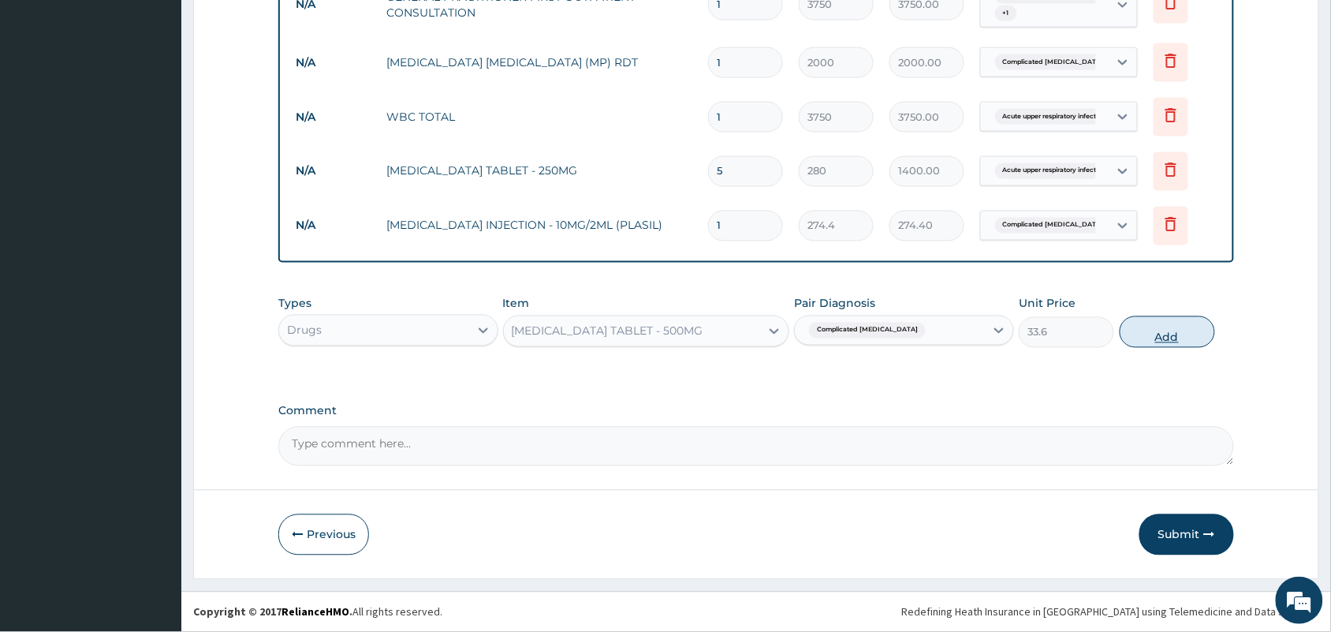
click at [1169, 335] on button "Add" at bounding box center [1167, 332] width 95 height 32
type input "0"
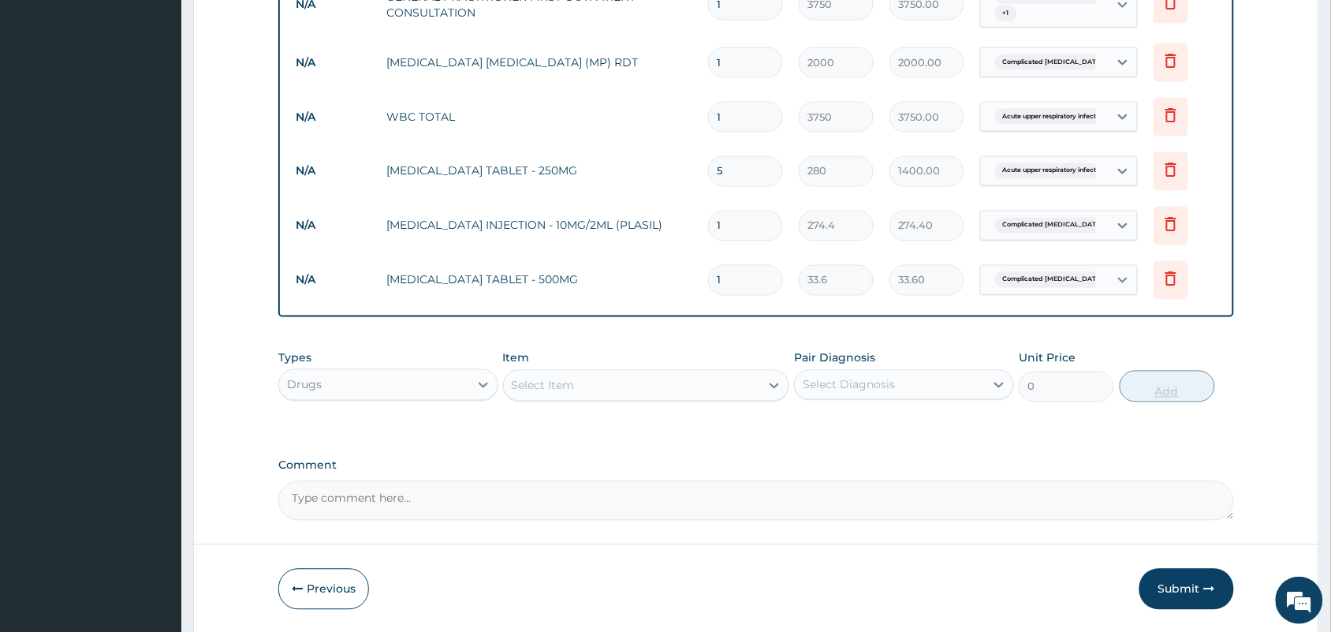
type input "0.00"
type input "9"
type input "302.40"
type input "9"
click at [644, 388] on div "Select Item" at bounding box center [632, 385] width 257 height 25
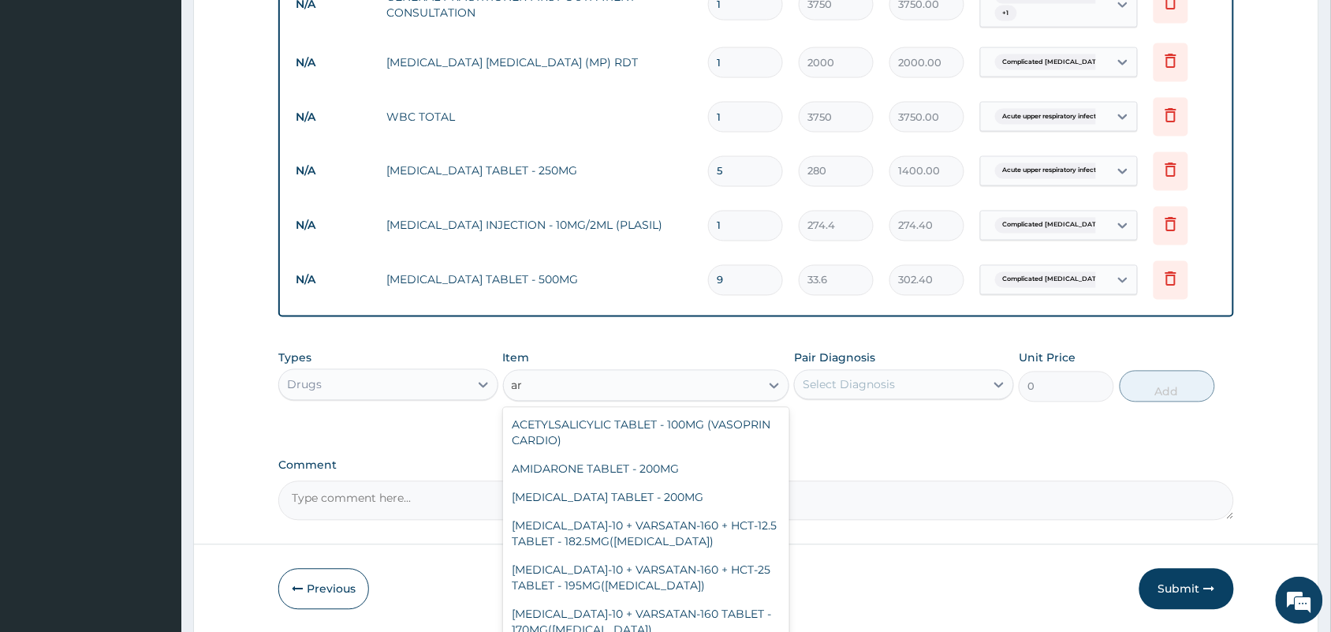
type input "a"
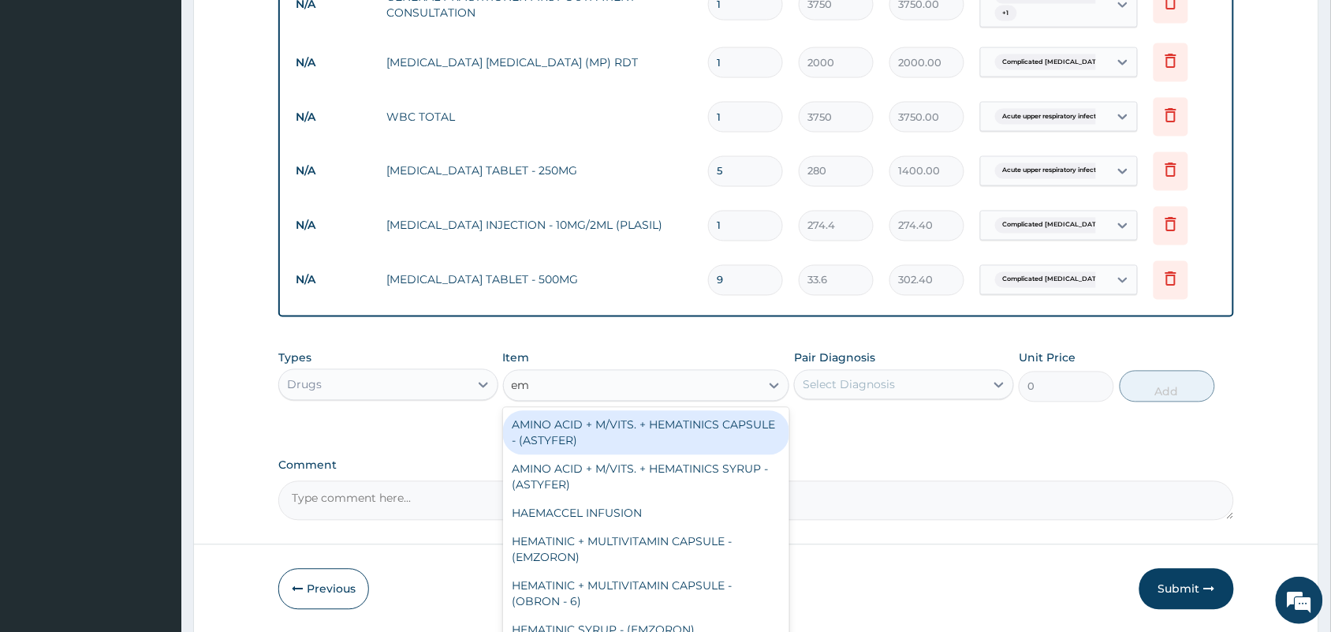
type input "e"
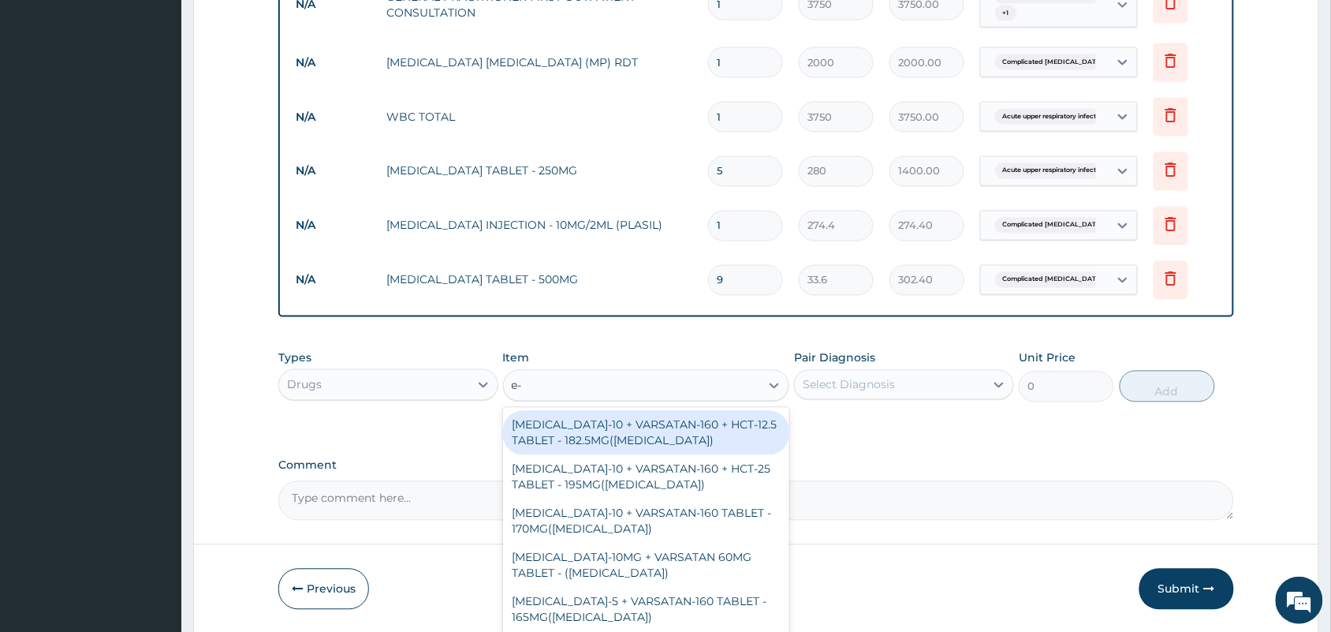
type input "e-m"
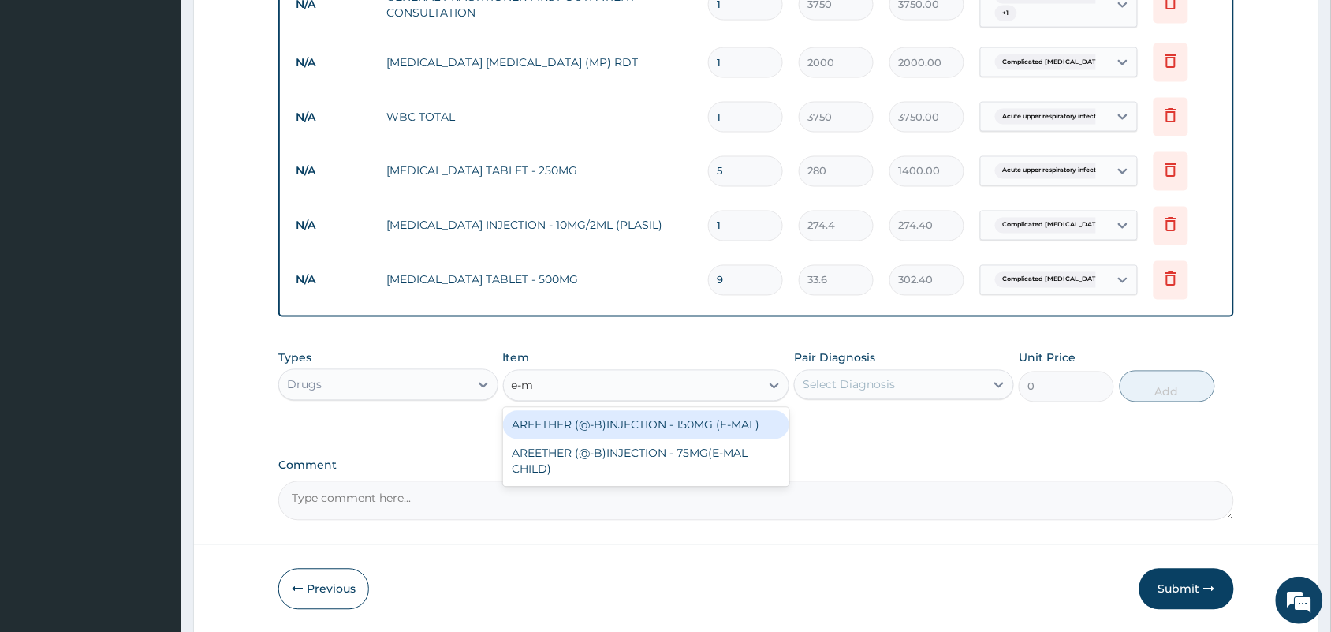
click at [659, 416] on div "AREETHER (@-B)INJECTION - 150MG (E-MAL)" at bounding box center [646, 425] width 287 height 28
type input "1680"
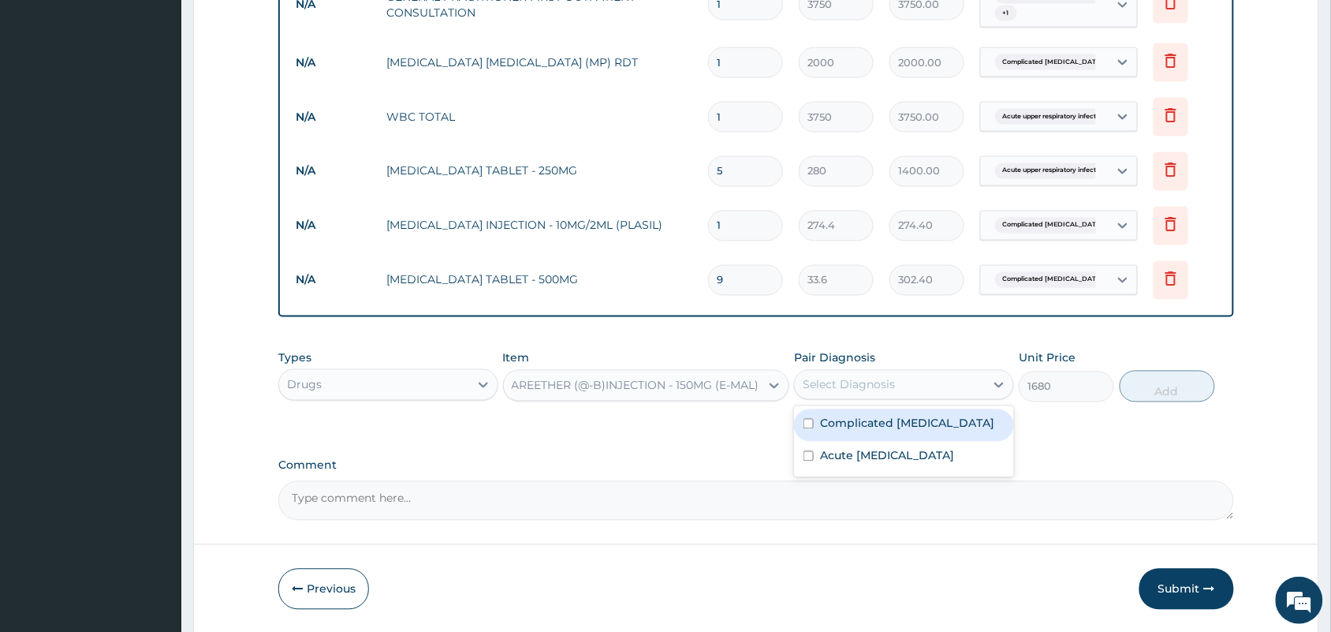
click at [887, 383] on div "Select Diagnosis" at bounding box center [849, 385] width 92 height 16
click at [870, 423] on label "Complicated [MEDICAL_DATA]" at bounding box center [907, 424] width 174 height 16
checkbox input "true"
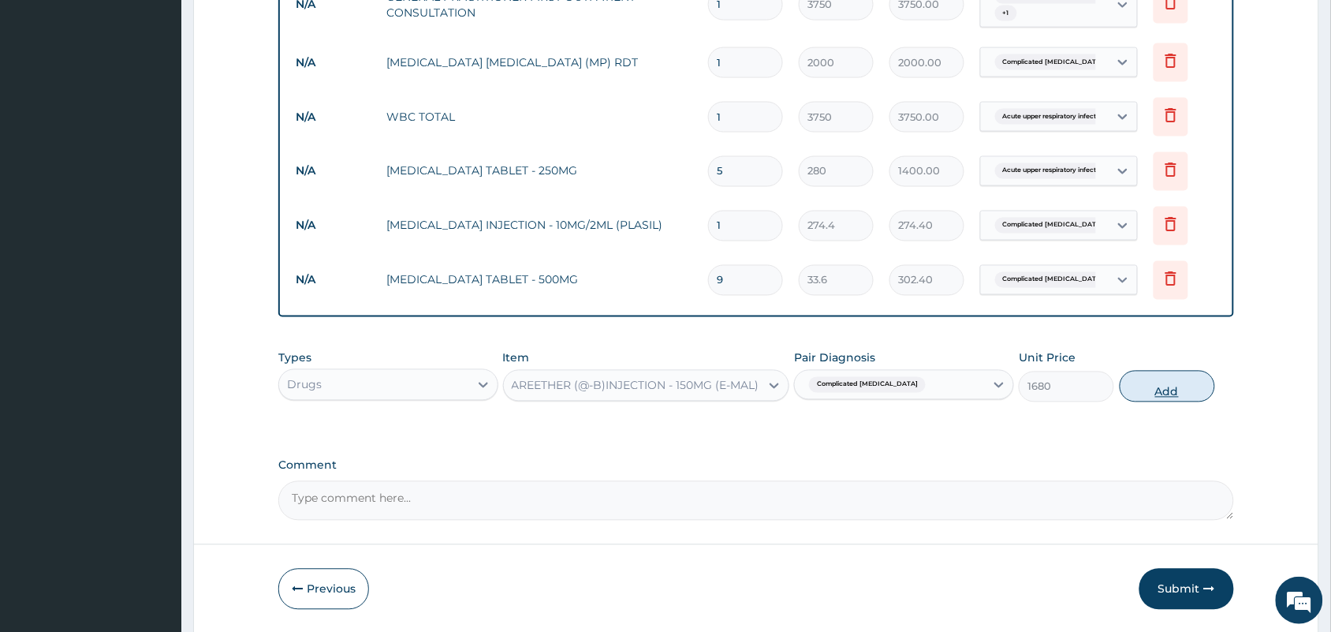
click at [1173, 390] on button "Add" at bounding box center [1167, 387] width 95 height 32
type input "0"
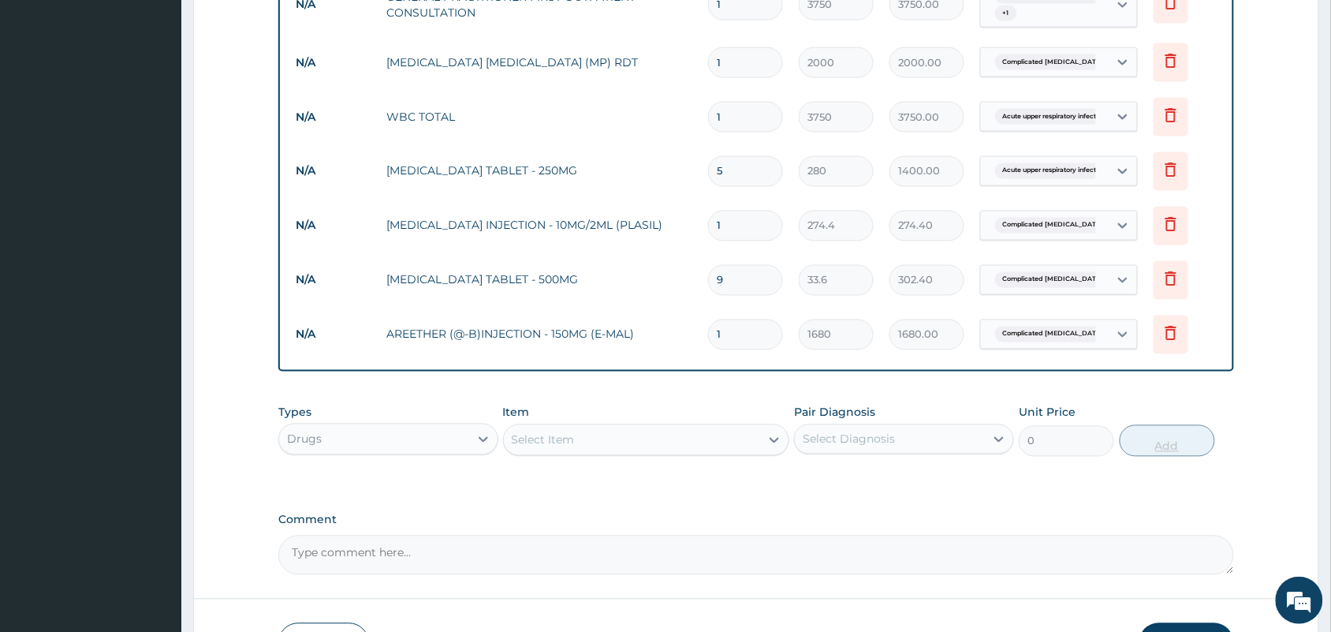
type input "0.00"
type input "2"
type input "3360.00"
type input "2"
